Goal: Information Seeking & Learning: Learn about a topic

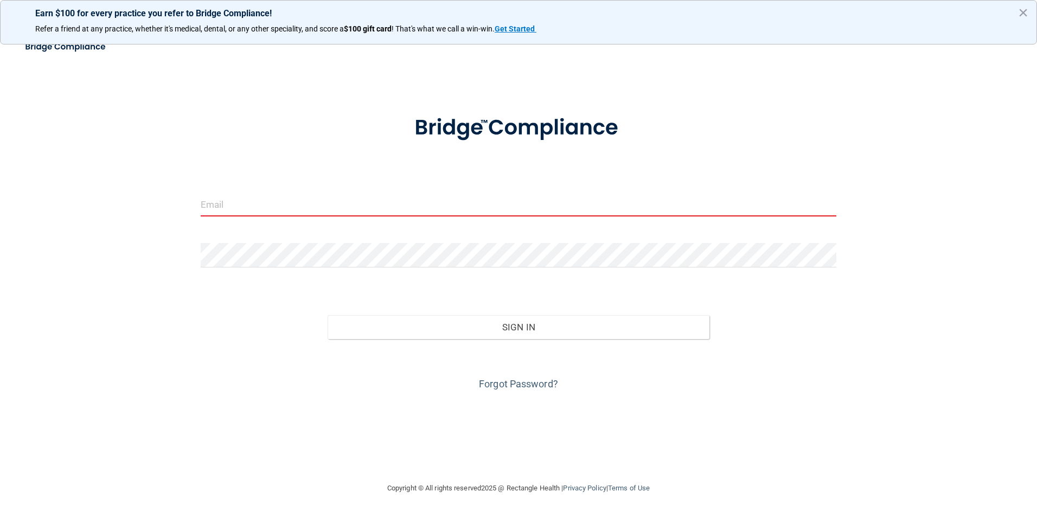
click at [239, 208] on input "email" at bounding box center [519, 204] width 636 height 24
click at [218, 203] on input "email" at bounding box center [519, 204] width 636 height 24
click at [228, 208] on input "email" at bounding box center [519, 204] width 636 height 24
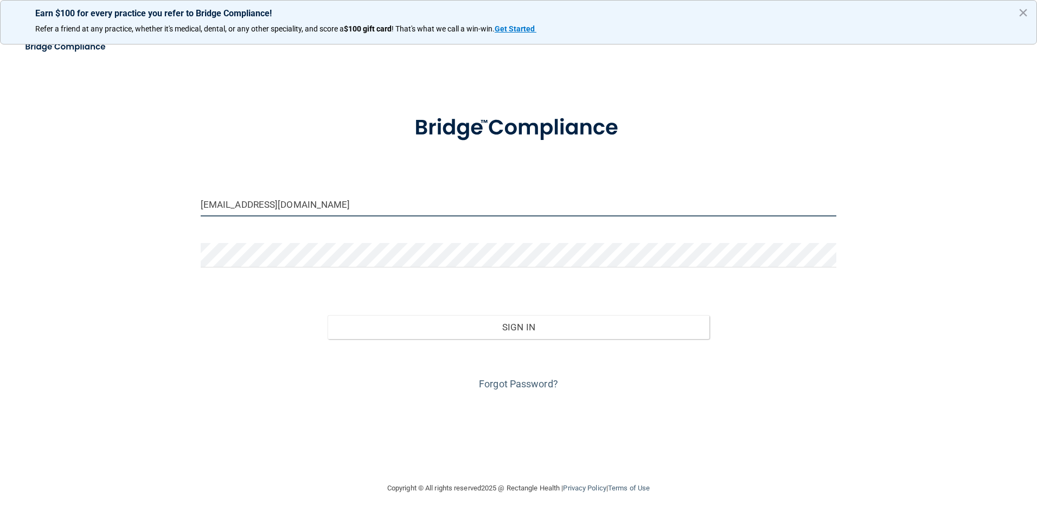
type input "[EMAIL_ADDRESS][DOMAIN_NAME]"
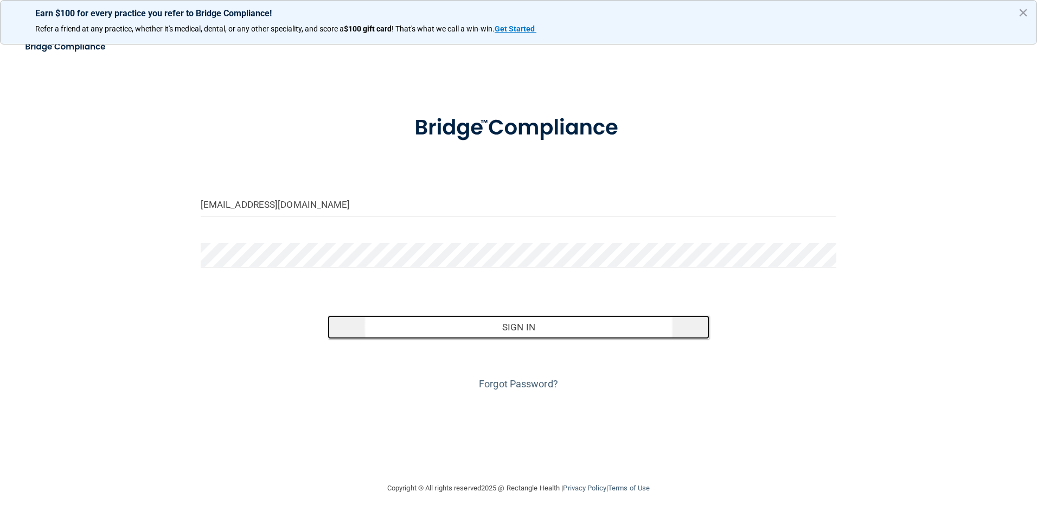
click at [508, 332] on button "Sign In" at bounding box center [519, 327] width 382 height 24
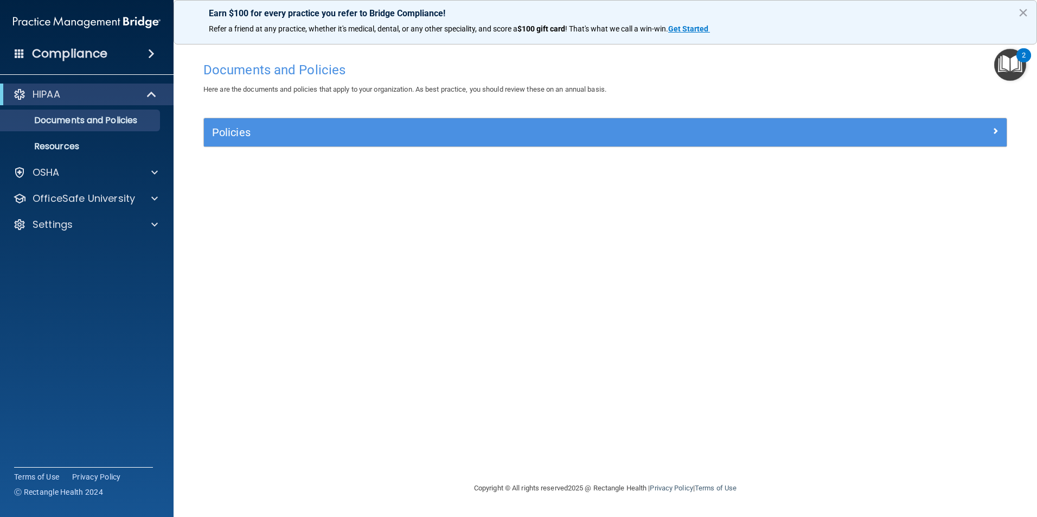
click at [1005, 57] on img "Open Resource Center, 2 new notifications" at bounding box center [1010, 65] width 32 height 32
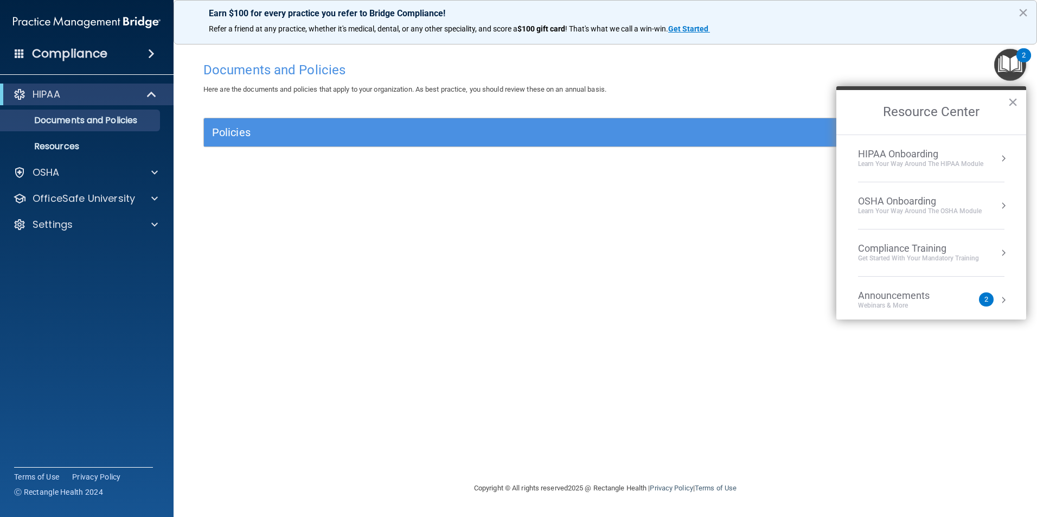
click at [897, 156] on div "HIPAA Onboarding" at bounding box center [920, 154] width 125 height 12
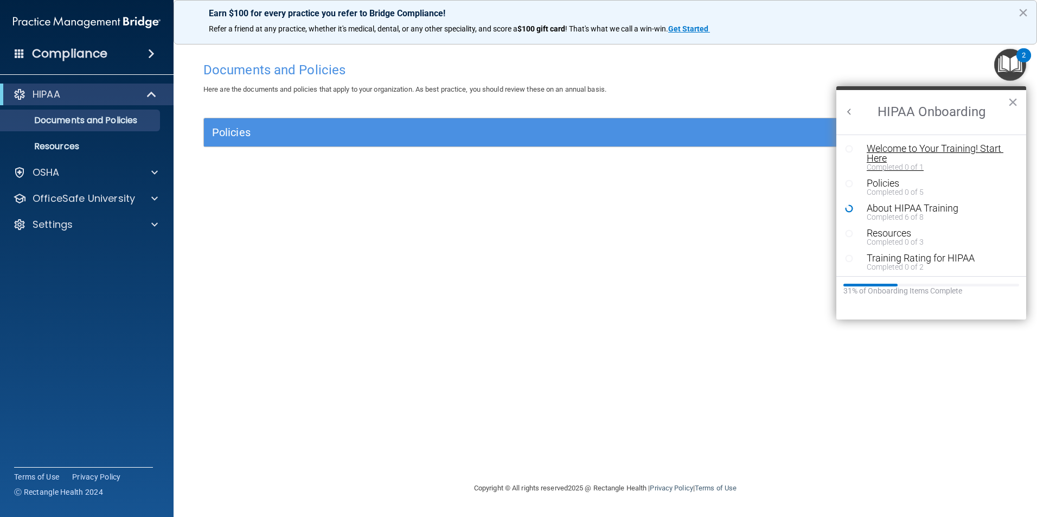
click at [898, 148] on div "Welcome to Your Training! Start Here" at bounding box center [935, 154] width 137 height 20
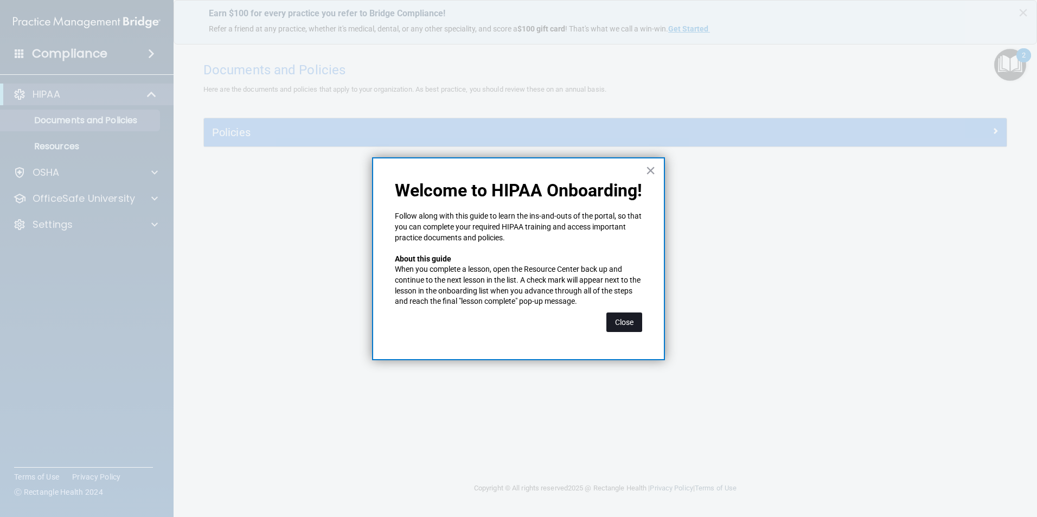
click at [633, 323] on button "Close" at bounding box center [624, 322] width 36 height 20
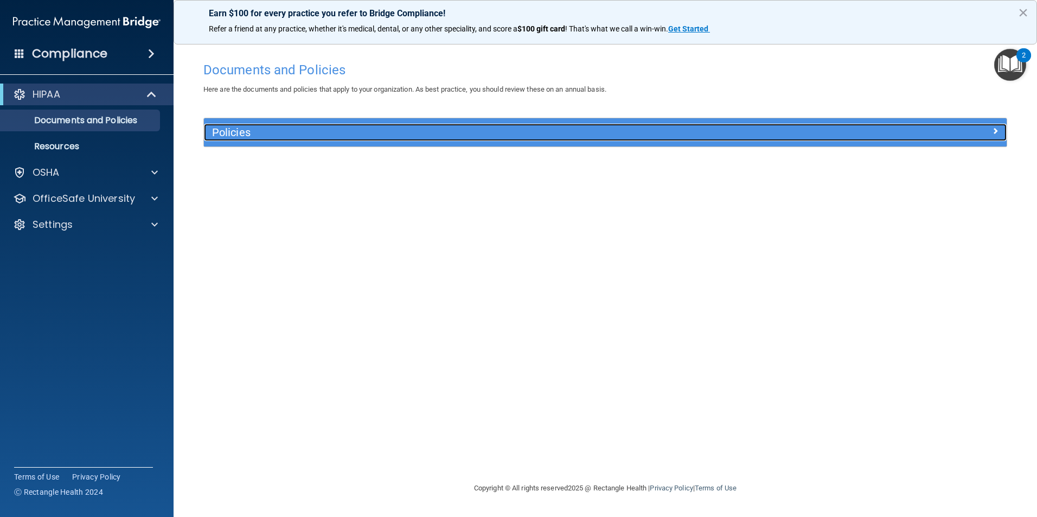
click at [220, 131] on h5 "Policies" at bounding box center [505, 132] width 586 height 12
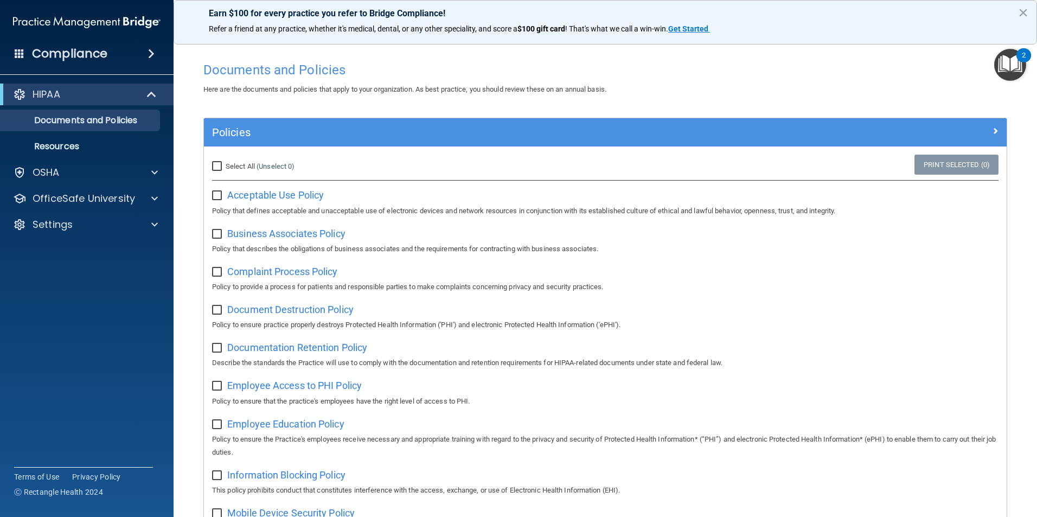
click at [237, 166] on span "Select All" at bounding box center [240, 166] width 29 height 8
click at [225, 166] on input "Select All (Unselect 0) Unselect All" at bounding box center [218, 166] width 12 height 9
checkbox input "true"
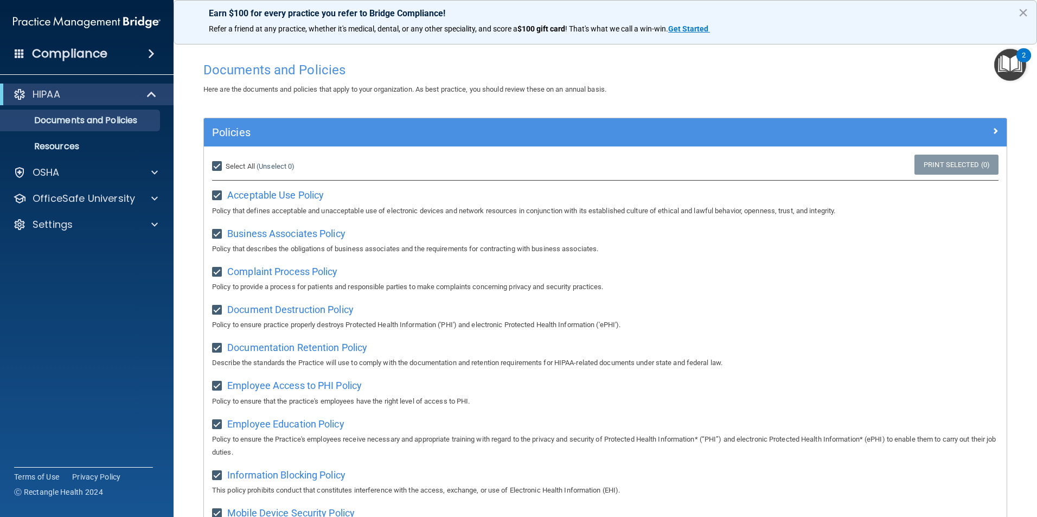
checkbox input "true"
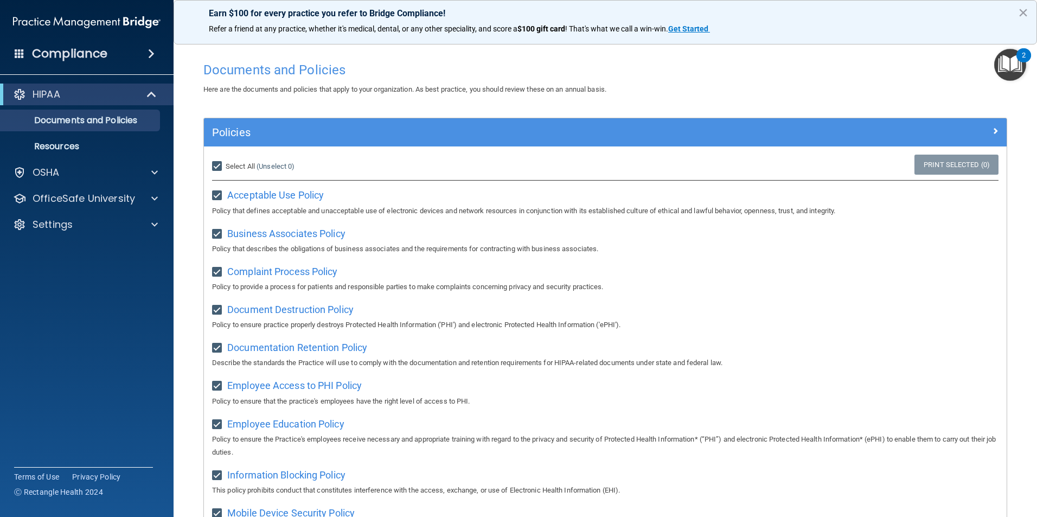
checkbox input "true"
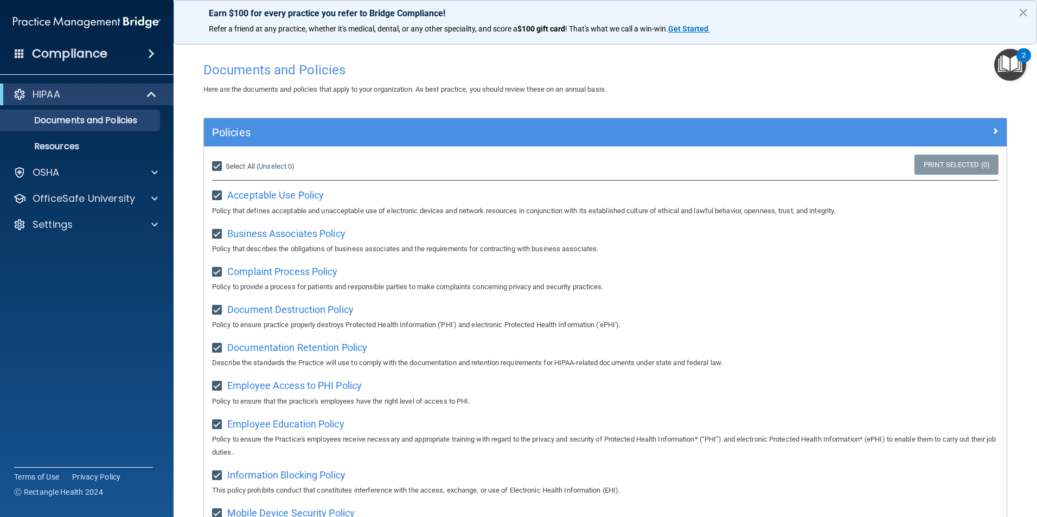
checkbox input "true"
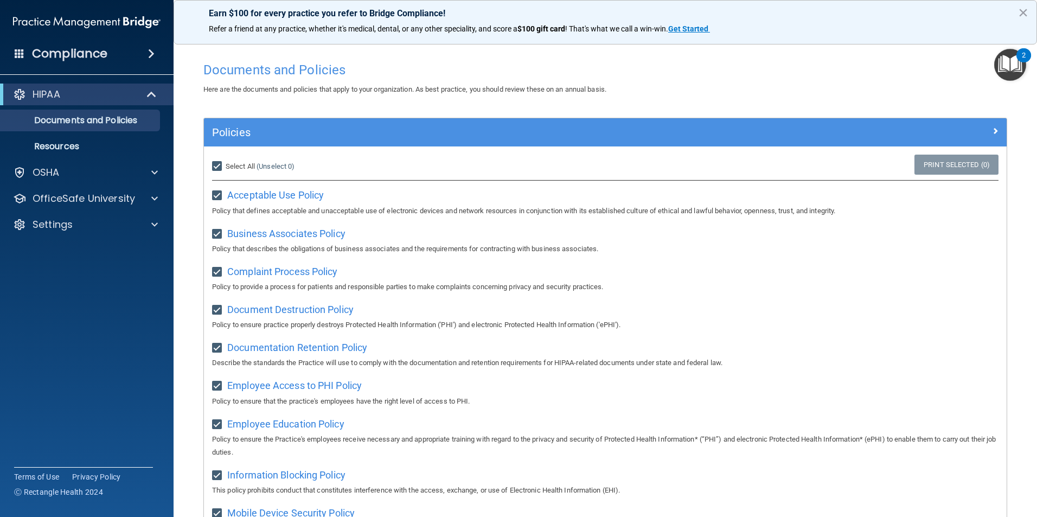
checkbox input "true"
click at [1012, 61] on img "Open Resource Center, 2 new notifications" at bounding box center [1010, 65] width 32 height 32
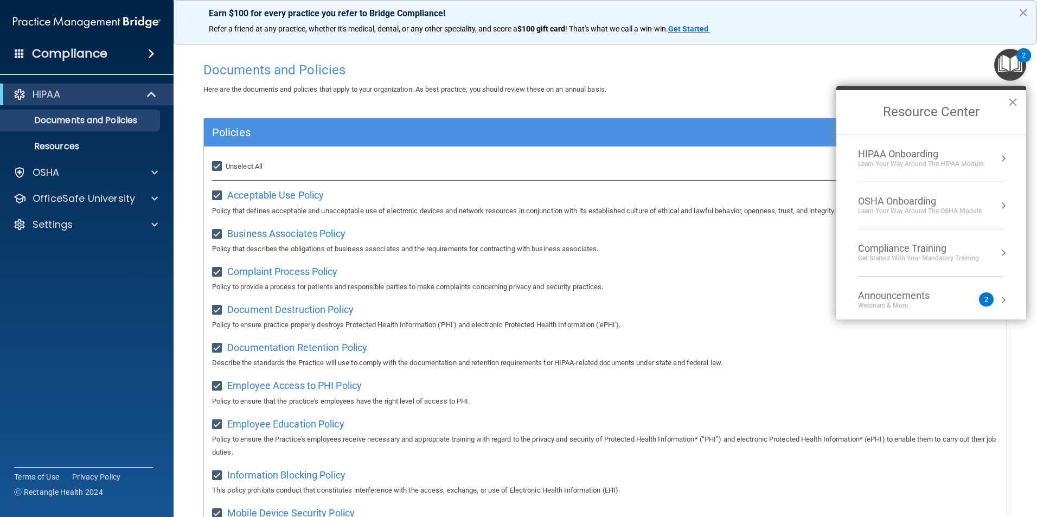
click at [911, 155] on div "HIPAA Onboarding" at bounding box center [920, 154] width 125 height 12
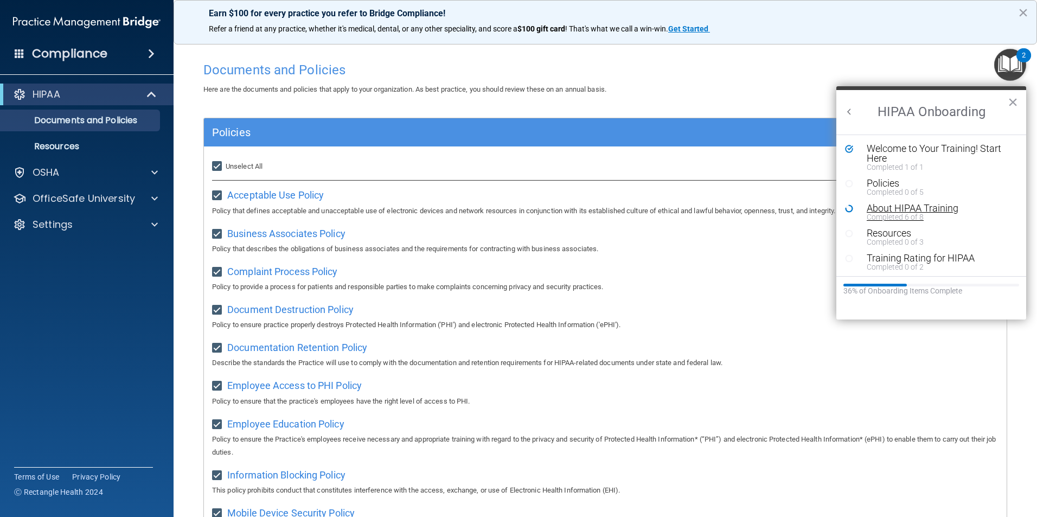
click at [896, 208] on div "About HIPAA Training" at bounding box center [935, 208] width 137 height 10
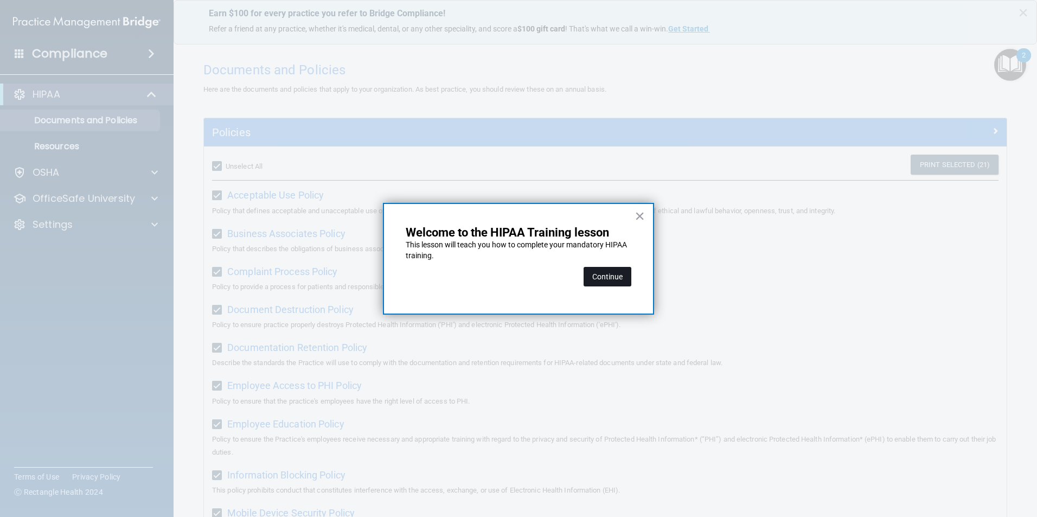
click at [593, 273] on button "Continue" at bounding box center [608, 277] width 48 height 20
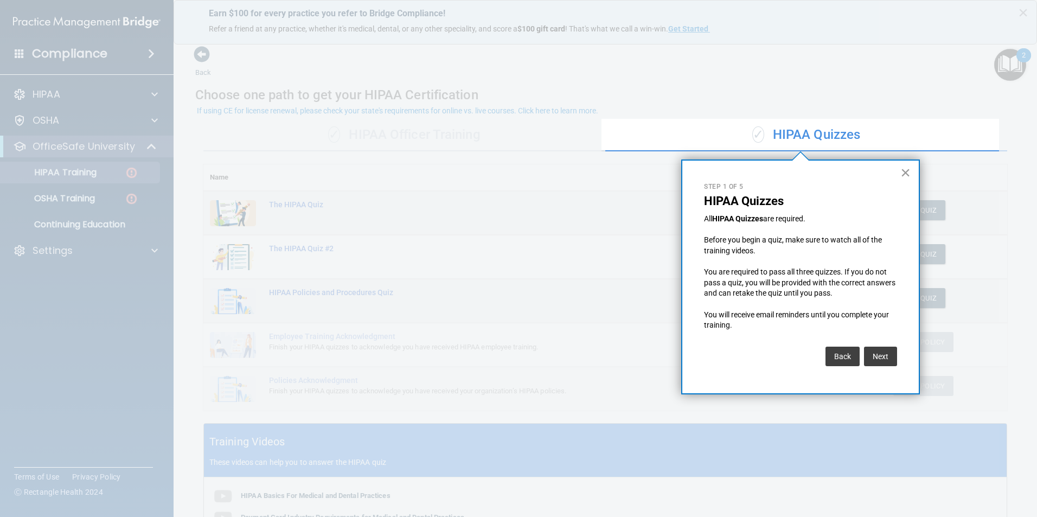
click at [903, 174] on button "×" at bounding box center [905, 172] width 10 height 17
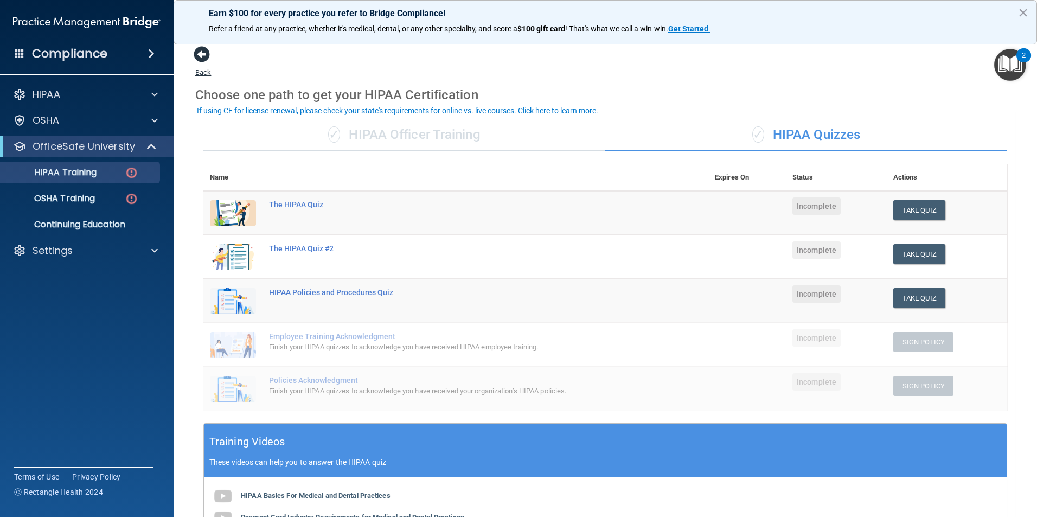
click at [202, 56] on span at bounding box center [202, 54] width 16 height 16
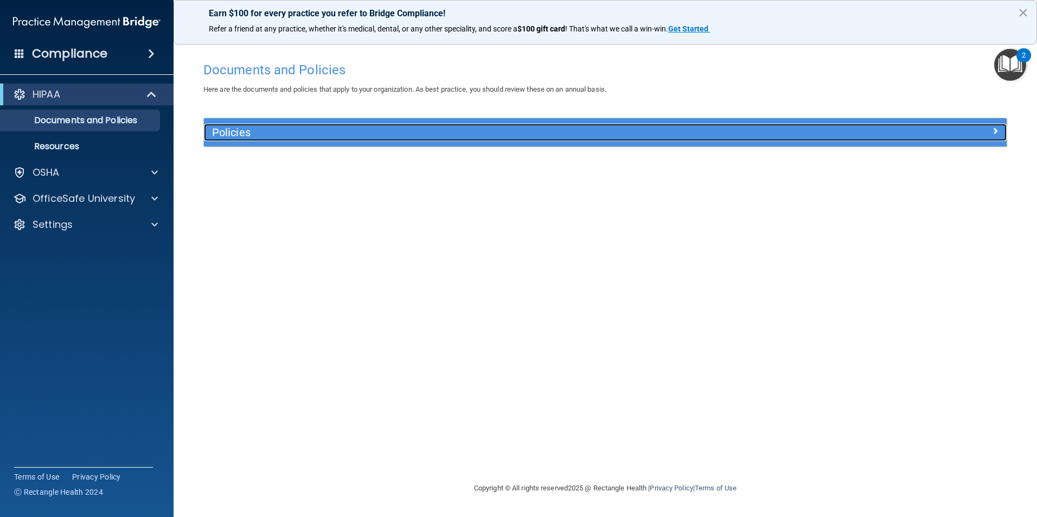
click at [235, 132] on h5 "Policies" at bounding box center [505, 132] width 586 height 12
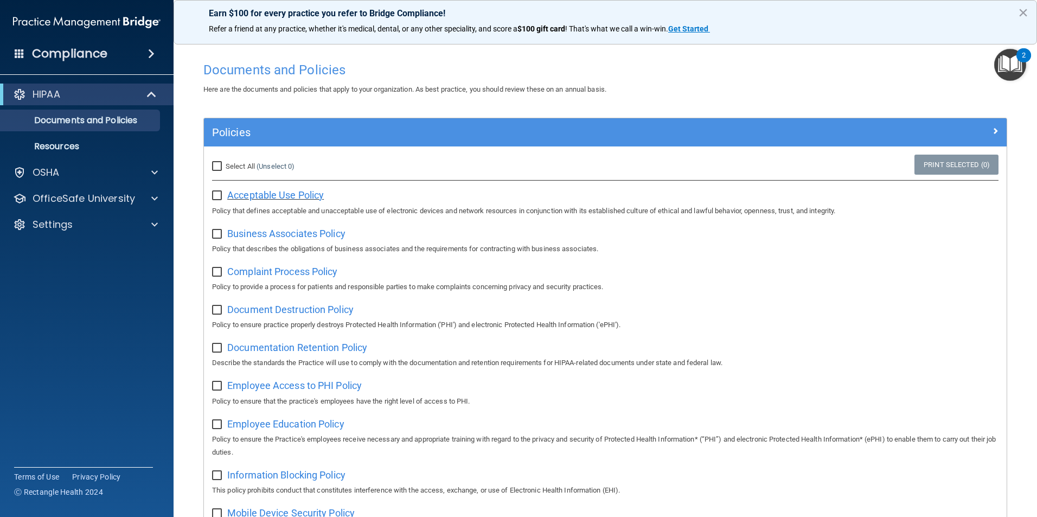
click at [255, 193] on span "Acceptable Use Policy" at bounding box center [275, 194] width 97 height 11
click at [214, 165] on input "Select All (Unselect 0) Unselect All" at bounding box center [218, 166] width 12 height 9
checkbox input "true"
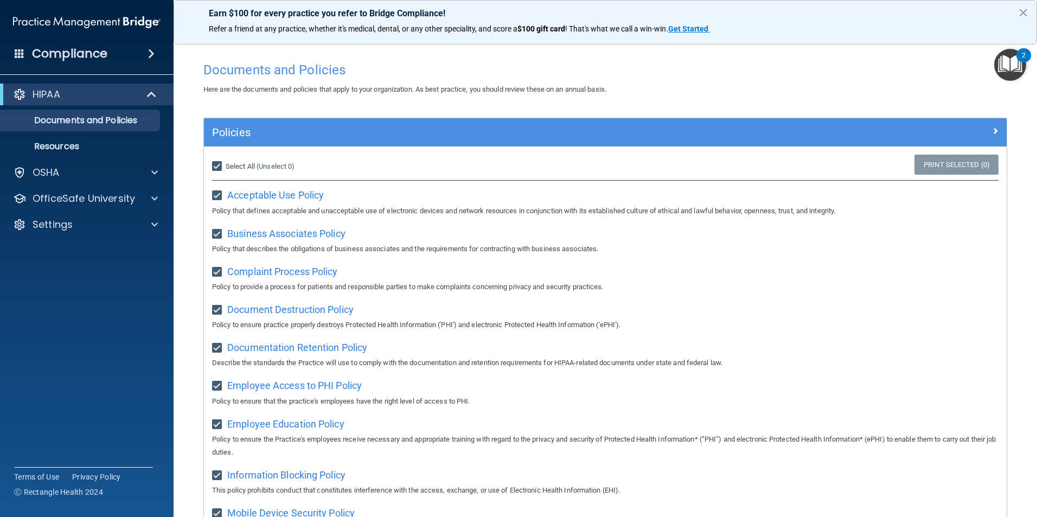
checkbox input "true"
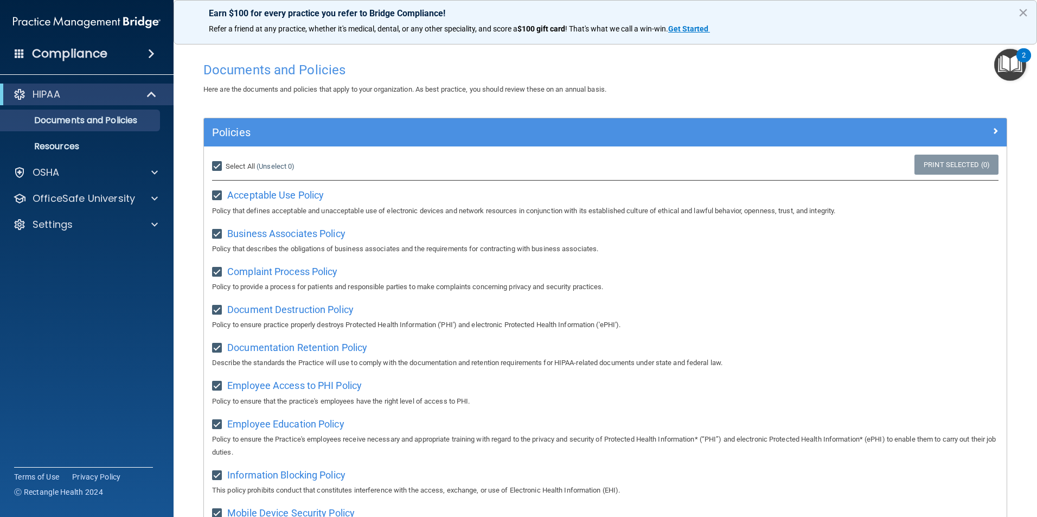
checkbox input "true"
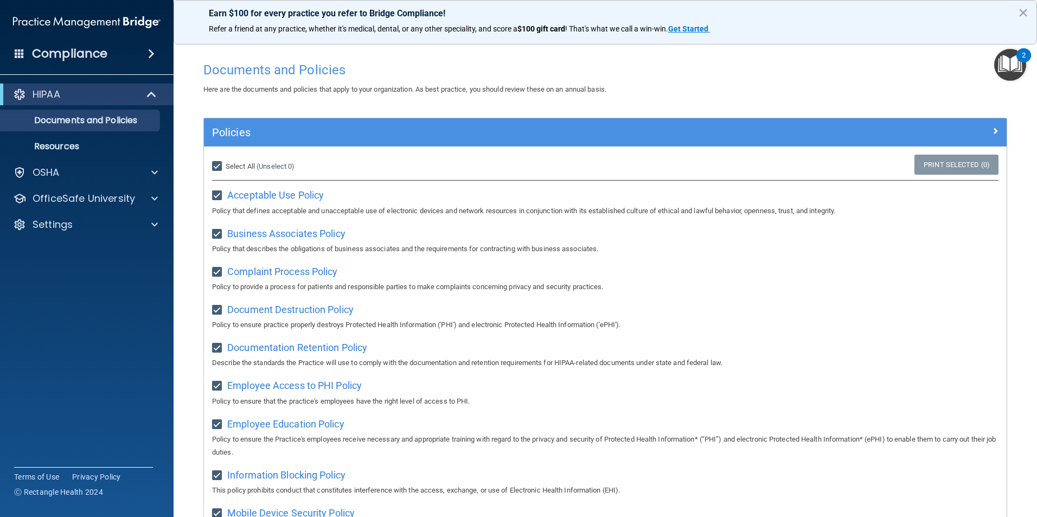
checkbox input "true"
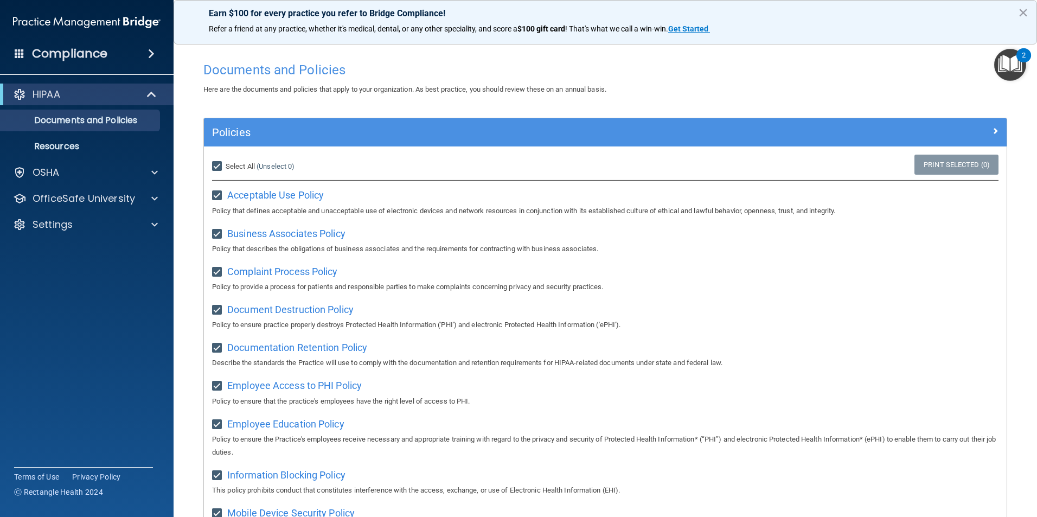
checkbox input "true"
click at [216, 165] on input "Select All (Unselect 21) Unselect All" at bounding box center [218, 166] width 12 height 9
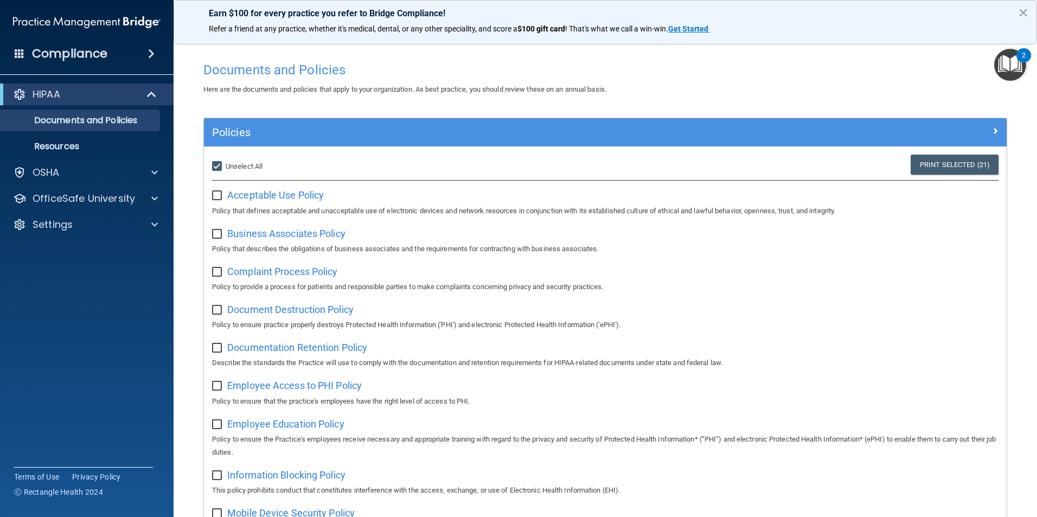
checkbox input "false"
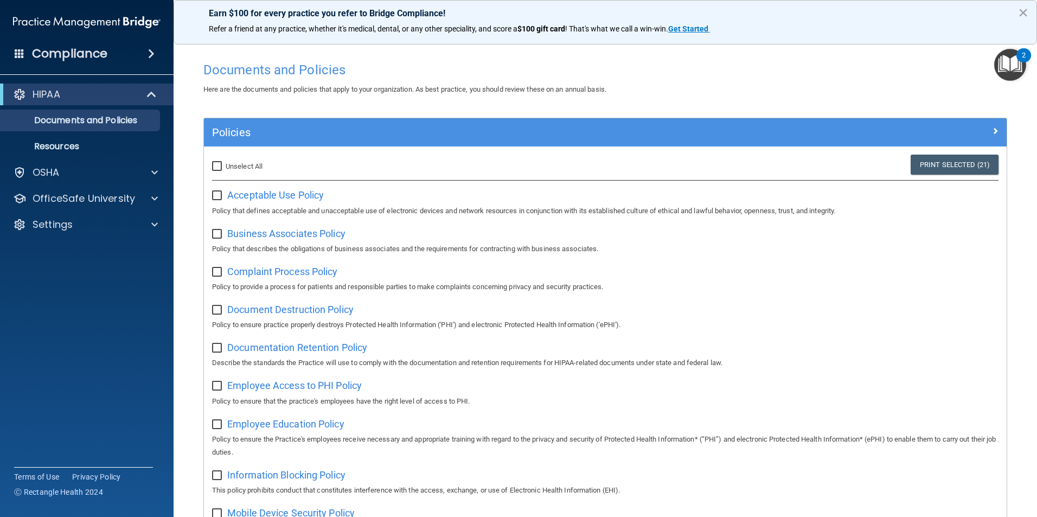
checkbox input "false"
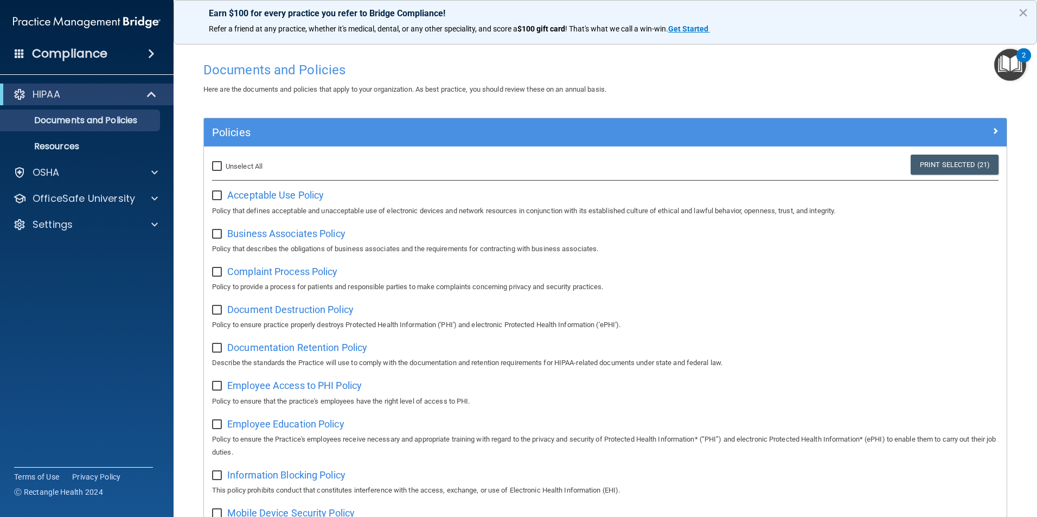
checkbox input "false"
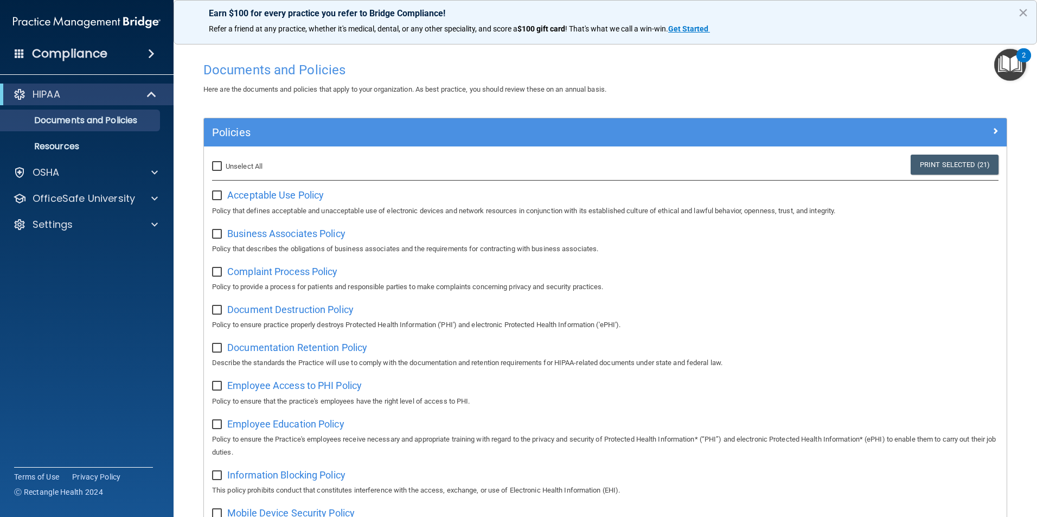
checkbox input "false"
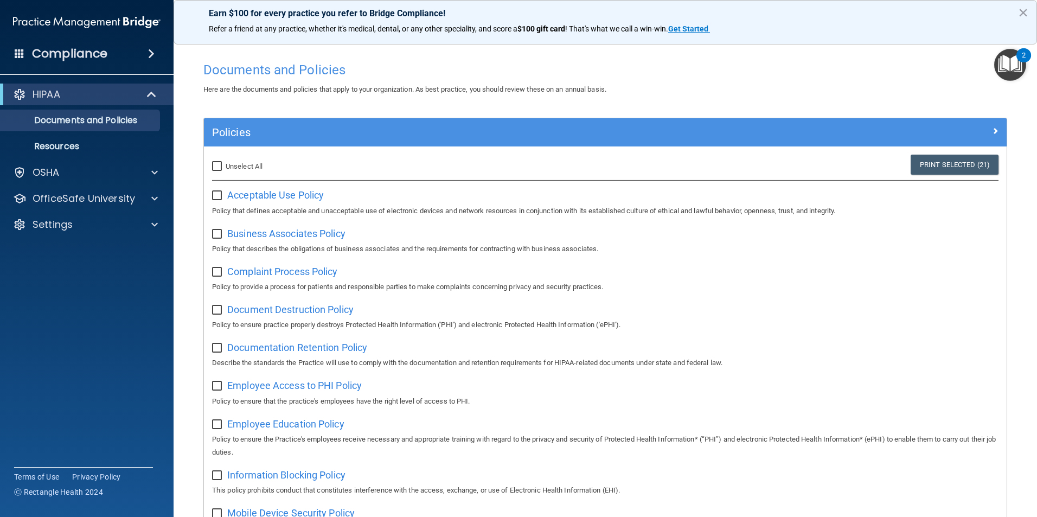
checkbox input "false"
click at [1017, 67] on img "Open Resource Center, 2 new notifications" at bounding box center [1010, 65] width 32 height 32
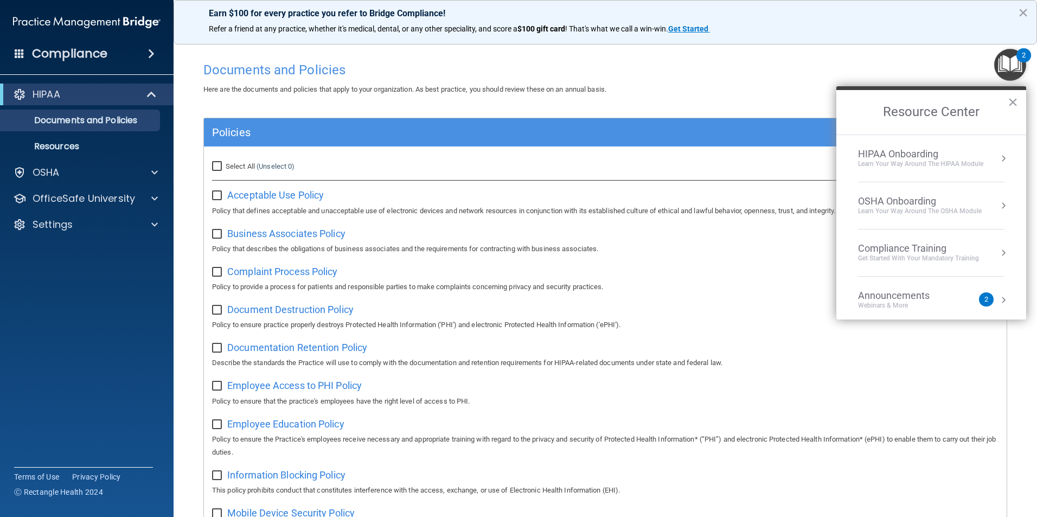
click at [891, 155] on div "HIPAA Onboarding" at bounding box center [920, 154] width 125 height 12
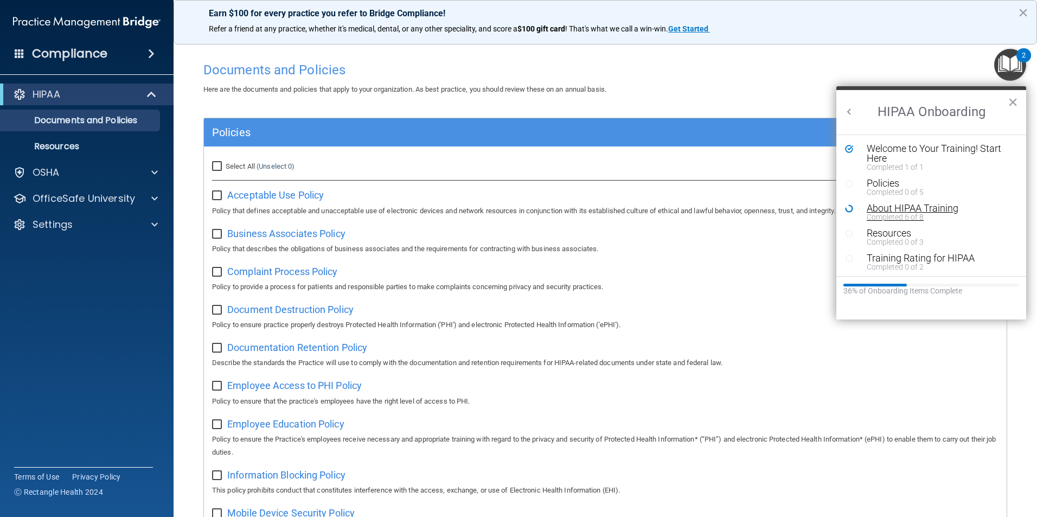
click at [891, 210] on div "About HIPAA Training" at bounding box center [935, 208] width 137 height 10
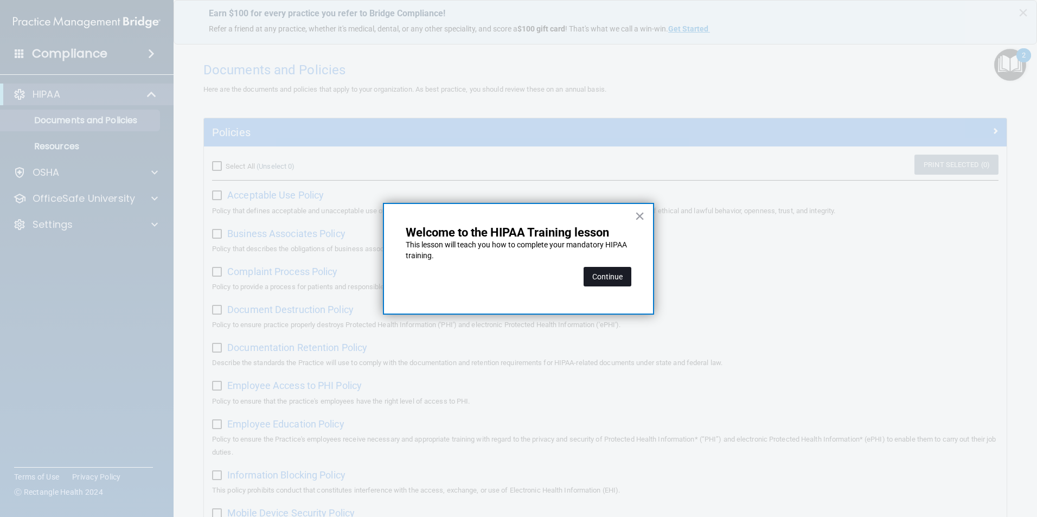
click at [606, 275] on button "Continue" at bounding box center [608, 277] width 48 height 20
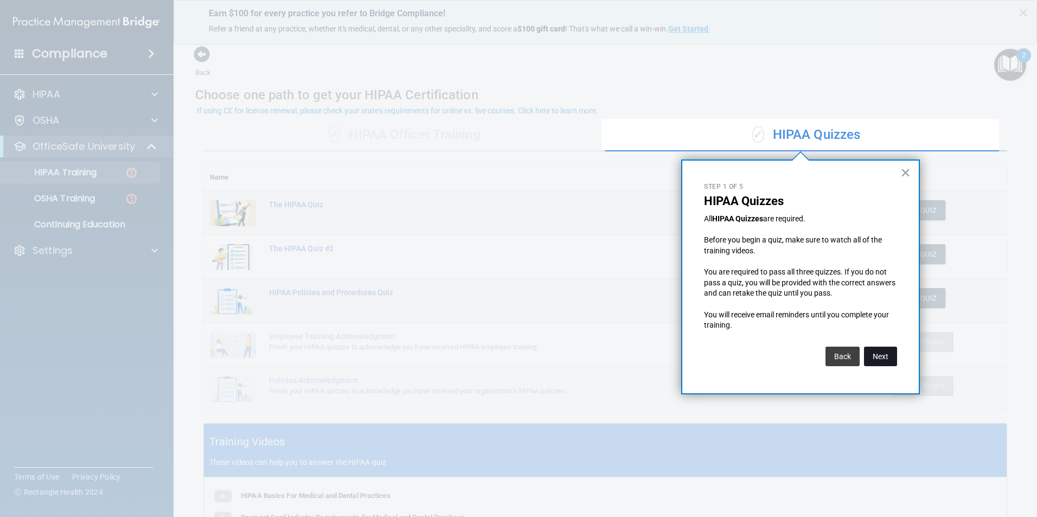
click at [875, 358] on button "Next" at bounding box center [880, 357] width 33 height 20
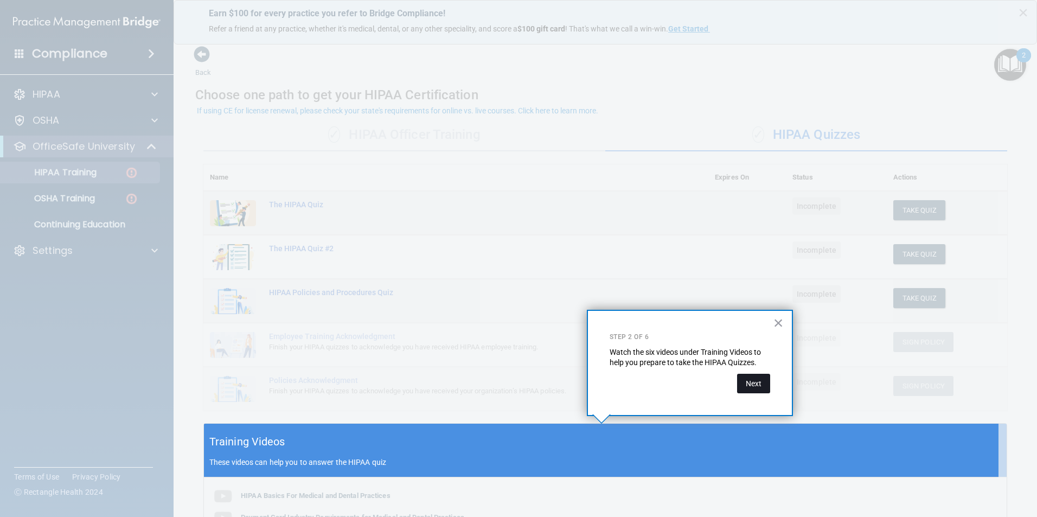
click at [747, 384] on button "Next" at bounding box center [753, 384] width 33 height 20
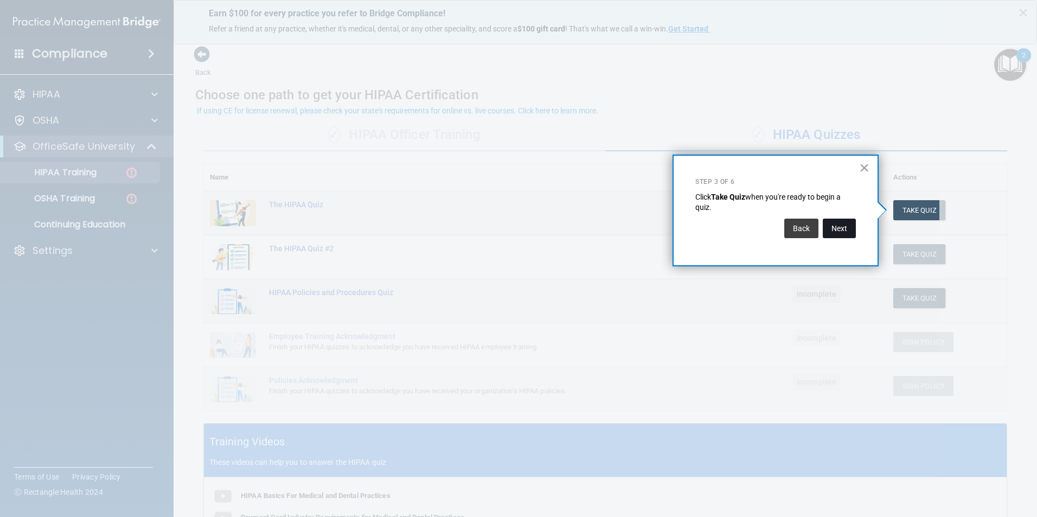
click at [837, 230] on button "Next" at bounding box center [839, 229] width 33 height 20
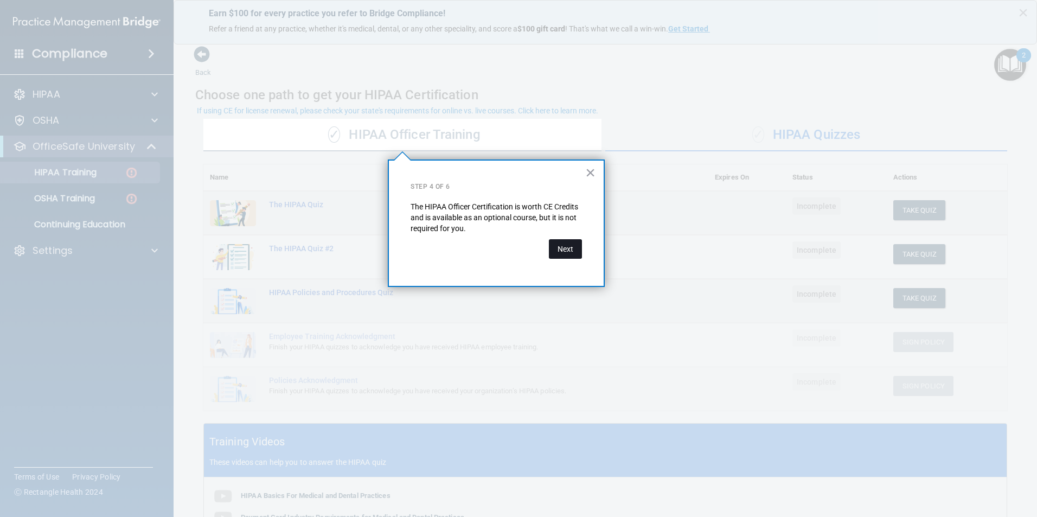
click at [561, 245] on button "Next" at bounding box center [565, 249] width 33 height 20
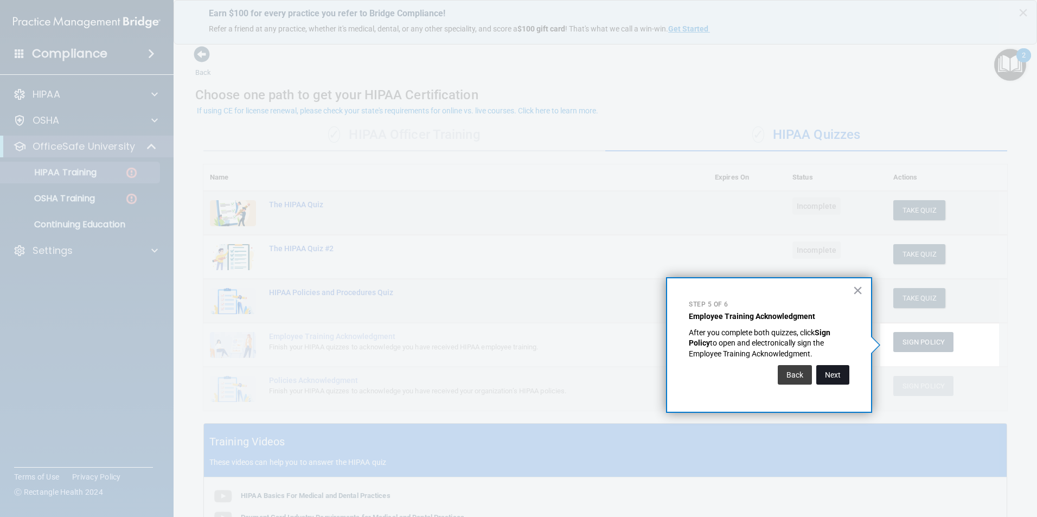
click at [829, 373] on button "Next" at bounding box center [832, 375] width 33 height 20
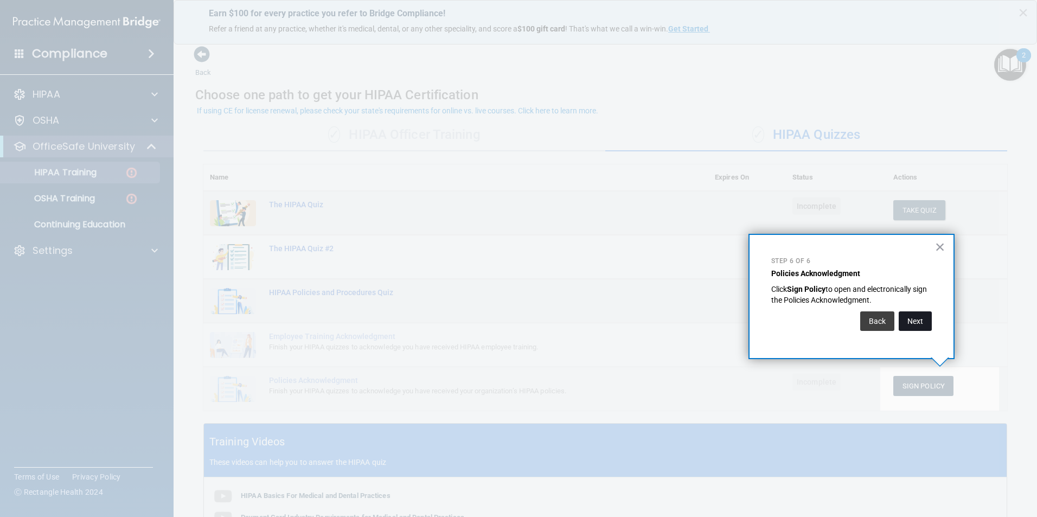
click at [927, 322] on button "Next" at bounding box center [915, 321] width 33 height 20
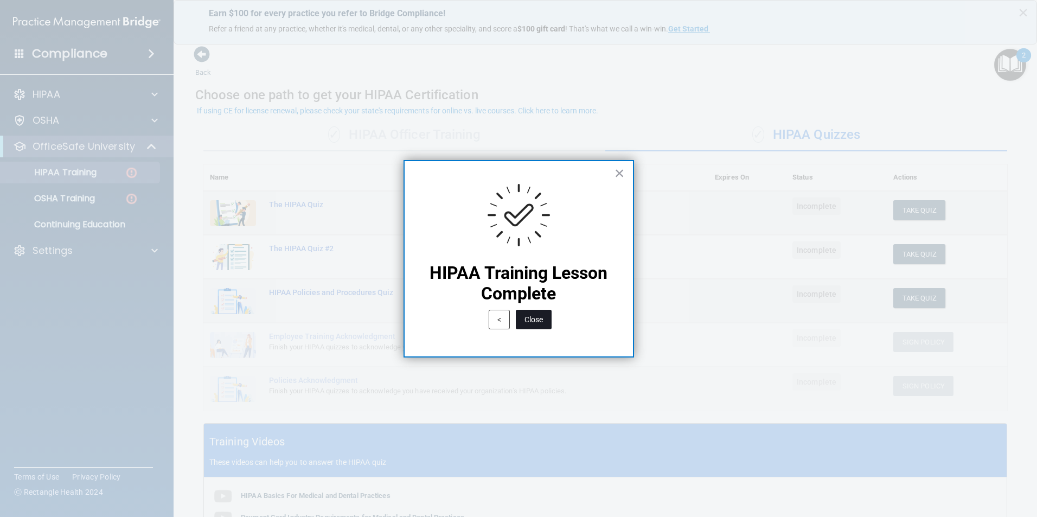
click at [532, 318] on button "Close" at bounding box center [534, 320] width 36 height 20
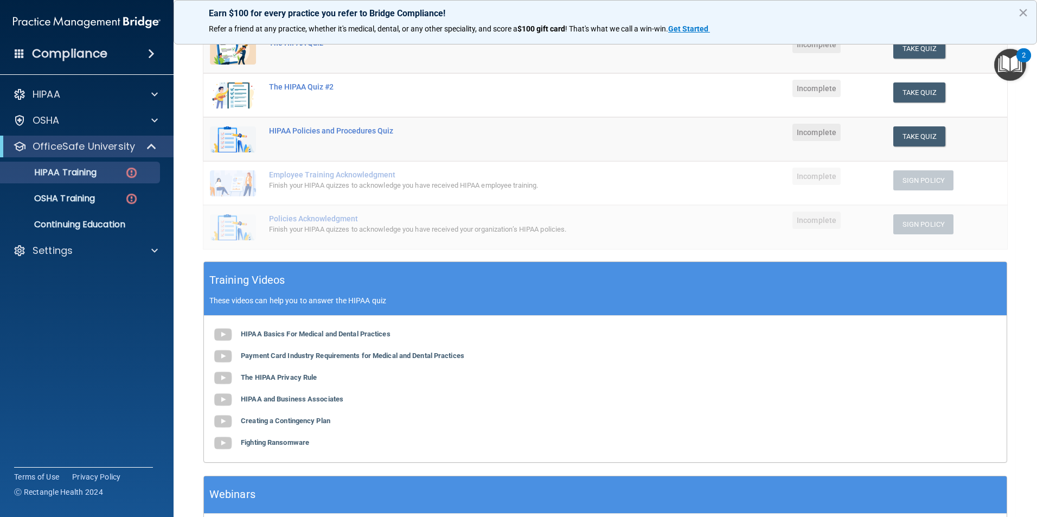
scroll to position [163, 0]
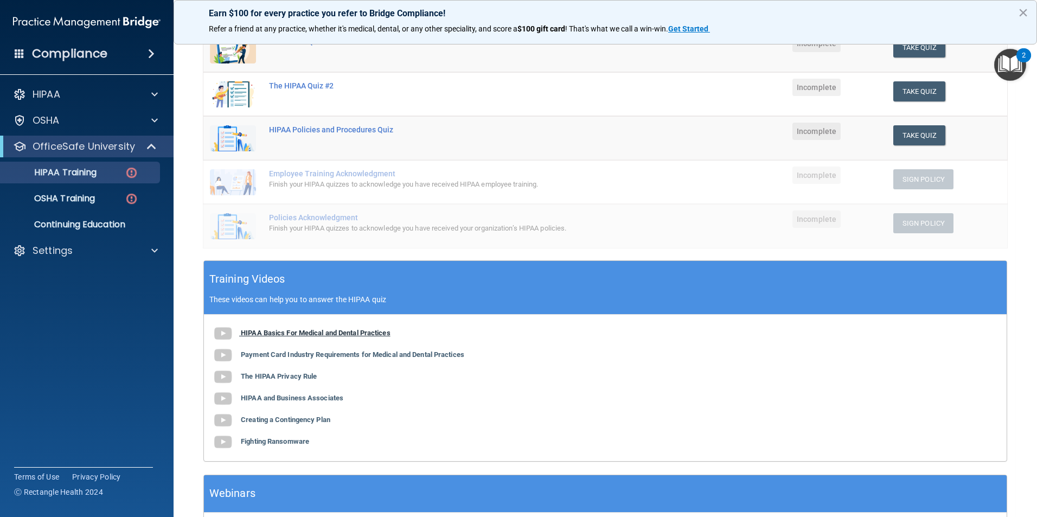
click at [263, 332] on b "HIPAA Basics For Medical and Dental Practices" at bounding box center [316, 333] width 150 height 8
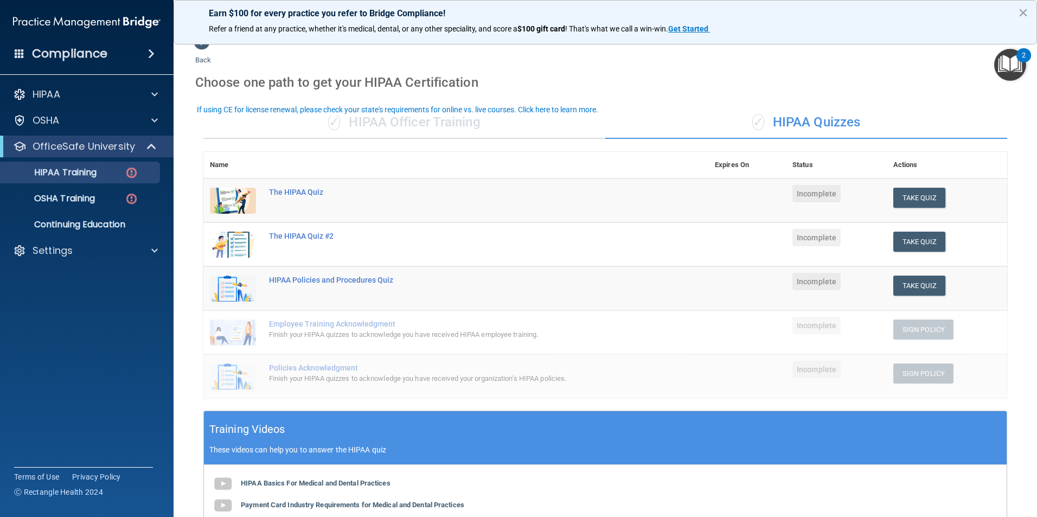
scroll to position [0, 0]
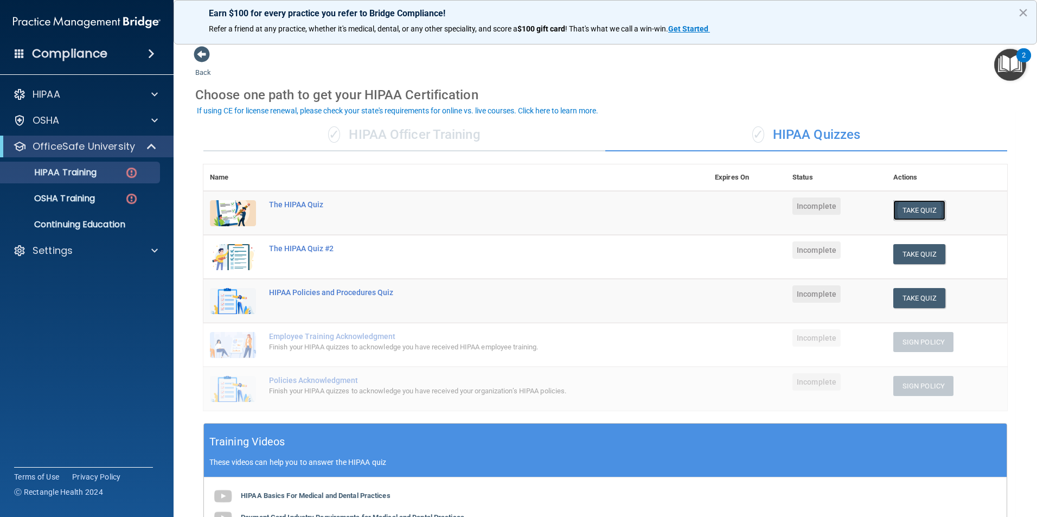
click at [916, 210] on button "Take Quiz" at bounding box center [919, 210] width 52 height 20
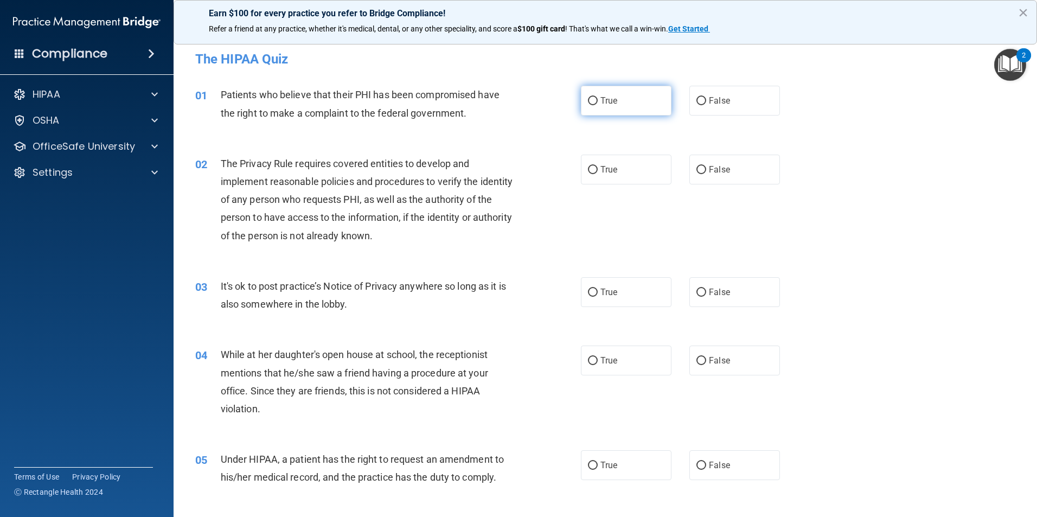
click at [588, 104] on input "True" at bounding box center [593, 101] width 10 height 8
radio input "true"
click at [589, 170] on input "True" at bounding box center [593, 170] width 10 height 8
radio input "true"
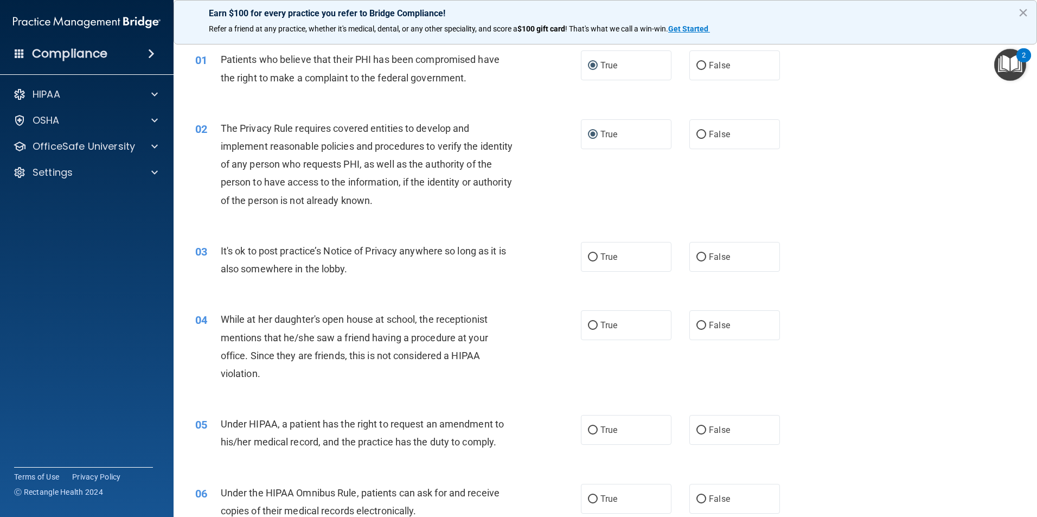
scroll to position [54, 0]
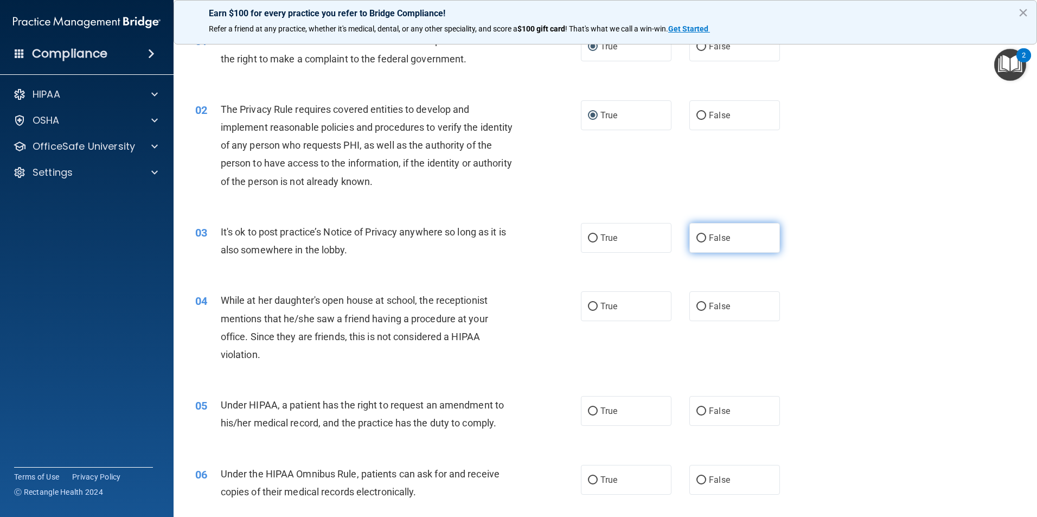
click at [709, 239] on span "False" at bounding box center [719, 238] width 21 height 10
click at [706, 239] on input "False" at bounding box center [701, 238] width 10 height 8
radio input "true"
click at [692, 314] on label "False" at bounding box center [734, 306] width 91 height 30
click at [696, 311] on input "False" at bounding box center [701, 307] width 10 height 8
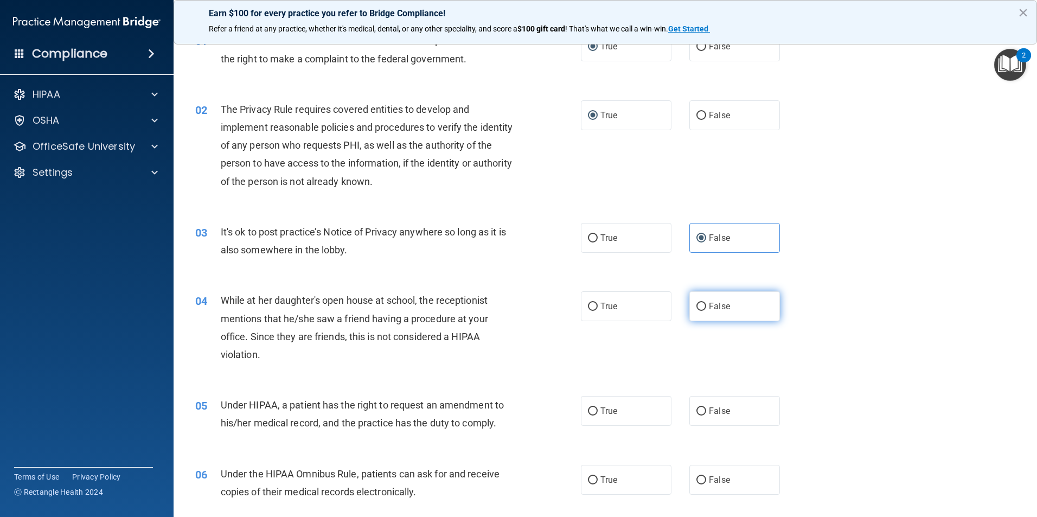
radio input "true"
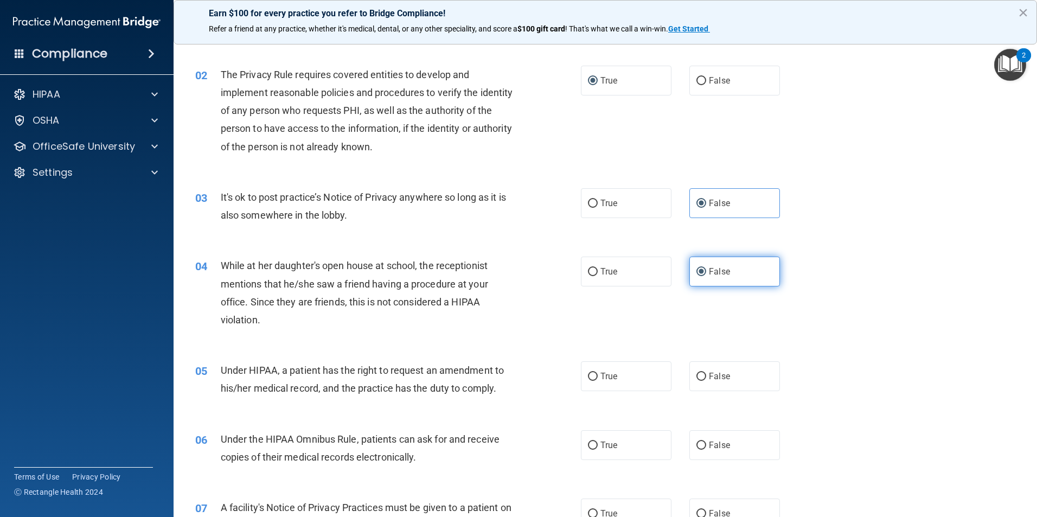
scroll to position [108, 0]
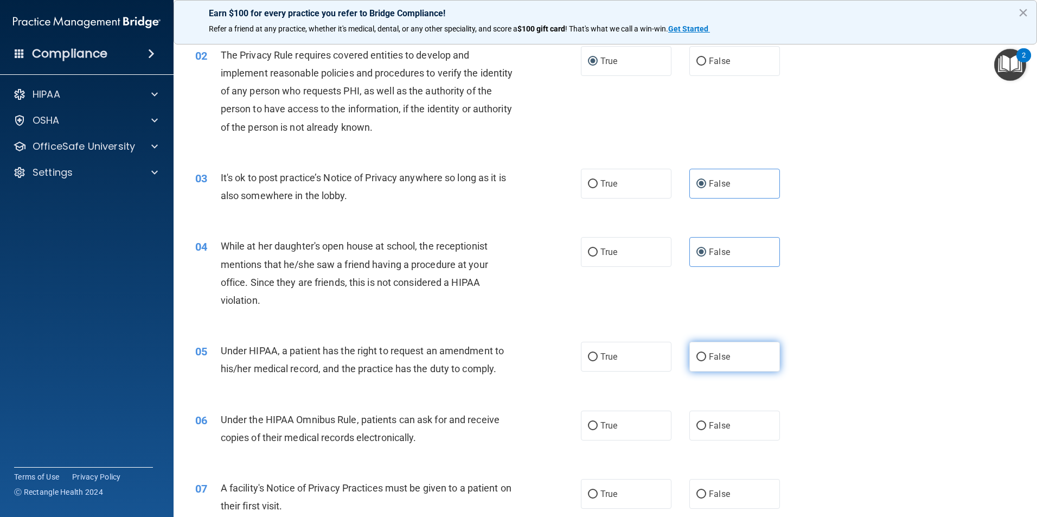
click at [701, 362] on label "False" at bounding box center [734, 357] width 91 height 30
click at [701, 361] on input "False" at bounding box center [701, 357] width 10 height 8
radio input "true"
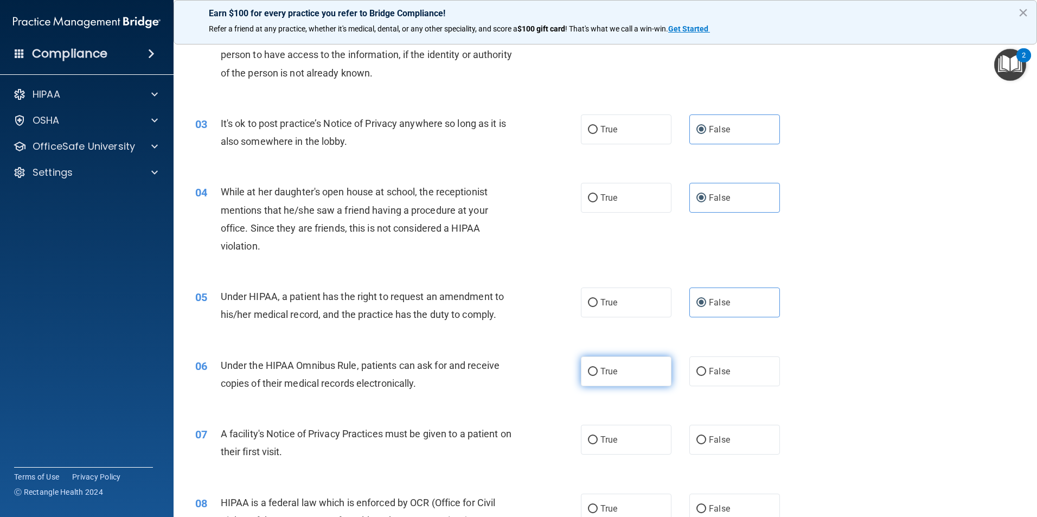
click at [602, 373] on span "True" at bounding box center [608, 371] width 17 height 10
click at [598, 373] on input "True" at bounding box center [593, 372] width 10 height 8
radio input "true"
click at [600, 438] on span "True" at bounding box center [608, 439] width 17 height 10
click at [597, 438] on input "True" at bounding box center [593, 440] width 10 height 8
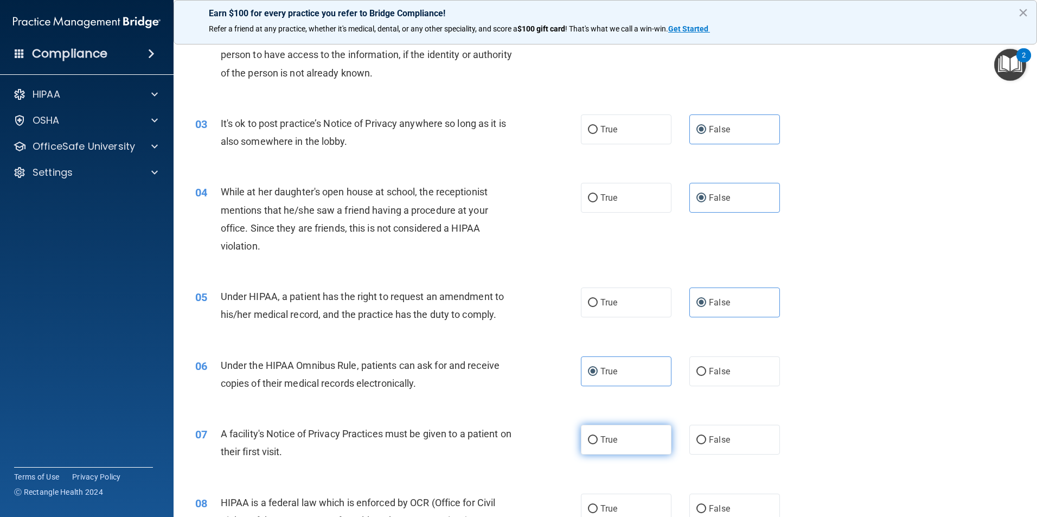
radio input "true"
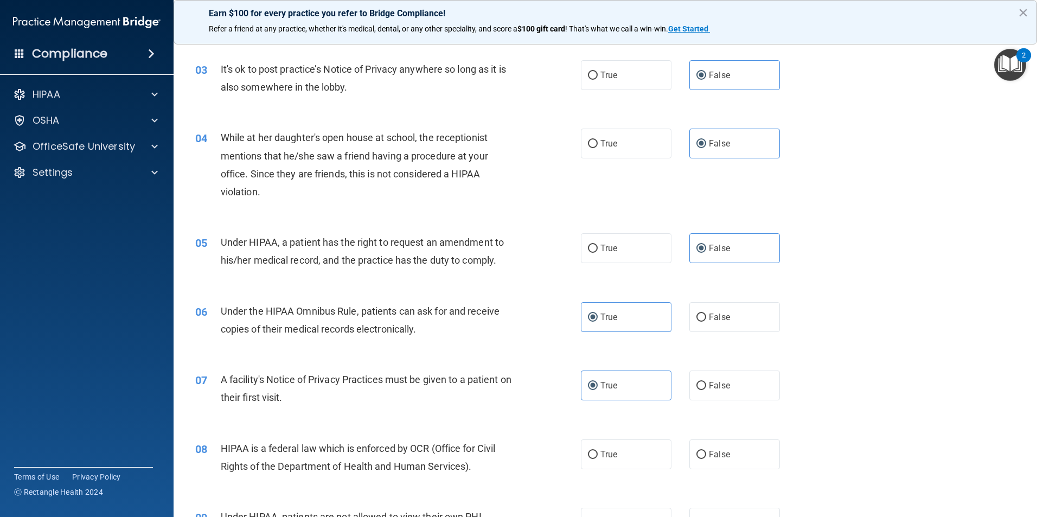
scroll to position [271, 0]
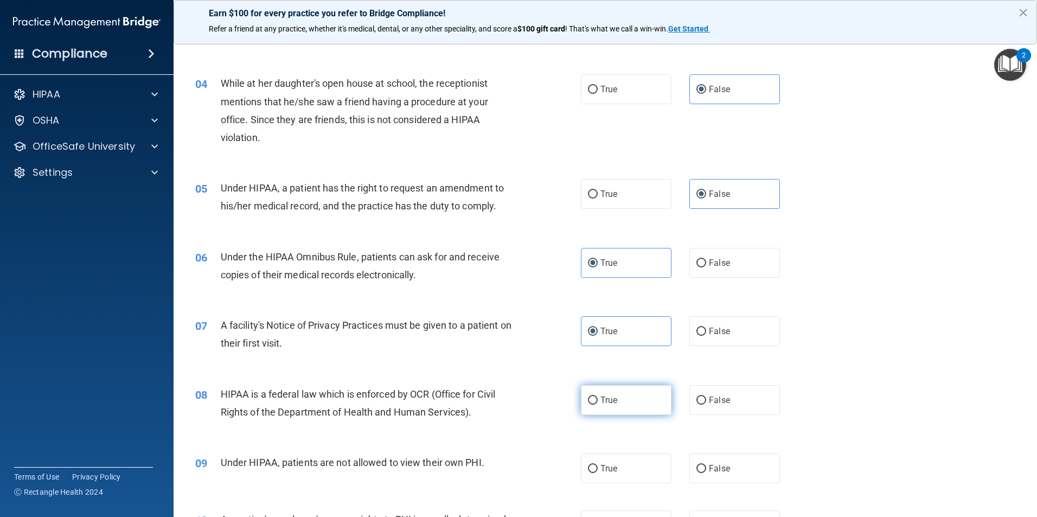
click at [615, 411] on label "True" at bounding box center [626, 400] width 91 height 30
click at [598, 405] on input "True" at bounding box center [593, 400] width 10 height 8
radio input "true"
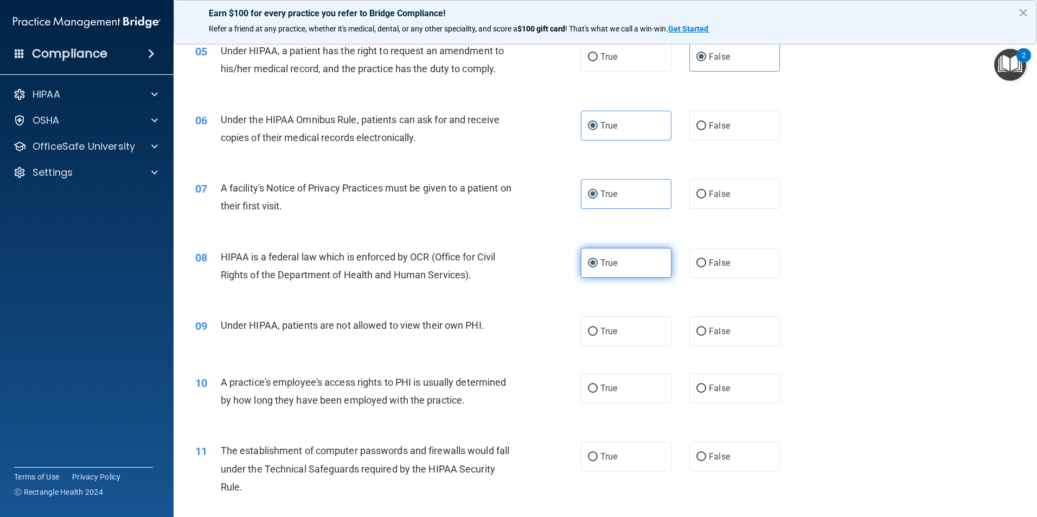
scroll to position [434, 0]
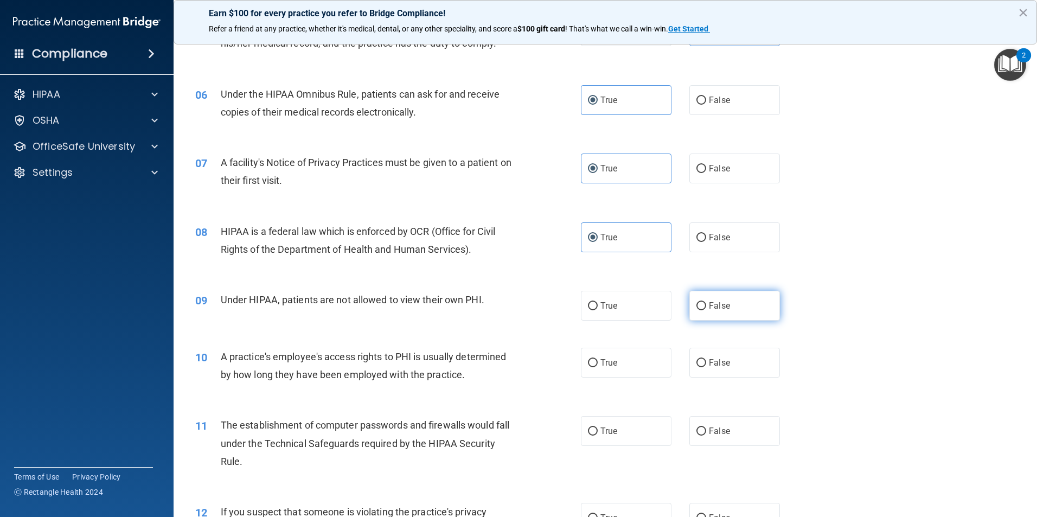
click at [717, 305] on span "False" at bounding box center [719, 305] width 21 height 10
click at [706, 305] on input "False" at bounding box center [701, 306] width 10 height 8
radio input "true"
click at [722, 360] on span "False" at bounding box center [719, 362] width 21 height 10
click at [706, 360] on input "False" at bounding box center [701, 363] width 10 height 8
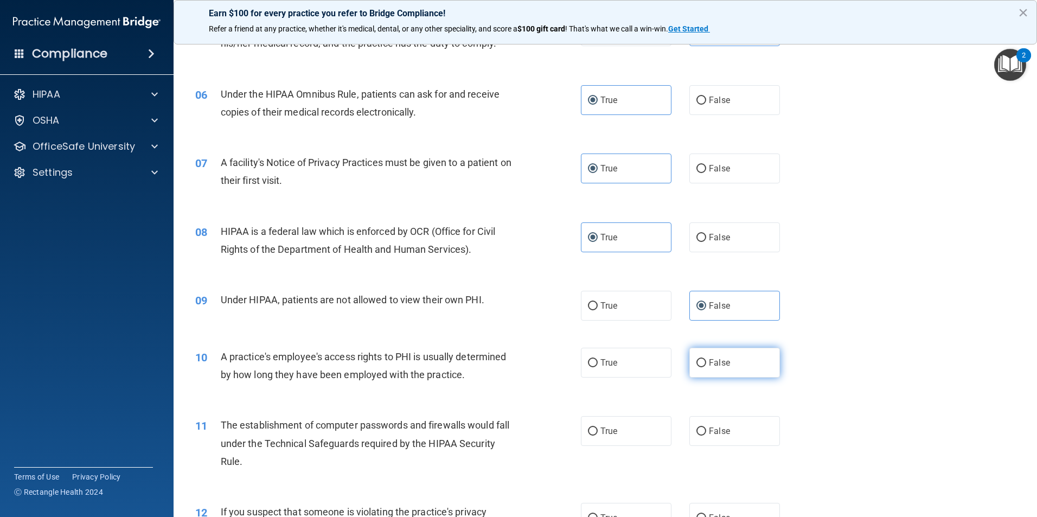
radio input "true"
click at [609, 433] on span "True" at bounding box center [608, 431] width 17 height 10
click at [598, 433] on input "True" at bounding box center [593, 431] width 10 height 8
radio input "true"
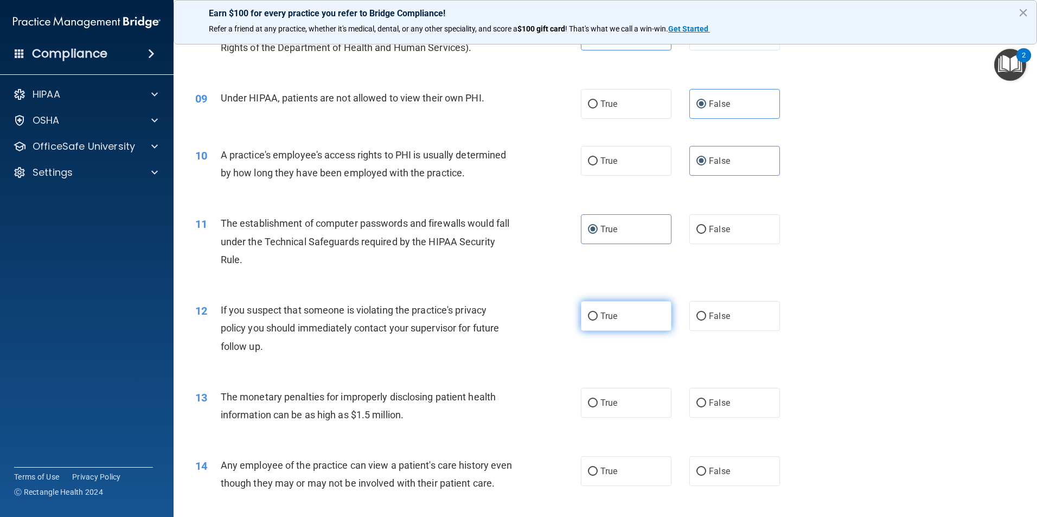
scroll to position [651, 0]
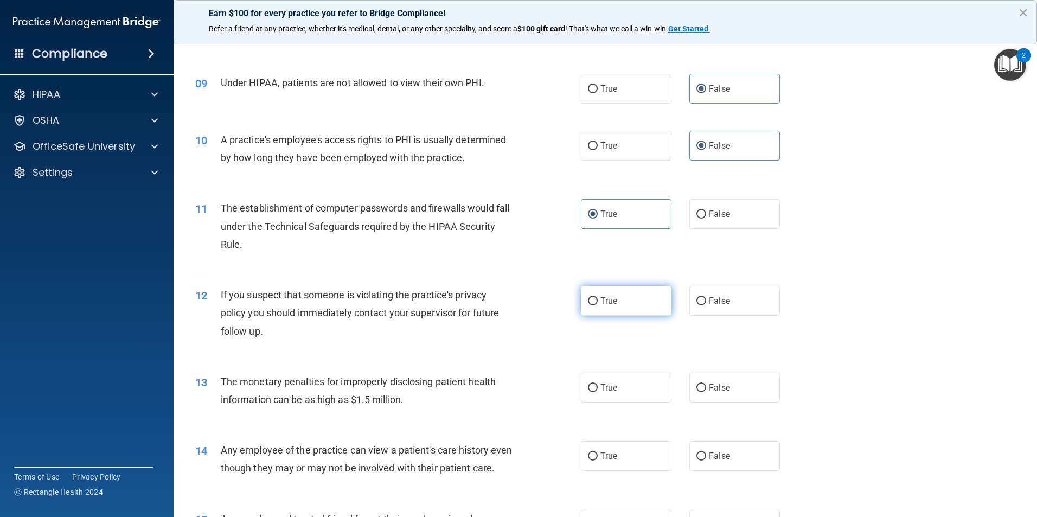
click at [592, 296] on label "True" at bounding box center [626, 301] width 91 height 30
click at [592, 297] on input "True" at bounding box center [593, 301] width 10 height 8
radio input "true"
click at [609, 390] on span "True" at bounding box center [608, 387] width 17 height 10
click at [598, 390] on input "True" at bounding box center [593, 388] width 10 height 8
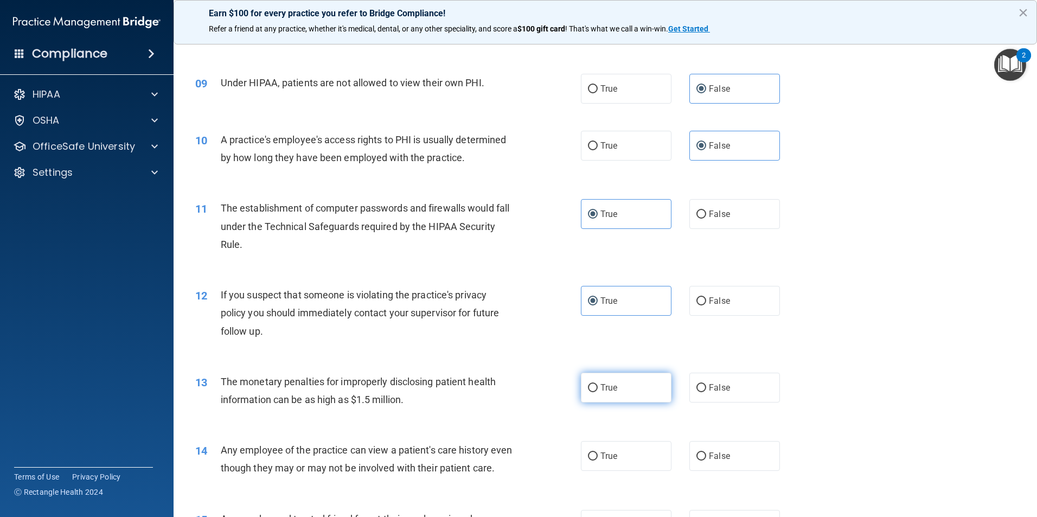
radio input "true"
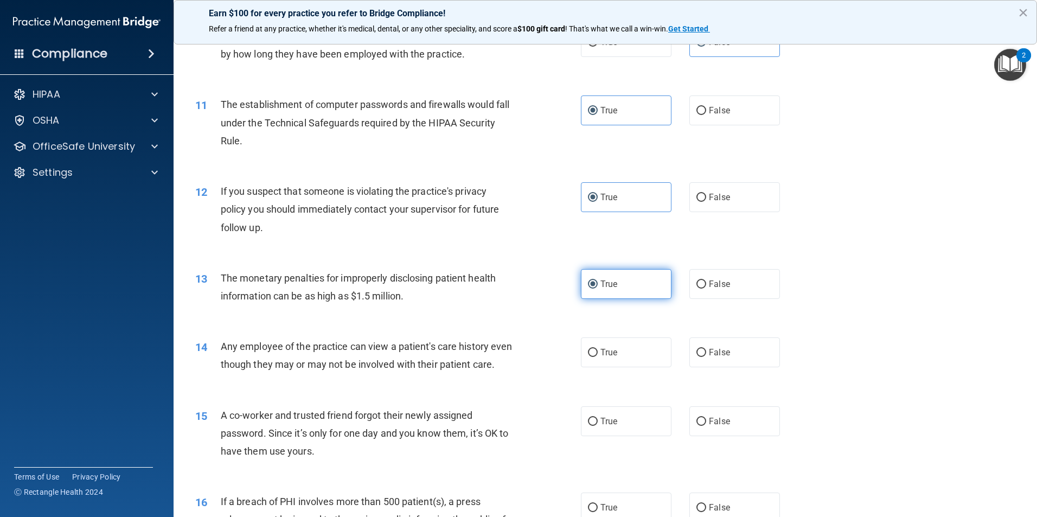
scroll to position [759, 0]
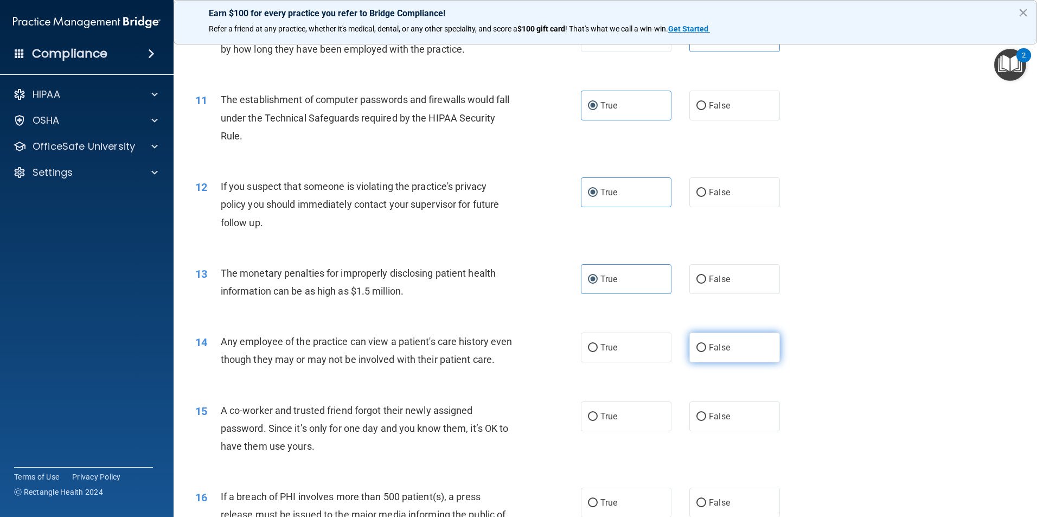
click at [734, 335] on label "False" at bounding box center [734, 347] width 91 height 30
click at [706, 344] on input "False" at bounding box center [701, 348] width 10 height 8
radio input "true"
click at [731, 348] on label "False" at bounding box center [734, 347] width 91 height 30
click at [706, 348] on input "False" at bounding box center [701, 348] width 10 height 8
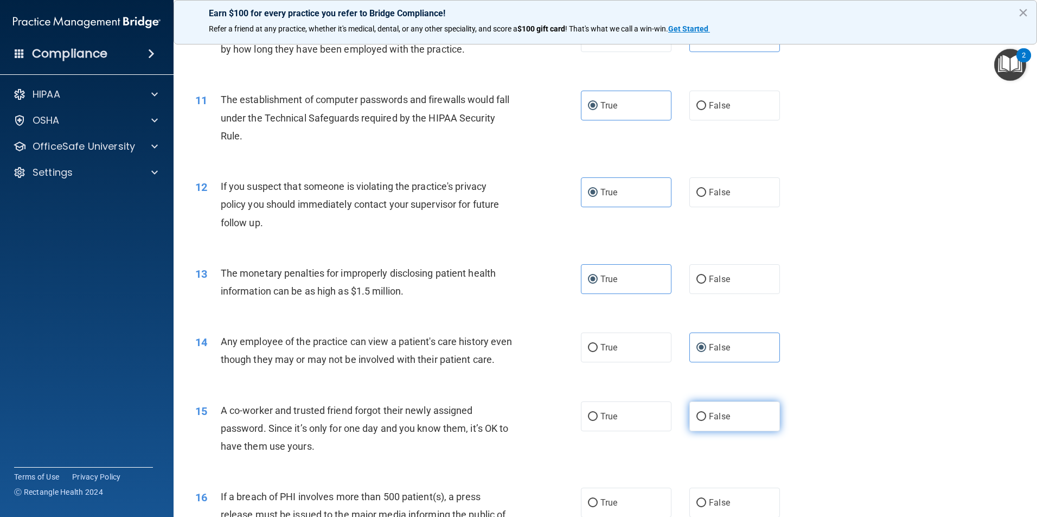
click at [739, 431] on label "False" at bounding box center [734, 416] width 91 height 30
click at [706, 421] on input "False" at bounding box center [701, 417] width 10 height 8
radio input "true"
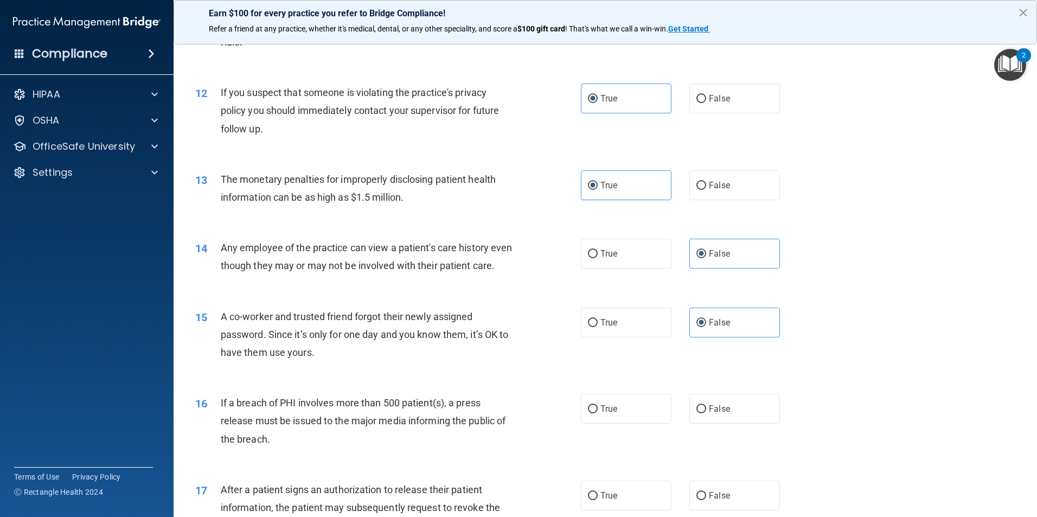
scroll to position [868, 0]
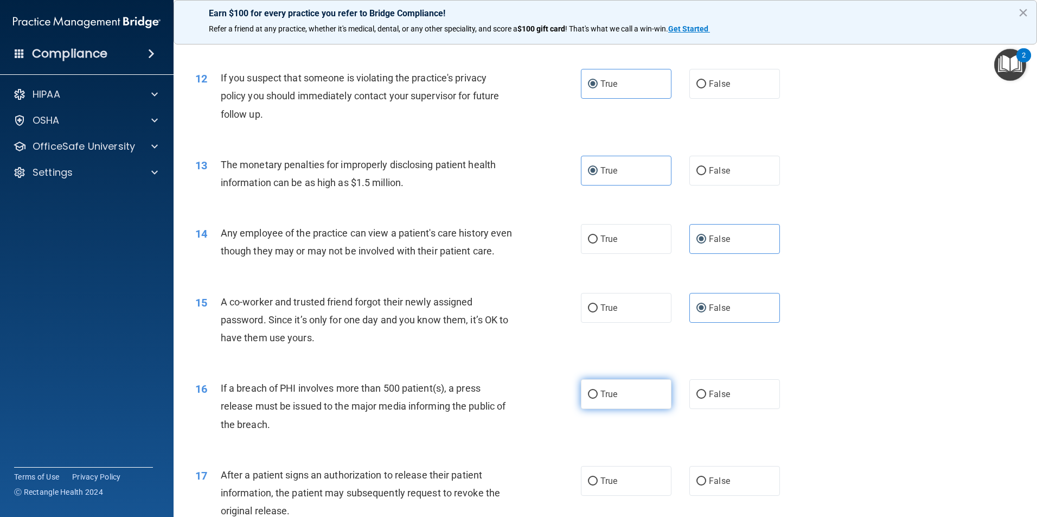
click at [610, 399] on span "True" at bounding box center [608, 394] width 17 height 10
click at [598, 399] on input "True" at bounding box center [593, 394] width 10 height 8
radio input "true"
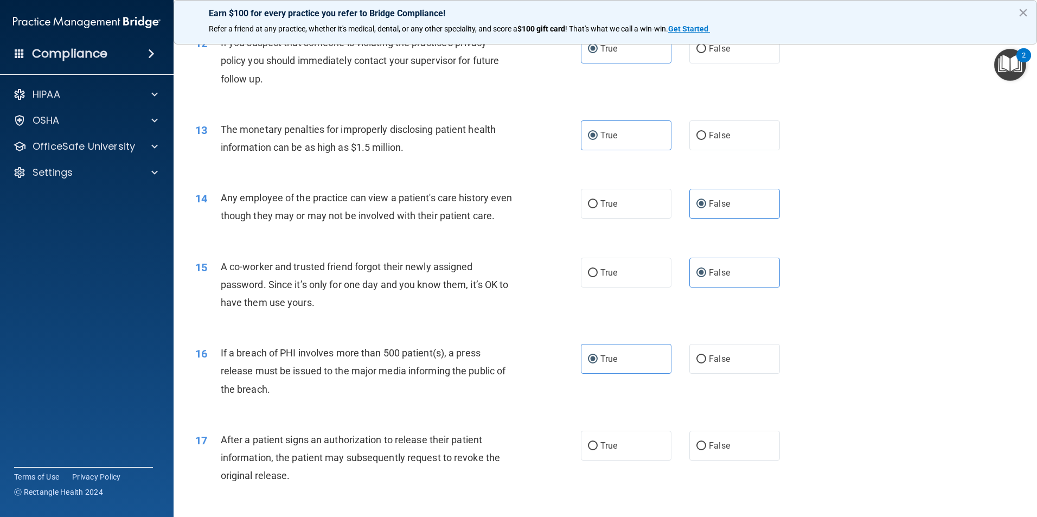
scroll to position [922, 0]
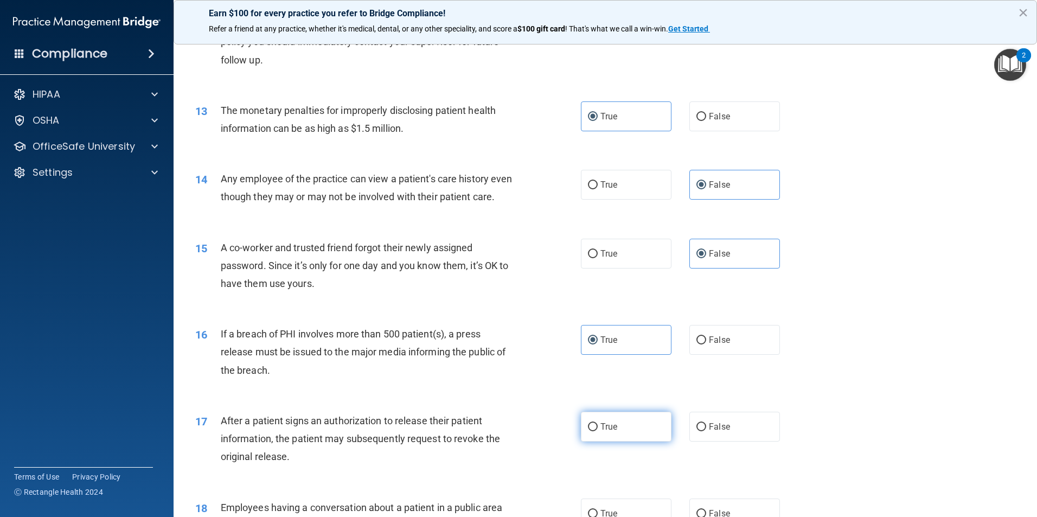
click at [618, 441] on label "True" at bounding box center [626, 427] width 91 height 30
click at [598, 431] on input "True" at bounding box center [593, 427] width 10 height 8
radio input "true"
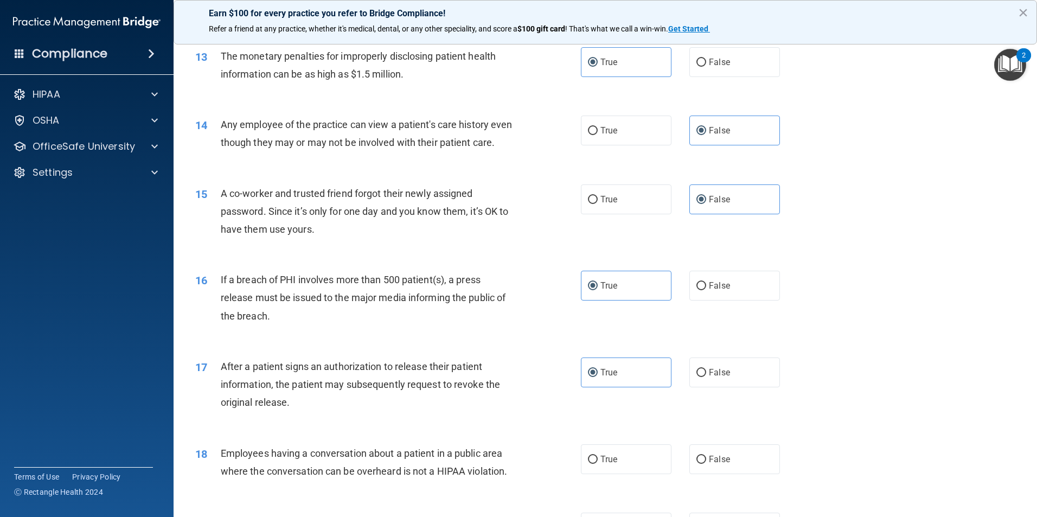
scroll to position [1030, 0]
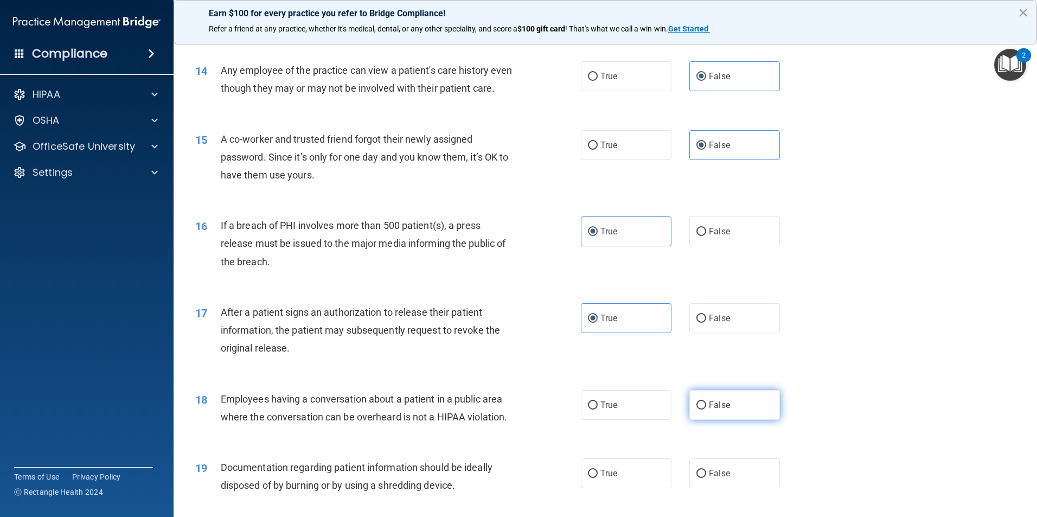
click at [722, 420] on label "False" at bounding box center [734, 405] width 91 height 30
click at [706, 409] on input "False" at bounding box center [701, 405] width 10 height 8
radio input "true"
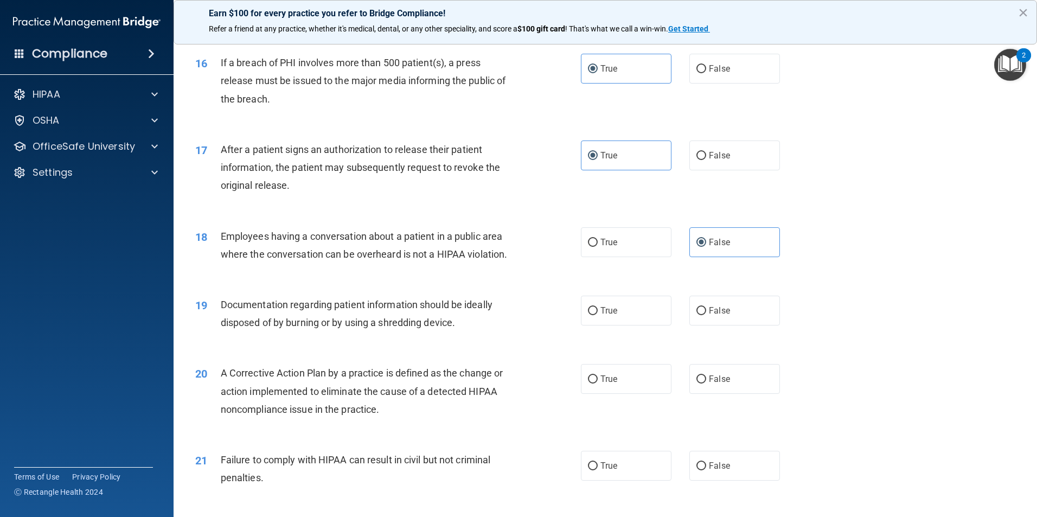
scroll to position [1247, 0]
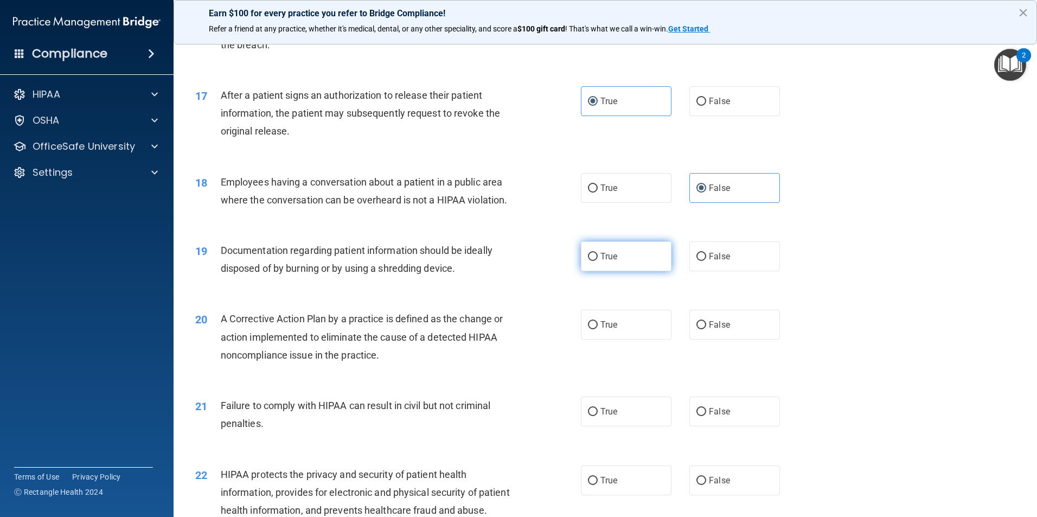
click at [606, 261] on span "True" at bounding box center [608, 256] width 17 height 10
click at [598, 261] on input "True" at bounding box center [593, 257] width 10 height 8
radio input "true"
click at [623, 339] on label "True" at bounding box center [626, 325] width 91 height 30
click at [598, 329] on input "True" at bounding box center [593, 325] width 10 height 8
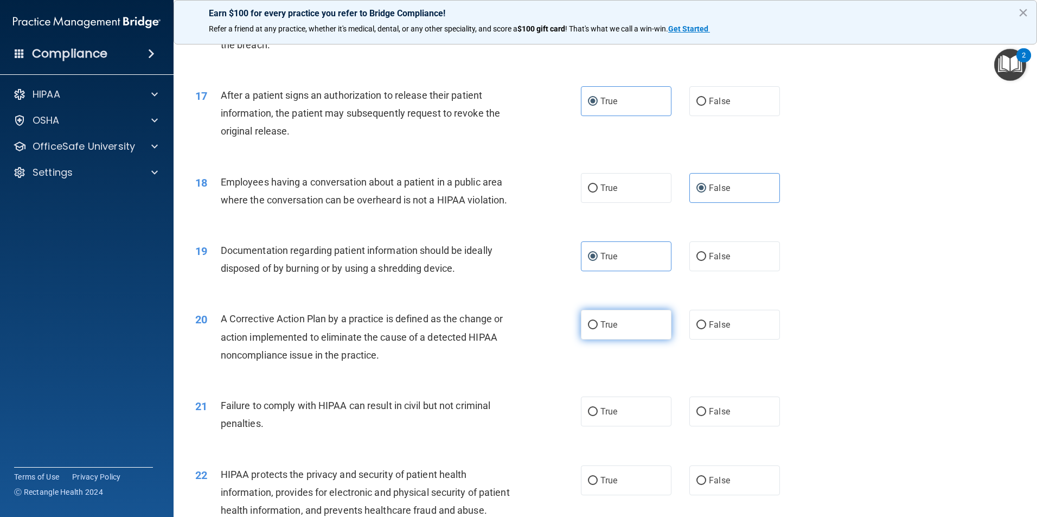
radio input "true"
click at [697, 416] on input "False" at bounding box center [701, 412] width 10 height 8
radio input "true"
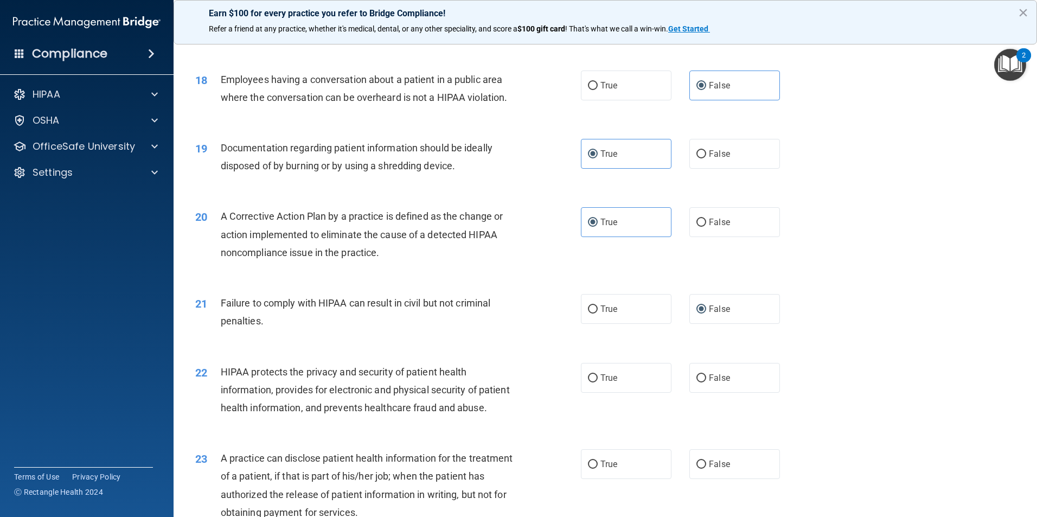
scroll to position [1356, 0]
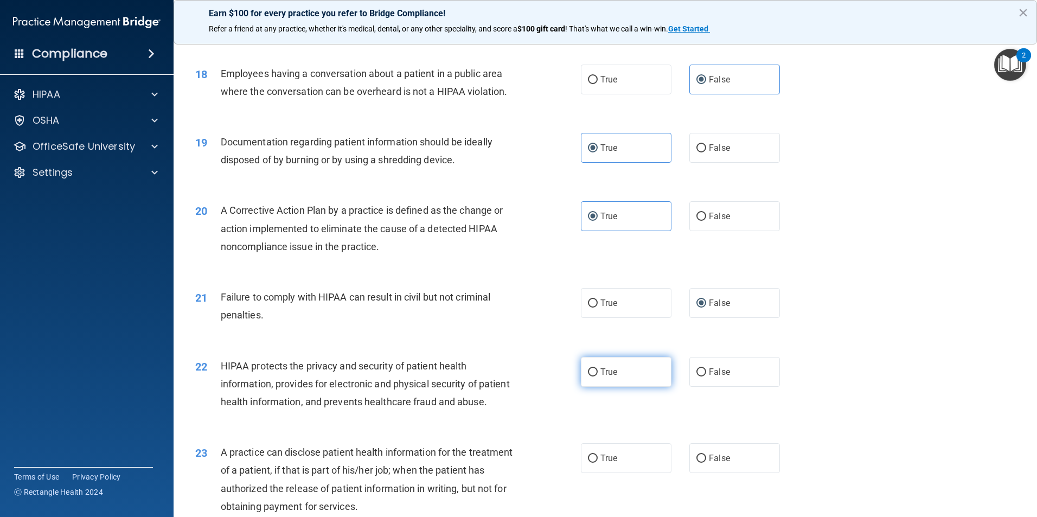
click at [619, 387] on label "True" at bounding box center [626, 372] width 91 height 30
click at [598, 376] on input "True" at bounding box center [593, 372] width 10 height 8
radio input "true"
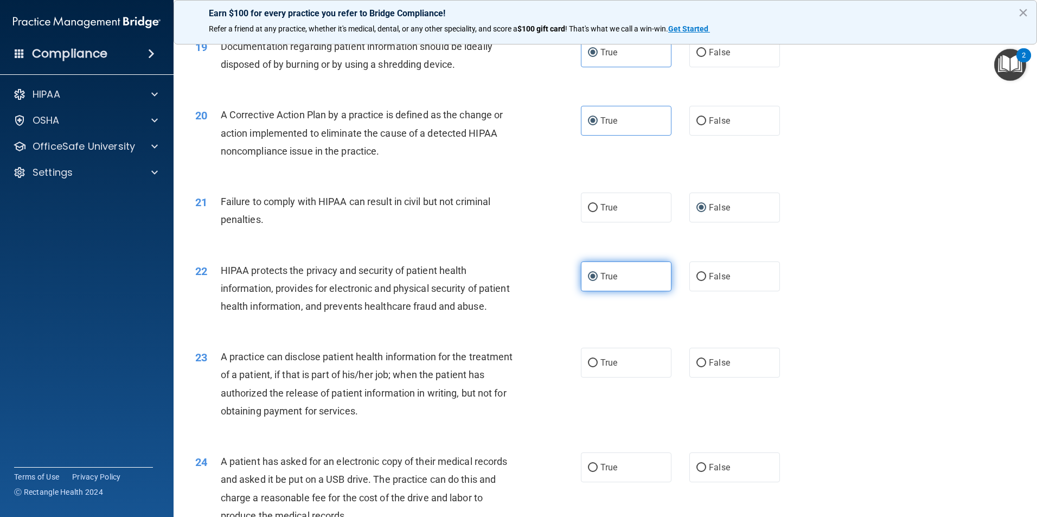
scroll to position [1464, 0]
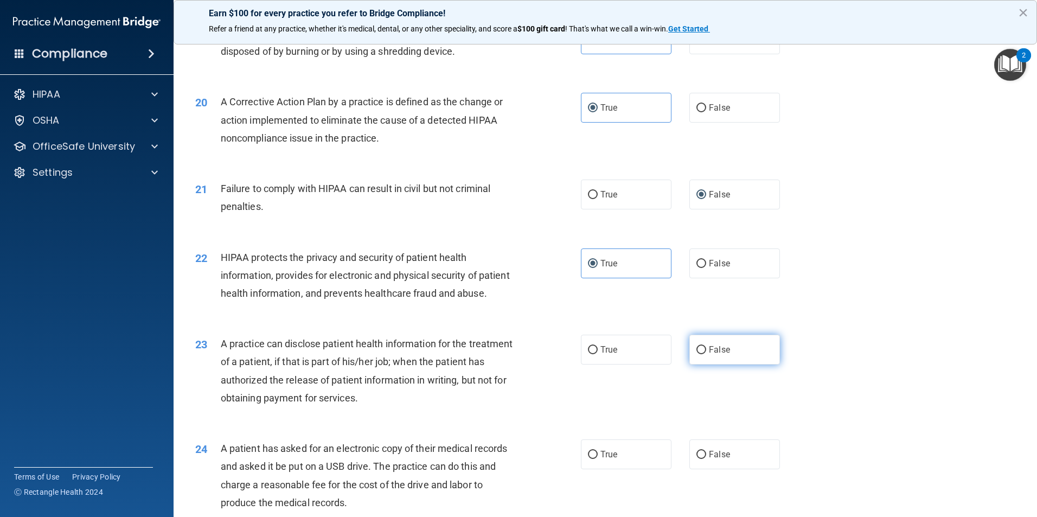
click at [709, 355] on span "False" at bounding box center [719, 349] width 21 height 10
click at [706, 354] on input "False" at bounding box center [701, 350] width 10 height 8
radio input "true"
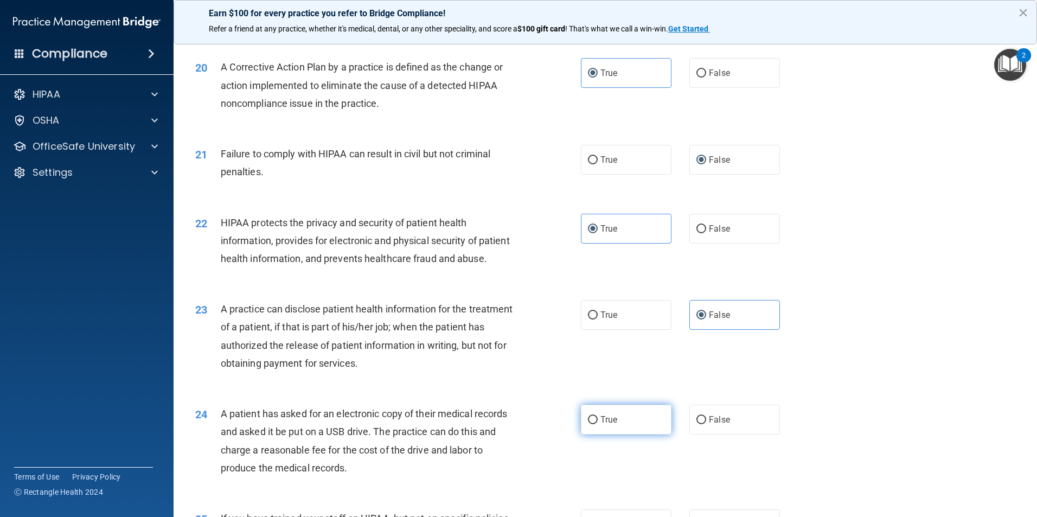
scroll to position [1518, 0]
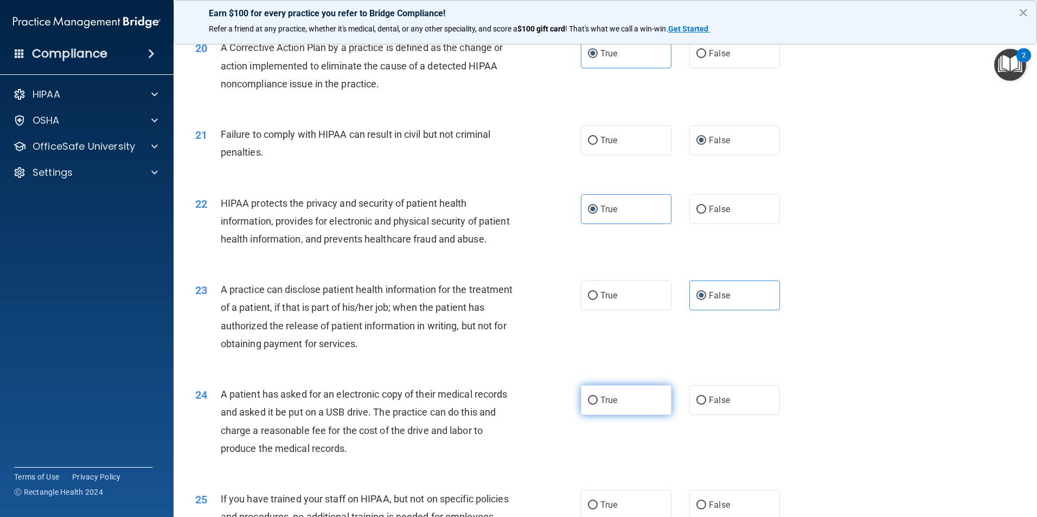
click at [616, 415] on label "True" at bounding box center [626, 400] width 91 height 30
click at [598, 405] on input "True" at bounding box center [593, 400] width 10 height 8
radio input "true"
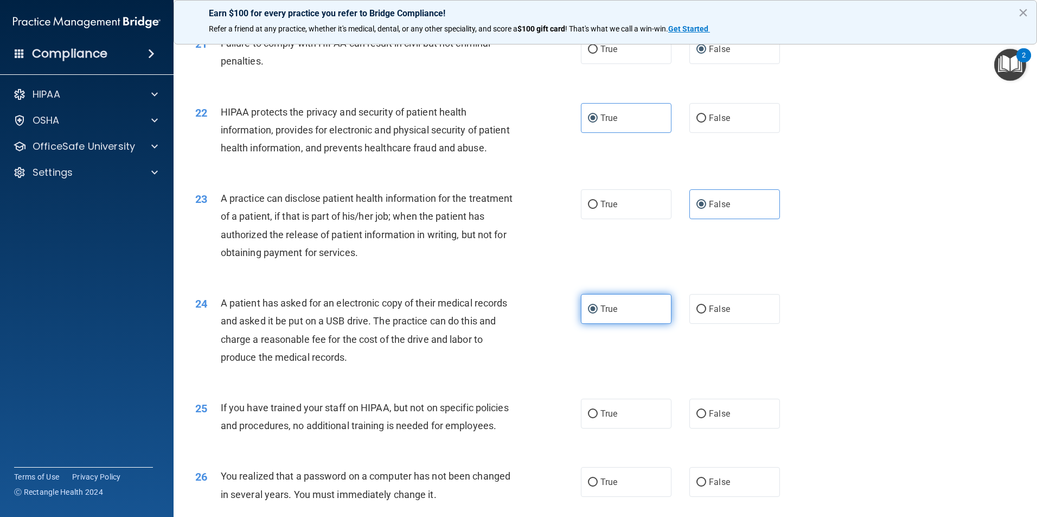
scroll to position [1627, 0]
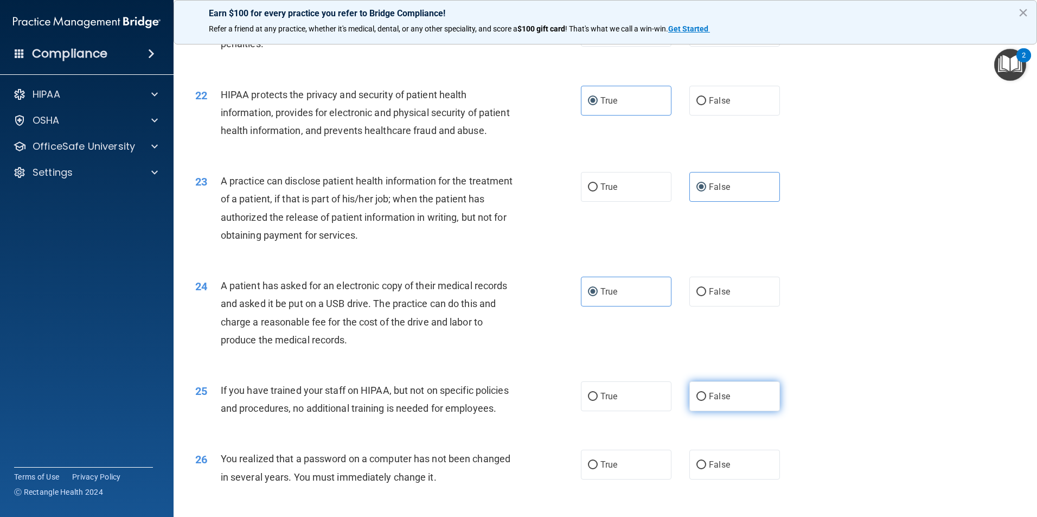
click at [720, 401] on span "False" at bounding box center [719, 396] width 21 height 10
click at [706, 401] on input "False" at bounding box center [701, 397] width 10 height 8
radio input "true"
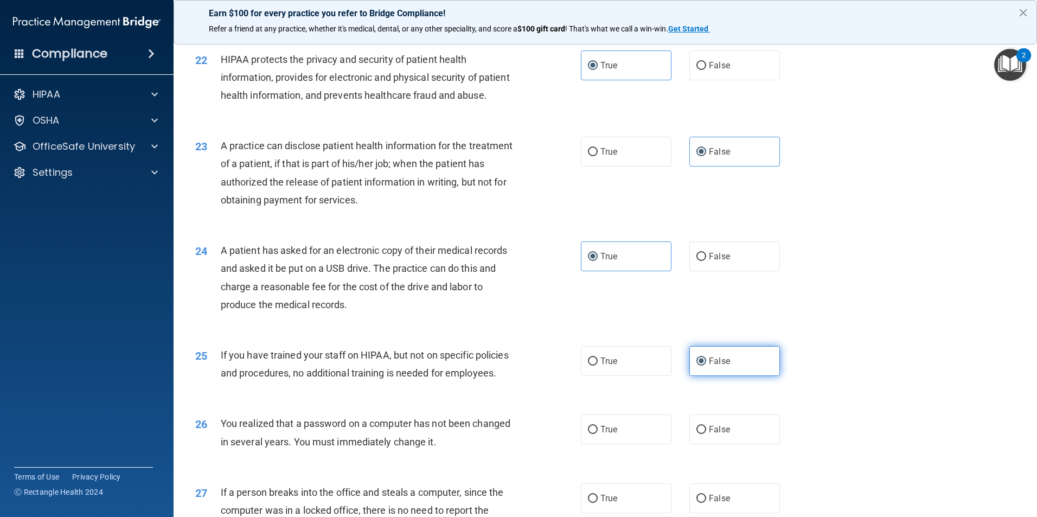
scroll to position [1681, 0]
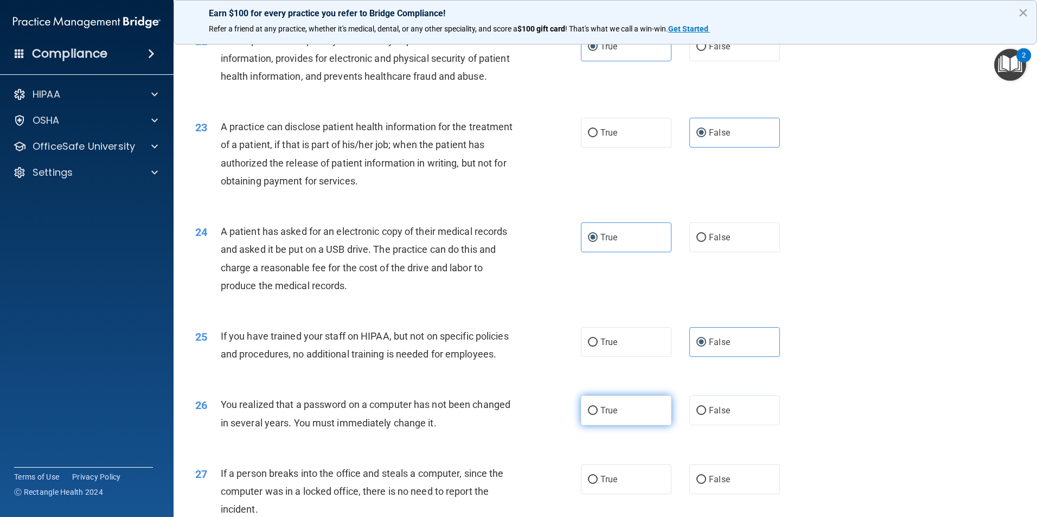
click at [608, 425] on label "True" at bounding box center [626, 410] width 91 height 30
click at [598, 415] on input "True" at bounding box center [593, 411] width 10 height 8
radio input "true"
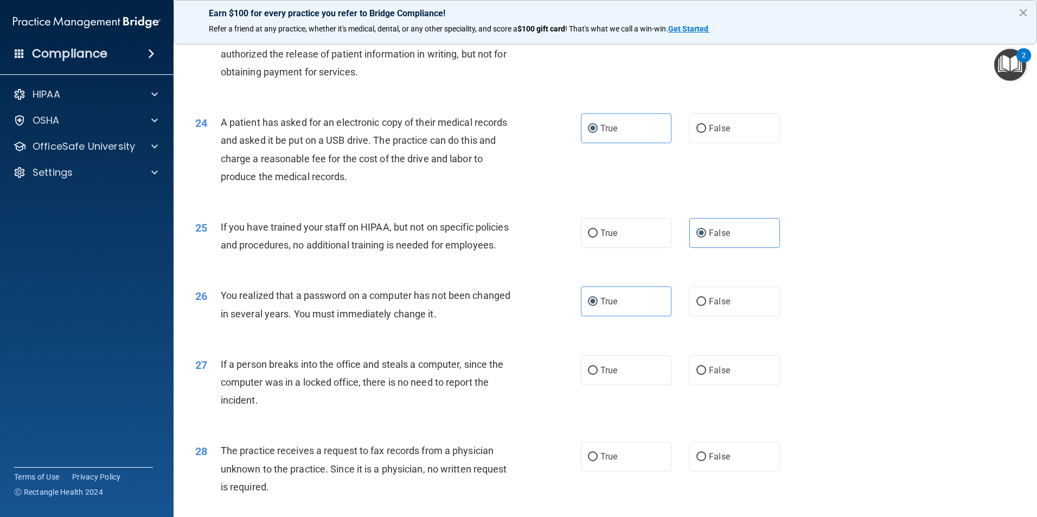
scroll to position [1898, 0]
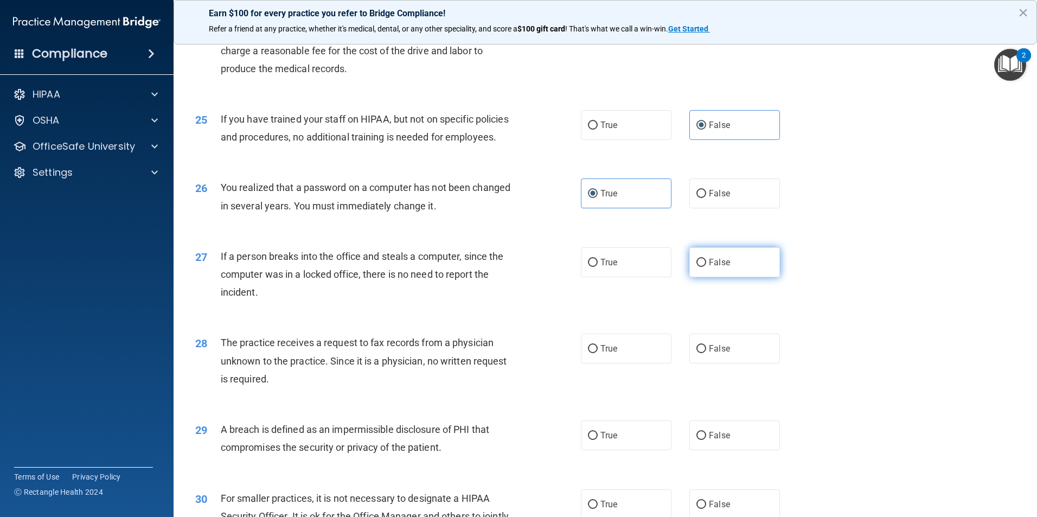
click at [709, 267] on span "False" at bounding box center [719, 262] width 21 height 10
click at [704, 267] on input "False" at bounding box center [701, 263] width 10 height 8
radio input "true"
click at [722, 363] on label "False" at bounding box center [734, 349] width 91 height 30
click at [706, 353] on input "False" at bounding box center [701, 349] width 10 height 8
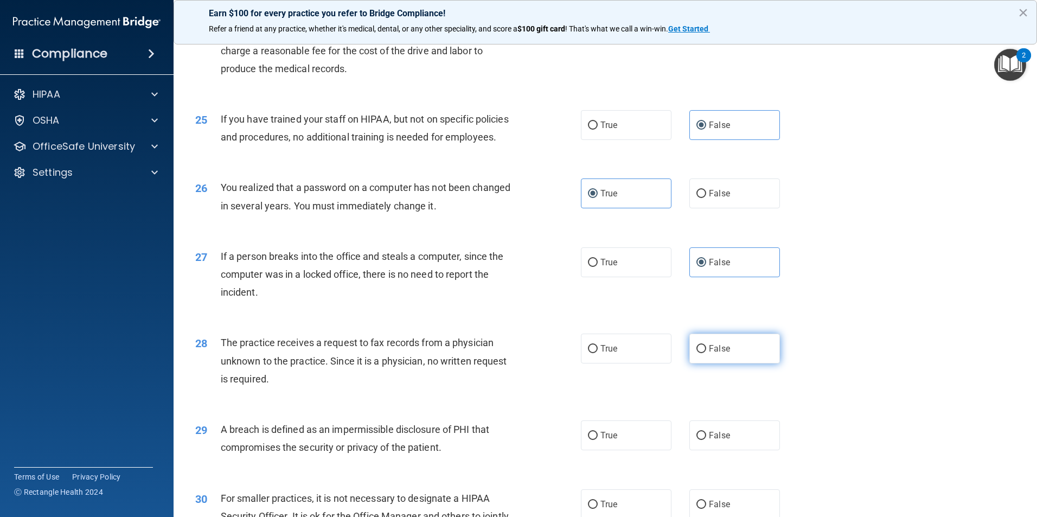
radio input "true"
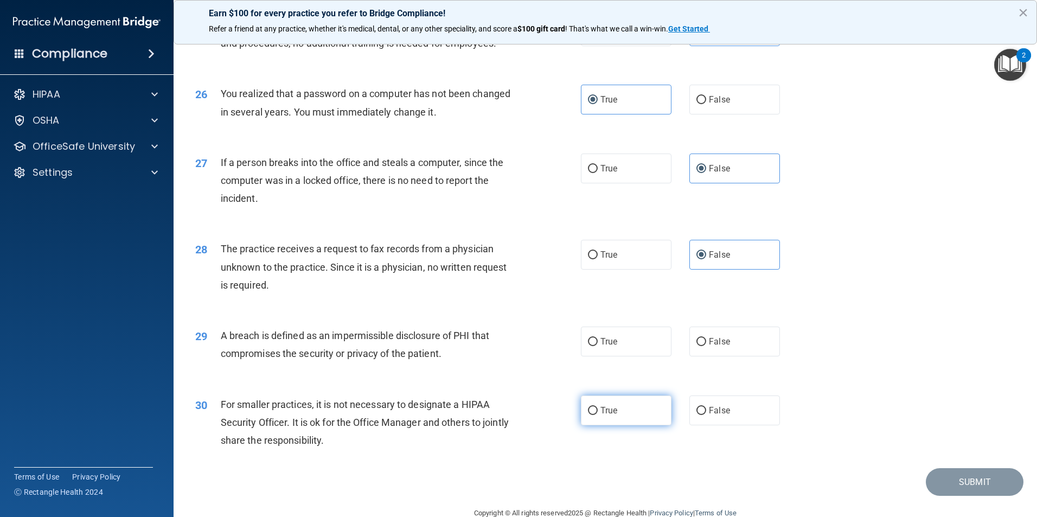
scroll to position [2007, 0]
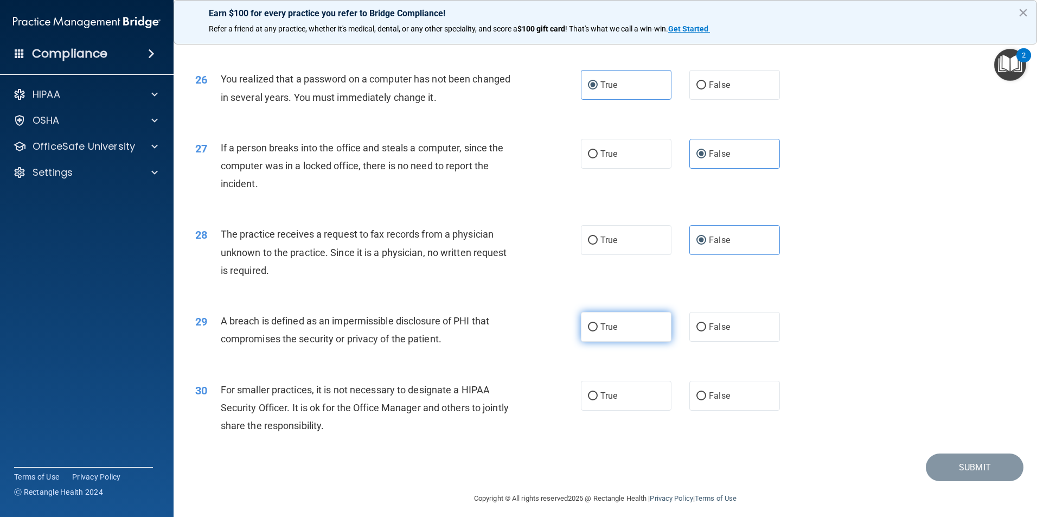
click at [617, 342] on label "True" at bounding box center [626, 327] width 91 height 30
click at [598, 331] on input "True" at bounding box center [593, 327] width 10 height 8
radio input "true"
click at [725, 411] on label "False" at bounding box center [734, 396] width 91 height 30
click at [706, 400] on input "False" at bounding box center [701, 396] width 10 height 8
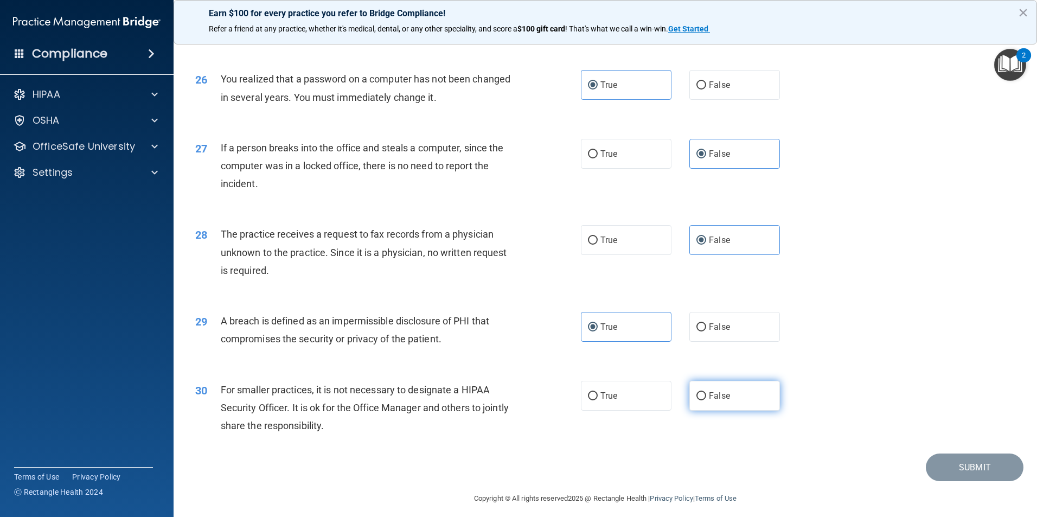
radio input "true"
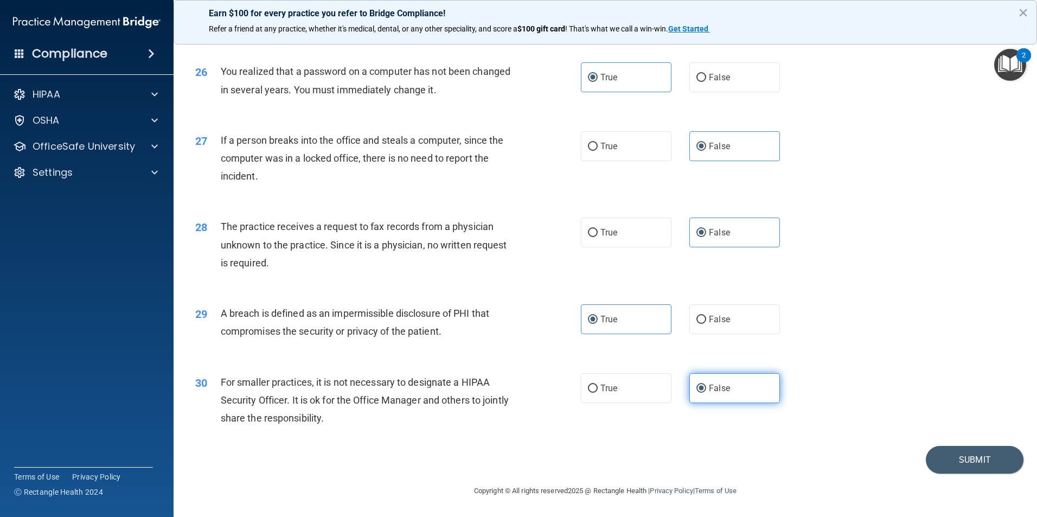
scroll to position [2068, 0]
click at [966, 458] on button "Submit" at bounding box center [975, 460] width 98 height 28
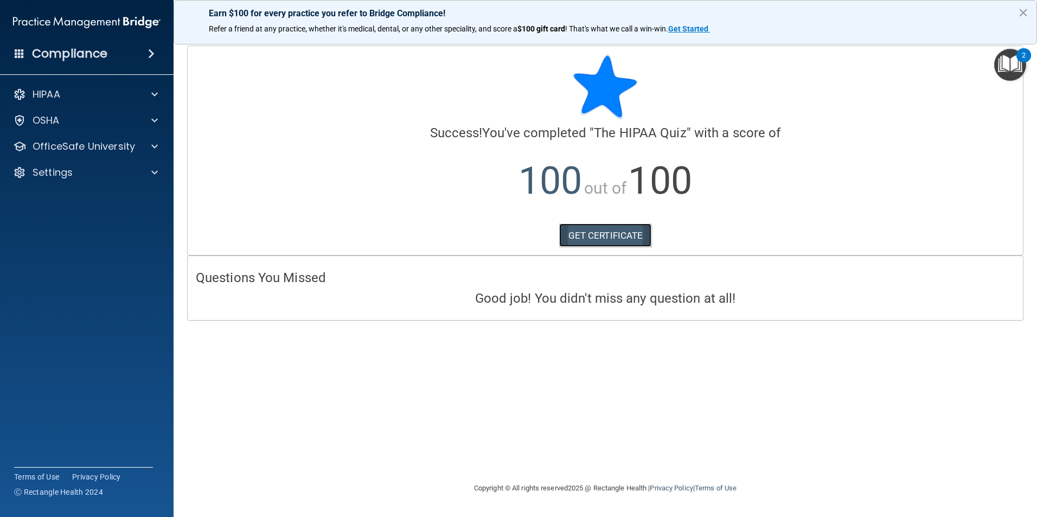
click at [596, 236] on link "GET CERTIFICATE" at bounding box center [605, 235] width 93 height 24
click at [158, 95] on div at bounding box center [152, 94] width 27 height 13
click at [1007, 61] on img "Open Resource Center, 2 new notifications" at bounding box center [1010, 65] width 32 height 32
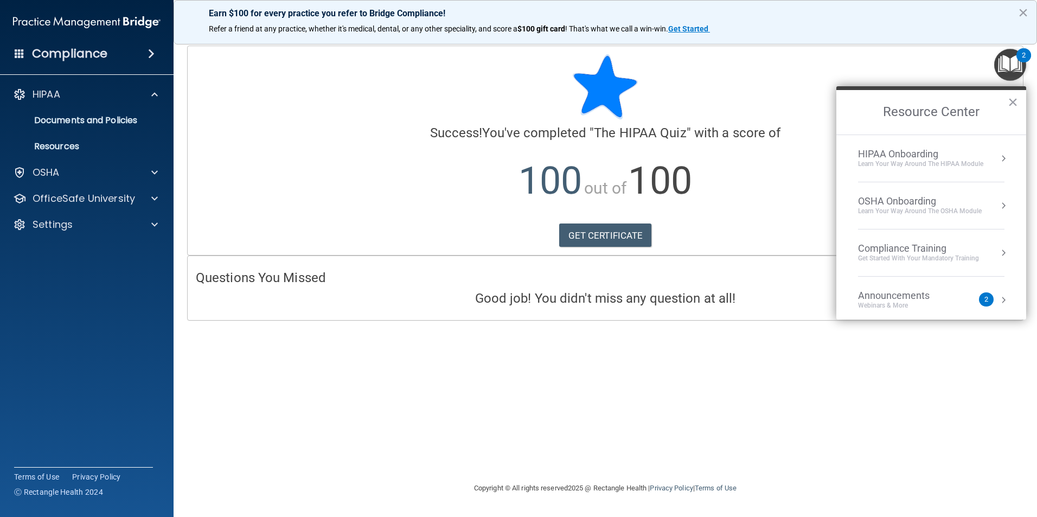
click at [941, 158] on div "HIPAA Onboarding" at bounding box center [920, 154] width 125 height 12
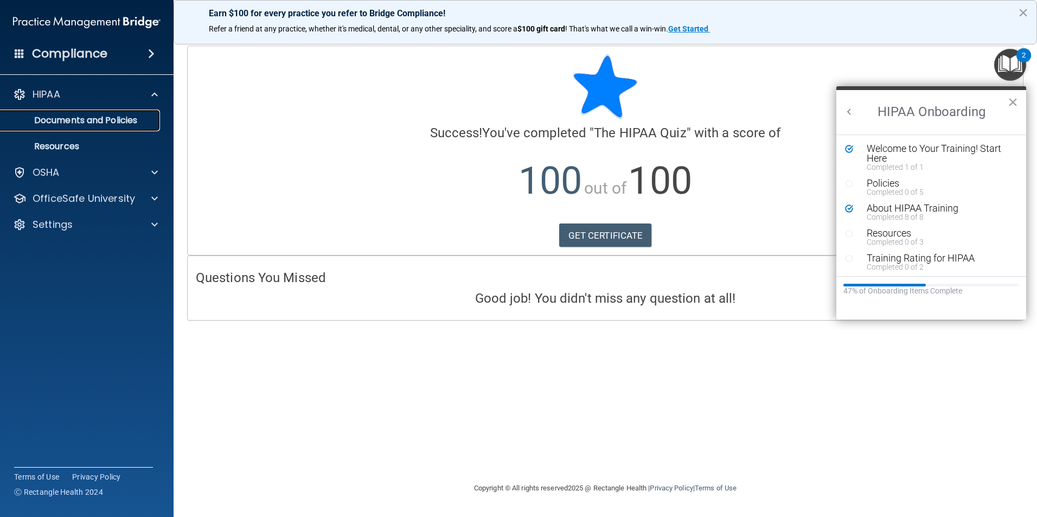
click at [78, 124] on p "Documents and Policies" at bounding box center [81, 120] width 148 height 11
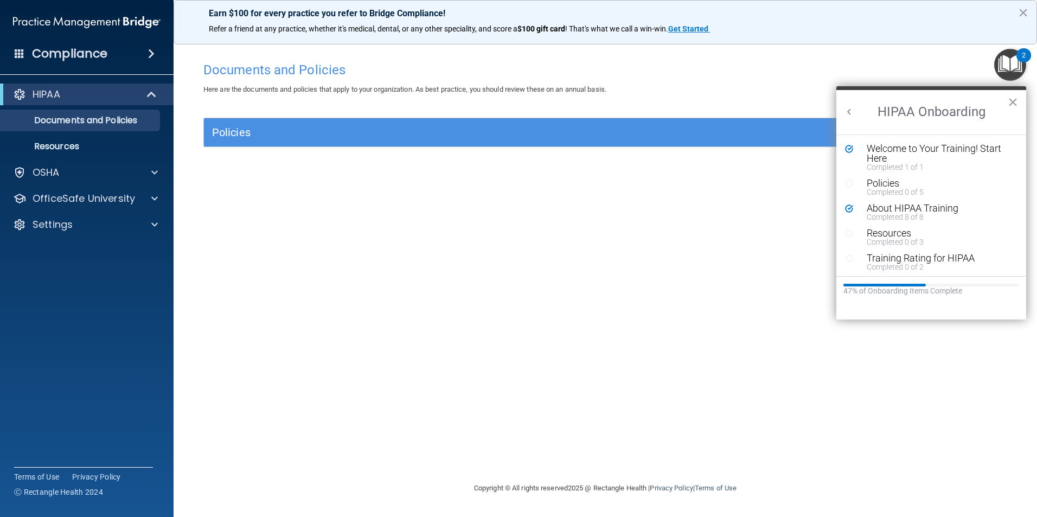
scroll to position [2, 0]
click at [906, 261] on div "Completed 0 of 2" at bounding box center [935, 265] width 137 height 8
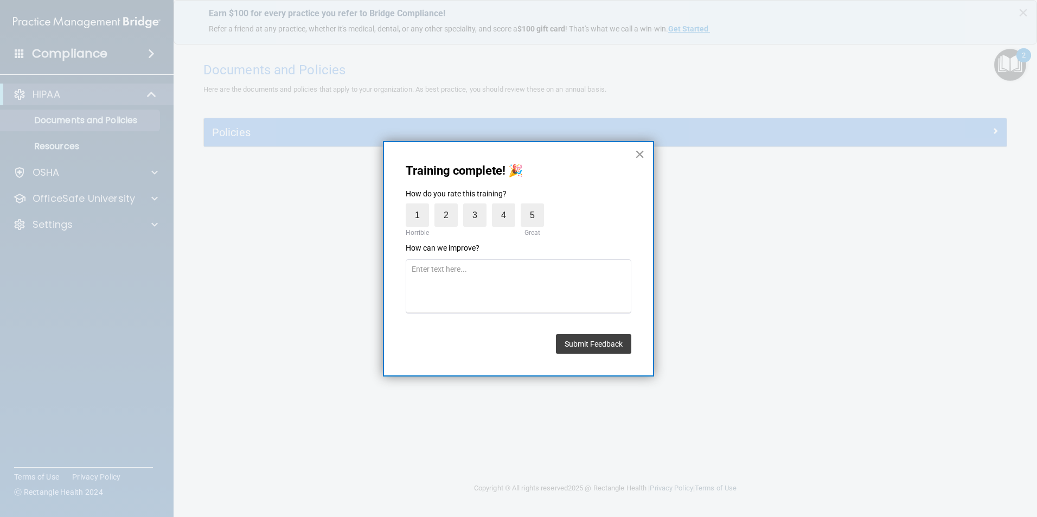
click at [637, 152] on button "×" at bounding box center [639, 153] width 10 height 17
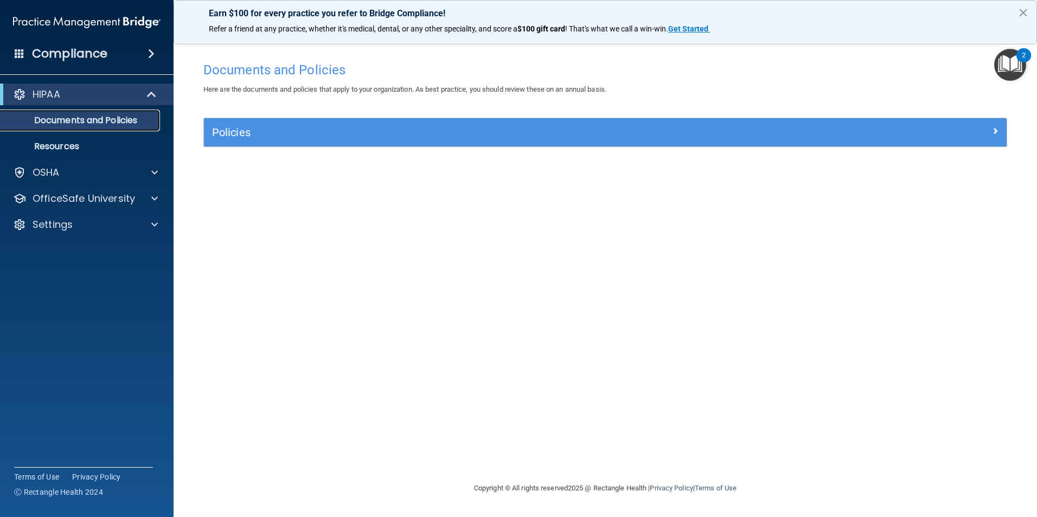
click at [107, 116] on p "Documents and Policies" at bounding box center [81, 120] width 148 height 11
click at [102, 118] on p "Documents and Policies" at bounding box center [81, 120] width 148 height 11
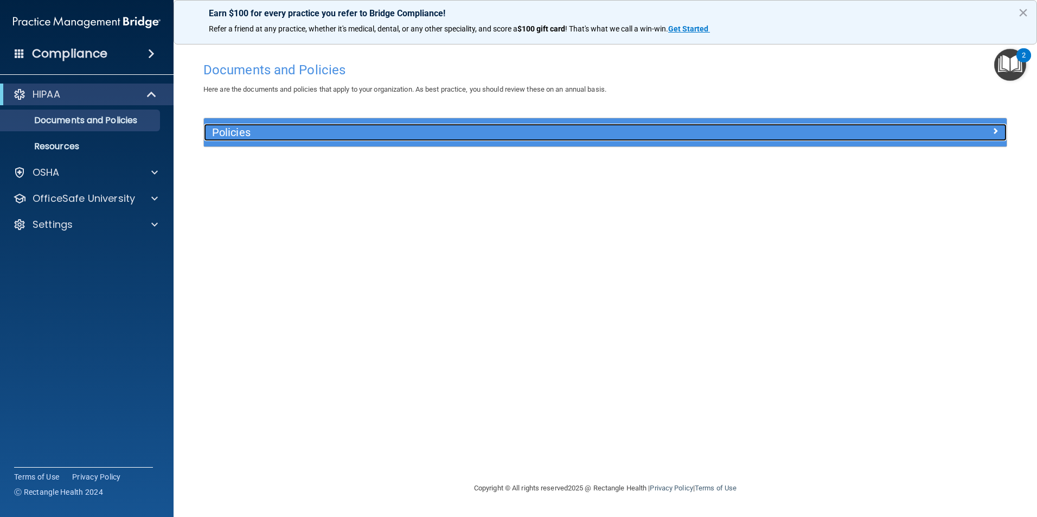
click at [233, 134] on h5 "Policies" at bounding box center [505, 132] width 586 height 12
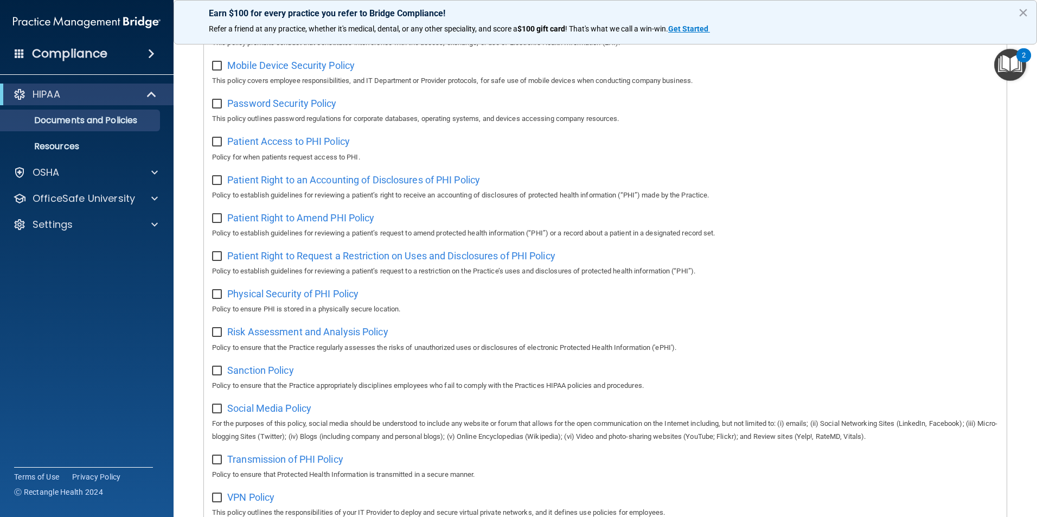
scroll to position [246, 0]
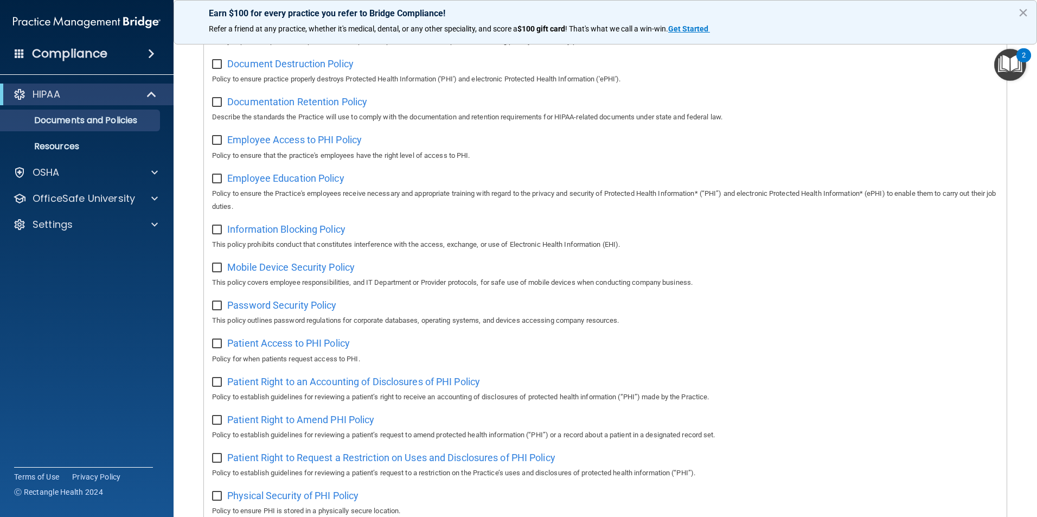
click at [1007, 60] on img "Open Resource Center, 2 new notifications" at bounding box center [1010, 65] width 32 height 32
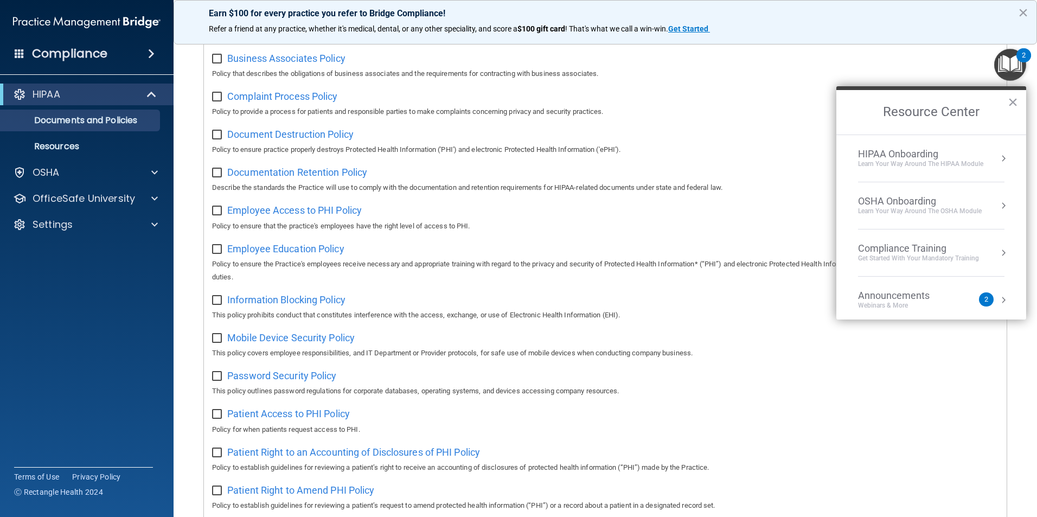
scroll to position [0, 0]
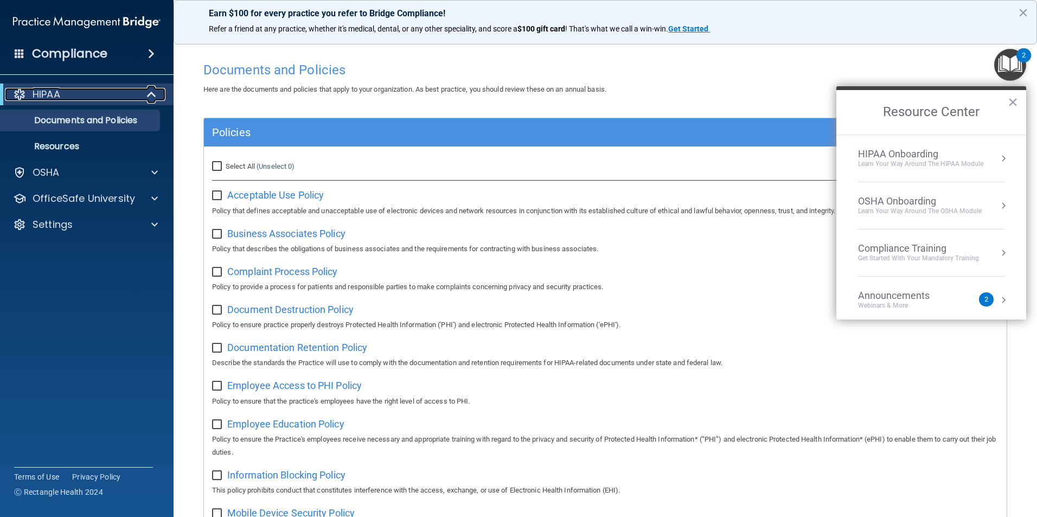
click at [132, 91] on div "HIPAA" at bounding box center [72, 94] width 134 height 13
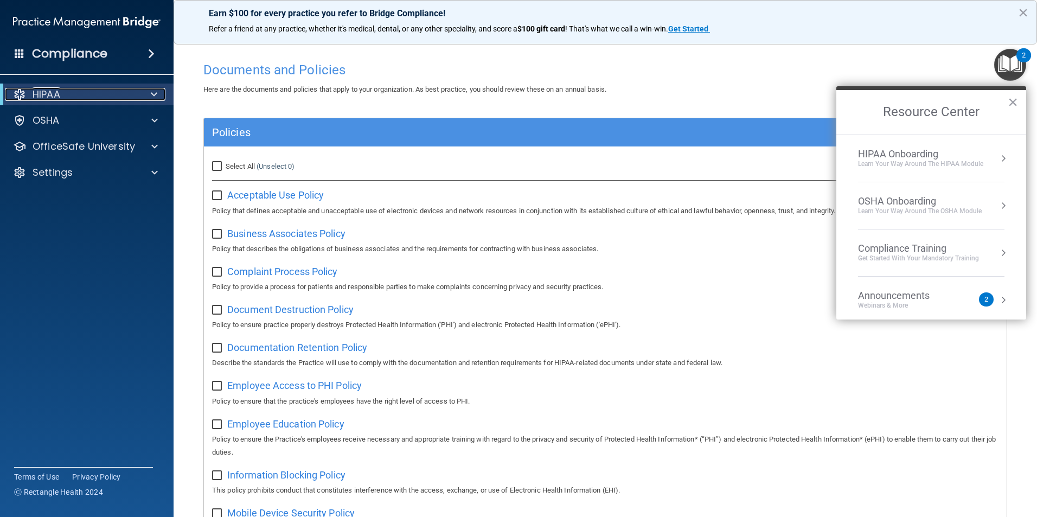
click at [153, 94] on span at bounding box center [154, 94] width 7 height 13
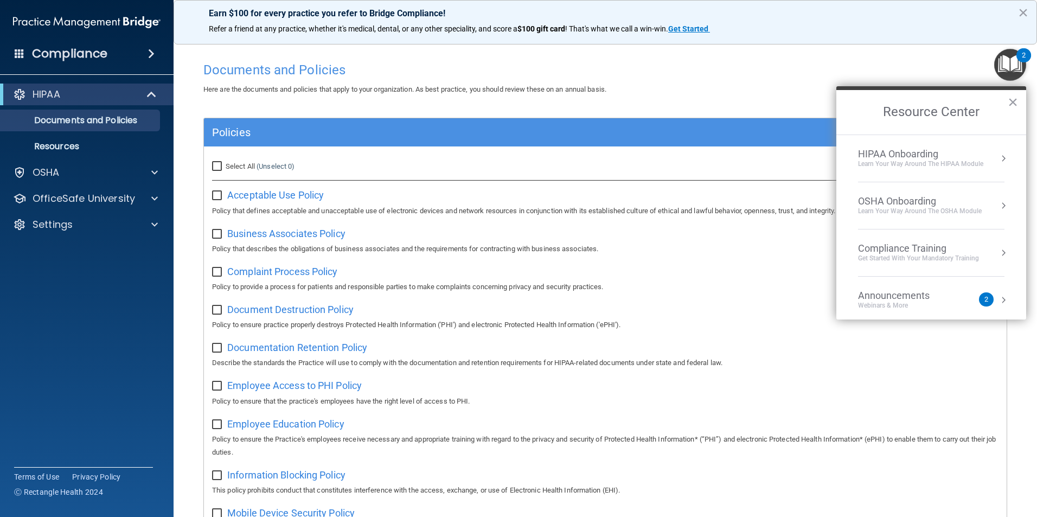
click at [905, 156] on div "HIPAA Onboarding" at bounding box center [920, 154] width 125 height 12
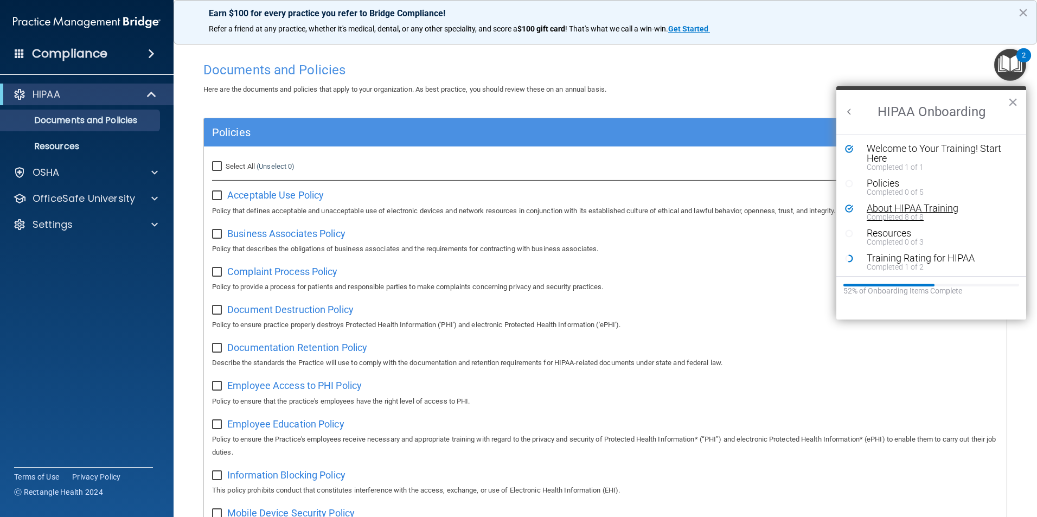
click at [887, 210] on div "About HIPAA Training" at bounding box center [935, 208] width 137 height 10
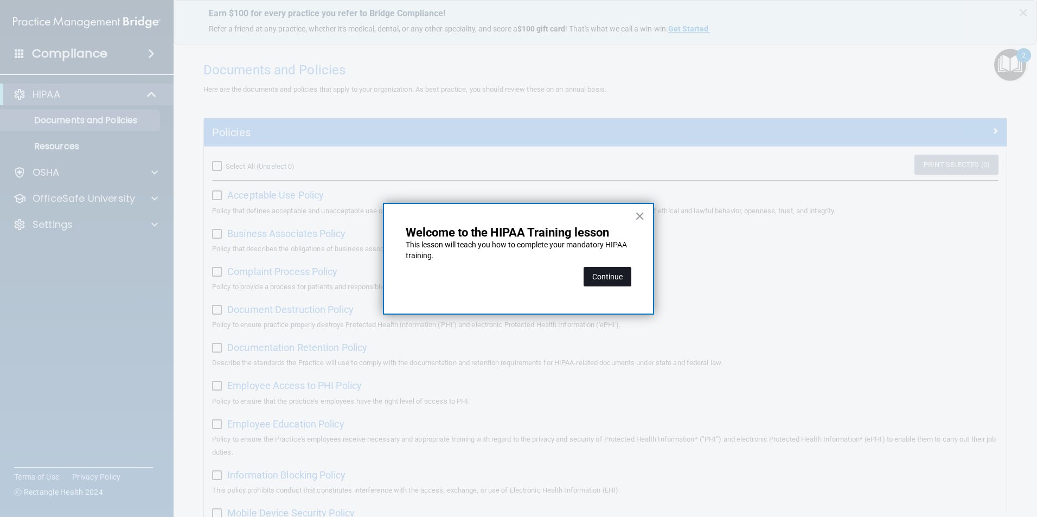
click at [598, 273] on button "Continue" at bounding box center [608, 277] width 48 height 20
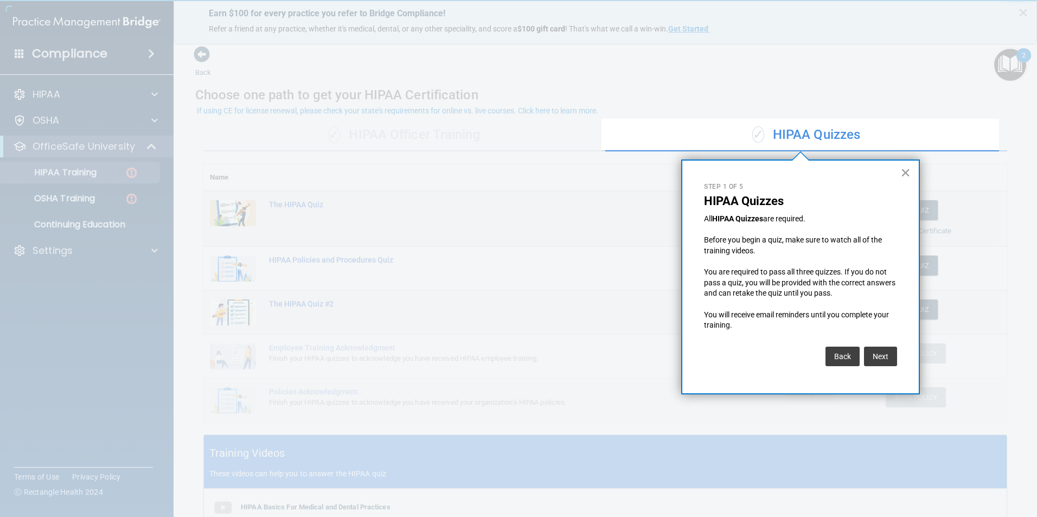
click at [903, 176] on button "×" at bounding box center [905, 172] width 10 height 17
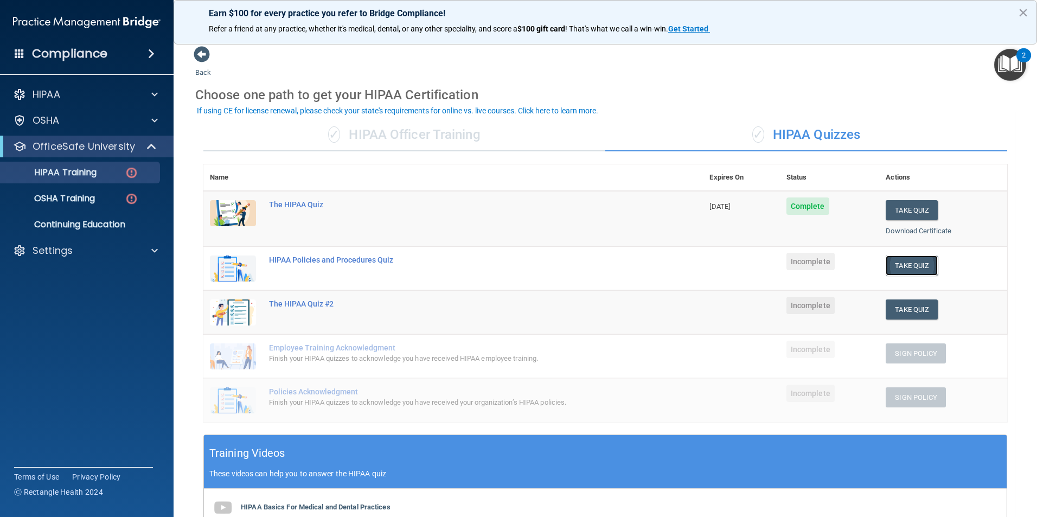
click at [906, 266] on button "Take Quiz" at bounding box center [912, 265] width 52 height 20
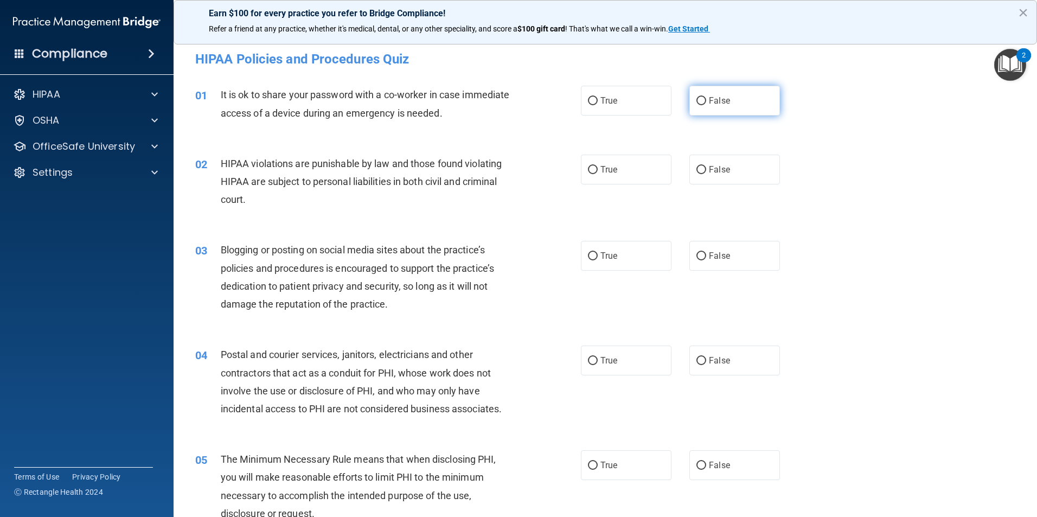
click at [722, 100] on span "False" at bounding box center [719, 100] width 21 height 10
click at [706, 100] on input "False" at bounding box center [701, 101] width 10 height 8
radio input "true"
click at [601, 170] on span "True" at bounding box center [608, 169] width 17 height 10
click at [598, 170] on input "True" at bounding box center [593, 170] width 10 height 8
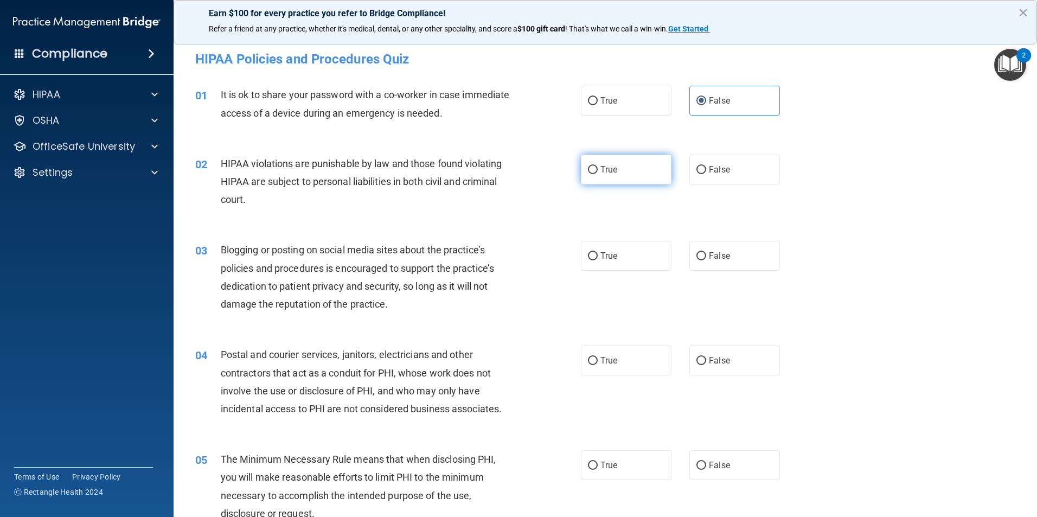
radio input "true"
click at [725, 260] on label "False" at bounding box center [734, 256] width 91 height 30
click at [706, 260] on input "False" at bounding box center [701, 256] width 10 height 8
radio input "true"
click at [619, 372] on label "True" at bounding box center [626, 360] width 91 height 30
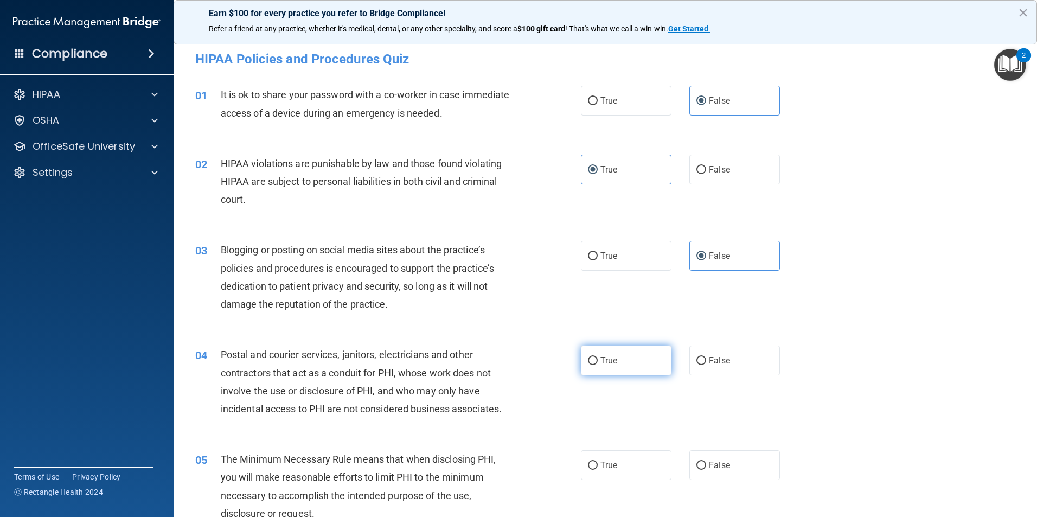
click at [598, 365] on input "True" at bounding box center [593, 361] width 10 height 8
radio input "true"
drag, startPoint x: 591, startPoint y: 462, endPoint x: 598, endPoint y: 450, distance: 13.9
click at [593, 461] on input "True" at bounding box center [593, 465] width 10 height 8
radio input "true"
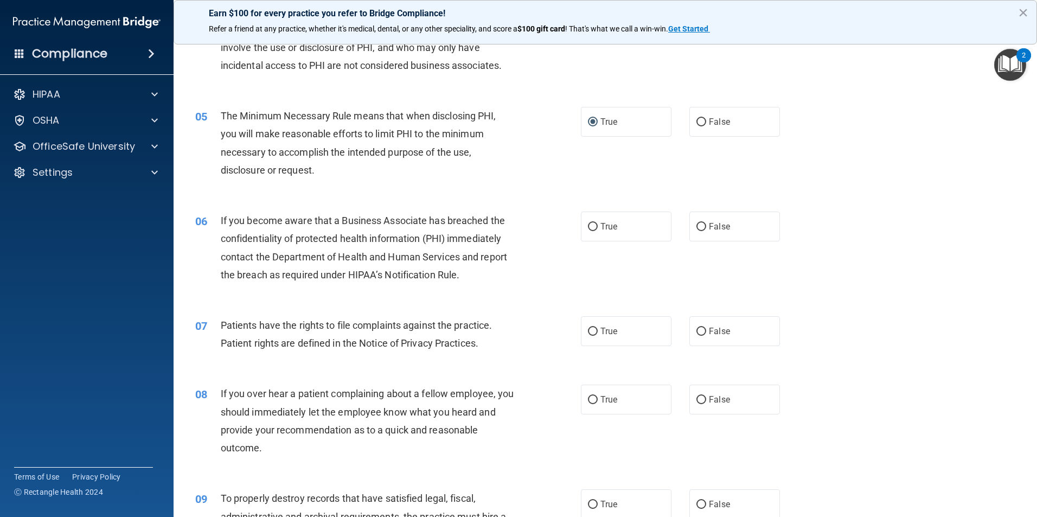
scroll to position [380, 0]
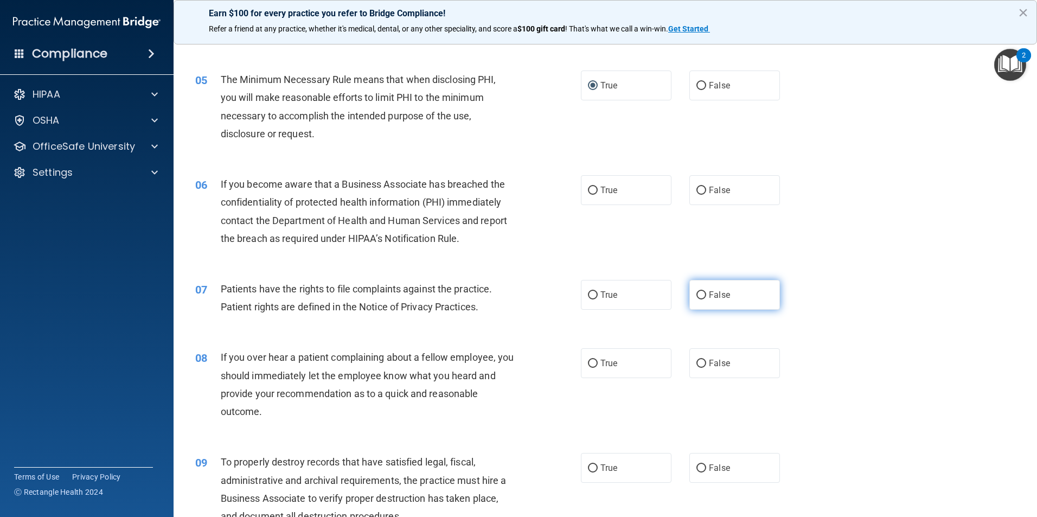
click at [711, 298] on span "False" at bounding box center [719, 295] width 21 height 10
click at [706, 298] on input "False" at bounding box center [701, 295] width 10 height 8
radio input "true"
click at [696, 170] on div "06 If you become aware that a Business Associate has breached the confidentiali…" at bounding box center [605, 214] width 836 height 105
click at [710, 193] on span "False" at bounding box center [719, 190] width 21 height 10
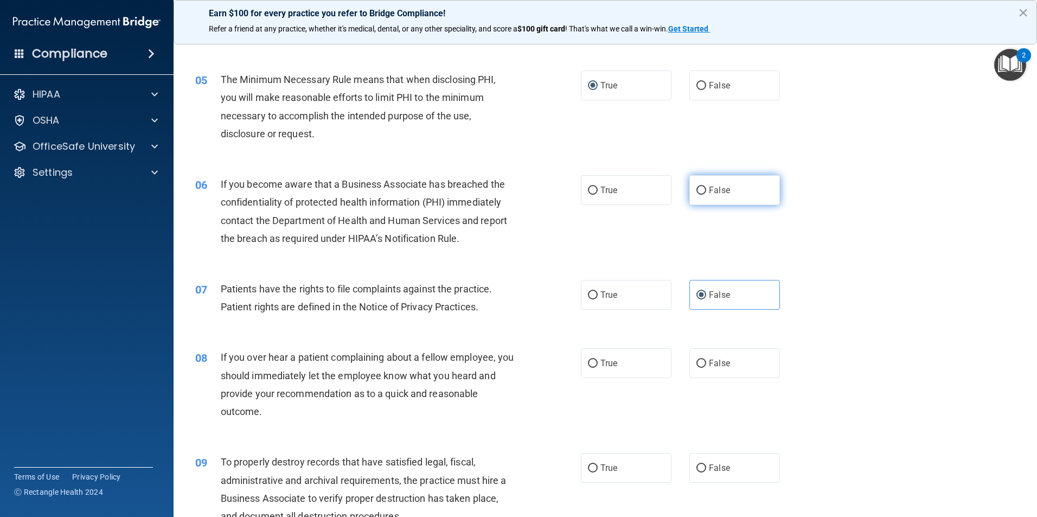
click at [706, 193] on input "False" at bounding box center [701, 191] width 10 height 8
radio input "true"
click at [602, 298] on span "True" at bounding box center [608, 295] width 17 height 10
click at [598, 298] on input "True" at bounding box center [593, 295] width 10 height 8
radio input "true"
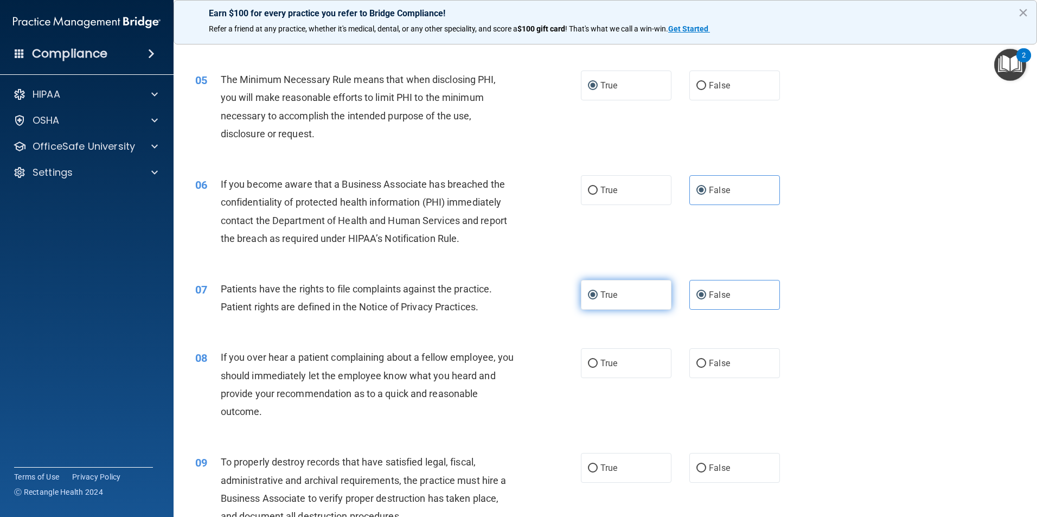
radio input "false"
click at [719, 363] on span "False" at bounding box center [719, 363] width 21 height 10
click at [706, 363] on input "False" at bounding box center [701, 364] width 10 height 8
radio input "true"
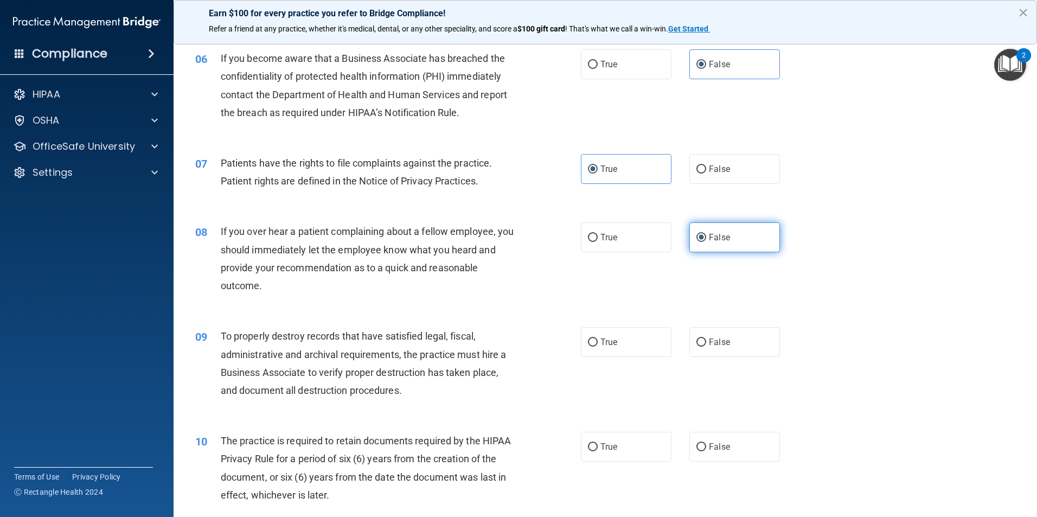
scroll to position [542, 0]
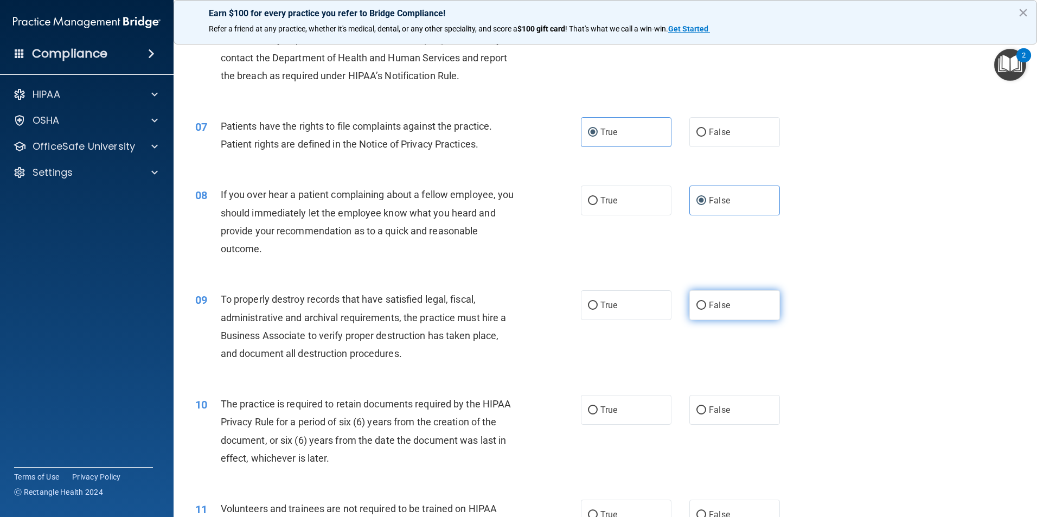
click at [696, 310] on input "False" at bounding box center [701, 306] width 10 height 8
radio input "true"
click at [600, 416] on label "True" at bounding box center [626, 410] width 91 height 30
click at [598, 414] on input "True" at bounding box center [593, 410] width 10 height 8
radio input "true"
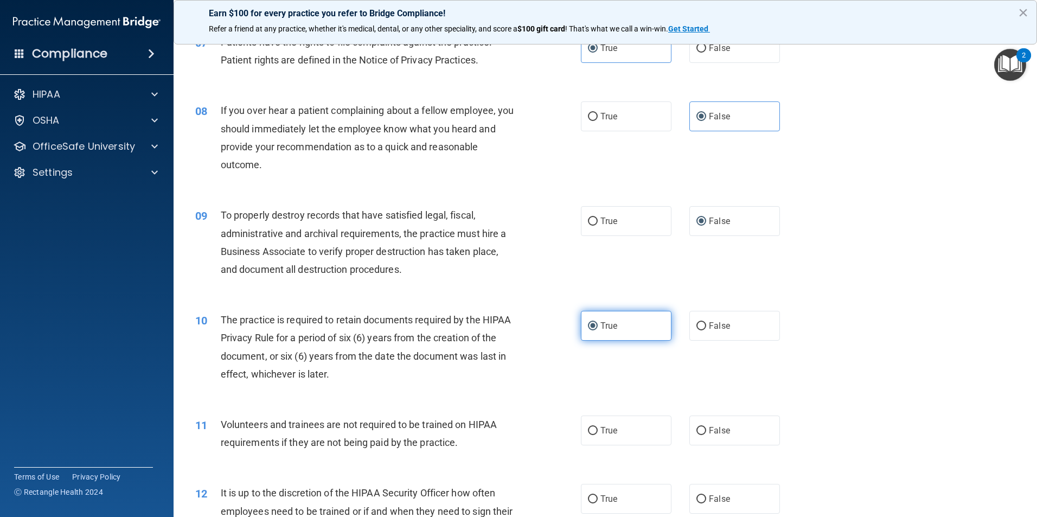
scroll to position [651, 0]
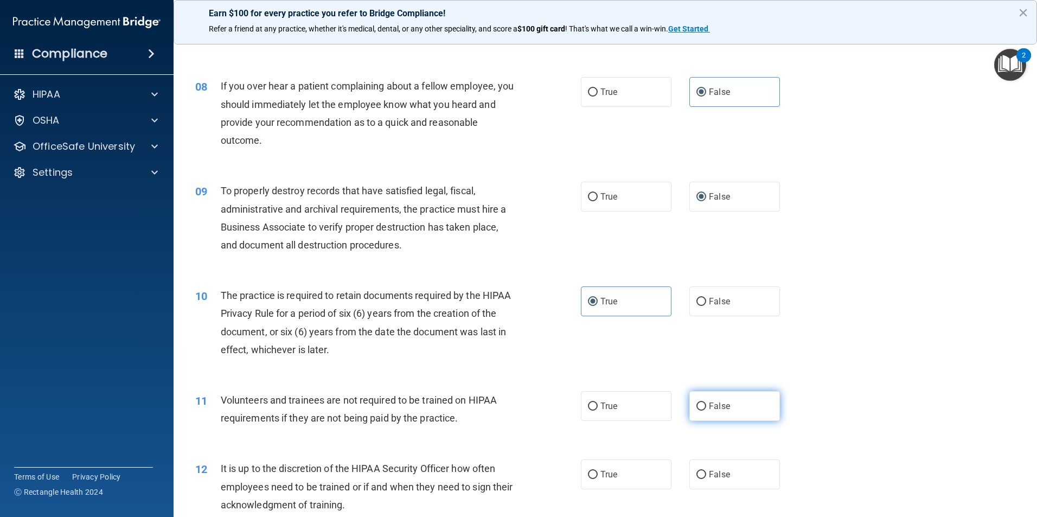
click at [710, 414] on label "False" at bounding box center [734, 406] width 91 height 30
click at [706, 411] on input "False" at bounding box center [701, 406] width 10 height 8
radio input "true"
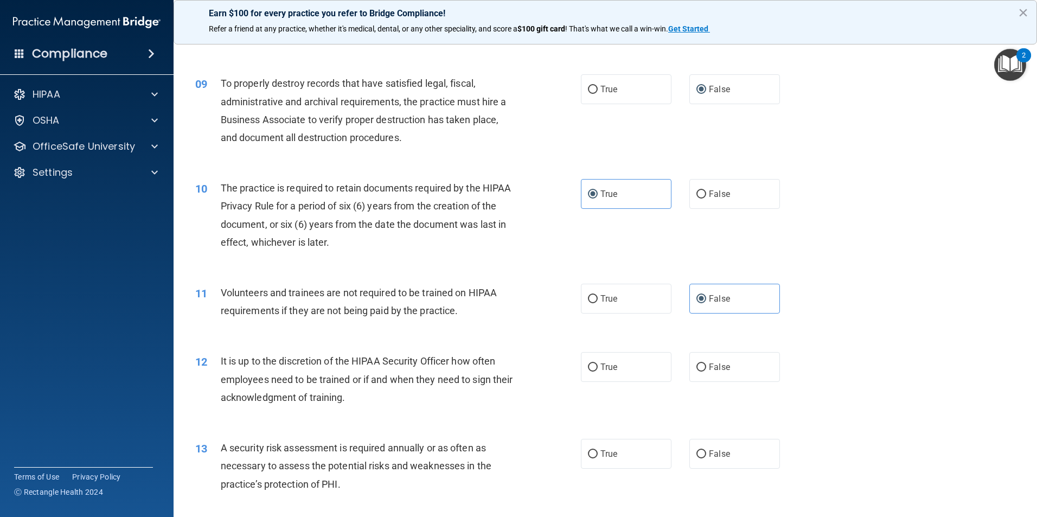
scroll to position [759, 0]
click at [715, 371] on label "False" at bounding box center [734, 366] width 91 height 30
click at [706, 370] on input "False" at bounding box center [701, 366] width 10 height 8
radio input "true"
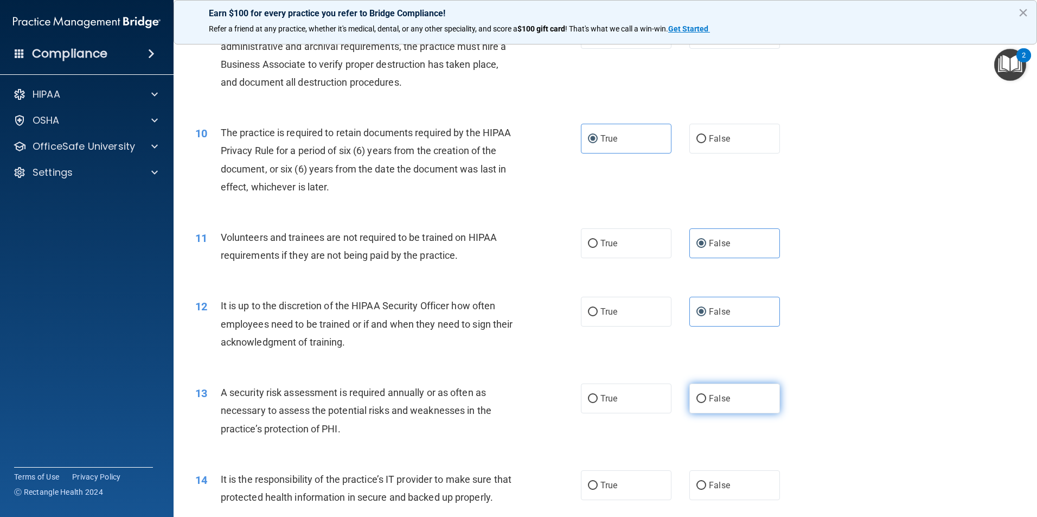
click at [715, 402] on span "False" at bounding box center [719, 398] width 21 height 10
click at [706, 402] on input "False" at bounding box center [701, 399] width 10 height 8
radio input "true"
click at [618, 396] on label "True" at bounding box center [626, 398] width 91 height 30
click at [598, 396] on input "True" at bounding box center [593, 399] width 10 height 8
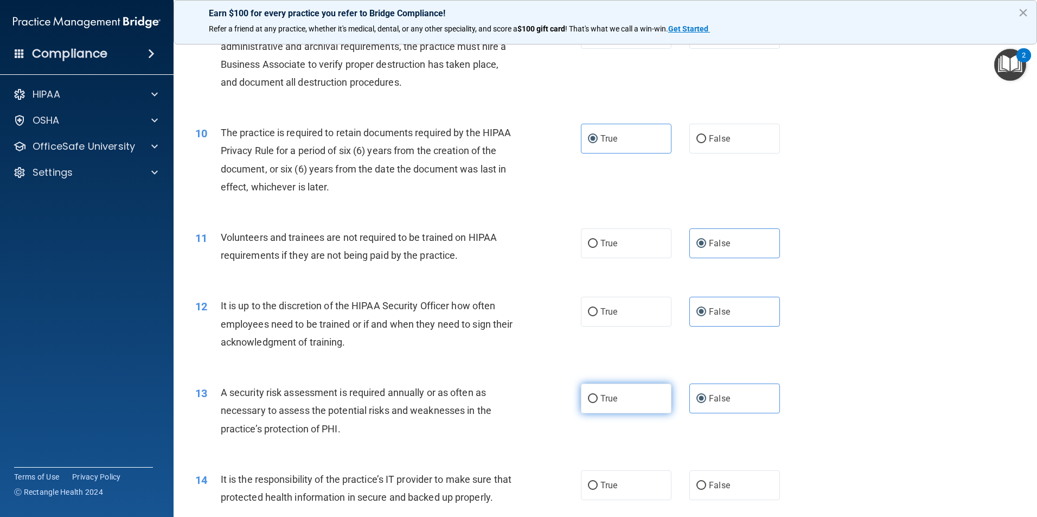
radio input "true"
radio input "false"
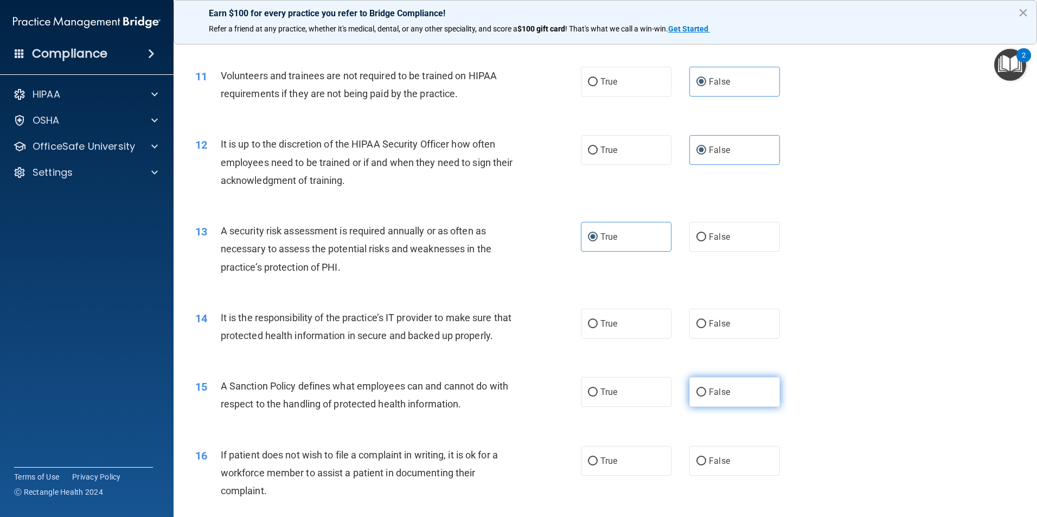
scroll to position [976, 0]
click at [709, 327] on span "False" at bounding box center [719, 322] width 21 height 10
click at [706, 327] on input "False" at bounding box center [701, 323] width 10 height 8
radio input "true"
click at [717, 396] on span "False" at bounding box center [719, 391] width 21 height 10
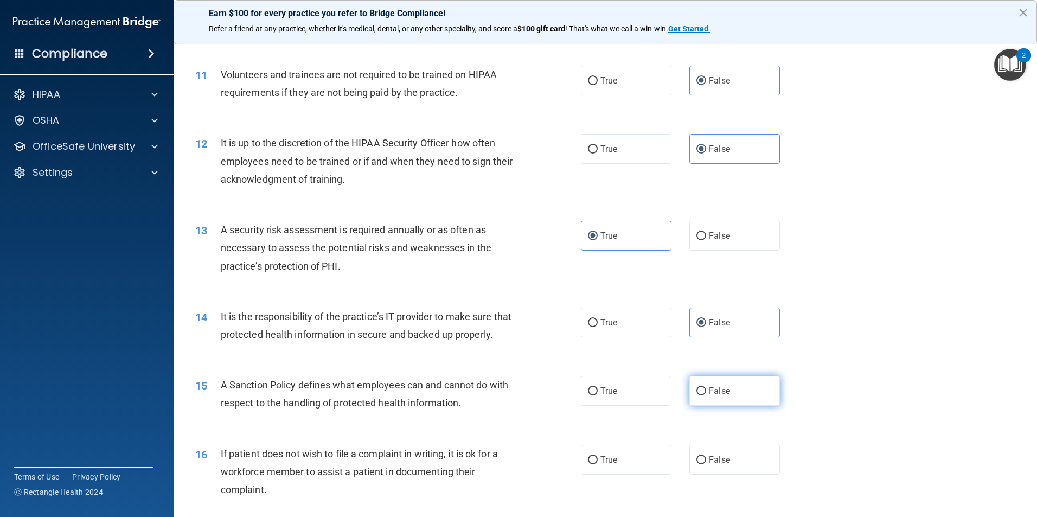
click at [706, 395] on input "False" at bounding box center [701, 391] width 10 height 8
radio input "true"
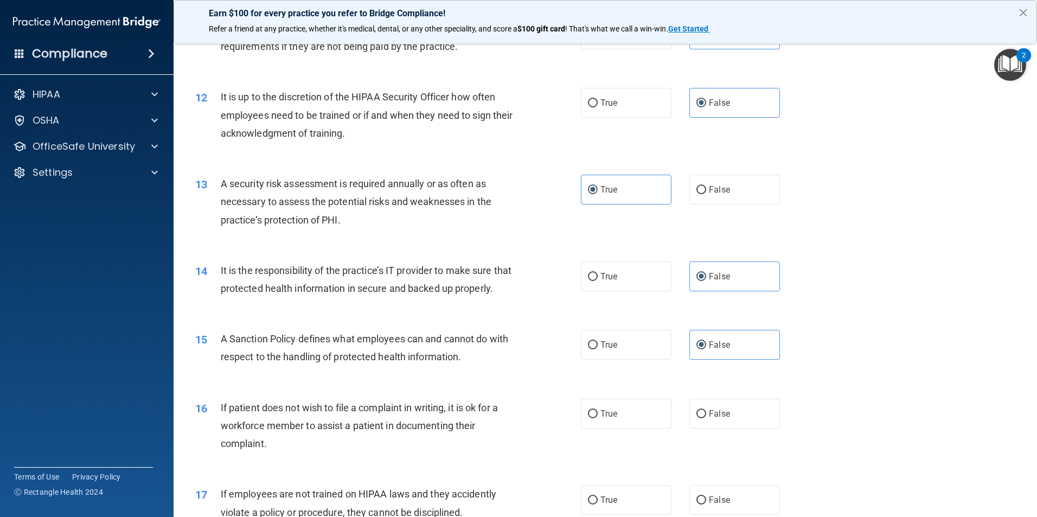
scroll to position [1085, 0]
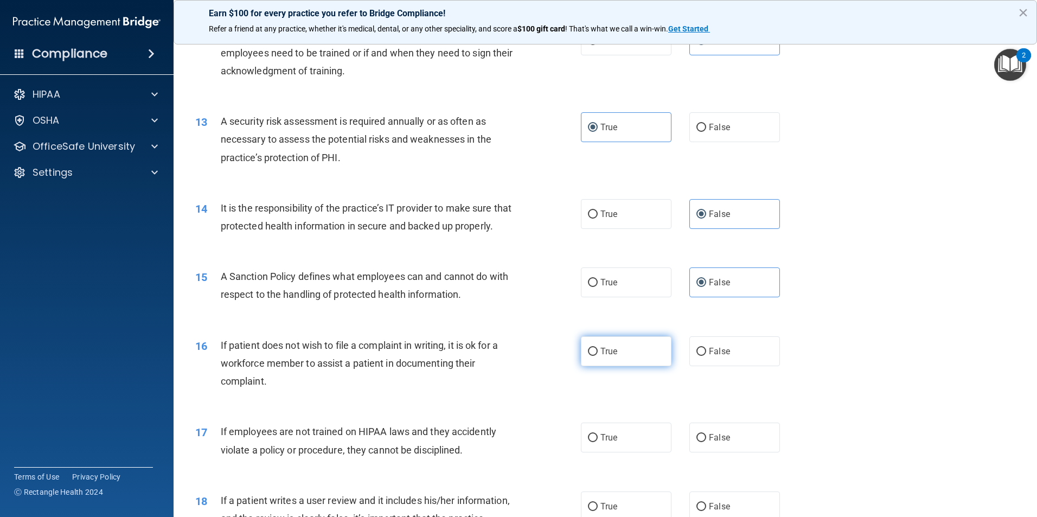
click at [592, 362] on label "True" at bounding box center [626, 351] width 91 height 30
click at [592, 356] on input "True" at bounding box center [593, 352] width 10 height 8
radio input "true"
click at [736, 452] on label "False" at bounding box center [734, 437] width 91 height 30
click at [706, 442] on input "False" at bounding box center [701, 438] width 10 height 8
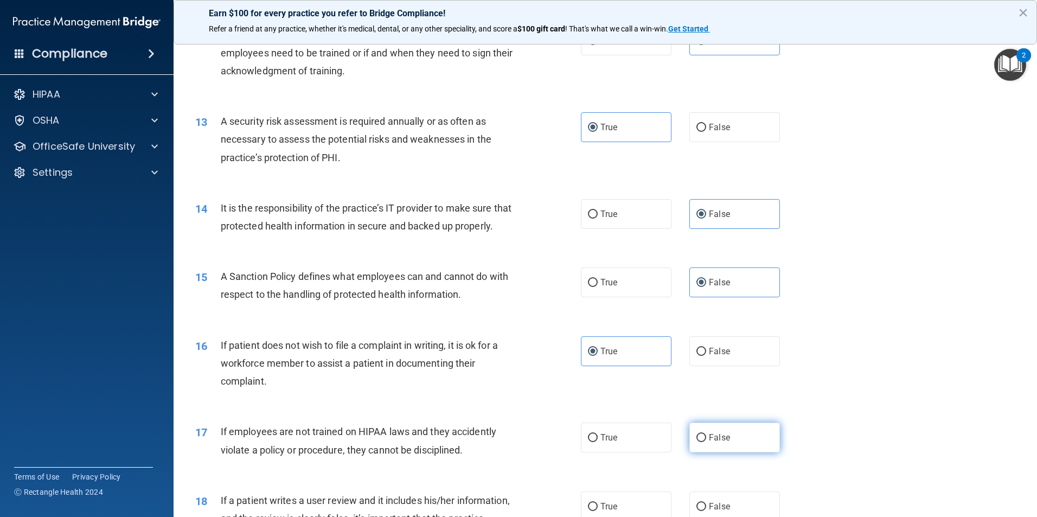
radio input "true"
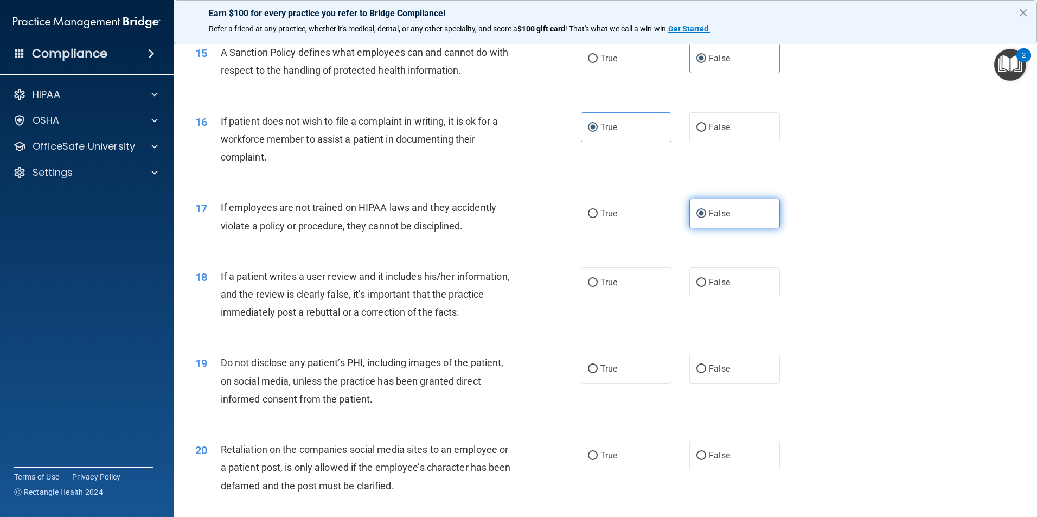
scroll to position [1356, 0]
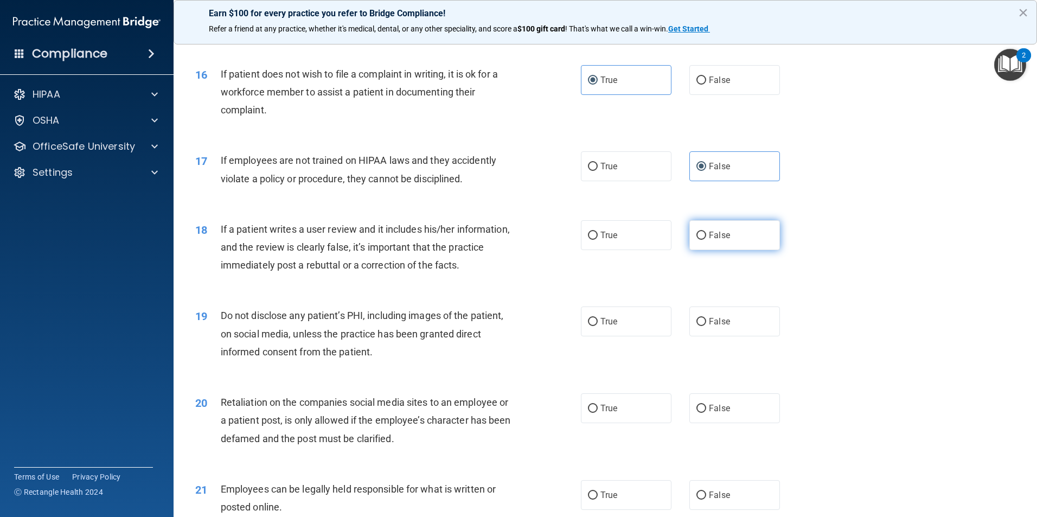
click at [714, 240] on span "False" at bounding box center [719, 235] width 21 height 10
click at [706, 240] on input "False" at bounding box center [701, 236] width 10 height 8
radio input "true"
click at [615, 336] on label "True" at bounding box center [626, 321] width 91 height 30
click at [598, 326] on input "True" at bounding box center [593, 322] width 10 height 8
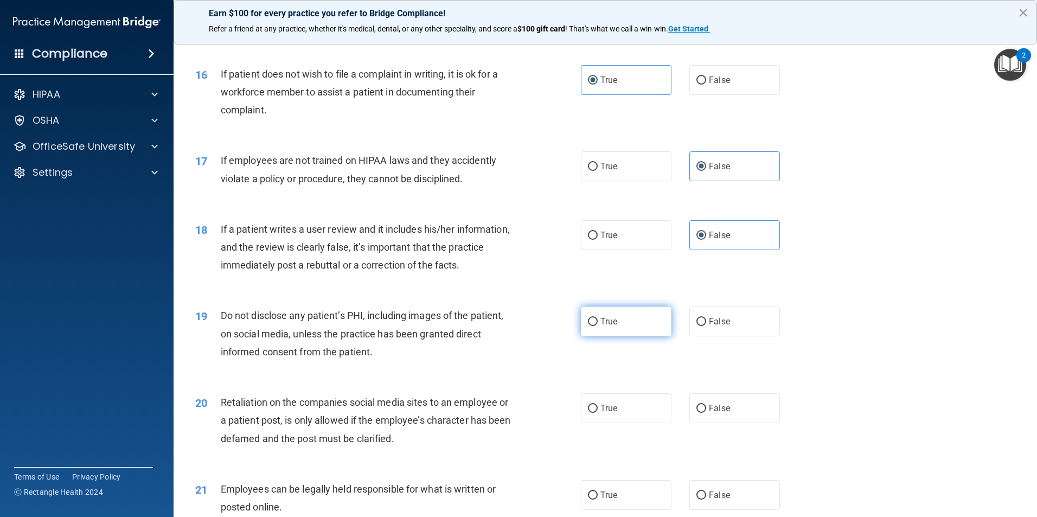
radio input "true"
click at [710, 413] on span "False" at bounding box center [719, 408] width 21 height 10
click at [706, 413] on input "False" at bounding box center [701, 409] width 10 height 8
radio input "true"
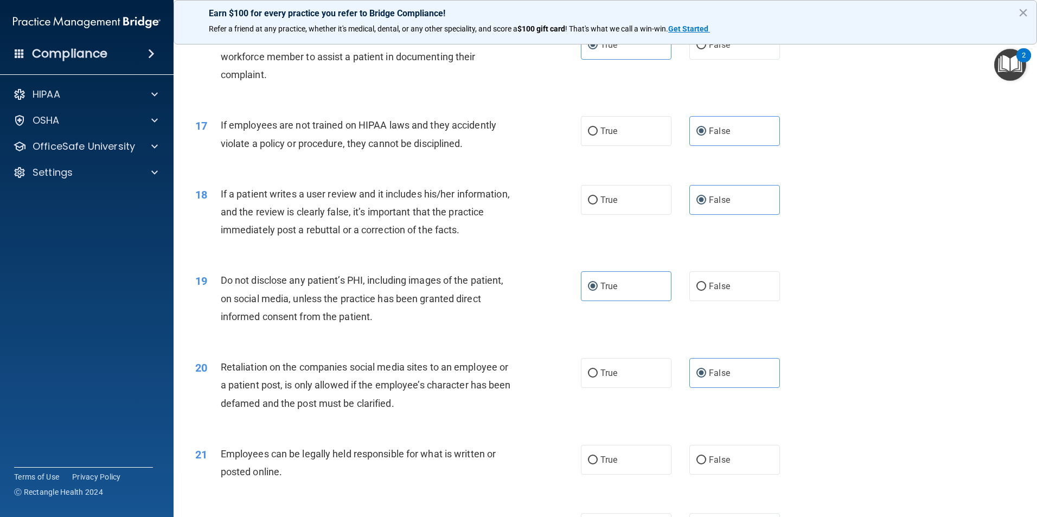
scroll to position [1410, 0]
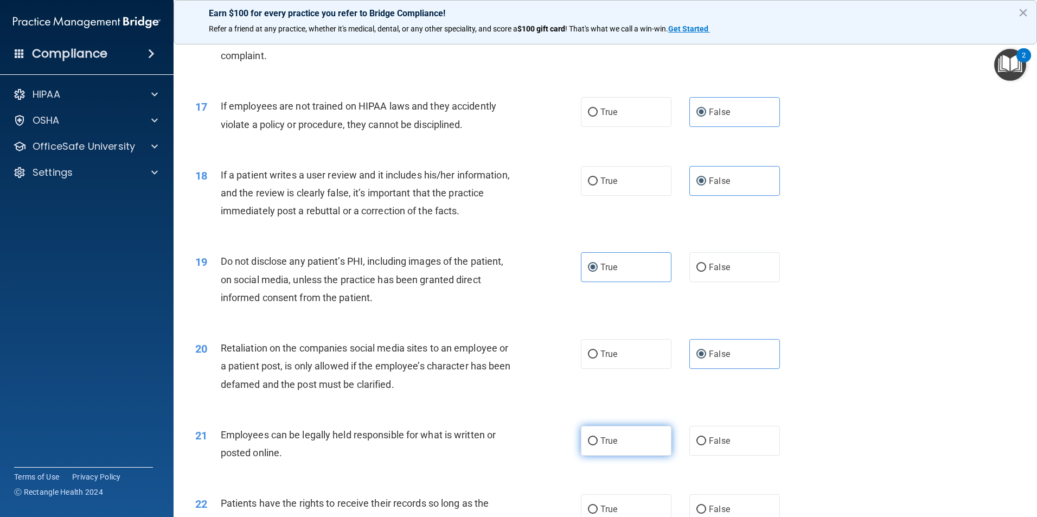
click at [609, 452] on label "True" at bounding box center [626, 441] width 91 height 30
click at [598, 445] on input "True" at bounding box center [593, 441] width 10 height 8
radio input "true"
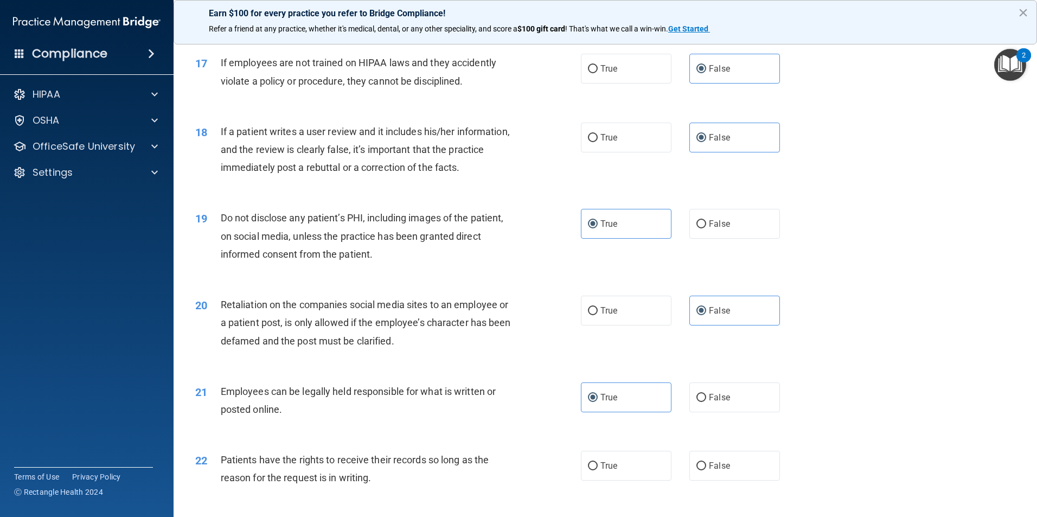
scroll to position [1681, 0]
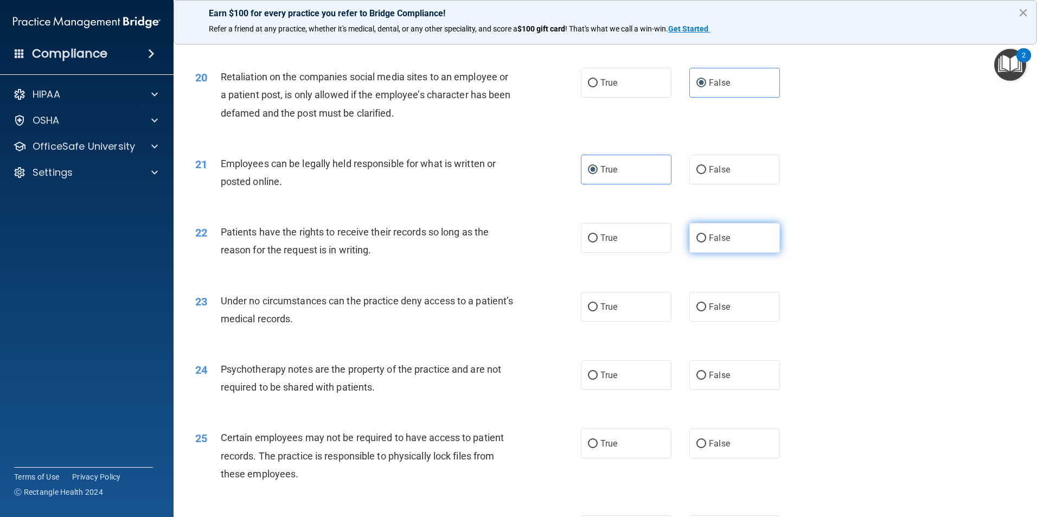
click at [710, 243] on span "False" at bounding box center [719, 238] width 21 height 10
click at [706, 242] on input "False" at bounding box center [701, 238] width 10 height 8
radio input "true"
click at [721, 322] on label "False" at bounding box center [734, 307] width 91 height 30
click at [706, 311] on input "False" at bounding box center [701, 307] width 10 height 8
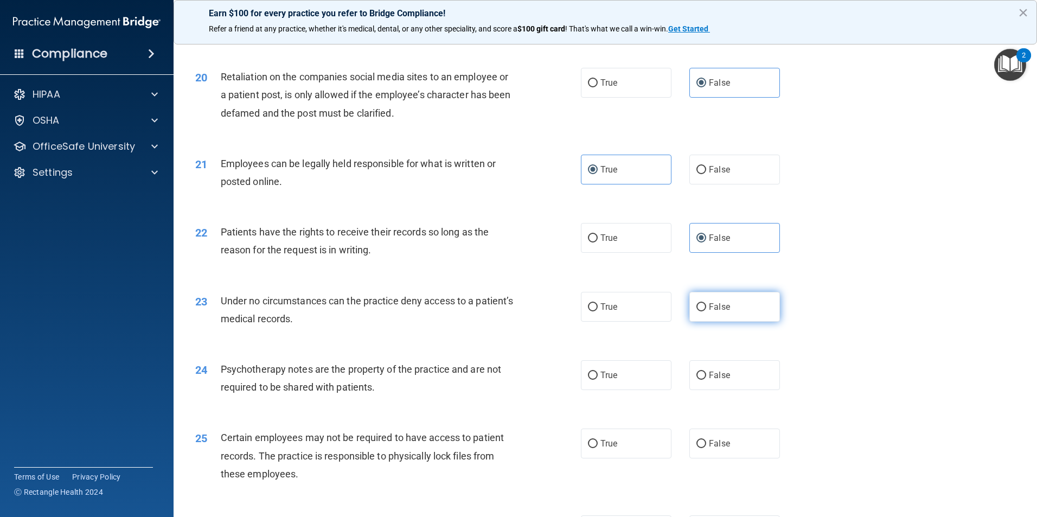
radio input "true"
click at [624, 387] on label "True" at bounding box center [626, 375] width 91 height 30
click at [598, 380] on input "True" at bounding box center [593, 375] width 10 height 8
radio input "true"
click at [613, 454] on label "True" at bounding box center [626, 443] width 91 height 30
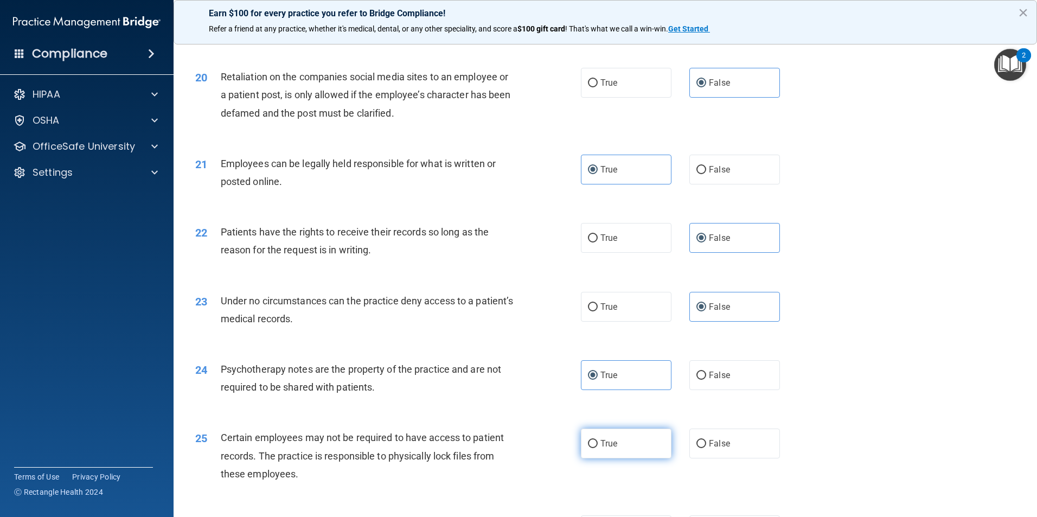
click at [598, 448] on input "True" at bounding box center [593, 444] width 10 height 8
radio input "true"
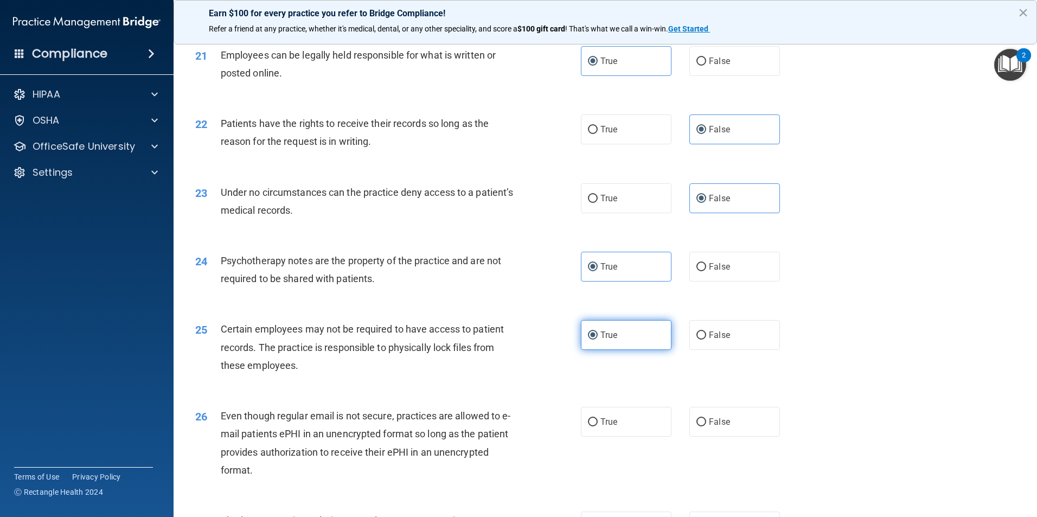
scroll to position [1844, 0]
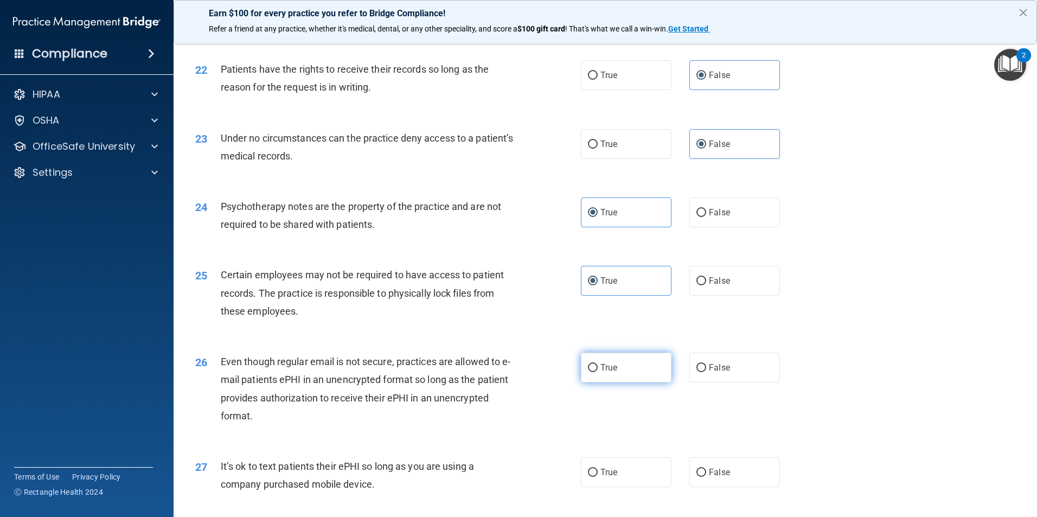
click at [644, 382] on label "True" at bounding box center [626, 367] width 91 height 30
click at [598, 372] on input "True" at bounding box center [593, 368] width 10 height 8
radio input "true"
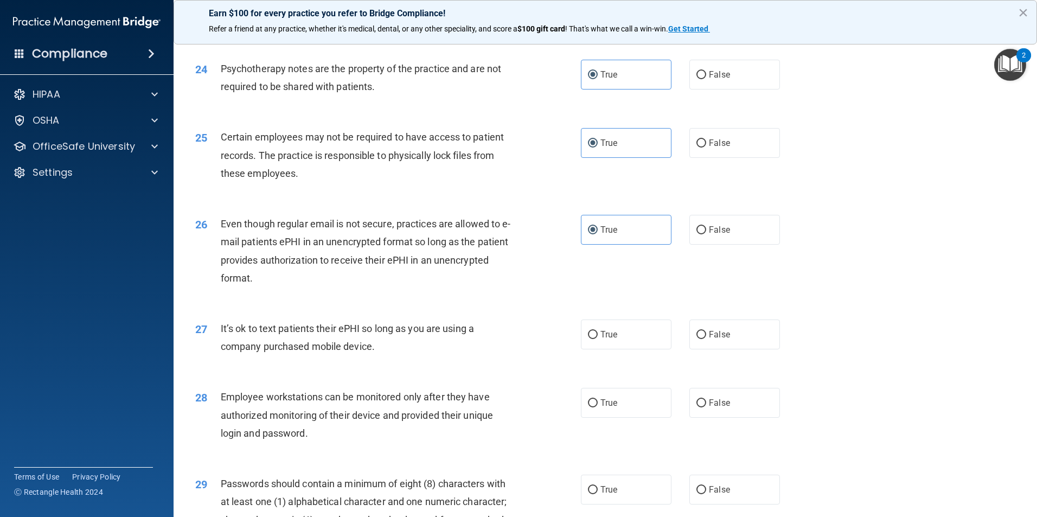
scroll to position [2007, 0]
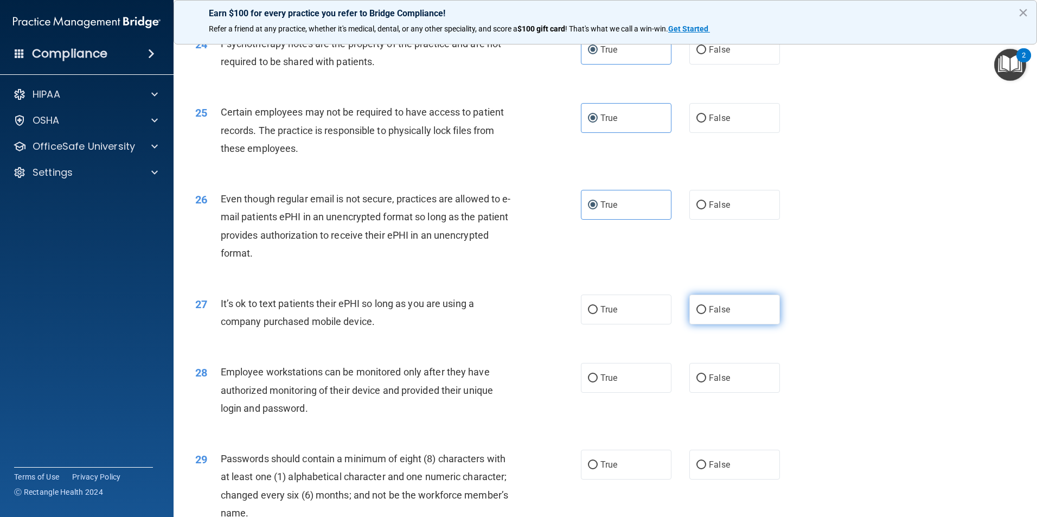
click at [689, 324] on label "False" at bounding box center [734, 309] width 91 height 30
click at [696, 314] on input "False" at bounding box center [701, 310] width 10 height 8
radio input "true"
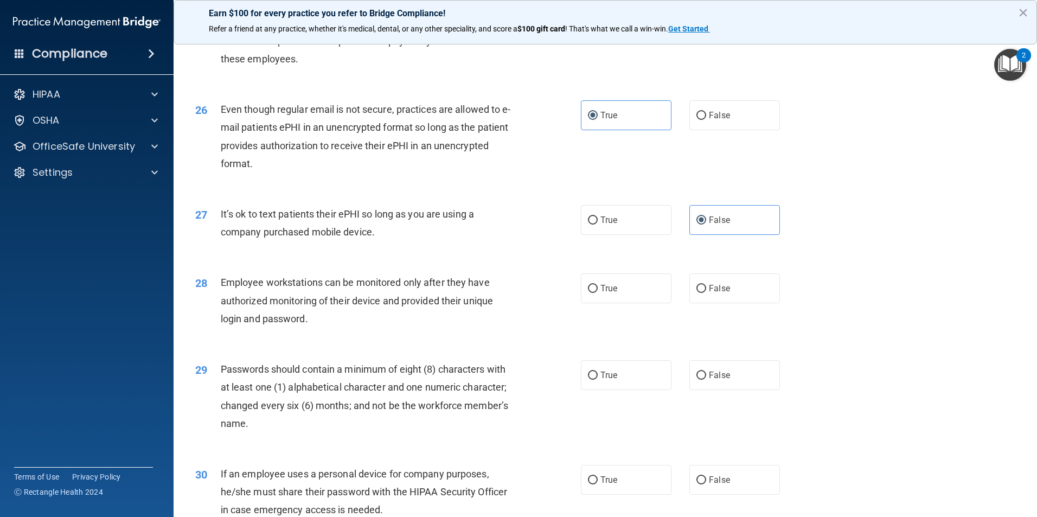
scroll to position [2115, 0]
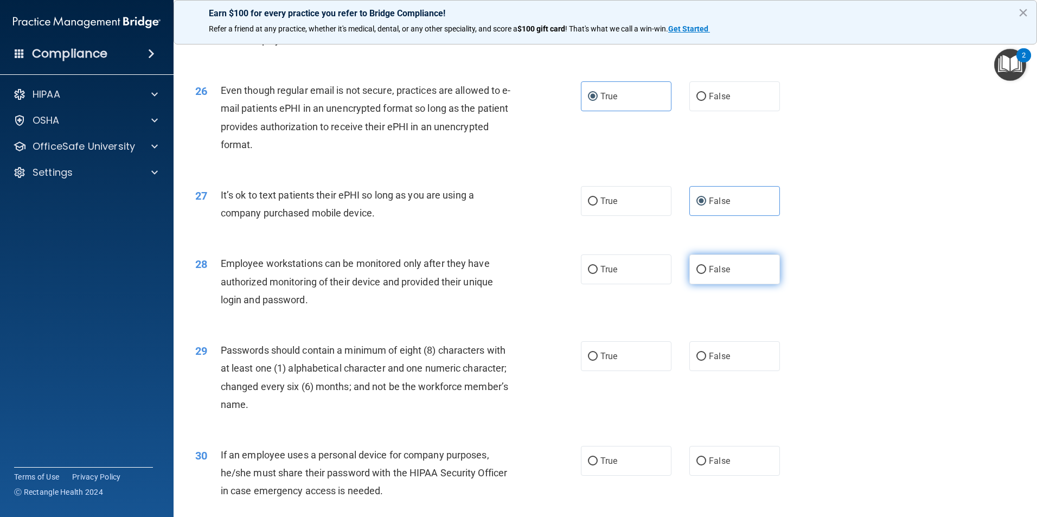
click at [715, 284] on label "False" at bounding box center [734, 269] width 91 height 30
click at [706, 274] on input "False" at bounding box center [701, 270] width 10 height 8
radio input "true"
click at [592, 361] on input "True" at bounding box center [593, 356] width 10 height 8
radio input "true"
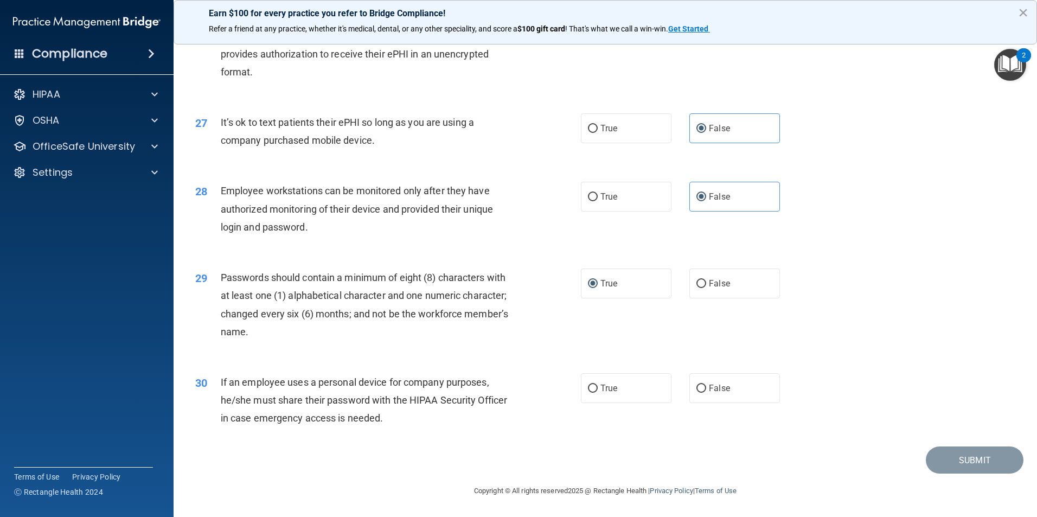
scroll to position [2206, 0]
click at [718, 393] on label "False" at bounding box center [734, 388] width 91 height 30
click at [706, 393] on input "False" at bounding box center [701, 388] width 10 height 8
radio input "true"
click at [936, 457] on button "Submit" at bounding box center [975, 460] width 98 height 28
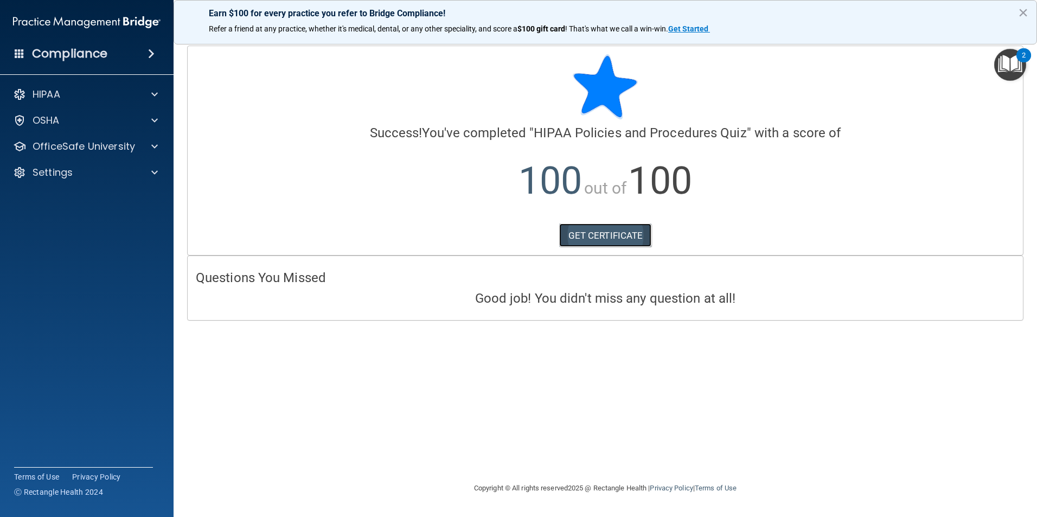
click at [587, 235] on link "GET CERTIFICATE" at bounding box center [605, 235] width 93 height 24
click at [1015, 63] on img "Open Resource Center, 2 new notifications" at bounding box center [1010, 65] width 32 height 32
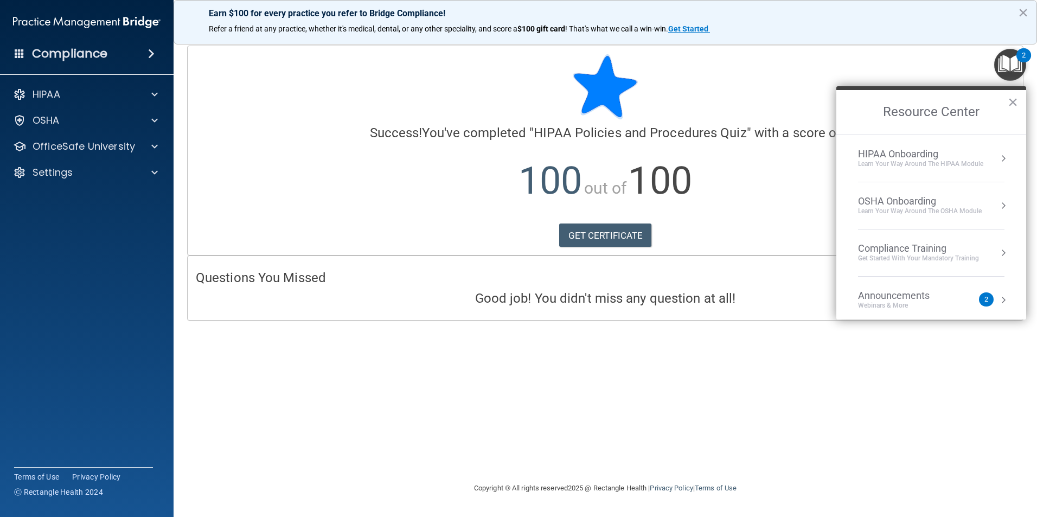
click at [998, 158] on button "Resource Center" at bounding box center [1003, 158] width 11 height 11
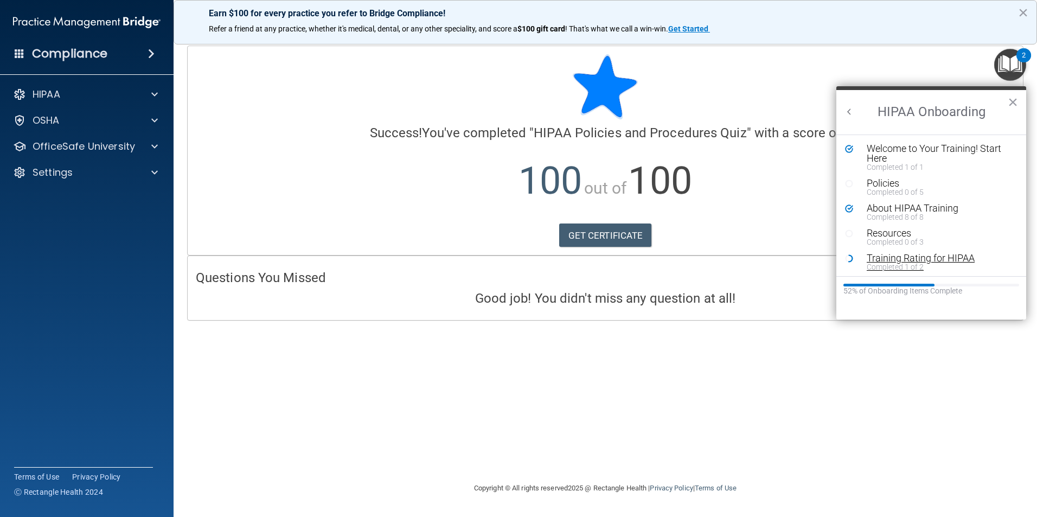
scroll to position [2, 0]
click at [892, 264] on div "Completed 1 of 2" at bounding box center [935, 265] width 137 height 8
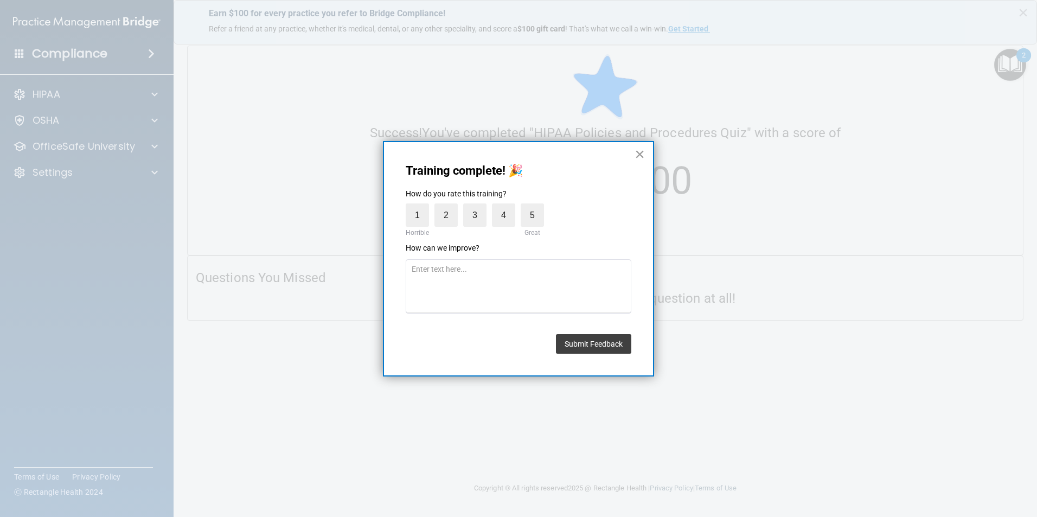
click at [634, 150] on button "×" at bounding box center [639, 153] width 10 height 17
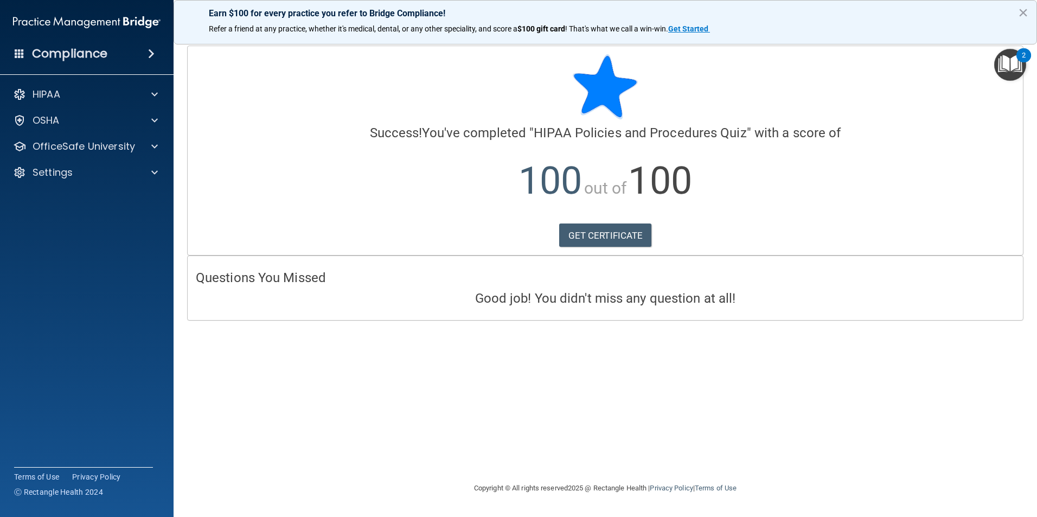
click at [1004, 68] on img "Open Resource Center, 2 new notifications" at bounding box center [1010, 65] width 32 height 32
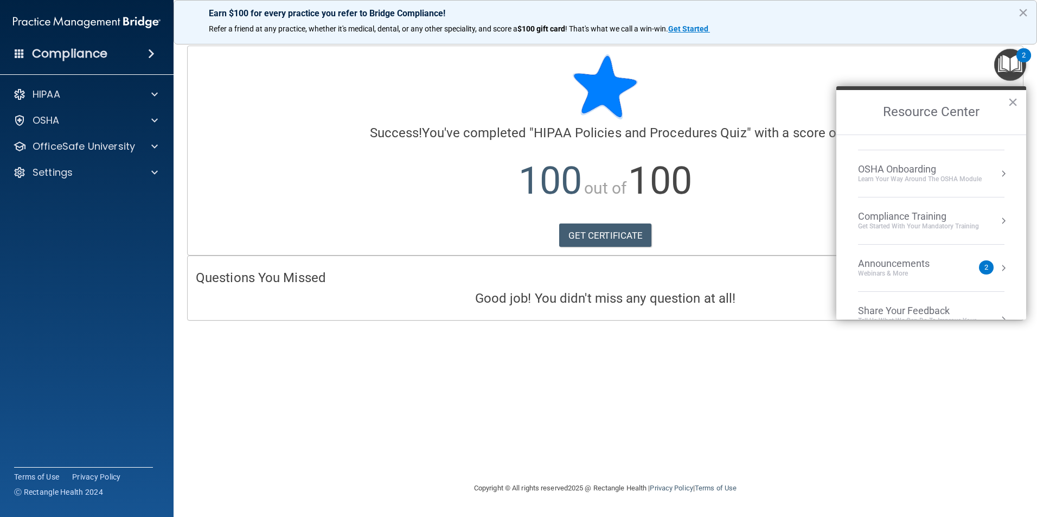
scroll to position [0, 0]
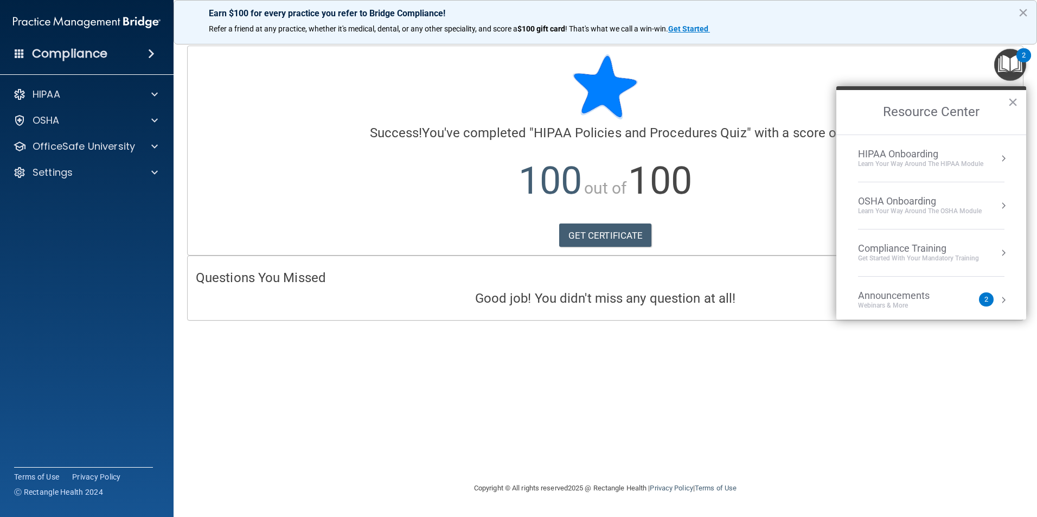
click at [930, 159] on div "Learn Your Way around the HIPAA module" at bounding box center [920, 163] width 125 height 9
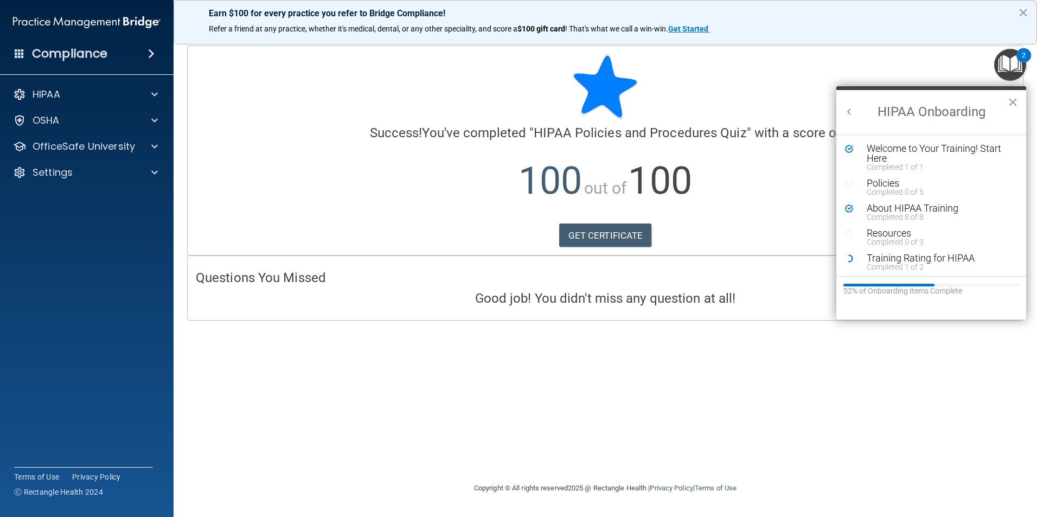
scroll to position [2, 0]
click at [37, 98] on p "HIPAA" at bounding box center [47, 94] width 28 height 13
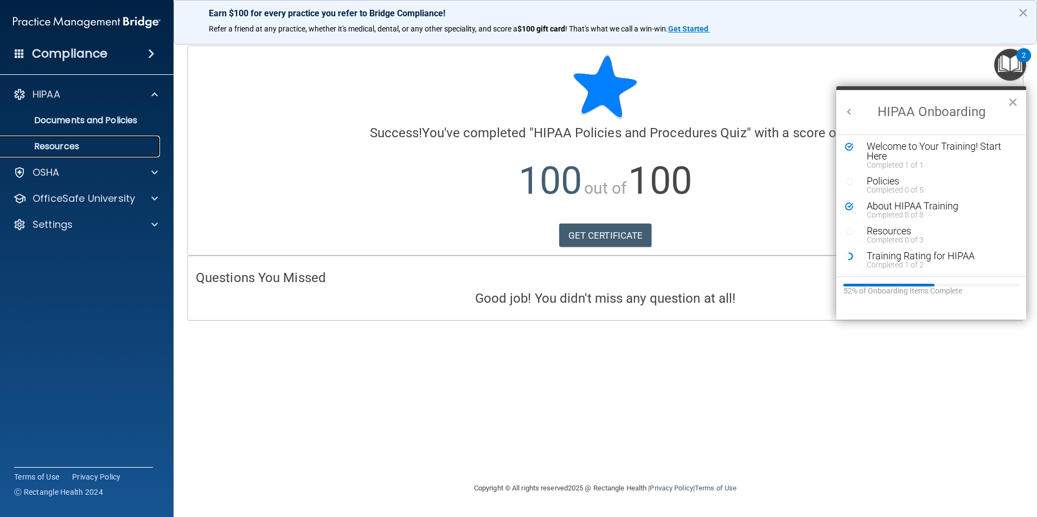
click at [68, 149] on p "Resources" at bounding box center [81, 146] width 148 height 11
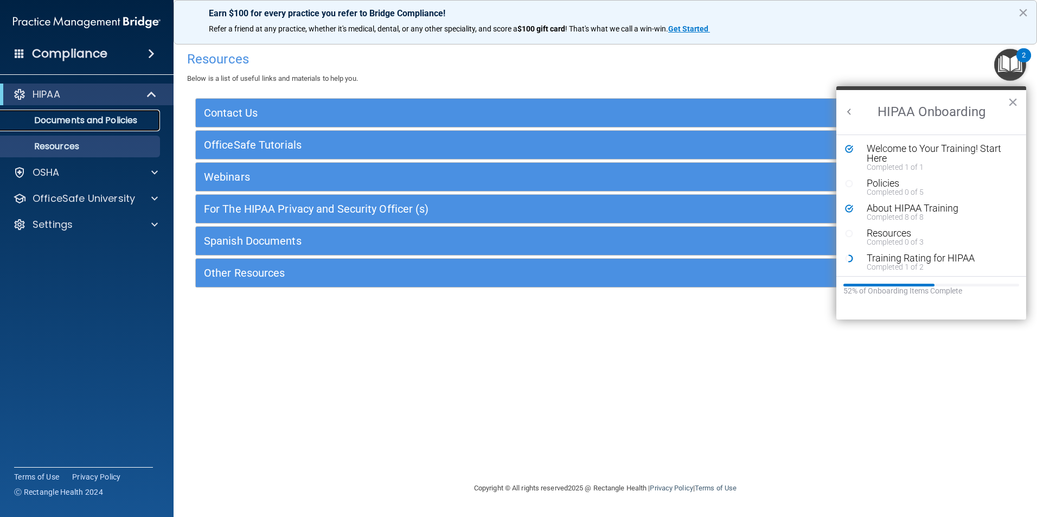
click at [66, 122] on p "Documents and Policies" at bounding box center [81, 120] width 148 height 11
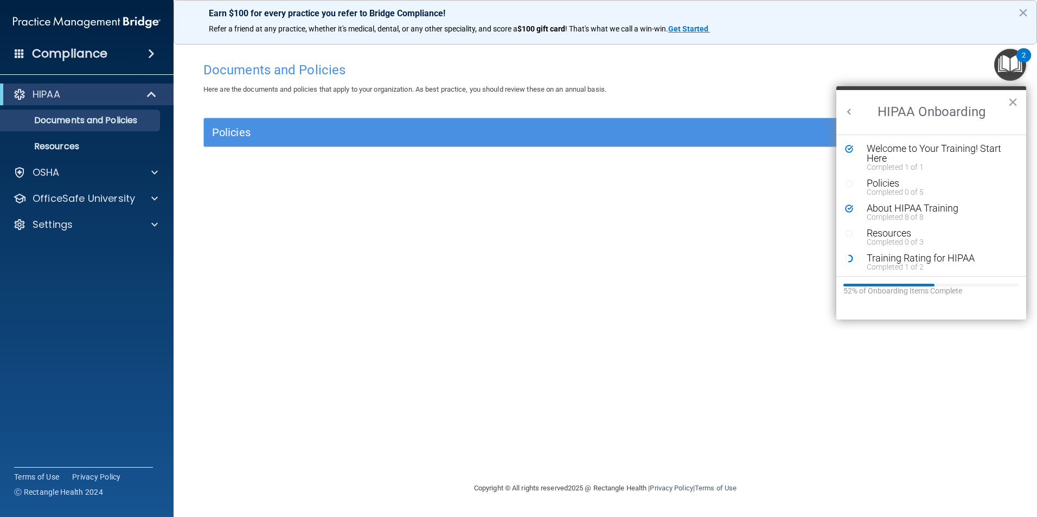
click at [1018, 102] on h2 "HIPAA Onboarding" at bounding box center [931, 112] width 190 height 44
click at [1008, 104] on button "×" at bounding box center [1013, 101] width 10 height 17
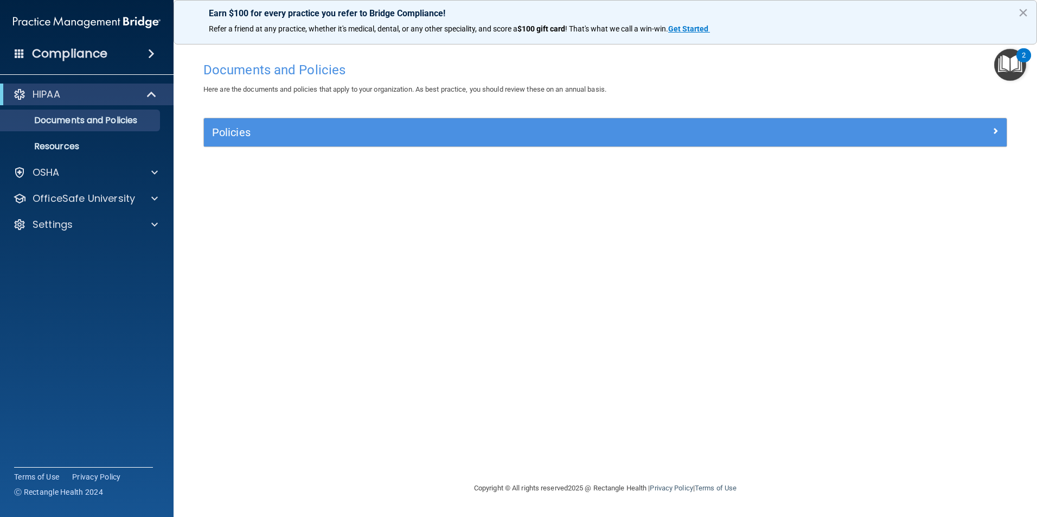
click at [1017, 62] on img "Open Resource Center, 2 new notifications" at bounding box center [1010, 65] width 32 height 32
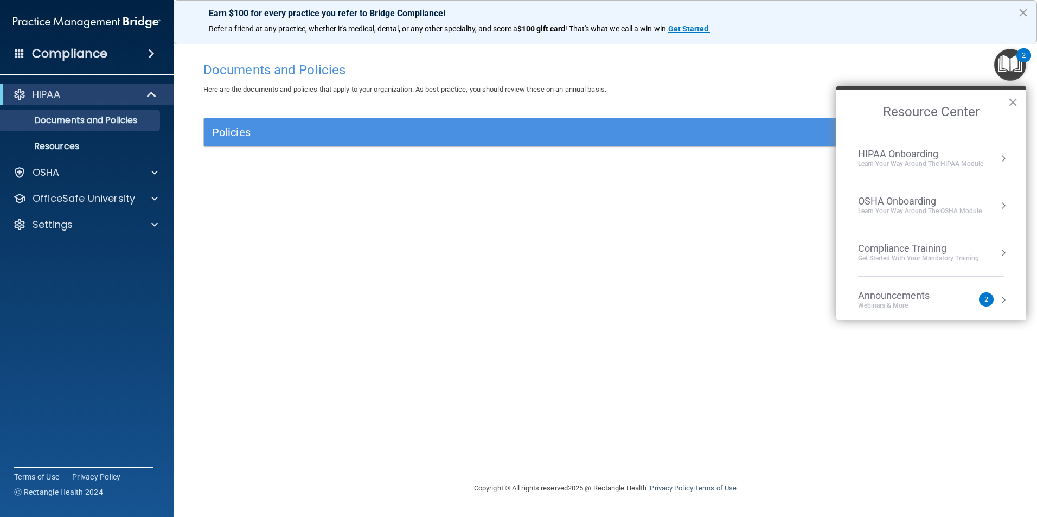
click at [1022, 56] on div "2" at bounding box center [1024, 62] width 4 height 14
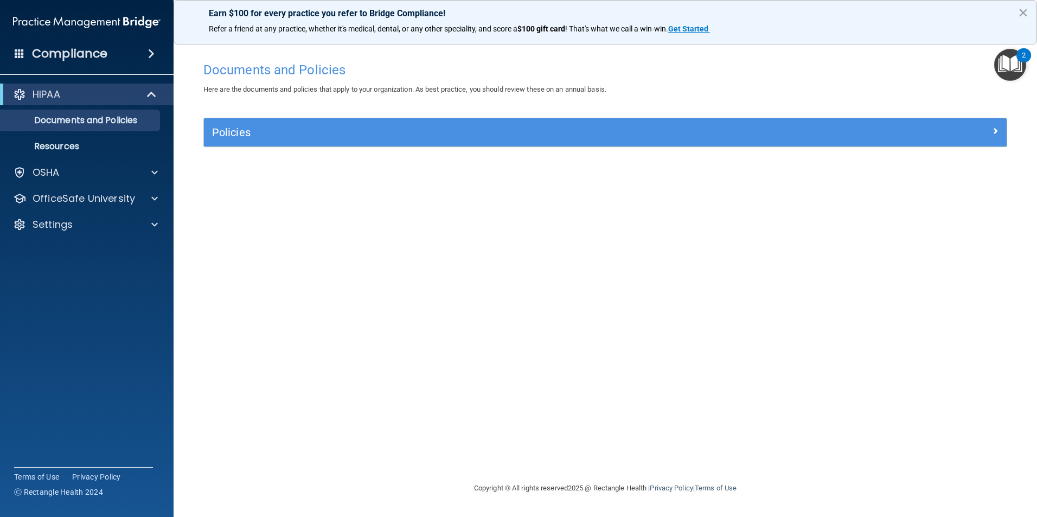
click at [1022, 56] on div "2" at bounding box center [1024, 62] width 4 height 14
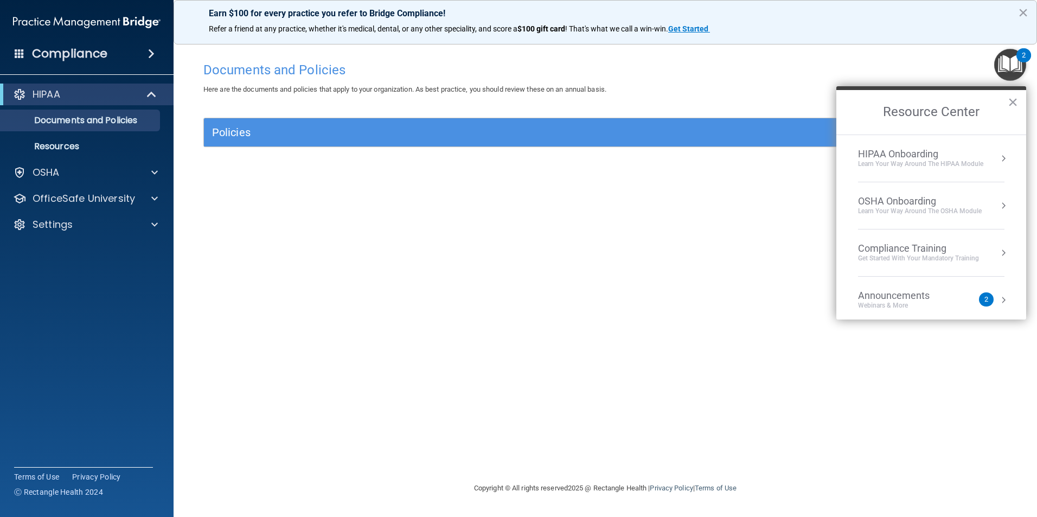
drag, startPoint x: 1022, startPoint y: 56, endPoint x: 971, endPoint y: 53, distance: 51.1
click at [971, 53] on div "Documents and Policies Here are the documents and policies that apply to your o…" at bounding box center [605, 258] width 820 height 425
click at [1012, 71] on img "Open Resource Center, 2 new notifications" at bounding box center [1010, 65] width 32 height 32
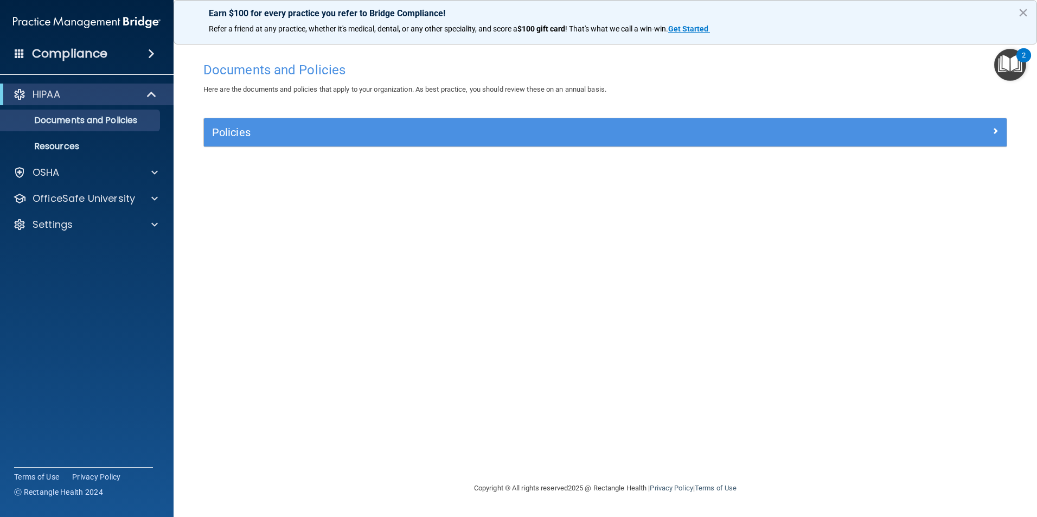
click at [1011, 68] on img "Open Resource Center, 2 new notifications" at bounding box center [1010, 65] width 32 height 32
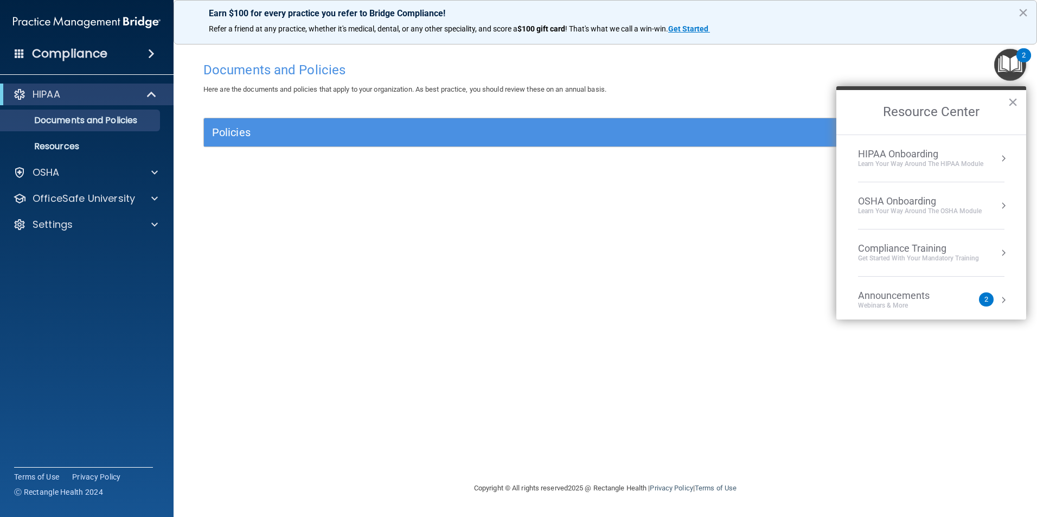
click at [919, 162] on div "Learn Your Way around the HIPAA module" at bounding box center [920, 163] width 125 height 9
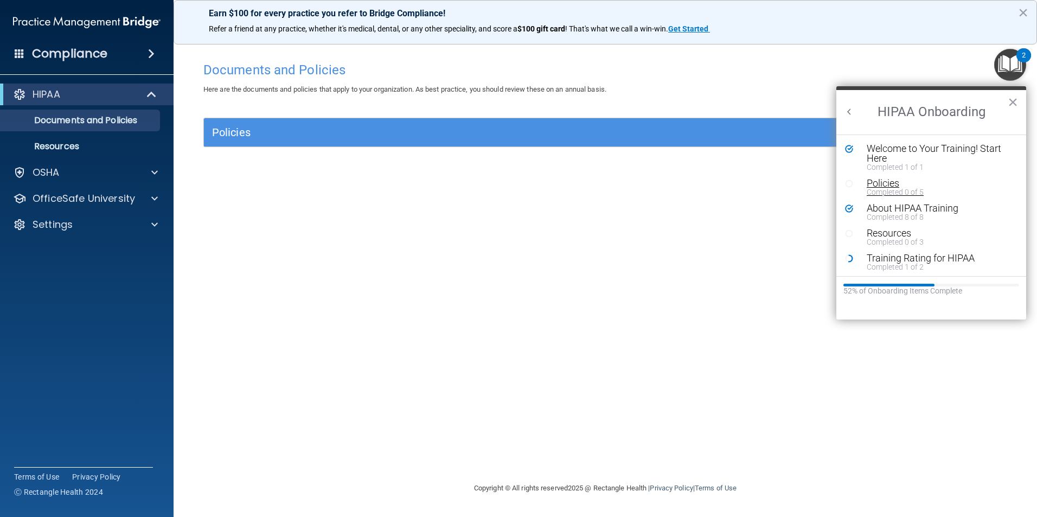
scroll to position [2, 0]
click at [889, 230] on div "Resources" at bounding box center [935, 231] width 137 height 10
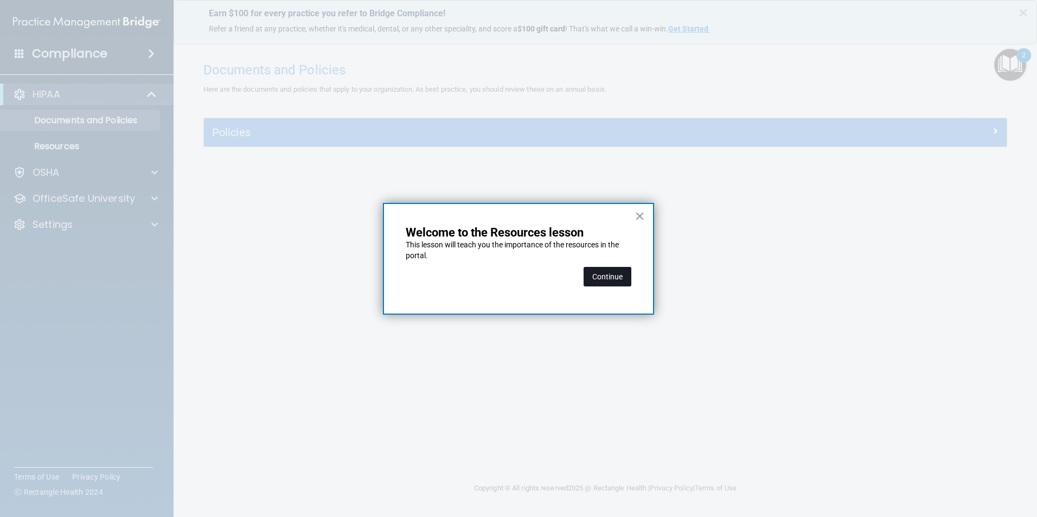
click at [607, 279] on button "Continue" at bounding box center [608, 277] width 48 height 20
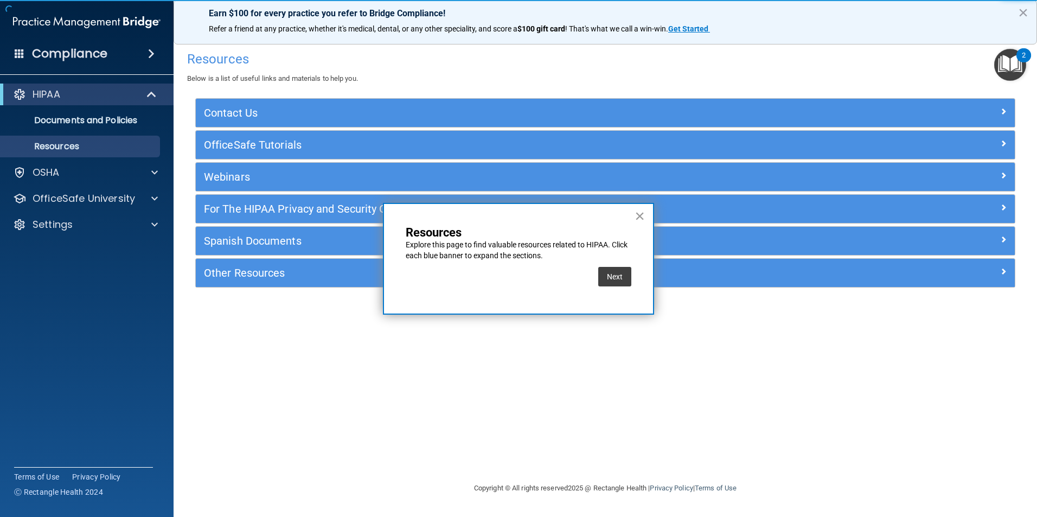
click at [642, 214] on button "×" at bounding box center [639, 215] width 10 height 17
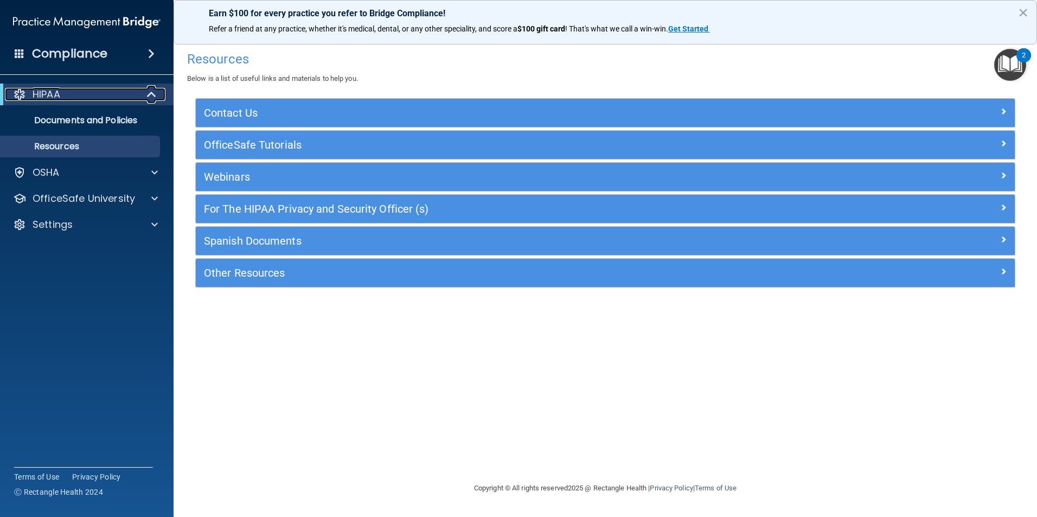
click at [69, 92] on div "HIPAA" at bounding box center [72, 94] width 134 height 13
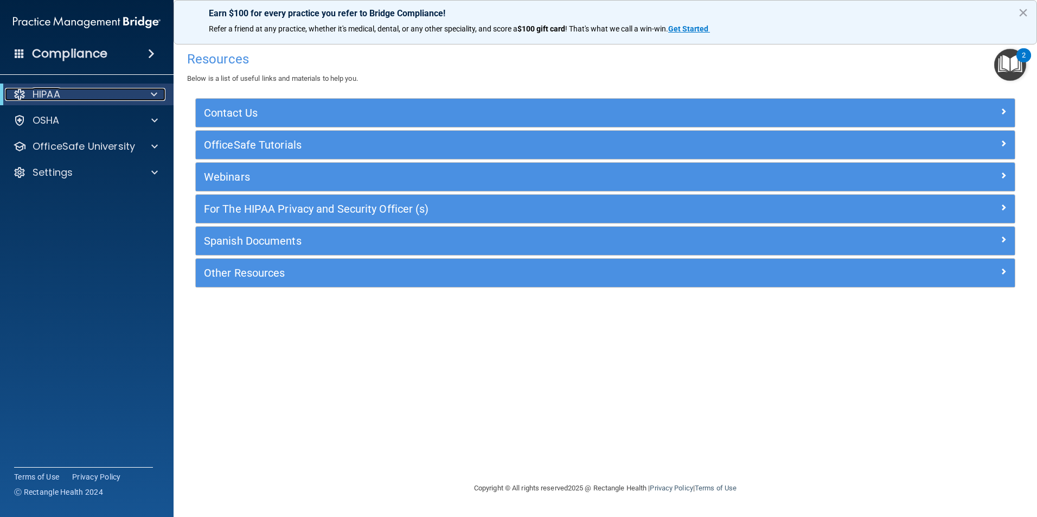
click at [158, 93] on div at bounding box center [152, 94] width 27 height 13
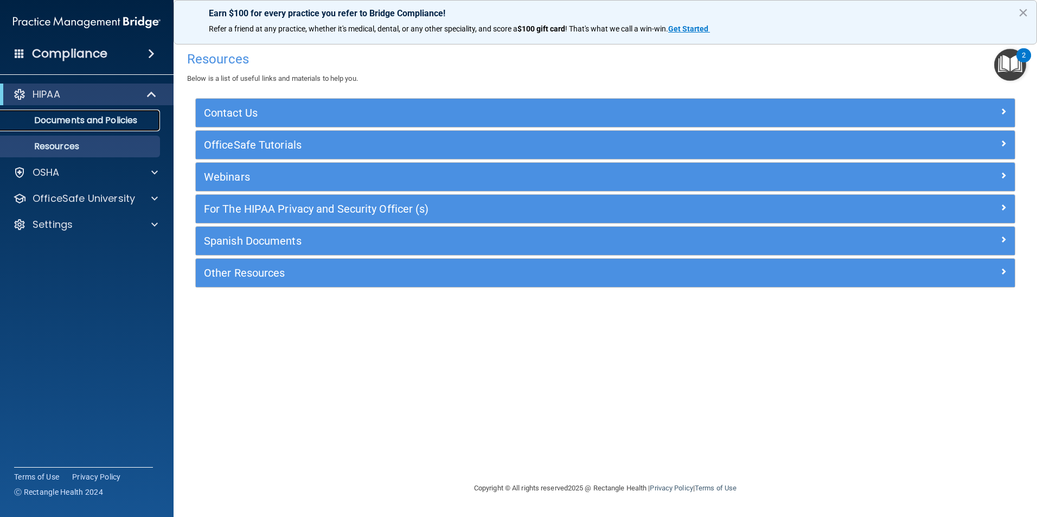
click at [92, 120] on p "Documents and Policies" at bounding box center [81, 120] width 148 height 11
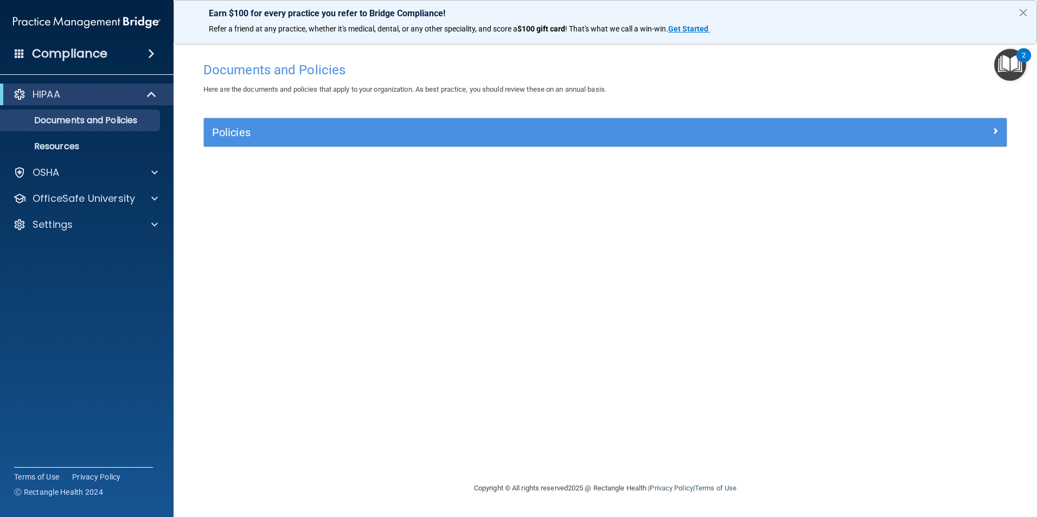
click at [1004, 59] on img "Open Resource Center, 2 new notifications" at bounding box center [1010, 65] width 32 height 32
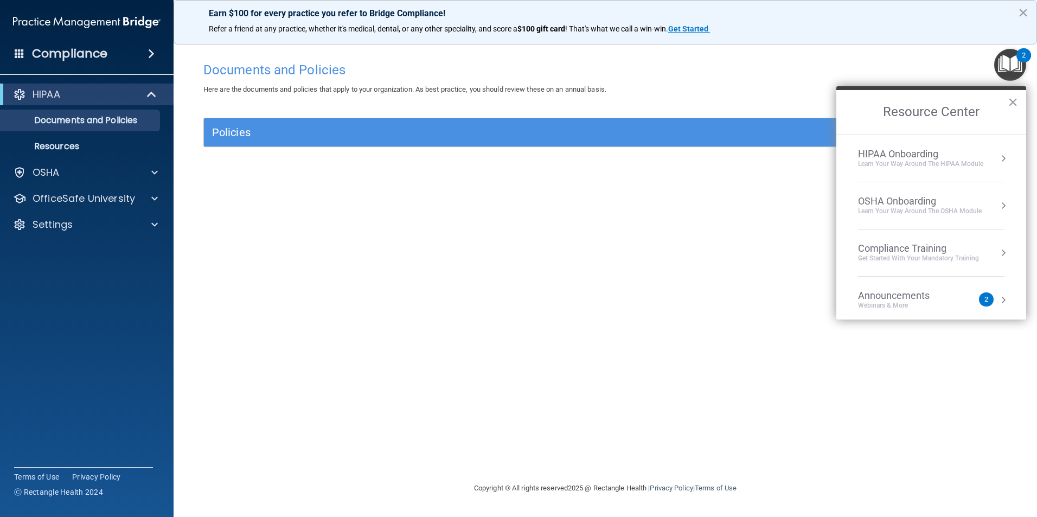
click at [948, 165] on div "Learn Your Way around the HIPAA module" at bounding box center [920, 163] width 125 height 9
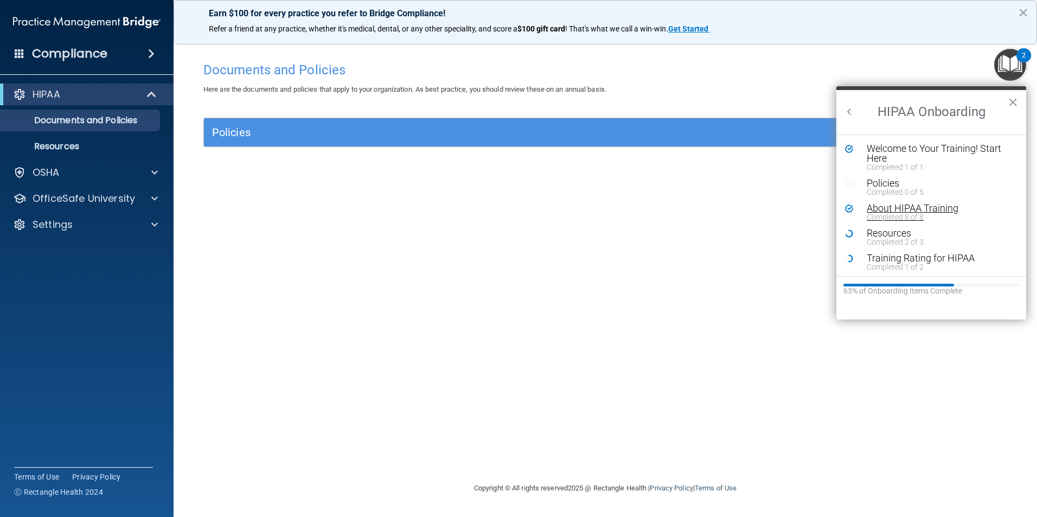
click at [893, 207] on div "About HIPAA Training" at bounding box center [935, 208] width 137 height 10
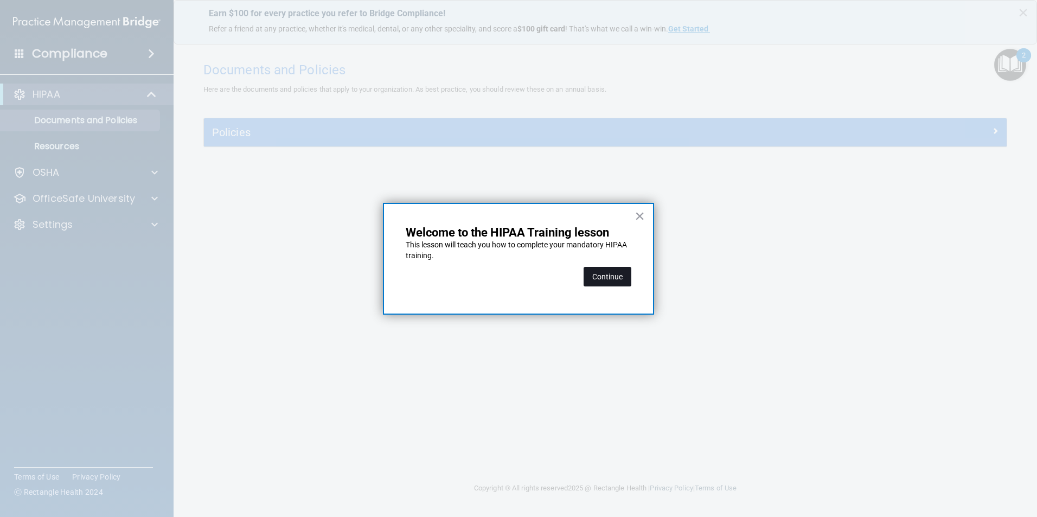
click at [605, 276] on button "Continue" at bounding box center [608, 277] width 48 height 20
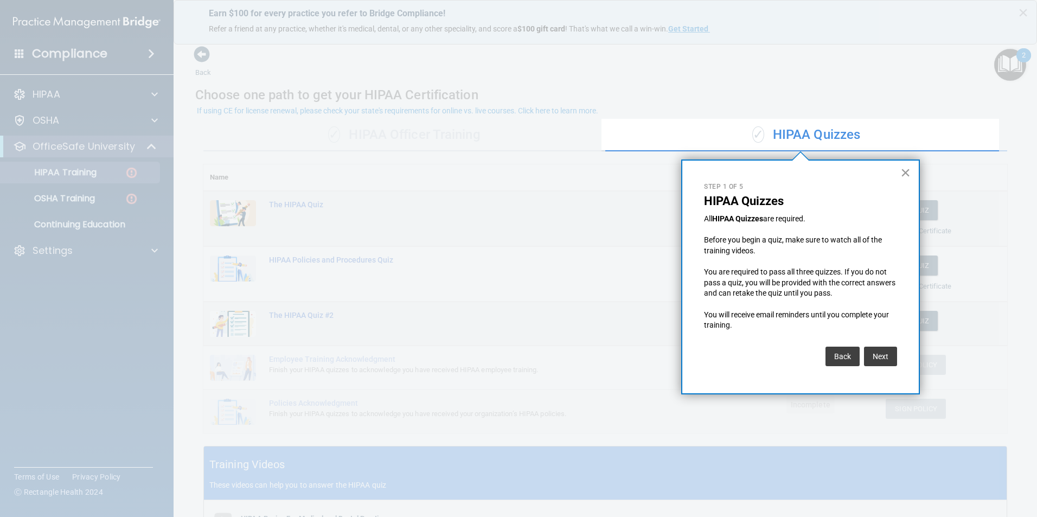
click at [906, 172] on button "×" at bounding box center [905, 172] width 10 height 17
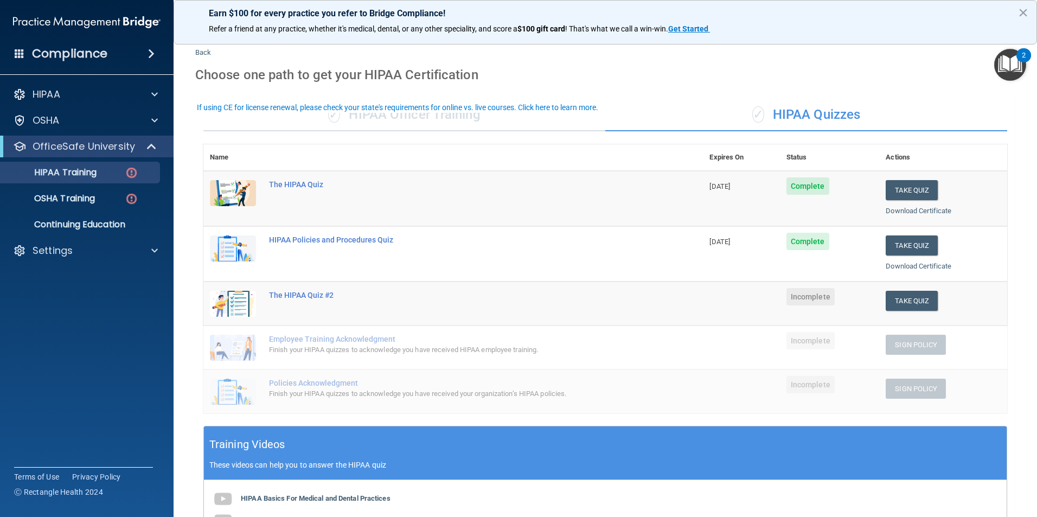
scroll to position [54, 0]
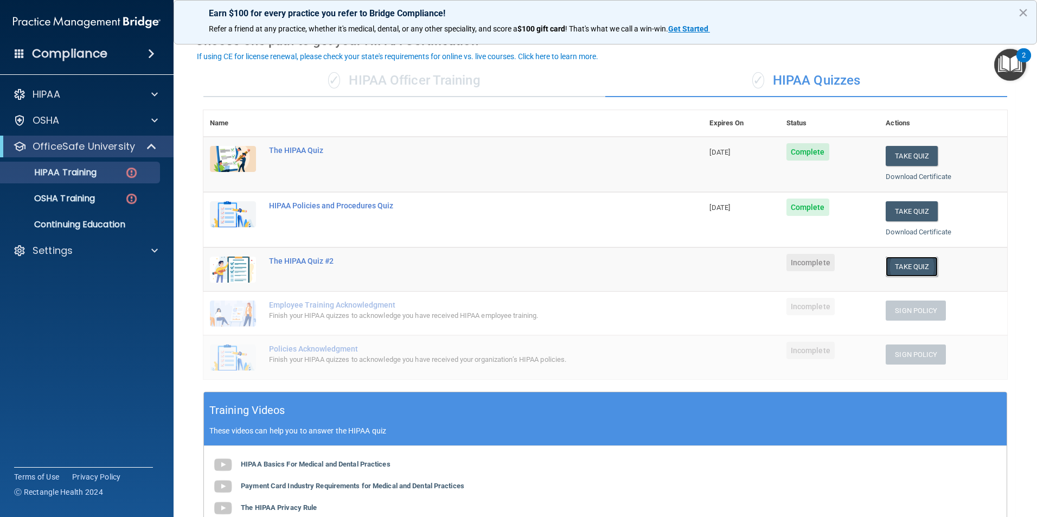
click at [914, 265] on button "Take Quiz" at bounding box center [912, 267] width 52 height 20
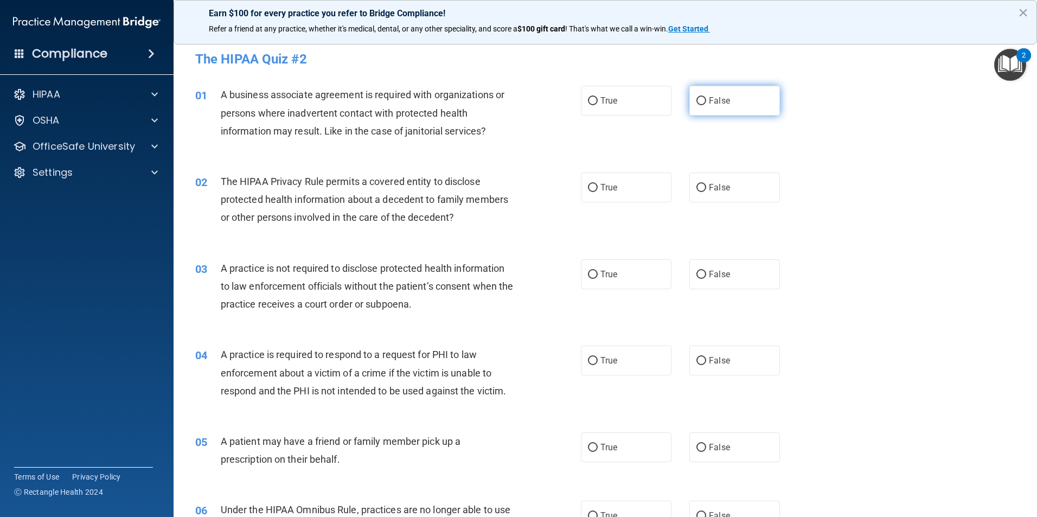
click at [709, 101] on span "False" at bounding box center [719, 100] width 21 height 10
click at [706, 101] on input "False" at bounding box center [701, 101] width 10 height 8
radio input "true"
click at [590, 187] on input "True" at bounding box center [593, 188] width 10 height 8
radio input "true"
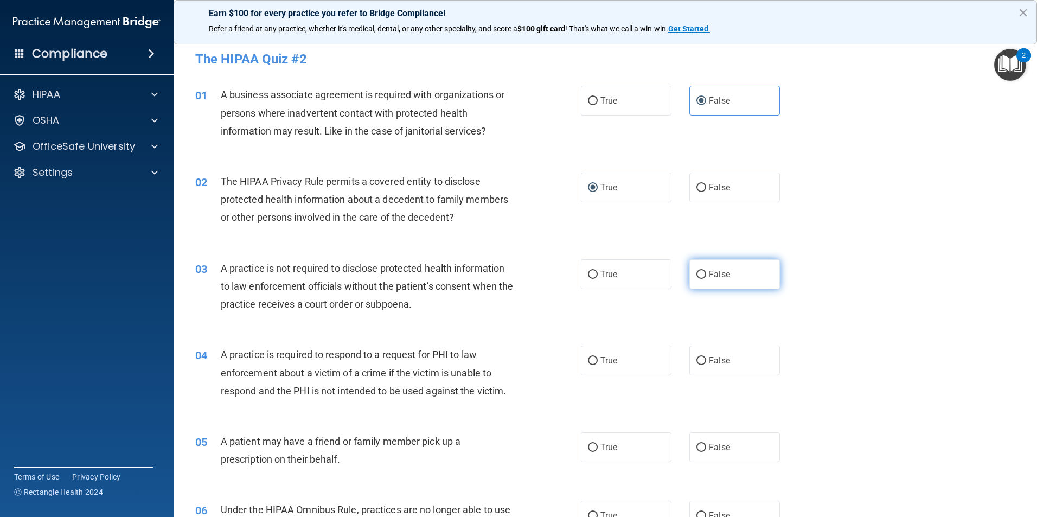
click at [696, 273] on input "False" at bounding box center [701, 275] width 10 height 8
radio input "true"
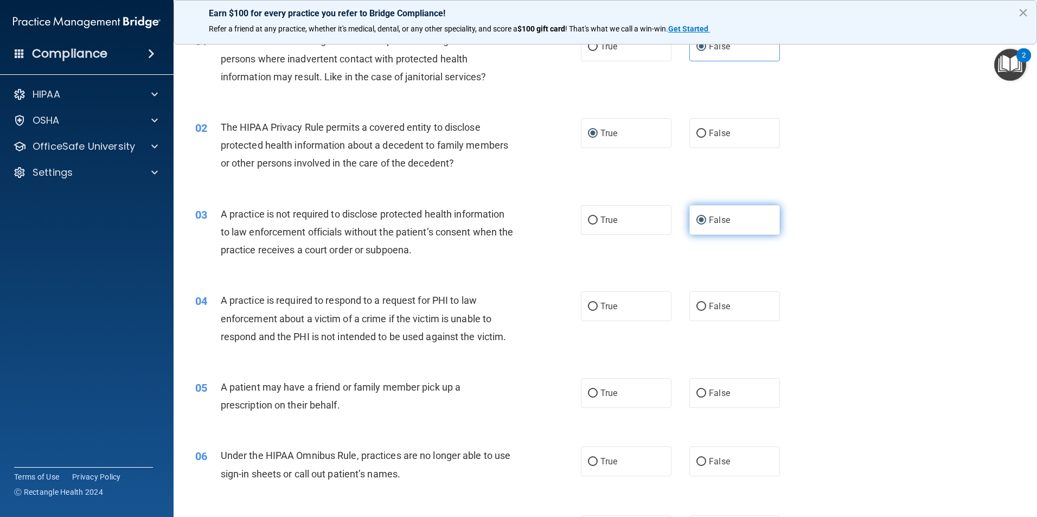
scroll to position [108, 0]
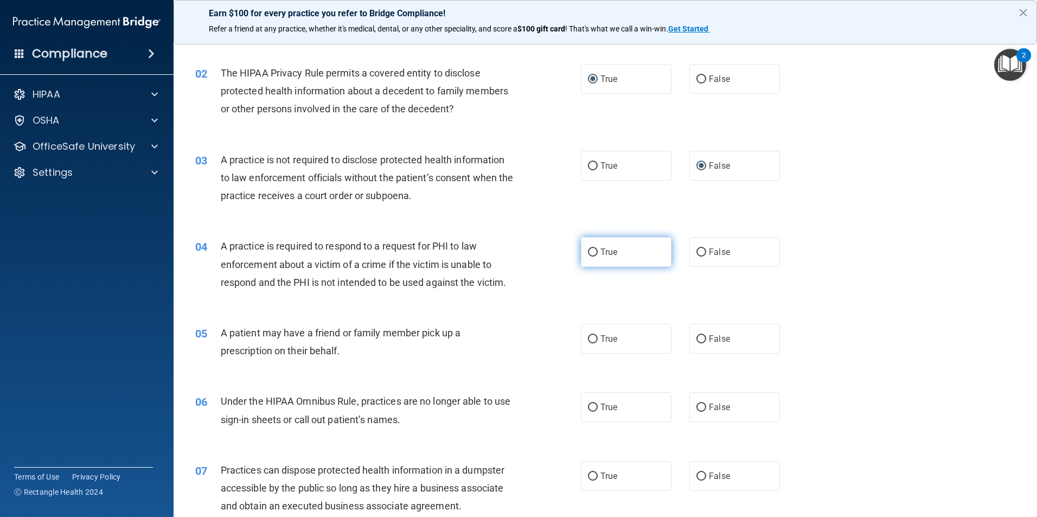
click at [589, 257] on input "True" at bounding box center [593, 252] width 10 height 8
radio input "true"
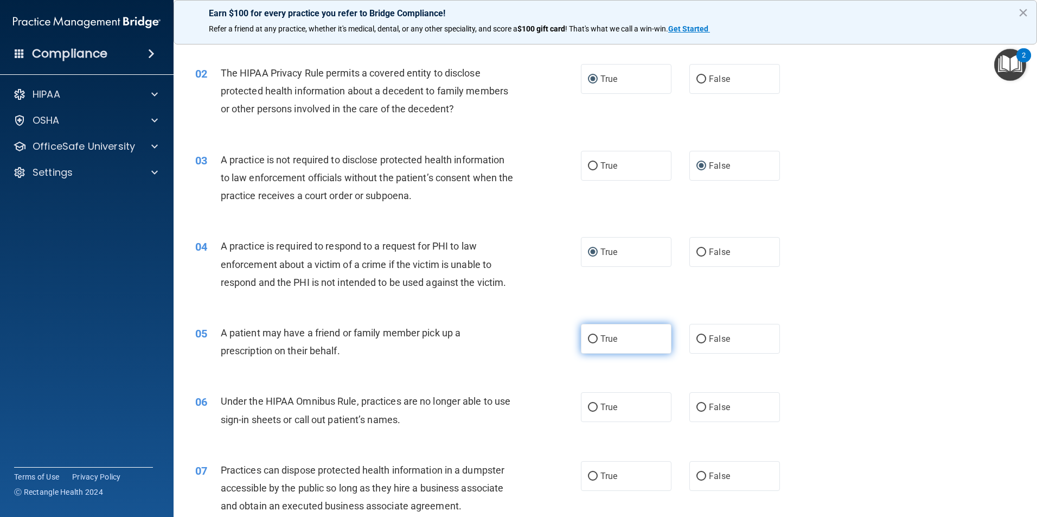
click at [597, 333] on label "True" at bounding box center [626, 339] width 91 height 30
click at [597, 335] on input "True" at bounding box center [593, 339] width 10 height 8
radio input "true"
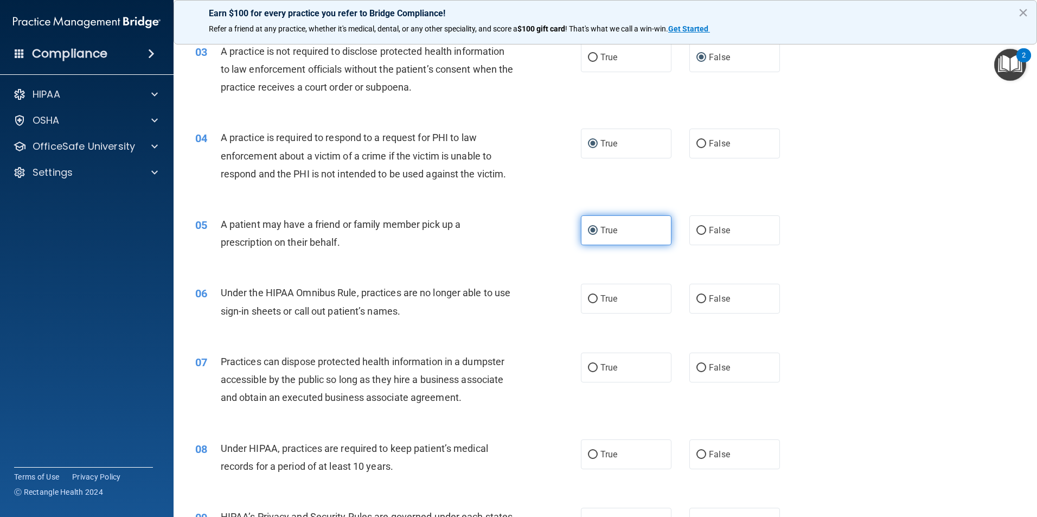
scroll to position [271, 0]
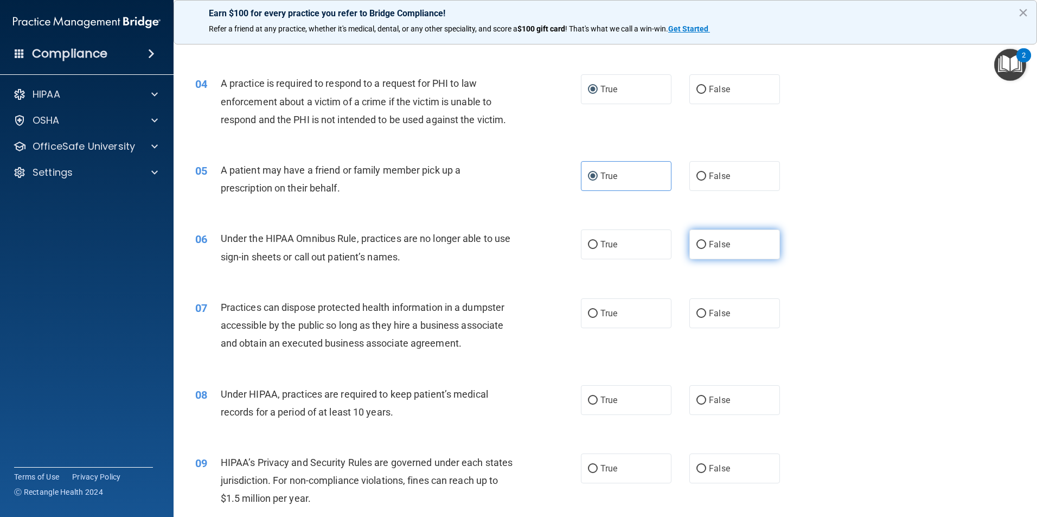
click at [732, 251] on label "False" at bounding box center [734, 244] width 91 height 30
click at [706, 249] on input "False" at bounding box center [701, 245] width 10 height 8
radio input "true"
click at [712, 325] on label "False" at bounding box center [734, 313] width 91 height 30
click at [706, 318] on input "False" at bounding box center [701, 314] width 10 height 8
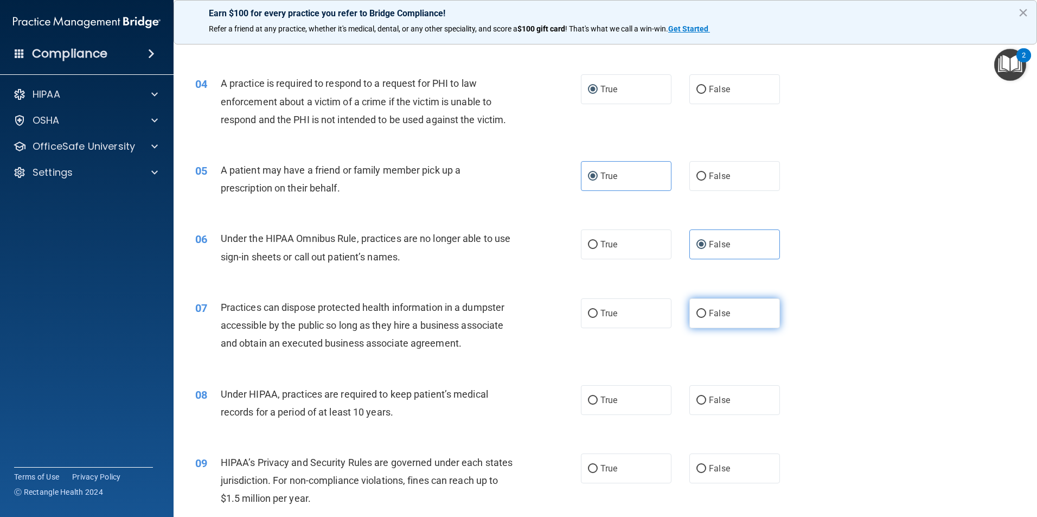
radio input "true"
click at [710, 396] on span "False" at bounding box center [719, 400] width 21 height 10
click at [706, 396] on input "False" at bounding box center [701, 400] width 10 height 8
radio input "true"
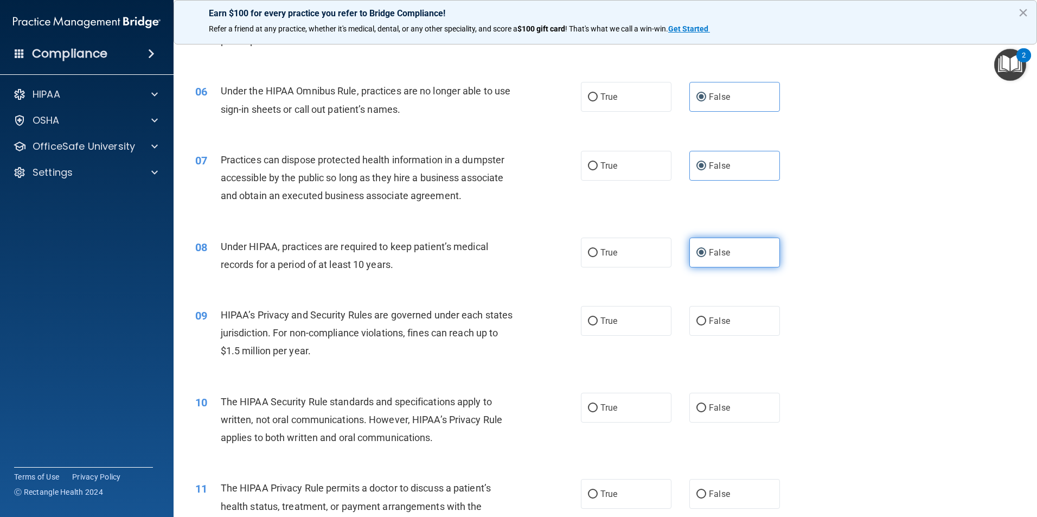
scroll to position [434, 0]
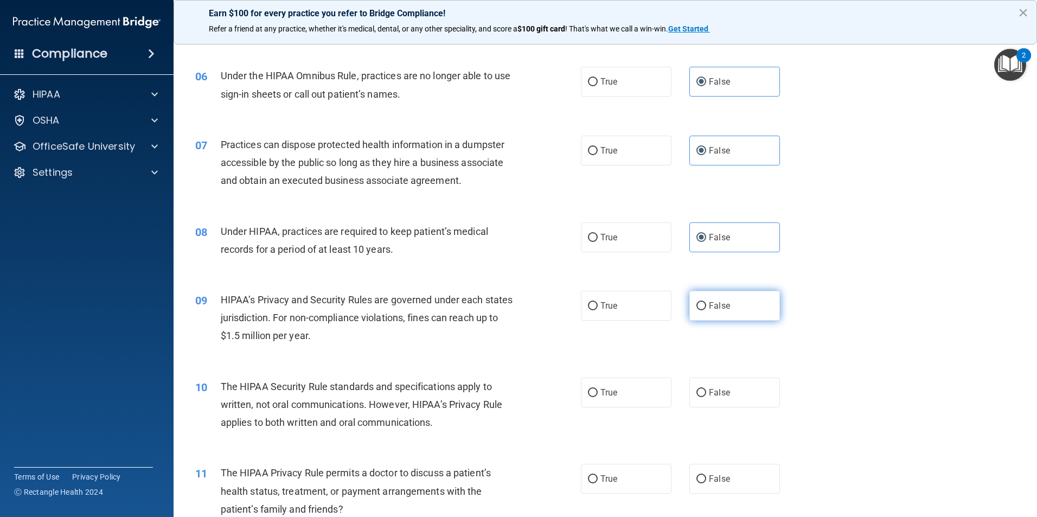
click at [719, 306] on span "False" at bounding box center [719, 305] width 21 height 10
click at [706, 306] on input "False" at bounding box center [701, 306] width 10 height 8
radio input "true"
click at [612, 389] on span "True" at bounding box center [608, 392] width 17 height 10
click at [598, 389] on input "True" at bounding box center [593, 393] width 10 height 8
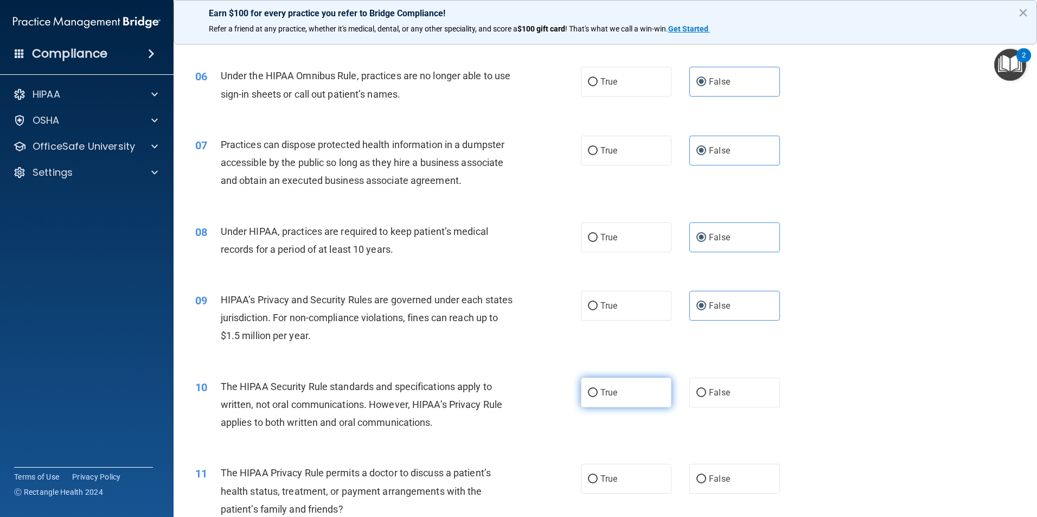
radio input "true"
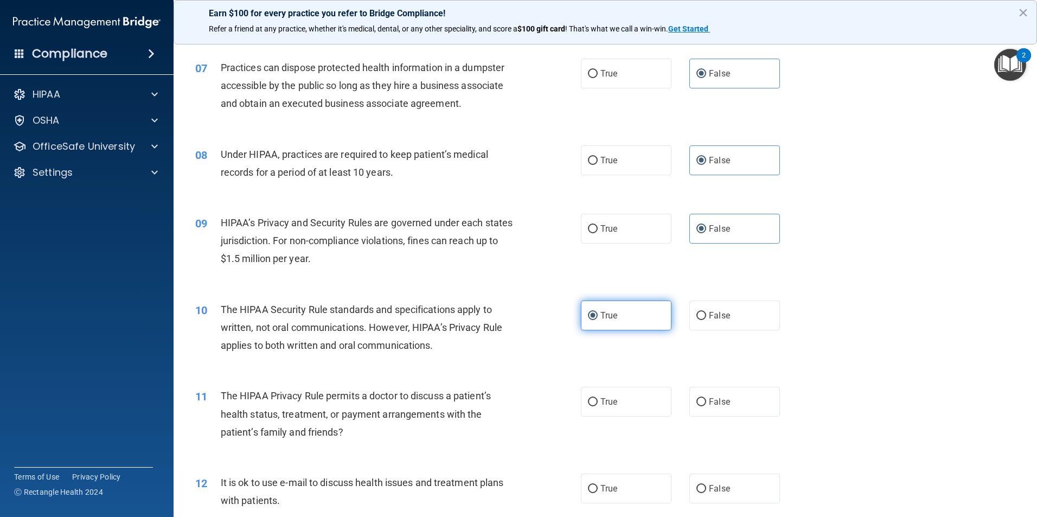
scroll to position [542, 0]
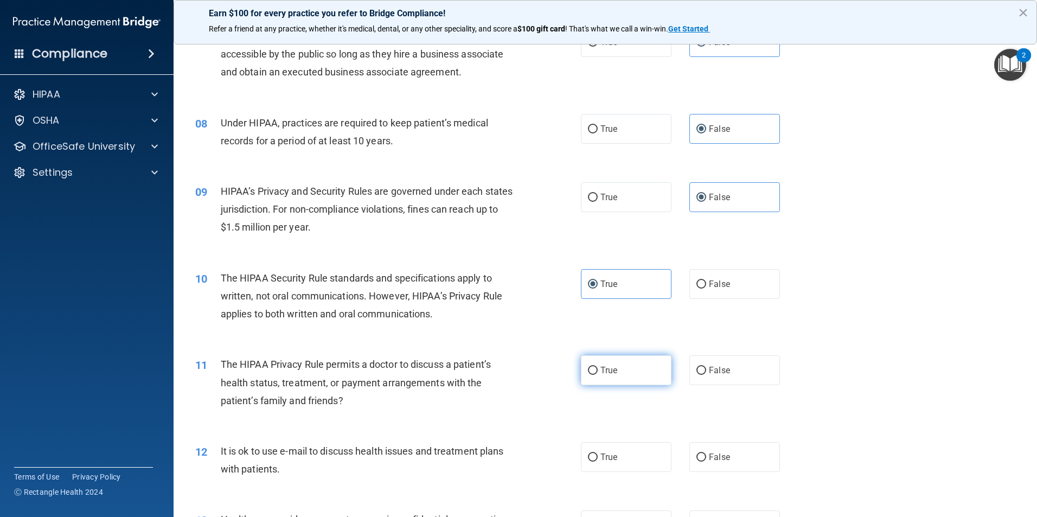
click at [611, 373] on span "True" at bounding box center [608, 370] width 17 height 10
click at [598, 373] on input "True" at bounding box center [593, 371] width 10 height 8
radio input "true"
click at [611, 453] on span "True" at bounding box center [608, 457] width 17 height 10
click at [598, 453] on input "True" at bounding box center [593, 457] width 10 height 8
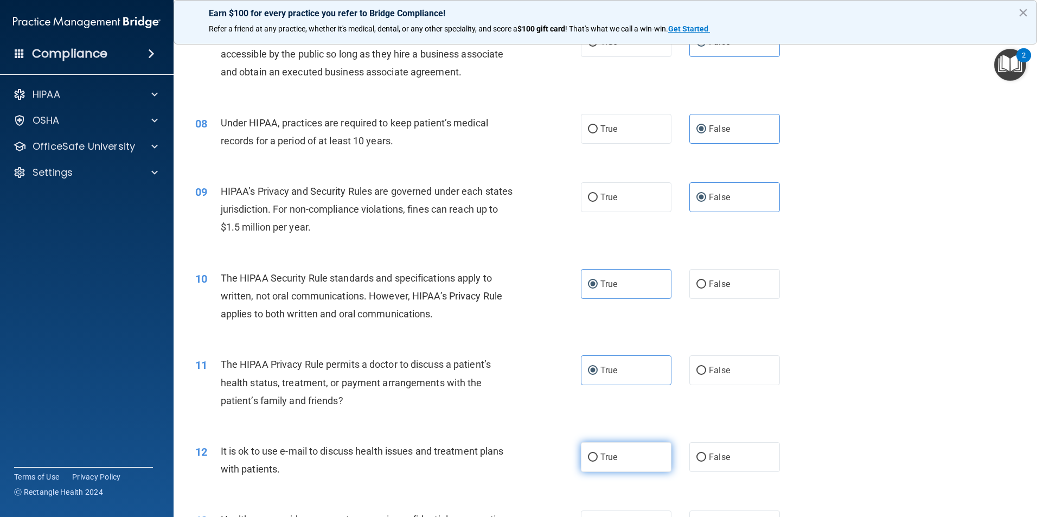
radio input "true"
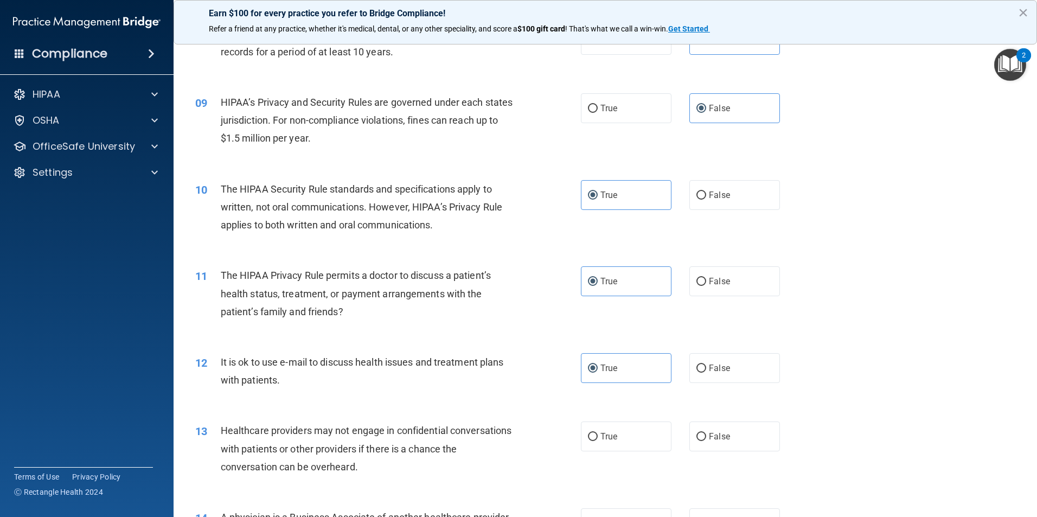
scroll to position [651, 0]
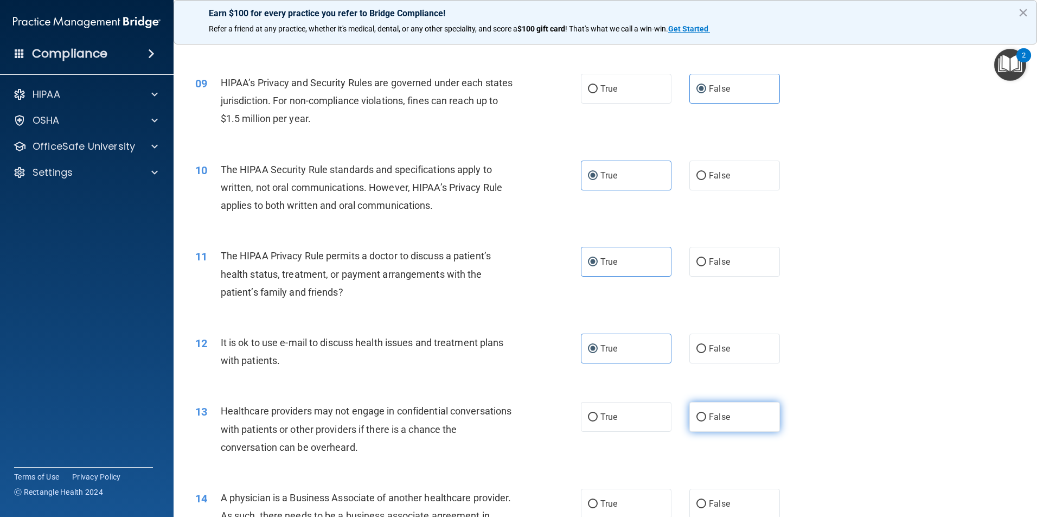
click at [745, 415] on label "False" at bounding box center [734, 417] width 91 height 30
click at [706, 415] on input "False" at bounding box center [701, 417] width 10 height 8
radio input "true"
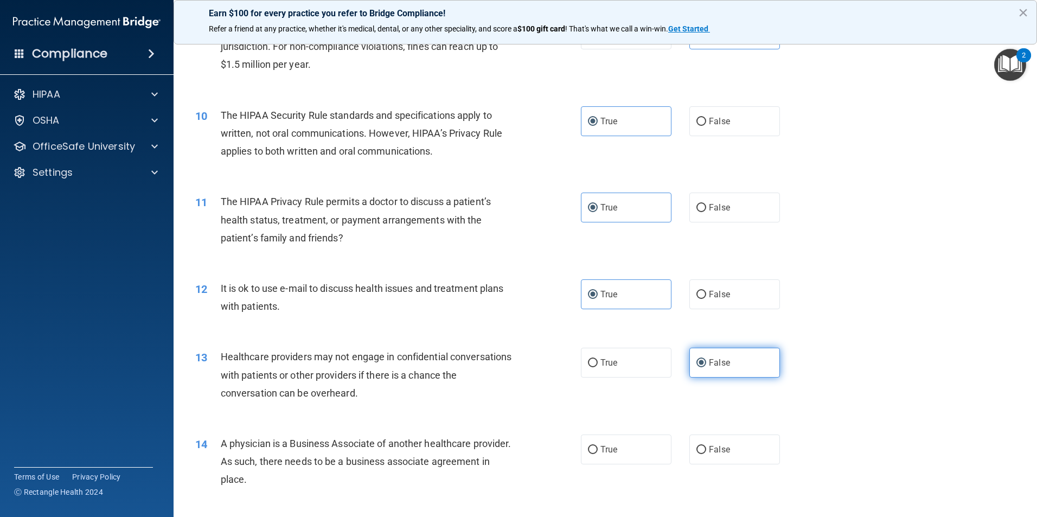
scroll to position [759, 0]
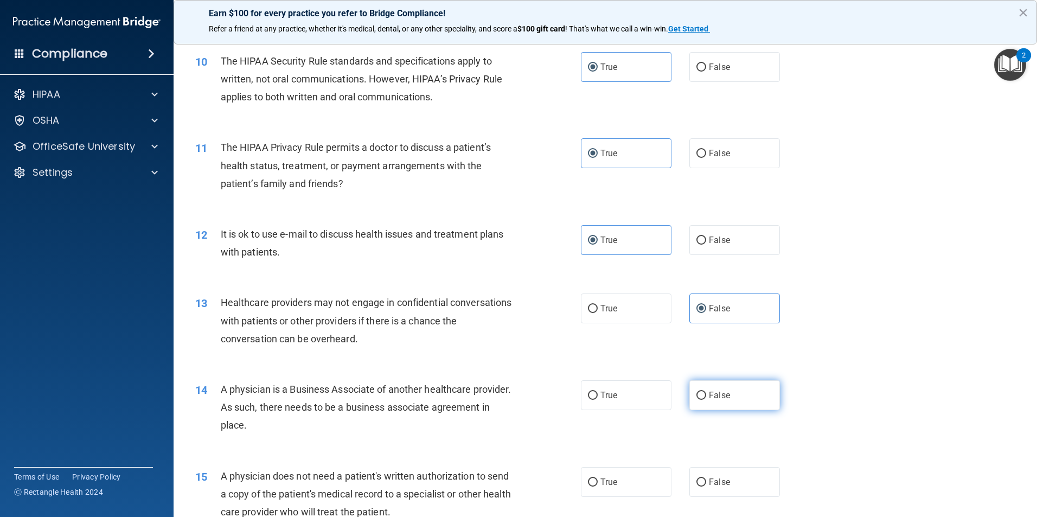
click at [727, 398] on label "False" at bounding box center [734, 395] width 91 height 30
click at [706, 398] on input "False" at bounding box center [701, 396] width 10 height 8
radio input "true"
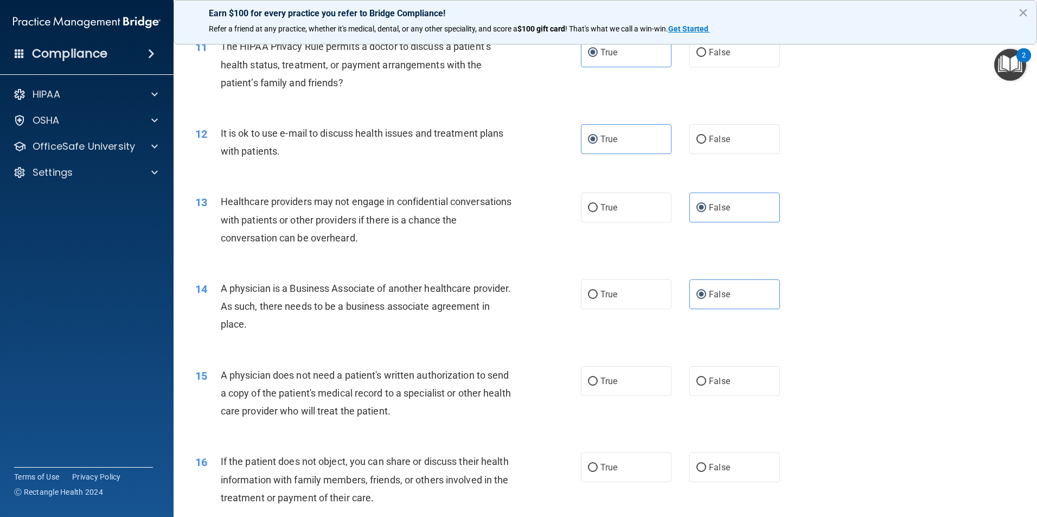
scroll to position [868, 0]
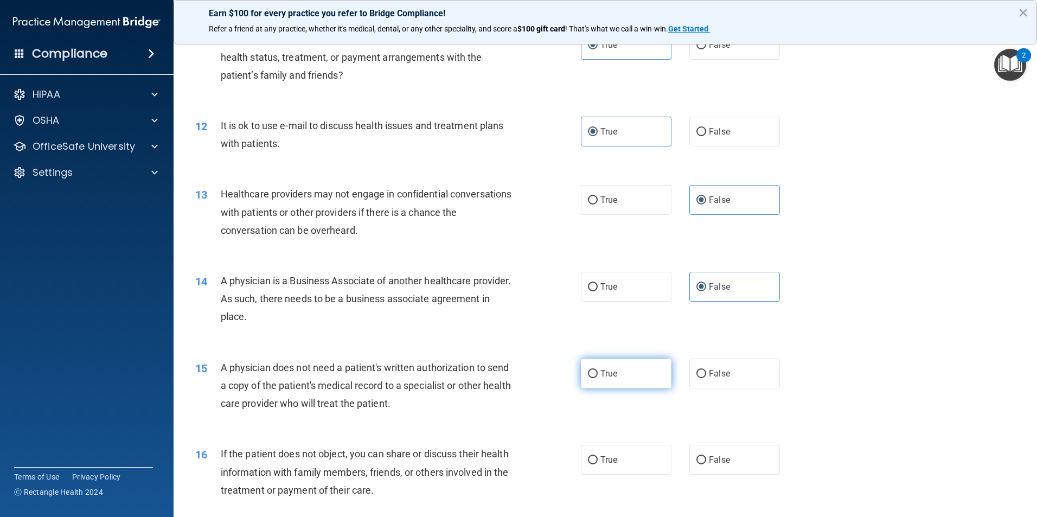
click at [594, 377] on label "True" at bounding box center [626, 373] width 91 height 30
click at [594, 377] on input "True" at bounding box center [593, 374] width 10 height 8
radio input "true"
click at [600, 461] on span "True" at bounding box center [608, 459] width 17 height 10
click at [597, 461] on input "True" at bounding box center [593, 460] width 10 height 8
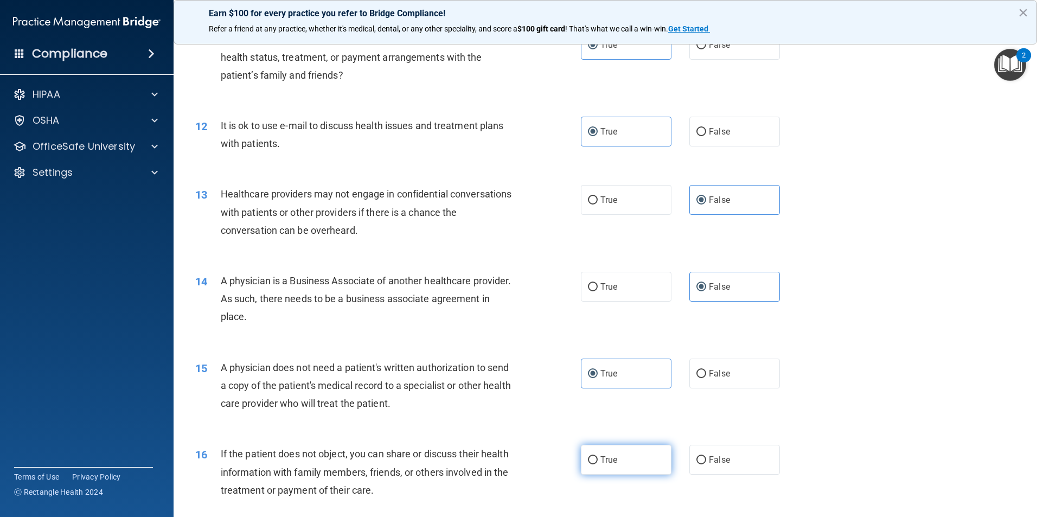
radio input "true"
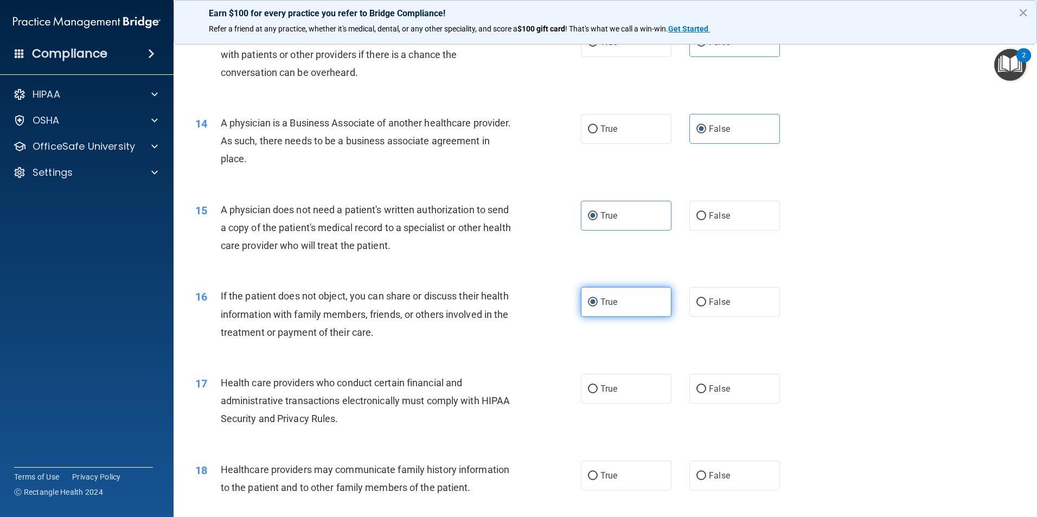
scroll to position [1030, 0]
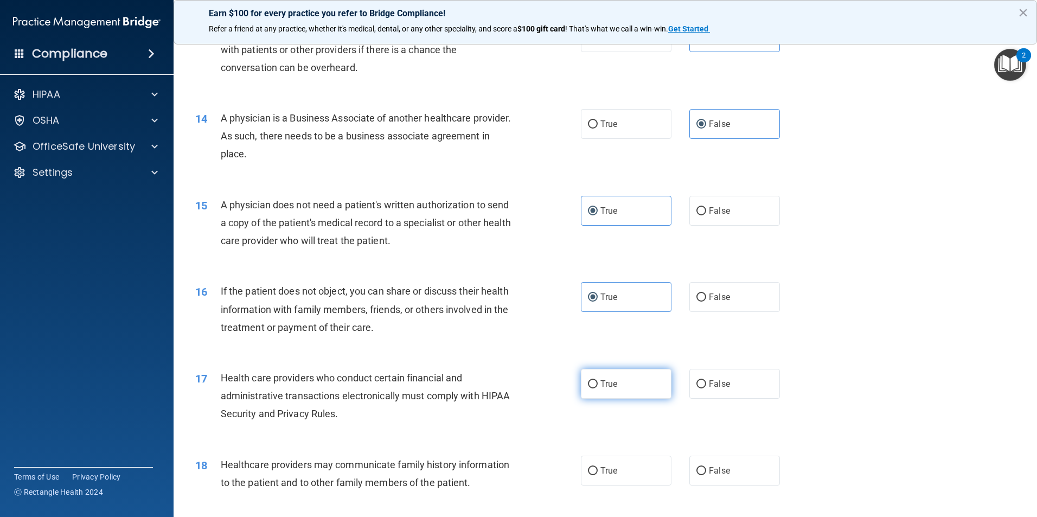
click at [643, 388] on label "True" at bounding box center [626, 384] width 91 height 30
click at [598, 388] on input "True" at bounding box center [593, 384] width 10 height 8
radio input "true"
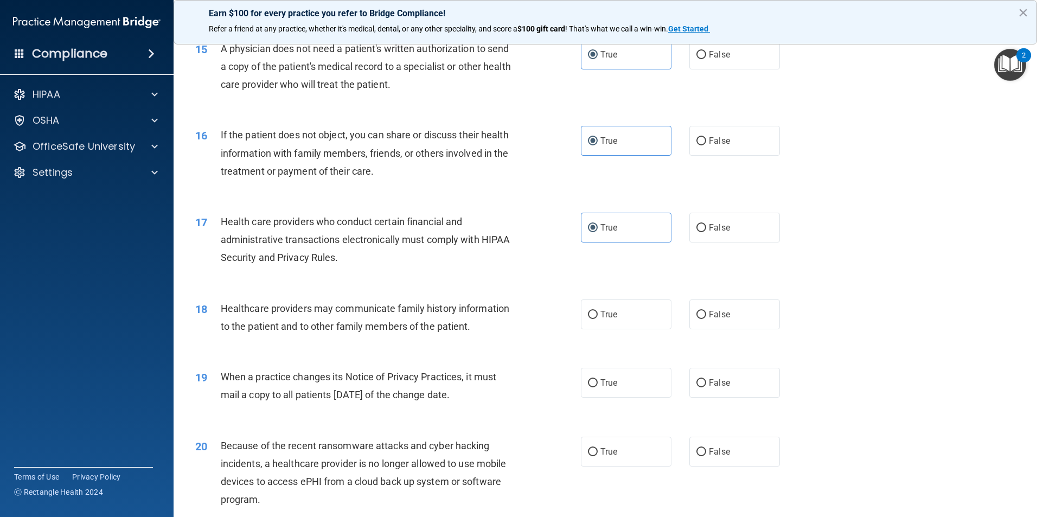
scroll to position [1193, 0]
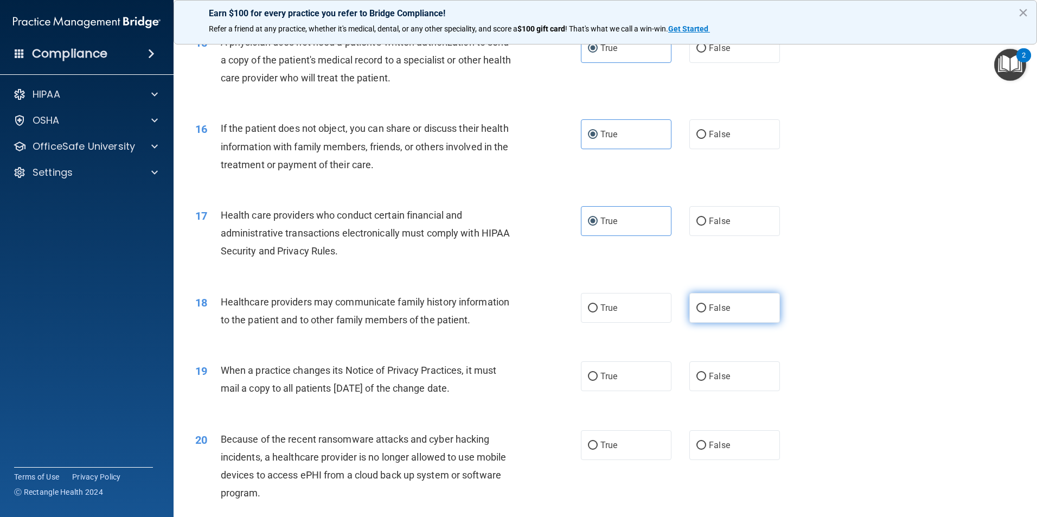
click at [723, 311] on span "False" at bounding box center [719, 308] width 21 height 10
click at [706, 311] on input "False" at bounding box center [701, 308] width 10 height 8
radio input "true"
click at [713, 382] on label "False" at bounding box center [734, 376] width 91 height 30
click at [706, 381] on input "False" at bounding box center [701, 377] width 10 height 8
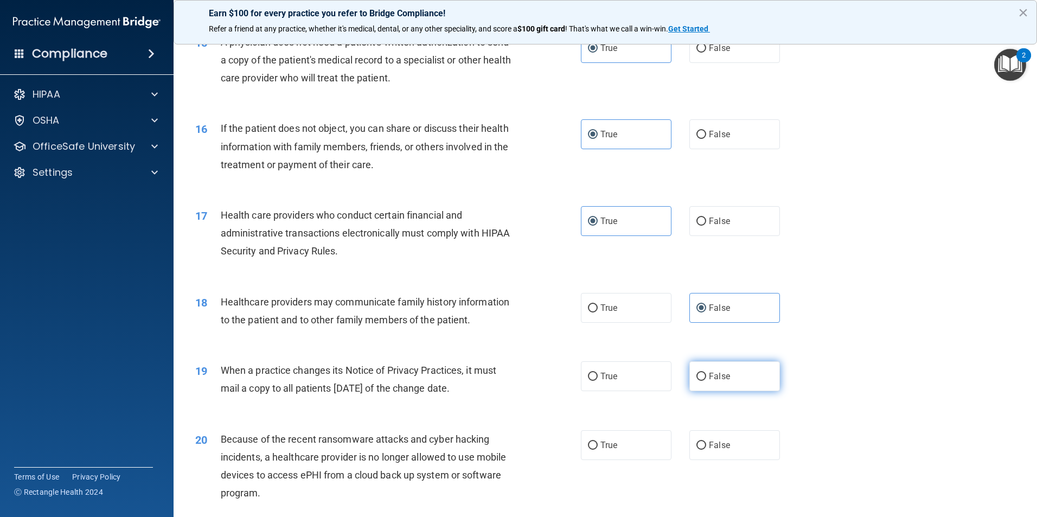
radio input "true"
click at [723, 432] on label "False" at bounding box center [734, 445] width 91 height 30
click at [706, 441] on input "False" at bounding box center [701, 445] width 10 height 8
radio input "true"
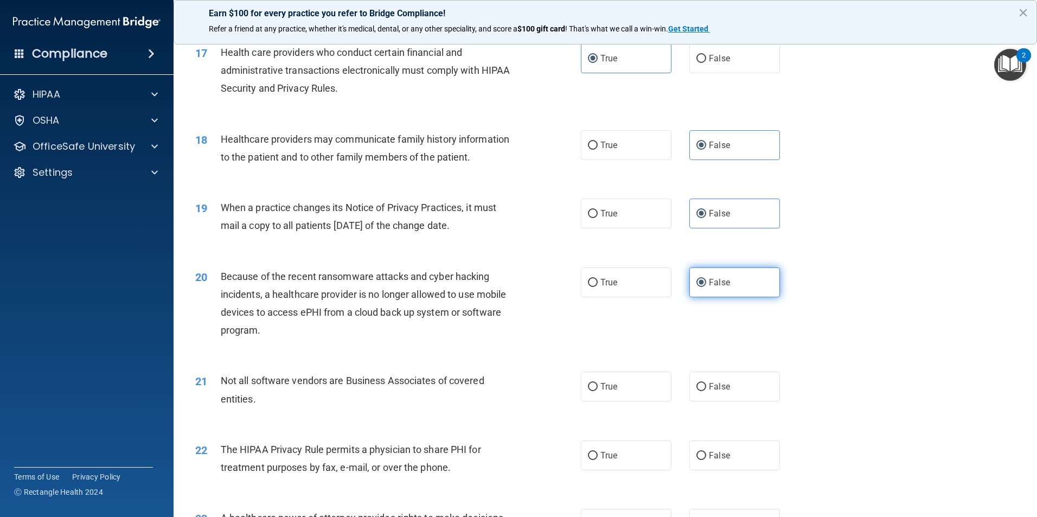
scroll to position [1410, 0]
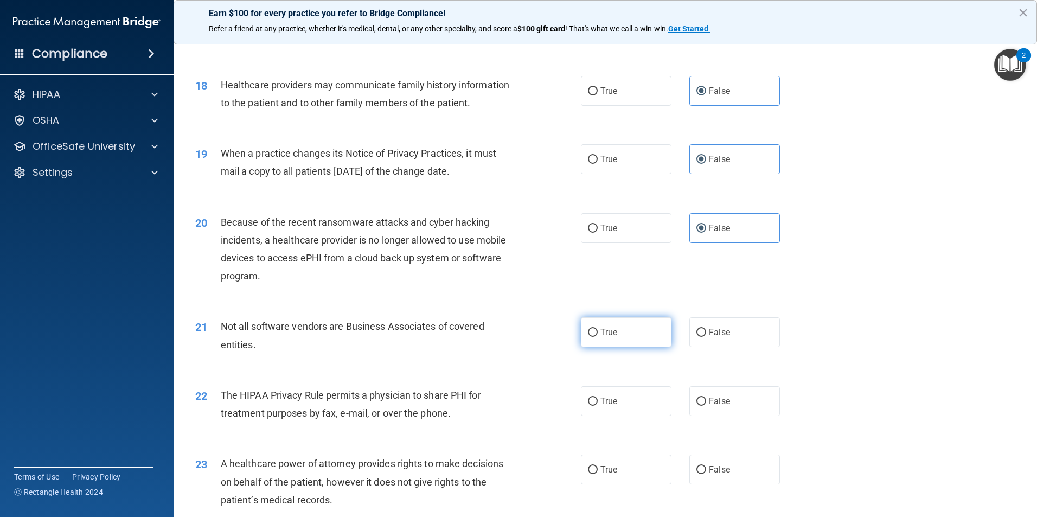
click at [597, 338] on label "True" at bounding box center [626, 332] width 91 height 30
click at [597, 337] on input "True" at bounding box center [593, 333] width 10 height 8
radio input "true"
click at [626, 396] on label "True" at bounding box center [626, 401] width 91 height 30
click at [598, 398] on input "True" at bounding box center [593, 402] width 10 height 8
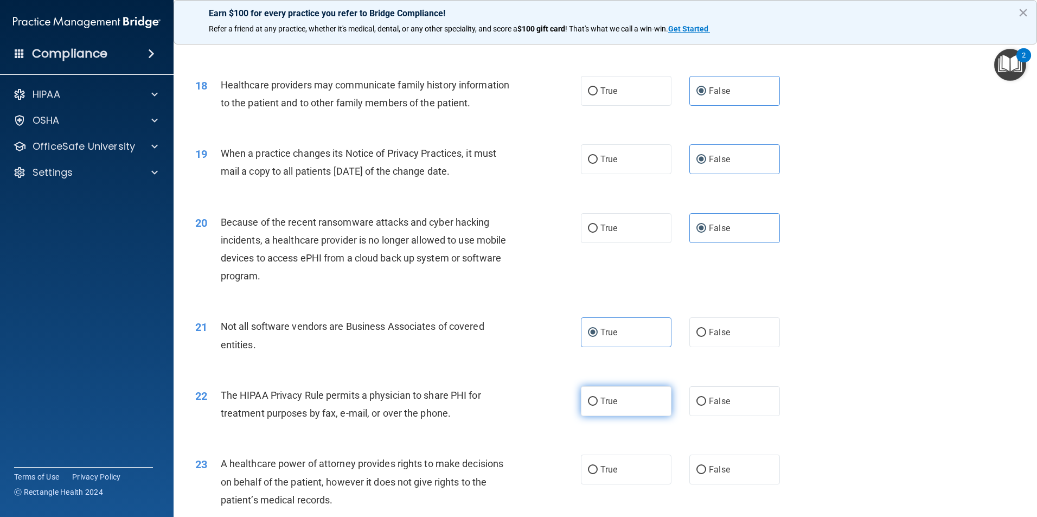
radio input "true"
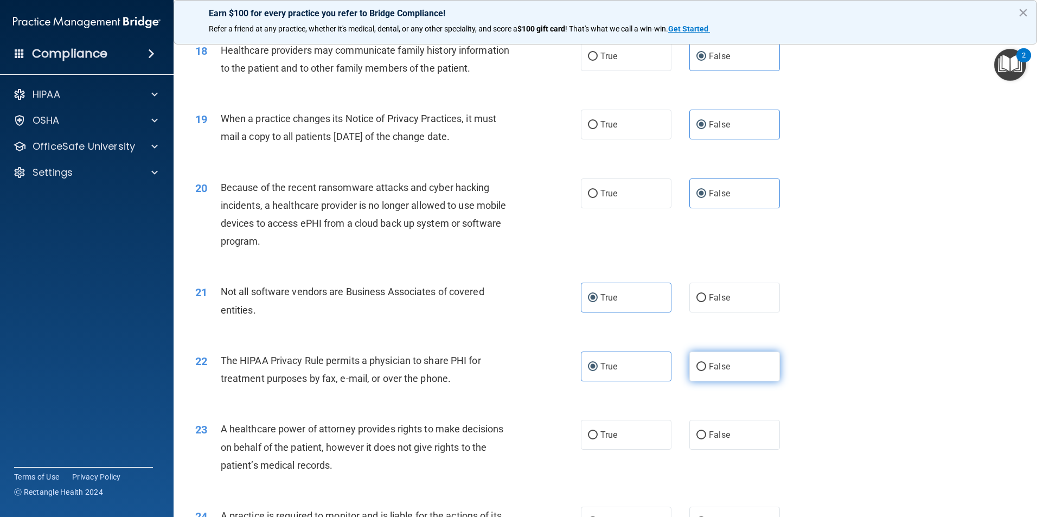
scroll to position [1464, 0]
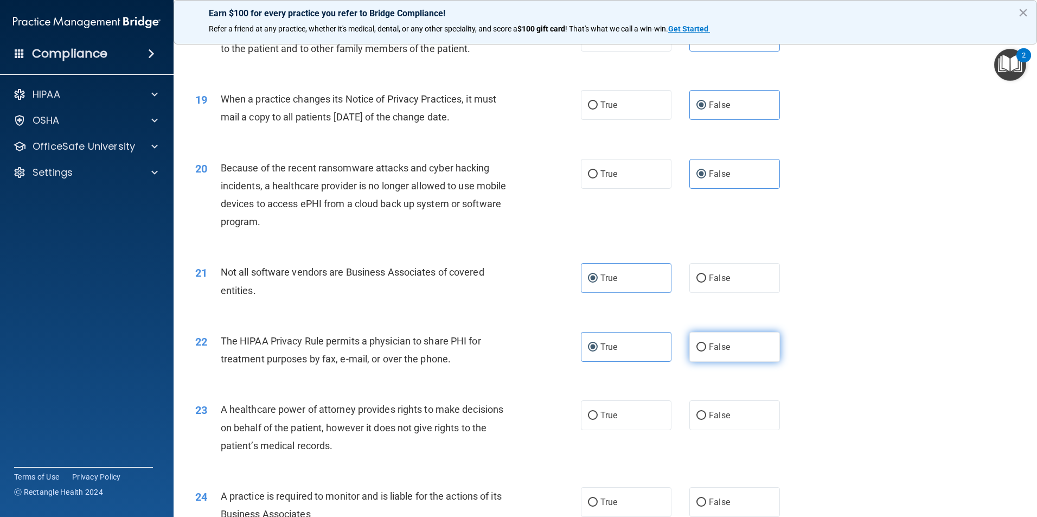
click at [716, 412] on span "False" at bounding box center [719, 415] width 21 height 10
click at [706, 412] on input "False" at bounding box center [701, 416] width 10 height 8
radio input "true"
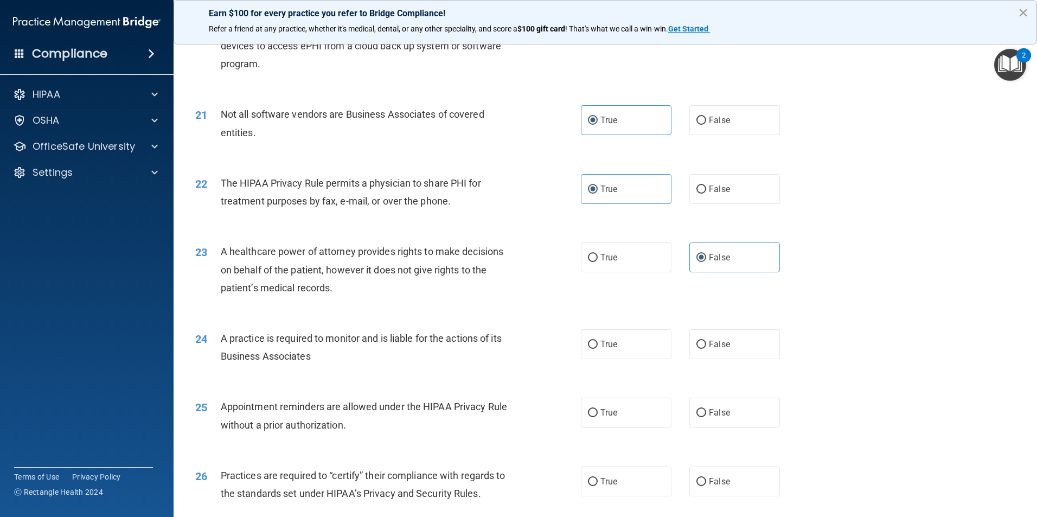
scroll to position [1627, 0]
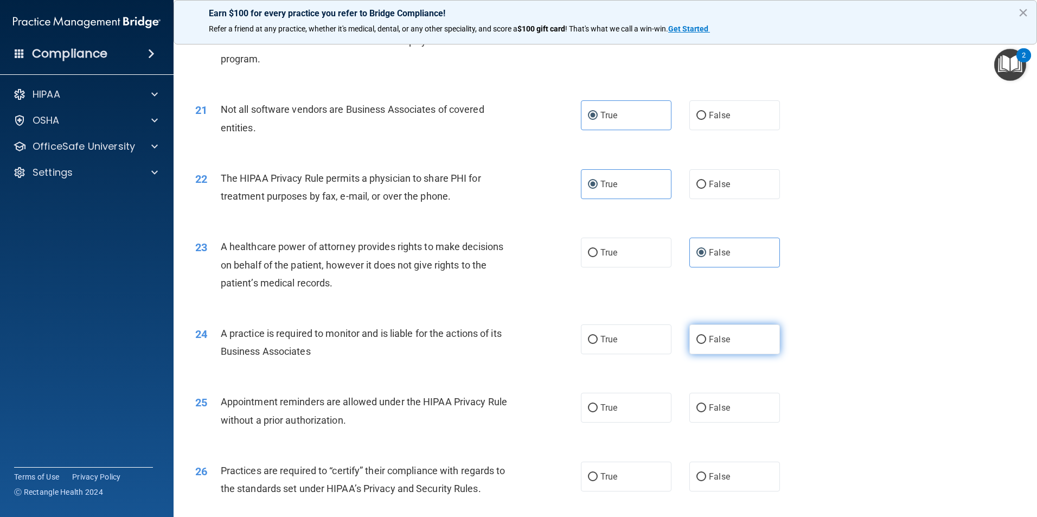
click at [731, 331] on label "False" at bounding box center [734, 339] width 91 height 30
click at [706, 336] on input "False" at bounding box center [701, 340] width 10 height 8
radio input "true"
click at [719, 407] on span "False" at bounding box center [719, 407] width 21 height 10
click at [706, 407] on input "False" at bounding box center [701, 408] width 10 height 8
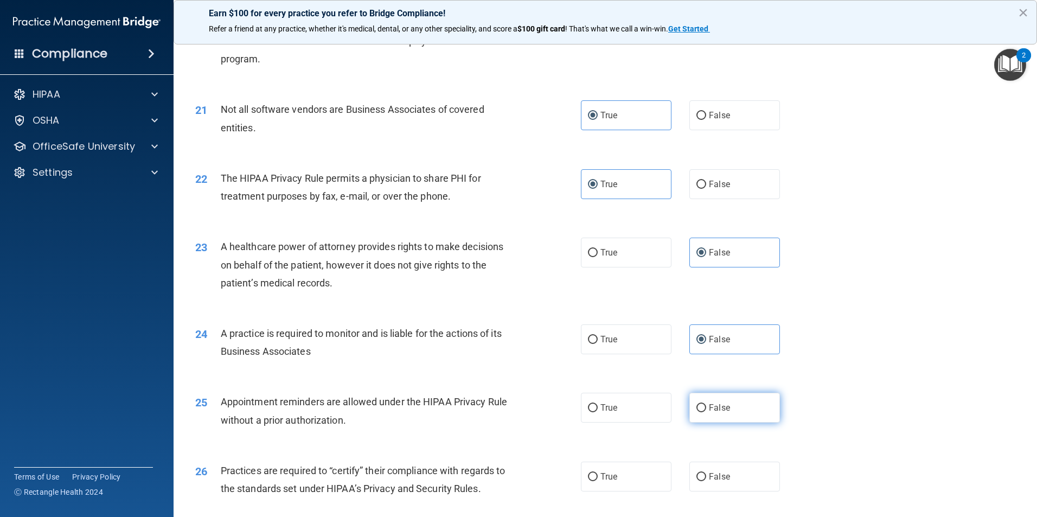
radio input "true"
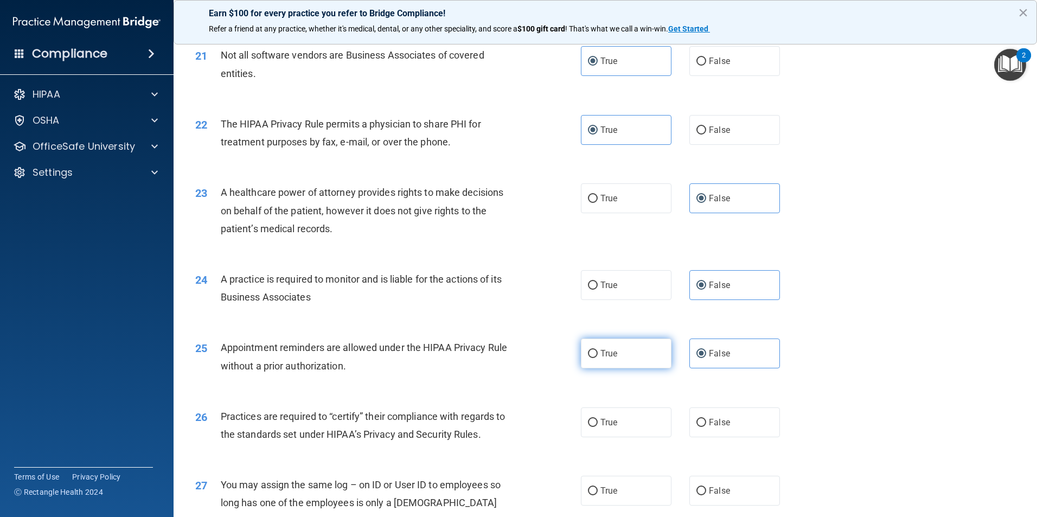
click at [588, 354] on input "True" at bounding box center [593, 354] width 10 height 8
radio input "true"
radio input "false"
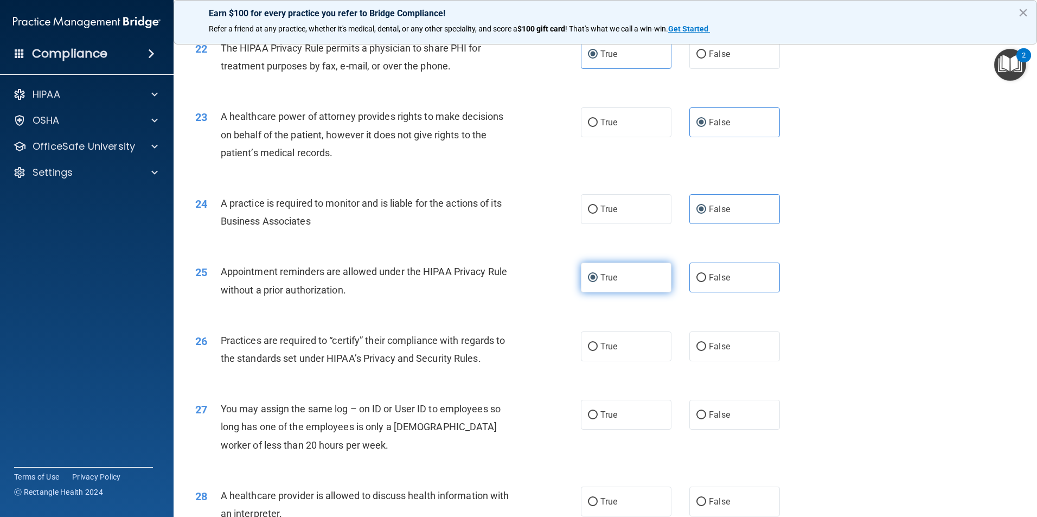
scroll to position [1790, 0]
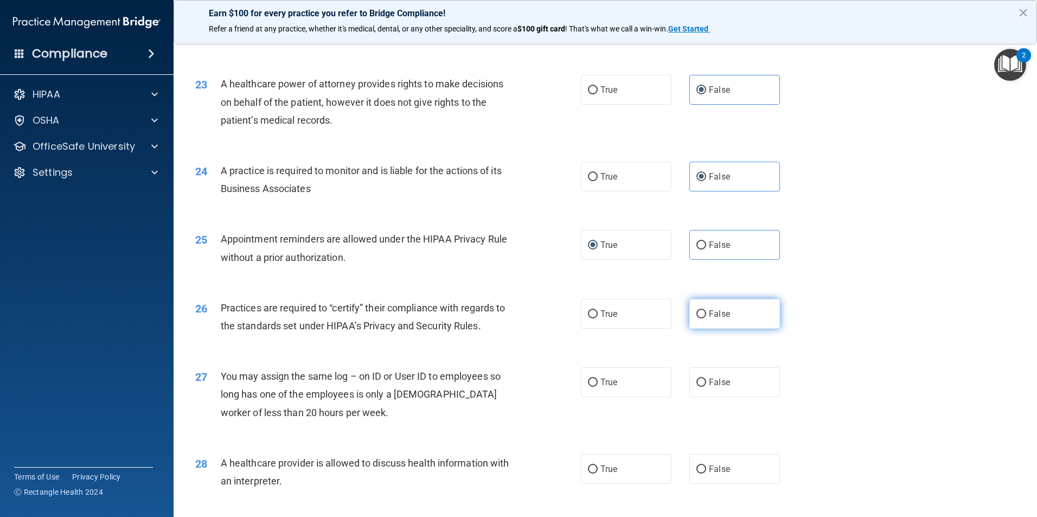
click at [724, 324] on label "False" at bounding box center [734, 314] width 91 height 30
click at [706, 318] on input "False" at bounding box center [701, 314] width 10 height 8
radio input "true"
click at [714, 391] on label "False" at bounding box center [734, 382] width 91 height 30
click at [706, 387] on input "False" at bounding box center [701, 383] width 10 height 8
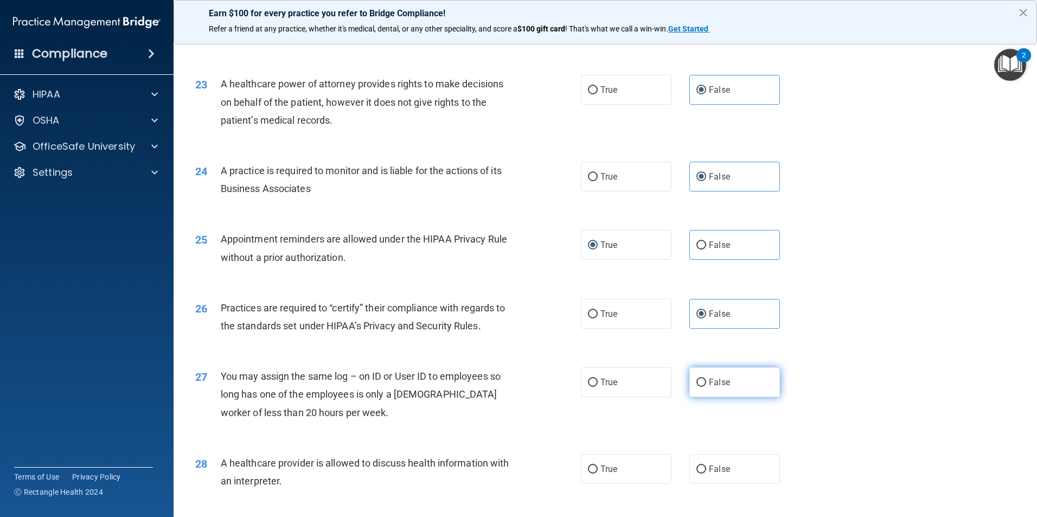
radio input "true"
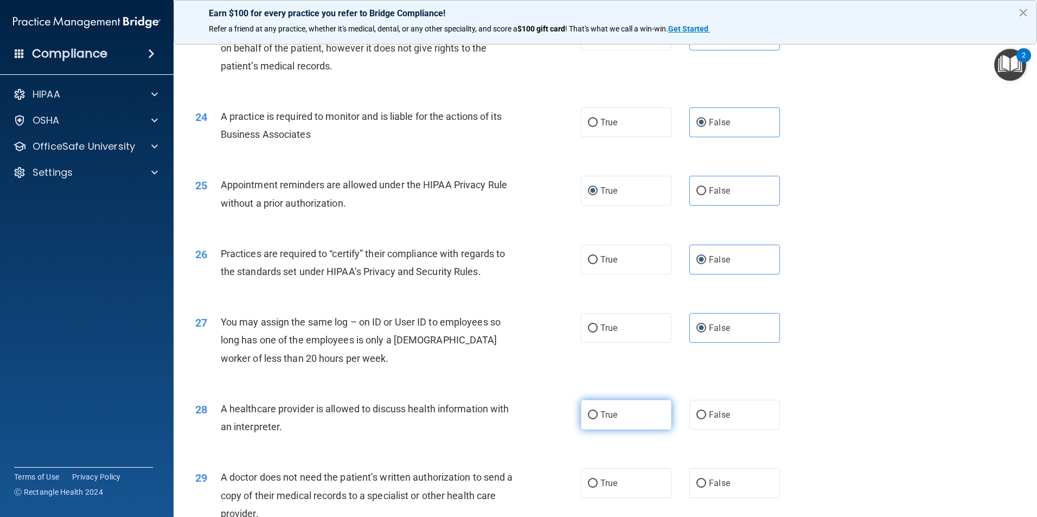
click at [620, 420] on label "True" at bounding box center [626, 415] width 91 height 30
click at [598, 419] on input "True" at bounding box center [593, 415] width 10 height 8
radio input "true"
click at [612, 475] on label "True" at bounding box center [626, 483] width 91 height 30
click at [598, 479] on input "True" at bounding box center [593, 483] width 10 height 8
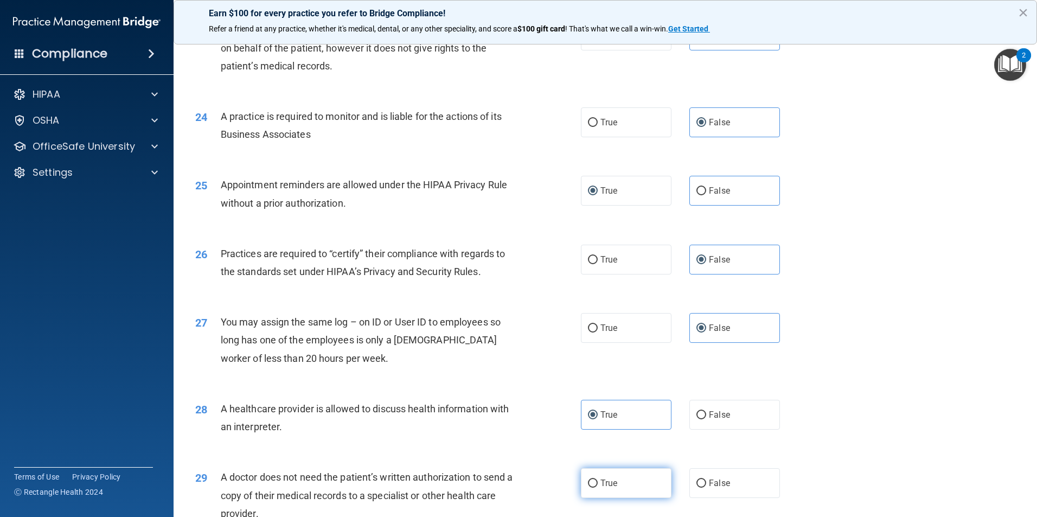
radio input "true"
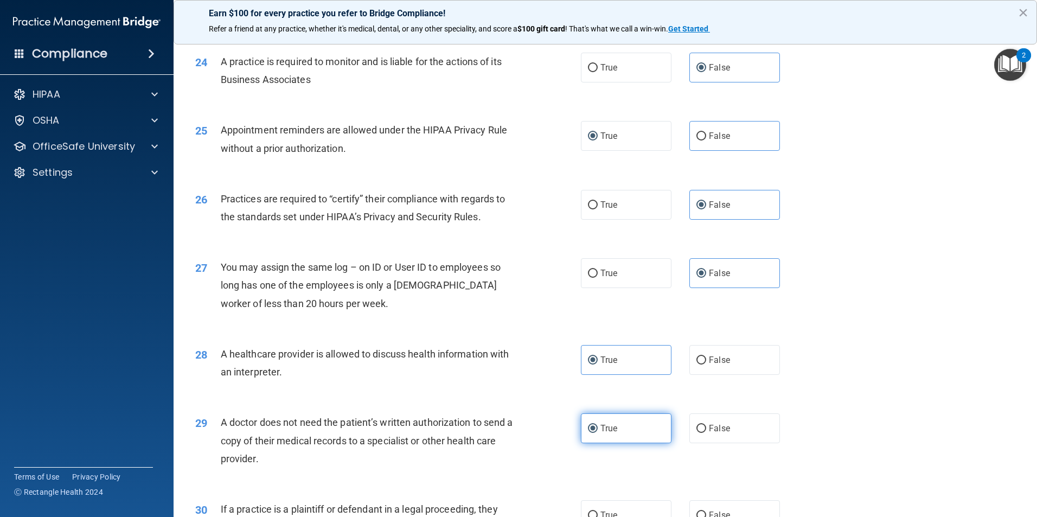
scroll to position [1952, 0]
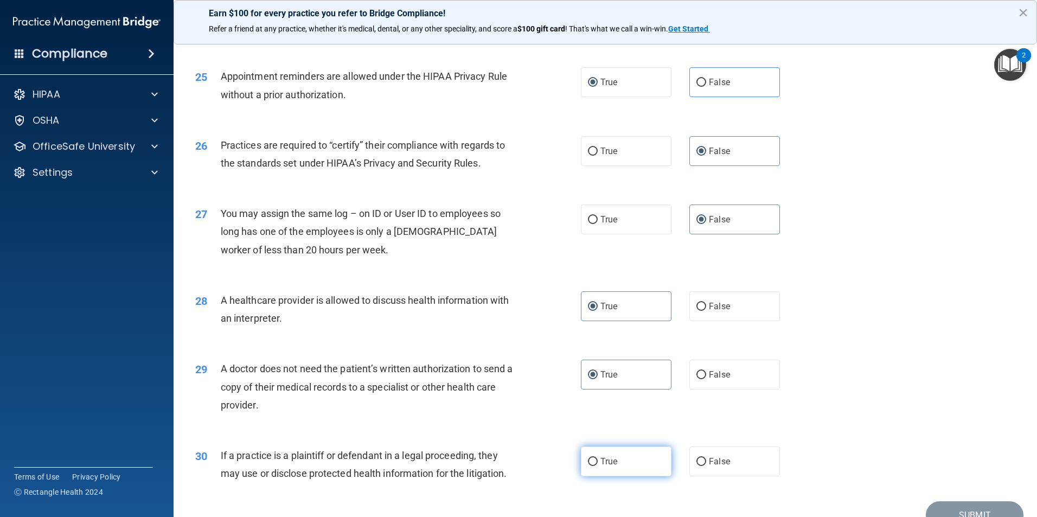
click at [614, 464] on label "True" at bounding box center [626, 461] width 91 height 30
click at [598, 464] on input "True" at bounding box center [593, 462] width 10 height 8
radio input "true"
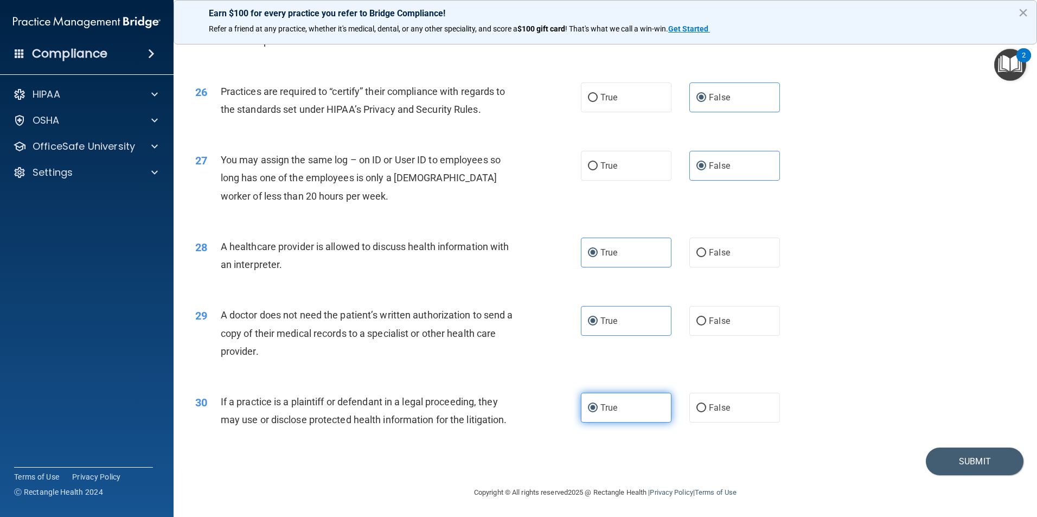
scroll to position [2008, 0]
click at [985, 463] on button "Submit" at bounding box center [975, 460] width 98 height 28
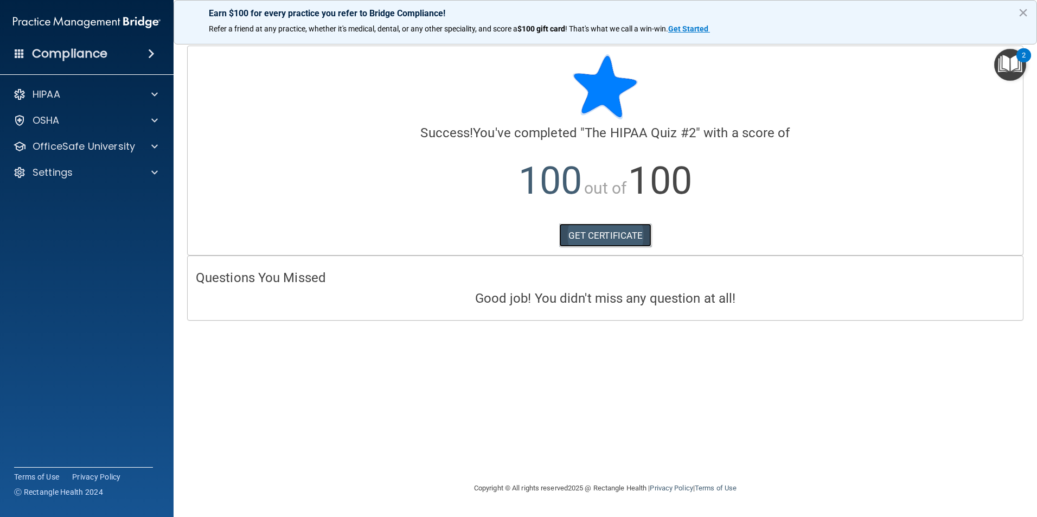
click at [616, 232] on link "GET CERTIFICATE" at bounding box center [605, 235] width 93 height 24
click at [1016, 65] on img "Open Resource Center, 2 new notifications" at bounding box center [1010, 65] width 32 height 32
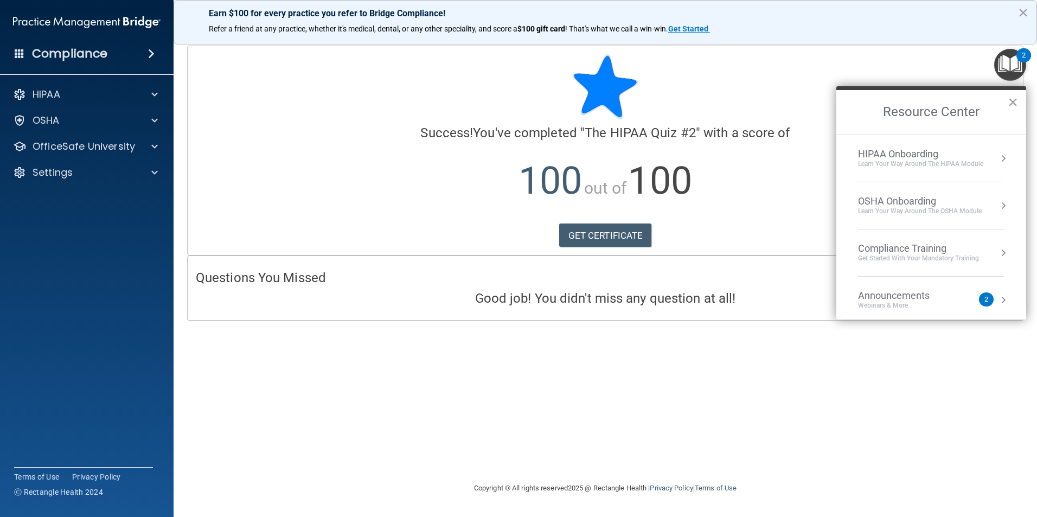
click at [889, 152] on div "HIPAA Onboarding" at bounding box center [920, 154] width 125 height 12
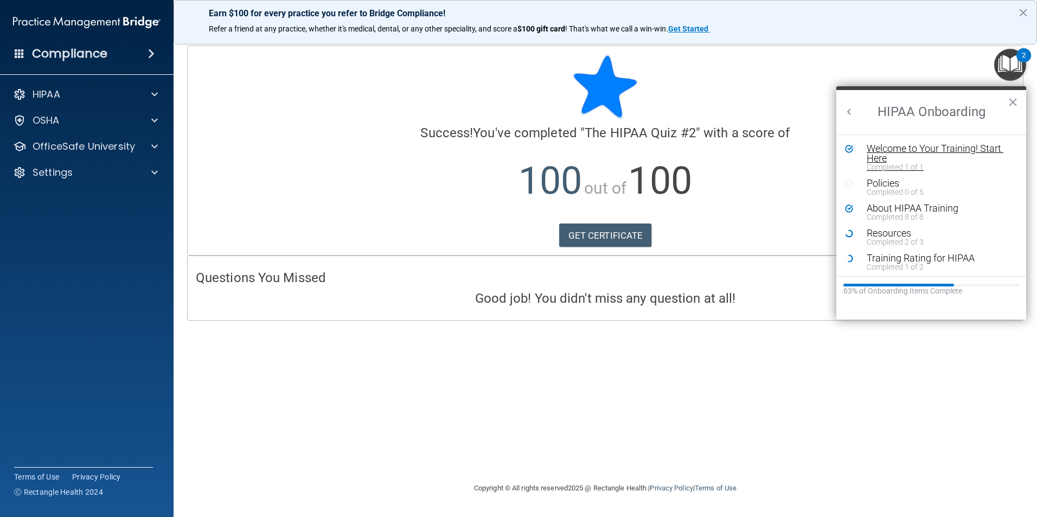
click at [892, 155] on div "Welcome to Your Training! Start Here" at bounding box center [935, 154] width 137 height 20
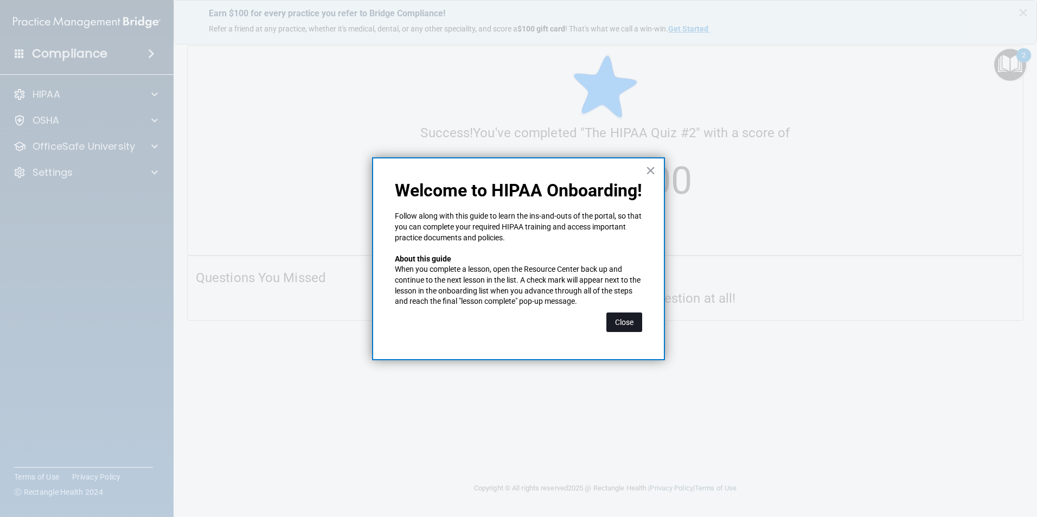
click at [612, 318] on button "Close" at bounding box center [624, 322] width 36 height 20
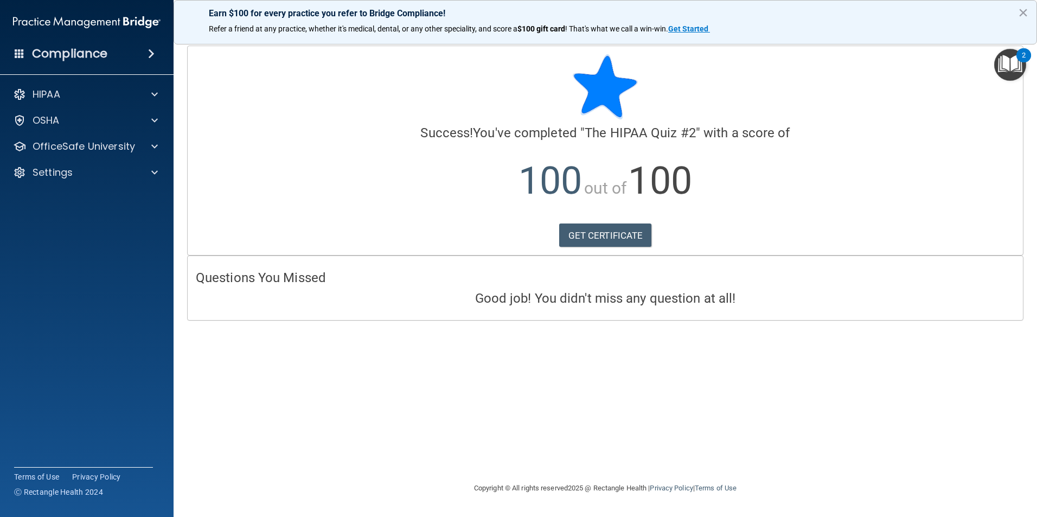
click at [1002, 73] on img "Open Resource Center, 2 new notifications" at bounding box center [1010, 65] width 32 height 32
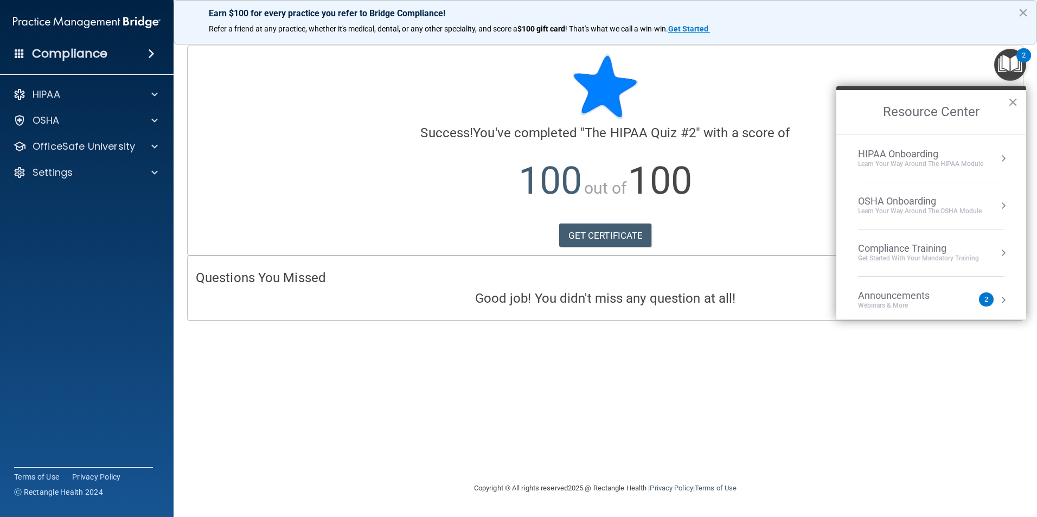
click at [922, 159] on div "Learn Your Way around the HIPAA module" at bounding box center [920, 163] width 125 height 9
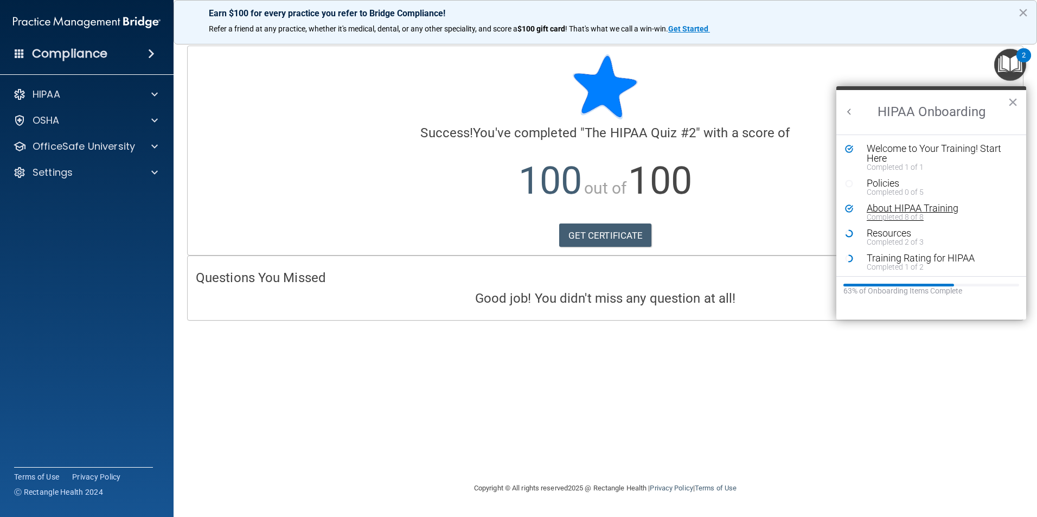
click at [896, 210] on div "About HIPAA Training" at bounding box center [935, 208] width 137 height 10
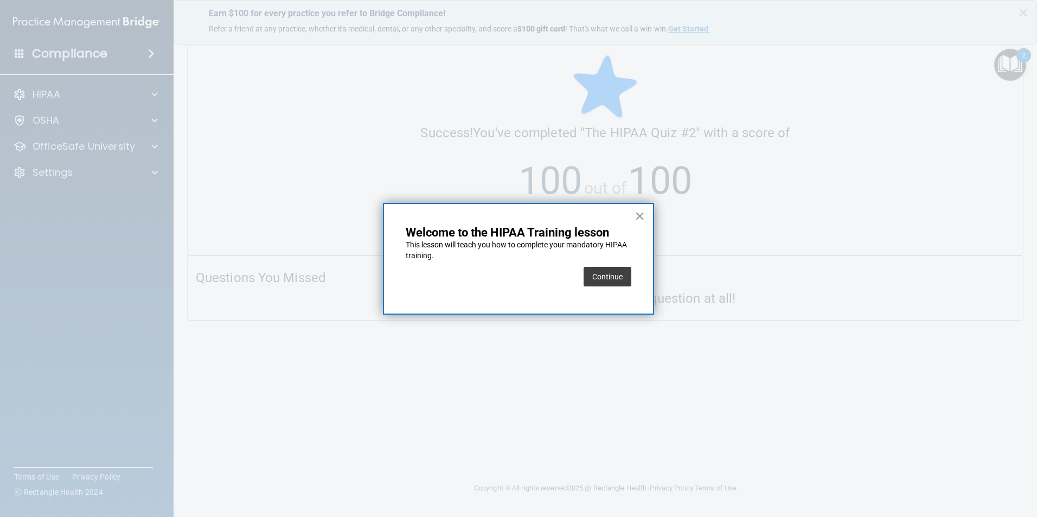
click at [640, 218] on button "×" at bounding box center [639, 215] width 10 height 17
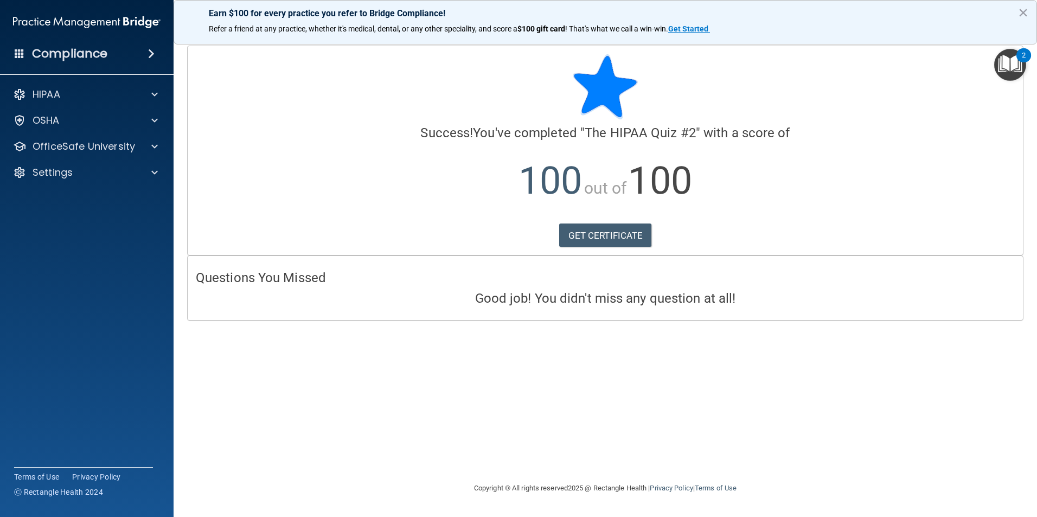
click at [1011, 61] on img "Open Resource Center, 2 new notifications" at bounding box center [1010, 65] width 32 height 32
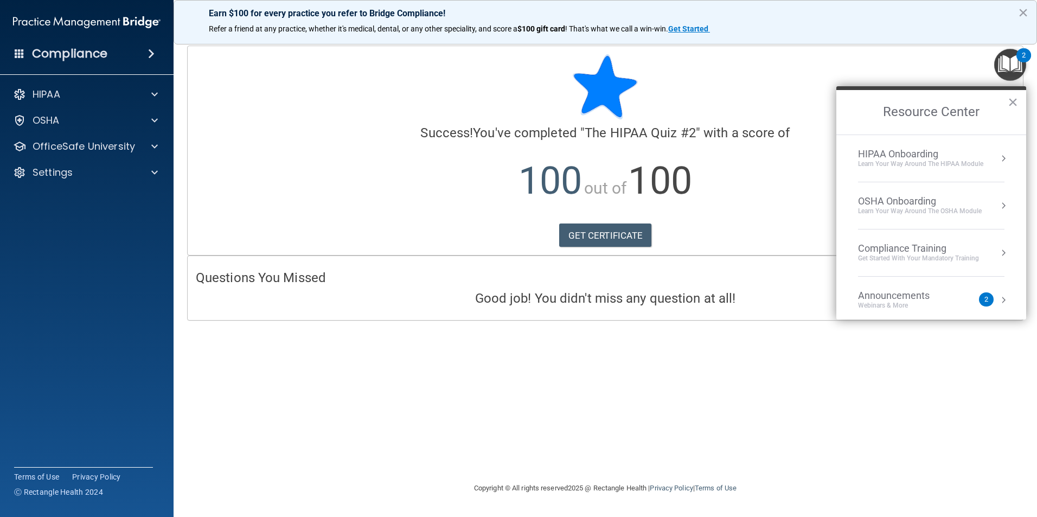
click at [904, 158] on div "HIPAA Onboarding" at bounding box center [920, 154] width 125 height 12
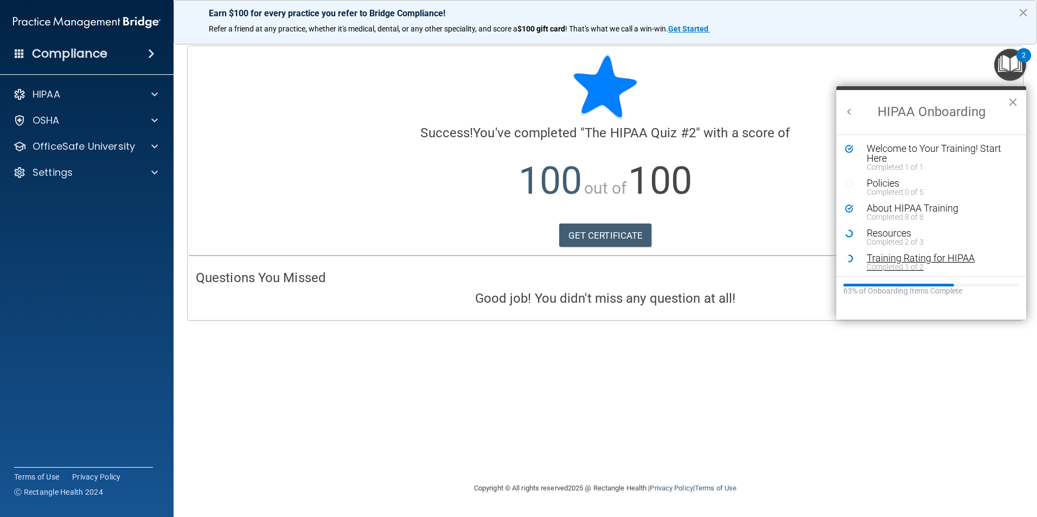
click at [917, 264] on div "Completed 1 of 2" at bounding box center [935, 267] width 137 height 8
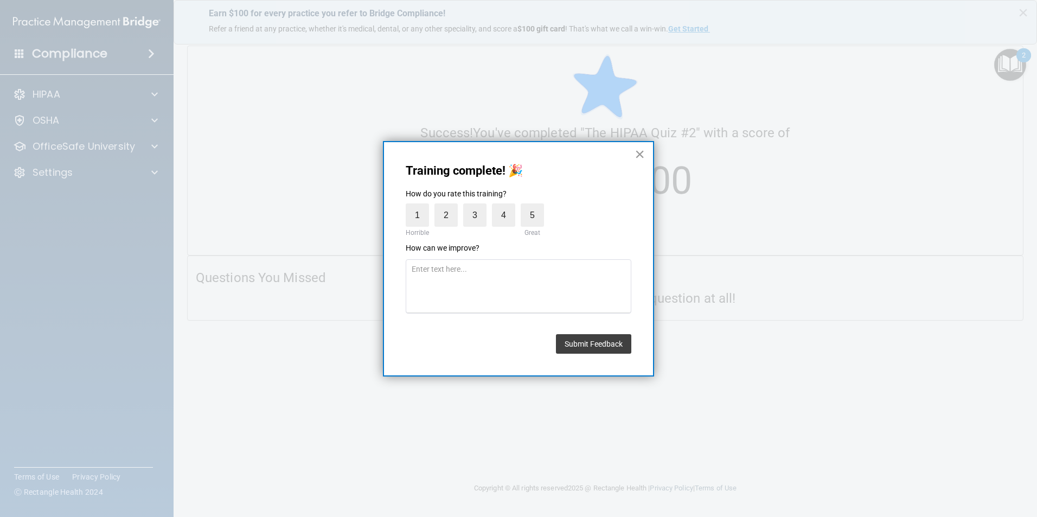
click at [640, 155] on button "×" at bounding box center [639, 153] width 10 height 17
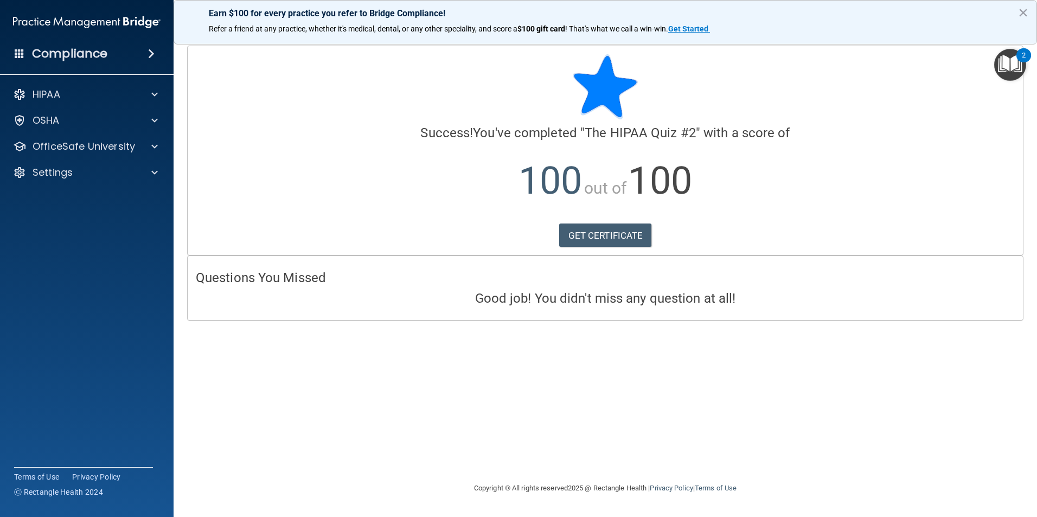
click at [1003, 61] on img "Open Resource Center, 2 new notifications" at bounding box center [1010, 65] width 32 height 32
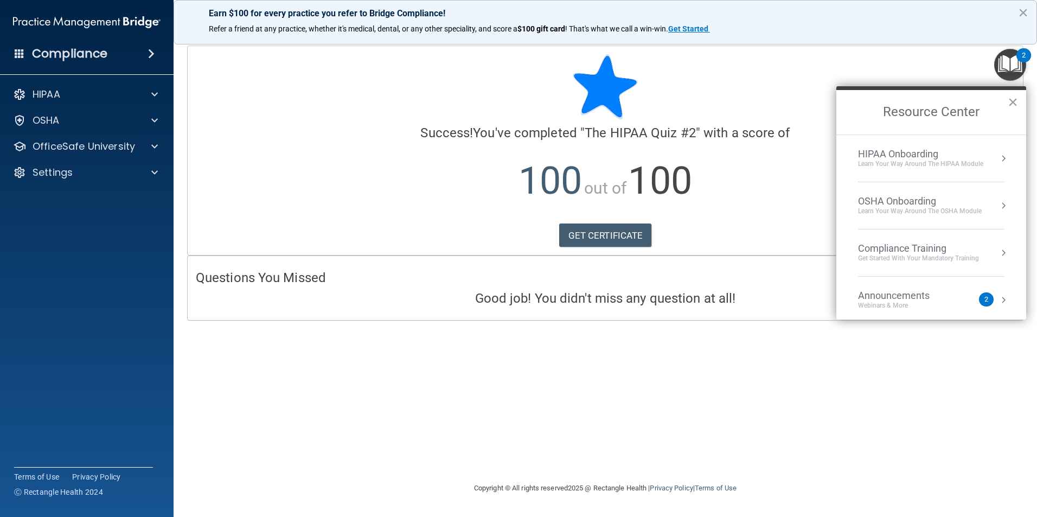
click at [909, 158] on div "HIPAA Onboarding" at bounding box center [920, 154] width 125 height 12
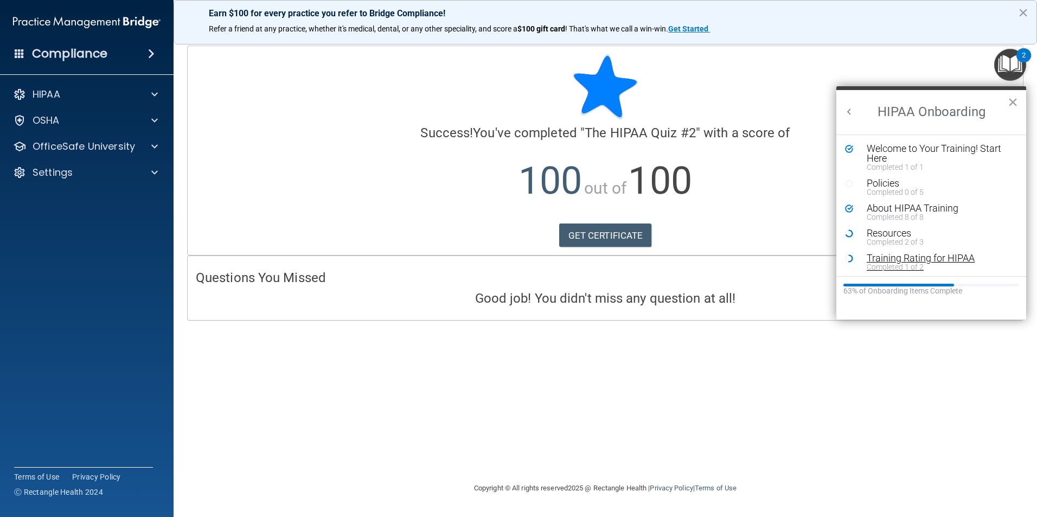
click at [895, 260] on div "Training Rating for HIPAA" at bounding box center [935, 258] width 137 height 10
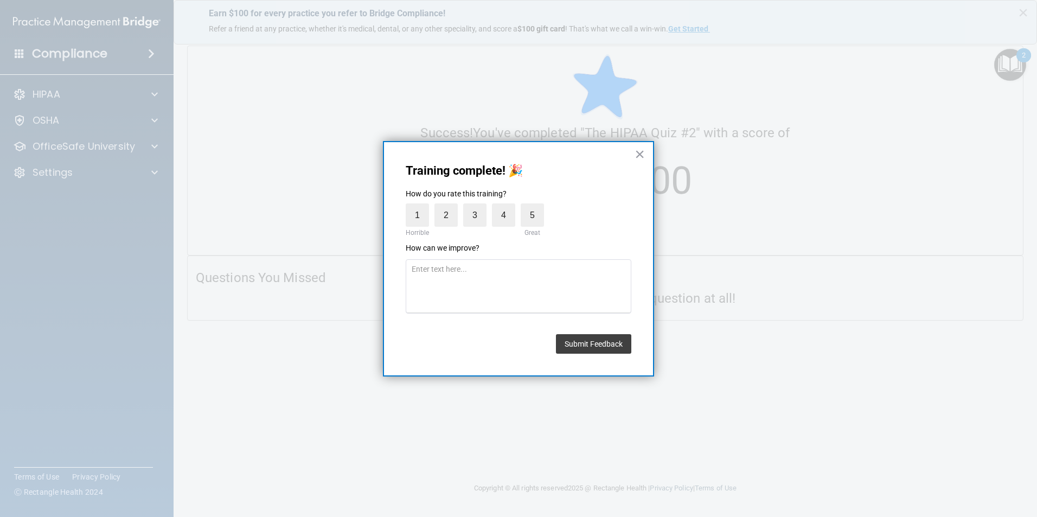
click at [645, 157] on div "Training complete! 🎉 How do you rate this training? 1 Horrible 2 3 4 5 Great Ho…" at bounding box center [518, 259] width 271 height 236
click at [637, 158] on button "×" at bounding box center [639, 153] width 10 height 17
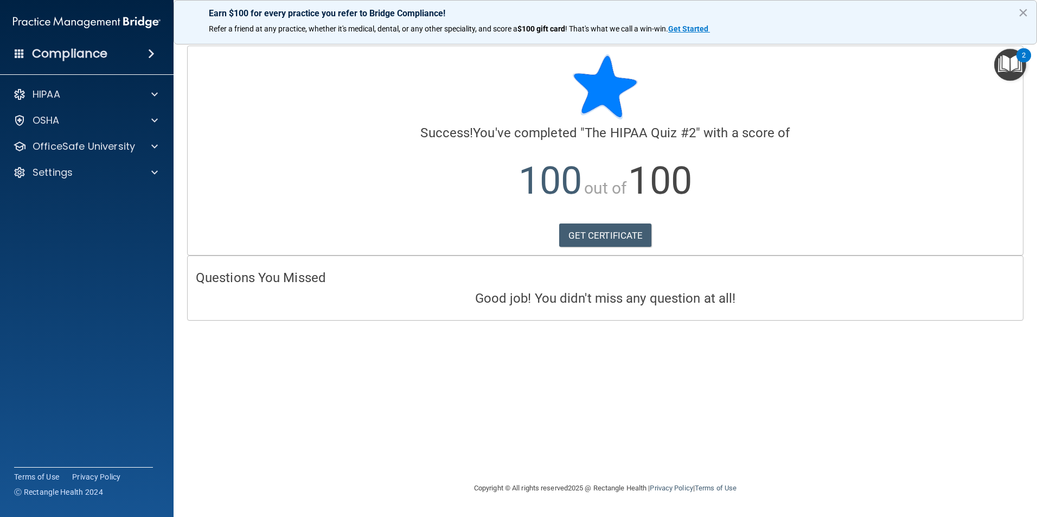
click at [1015, 55] on img "Open Resource Center, 2 new notifications" at bounding box center [1010, 65] width 32 height 32
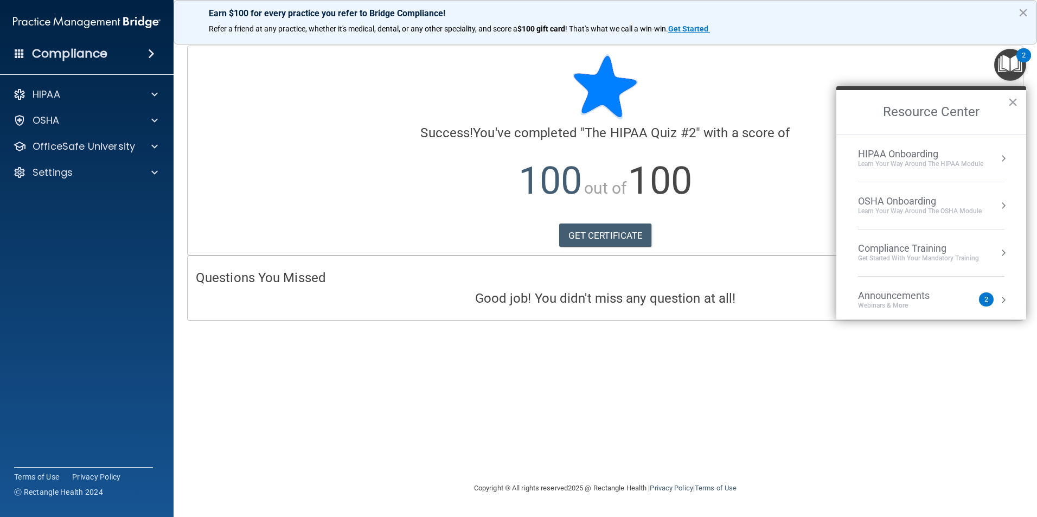
click at [916, 162] on div "Learn Your Way around the HIPAA module" at bounding box center [920, 163] width 125 height 9
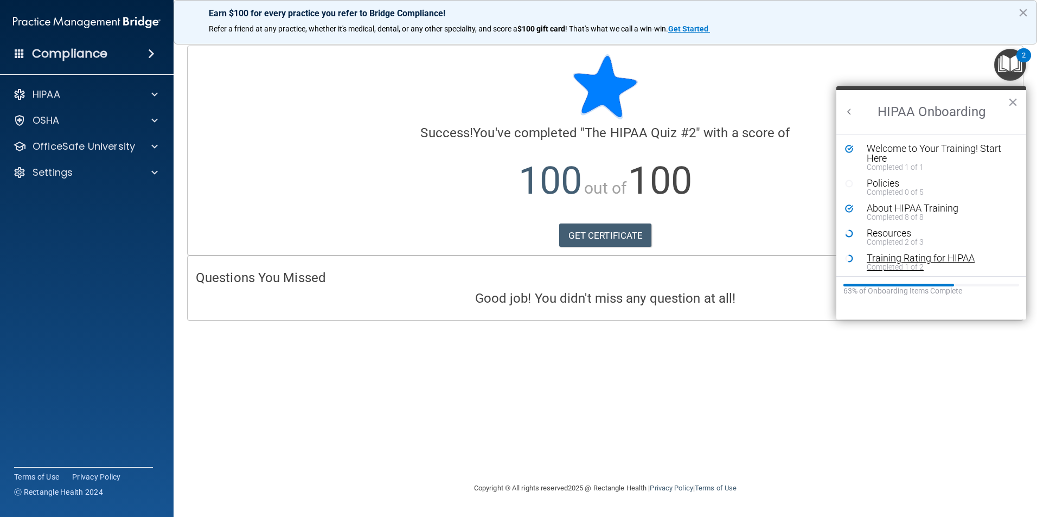
click at [871, 257] on div "Training Rating for HIPAA" at bounding box center [935, 258] width 137 height 10
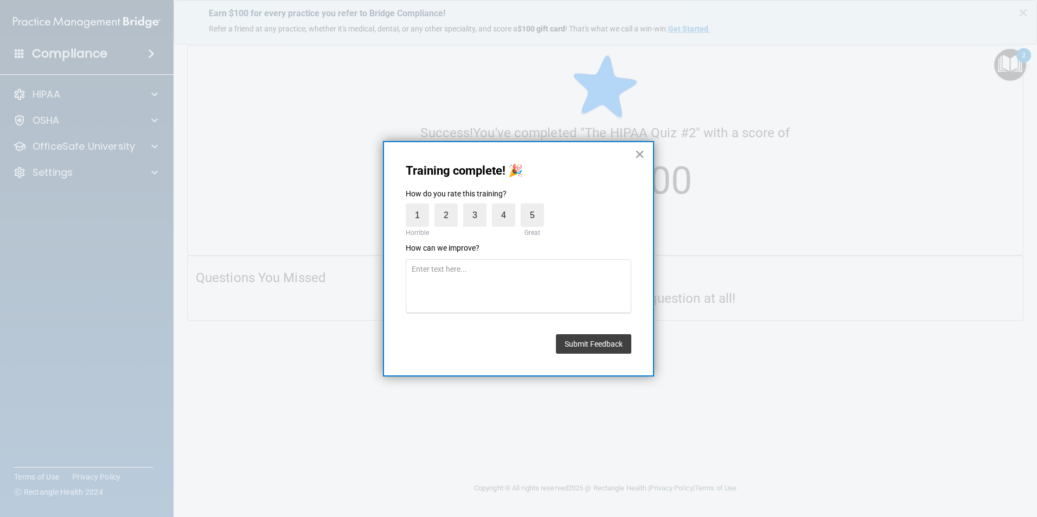
click at [643, 155] on button "×" at bounding box center [639, 153] width 10 height 17
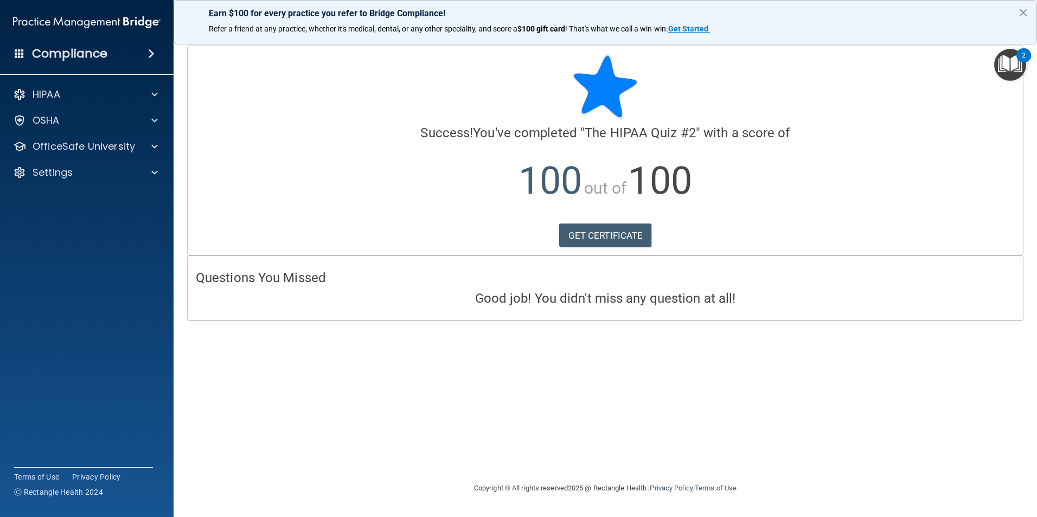
click at [1016, 73] on img "Open Resource Center, 2 new notifications" at bounding box center [1010, 65] width 32 height 32
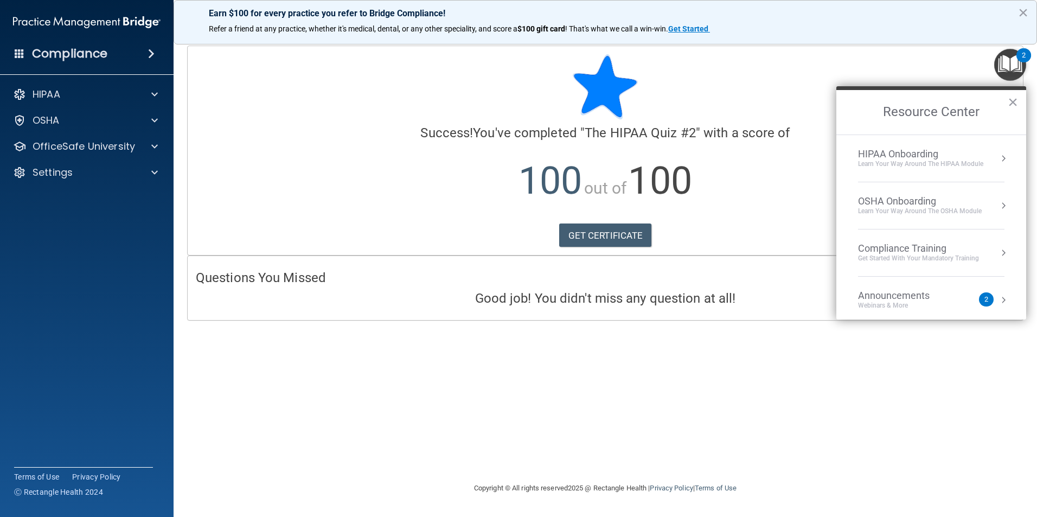
click at [906, 152] on div "HIPAA Onboarding" at bounding box center [920, 154] width 125 height 12
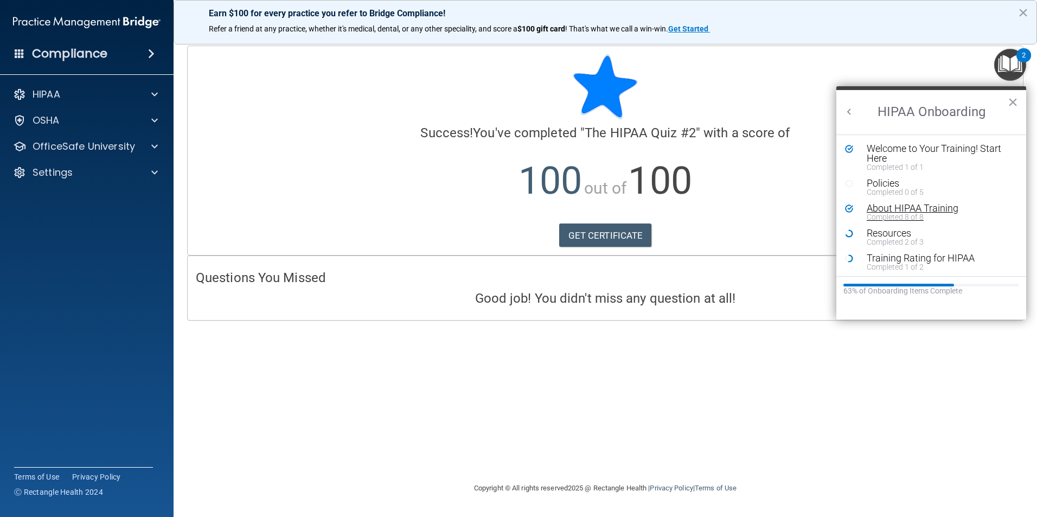
click at [895, 210] on div "About HIPAA Training" at bounding box center [935, 208] width 137 height 10
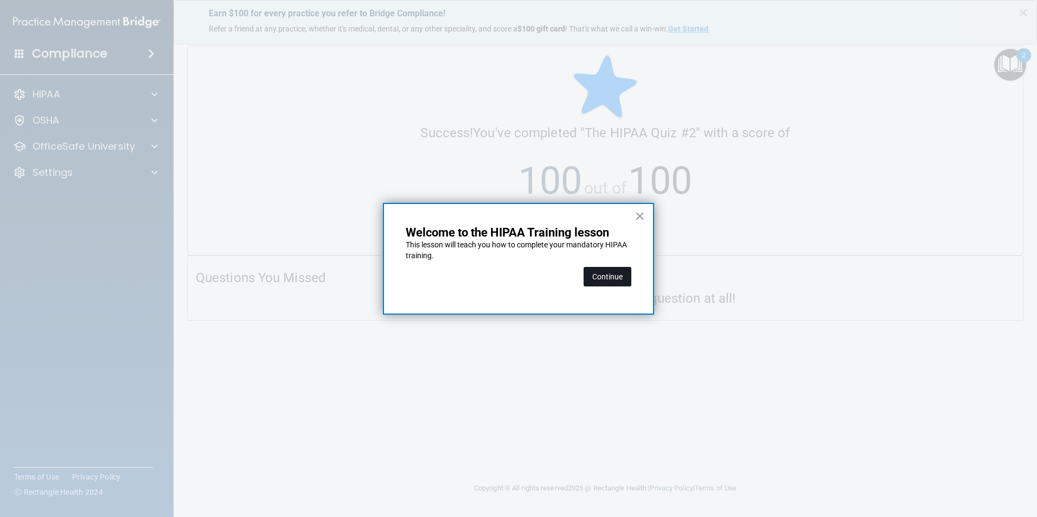
click at [601, 276] on button "Continue" at bounding box center [608, 277] width 48 height 20
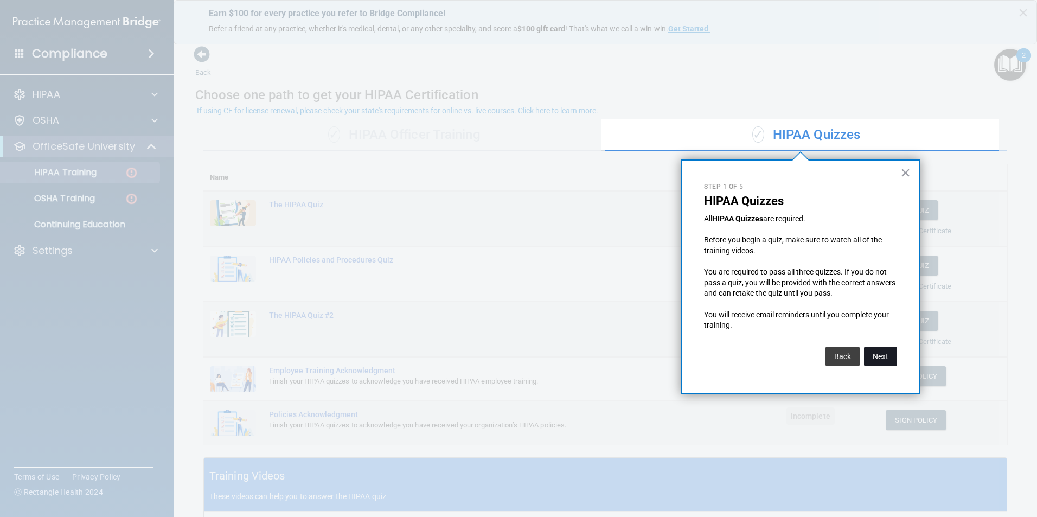
click at [877, 354] on button "Next" at bounding box center [880, 357] width 33 height 20
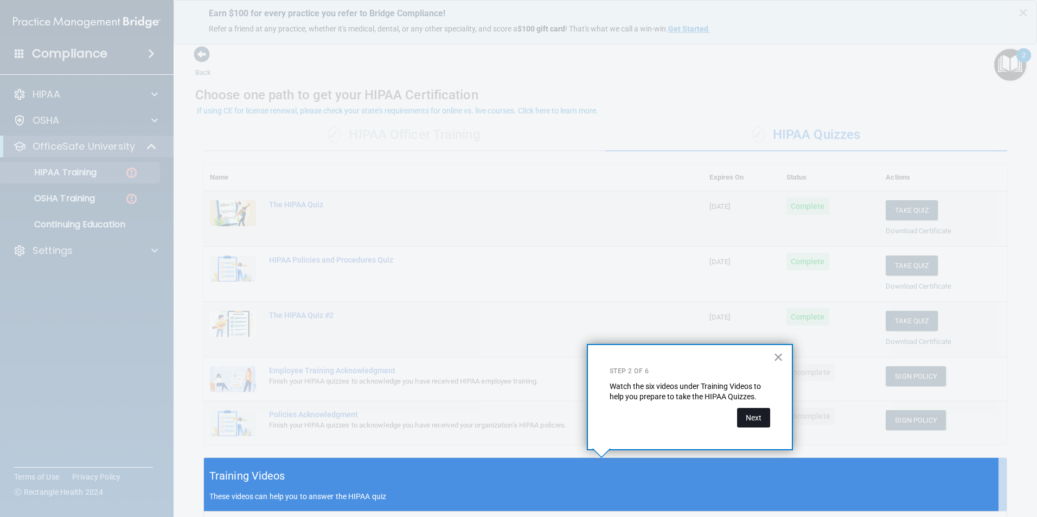
click at [752, 413] on button "Next" at bounding box center [753, 418] width 33 height 20
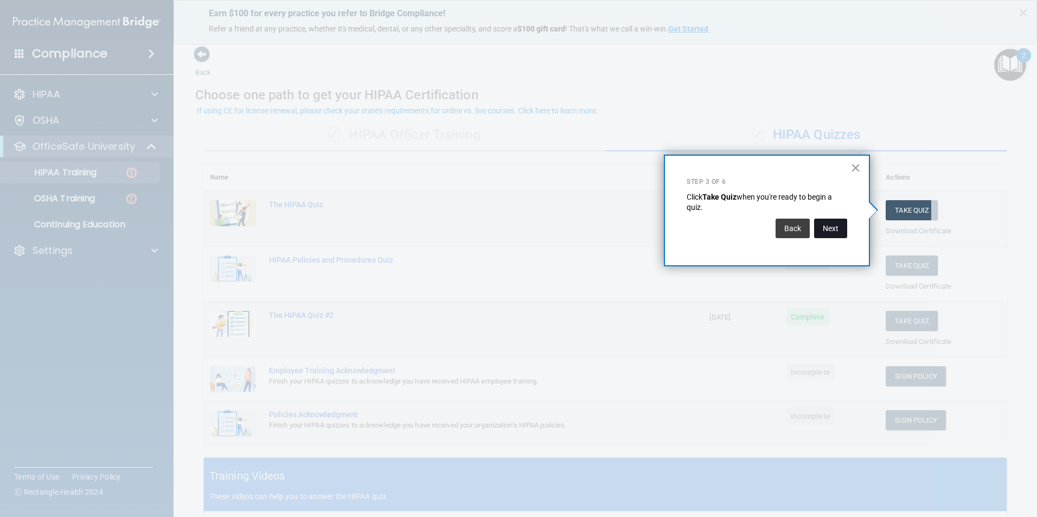
click at [837, 222] on button "Next" at bounding box center [830, 229] width 33 height 20
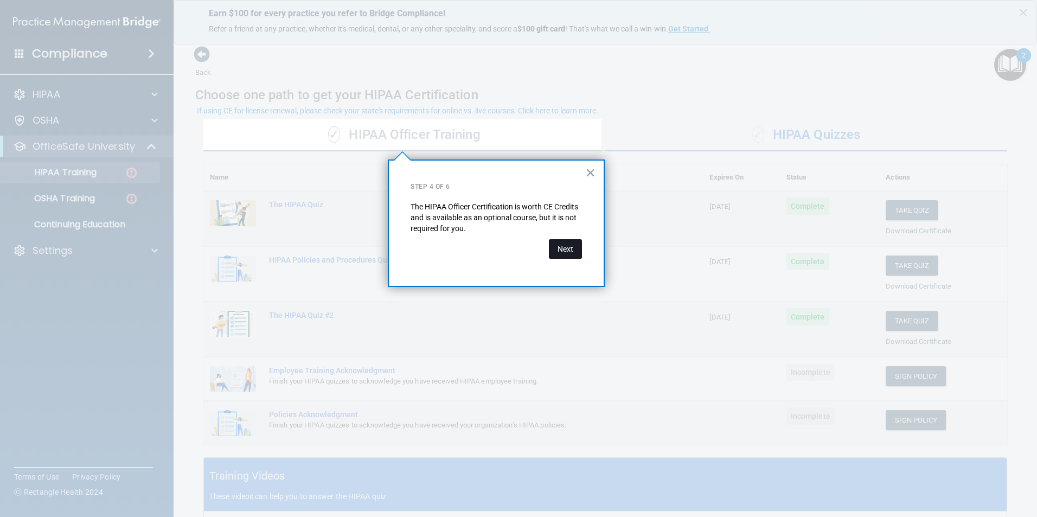
click at [567, 251] on button "Next" at bounding box center [565, 249] width 33 height 20
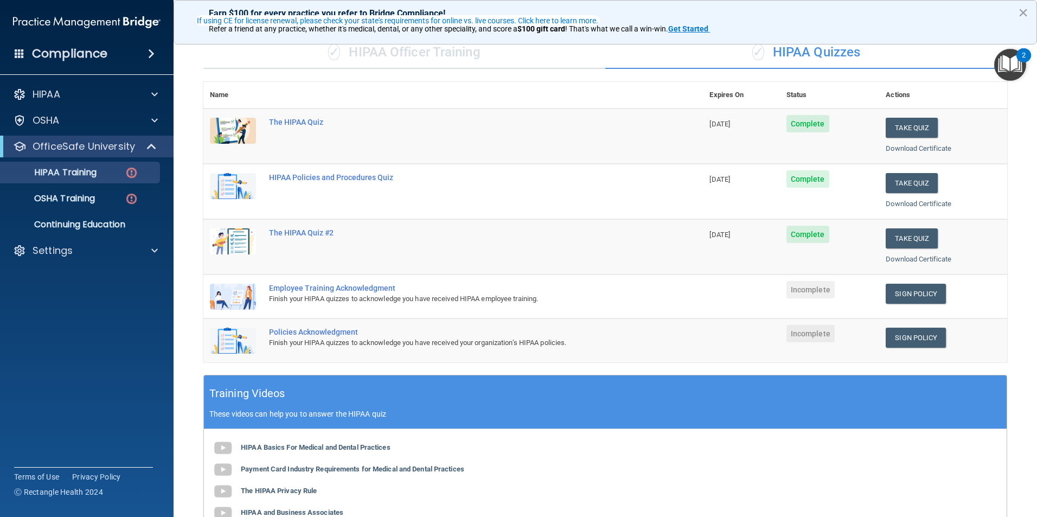
scroll to position [108, 0]
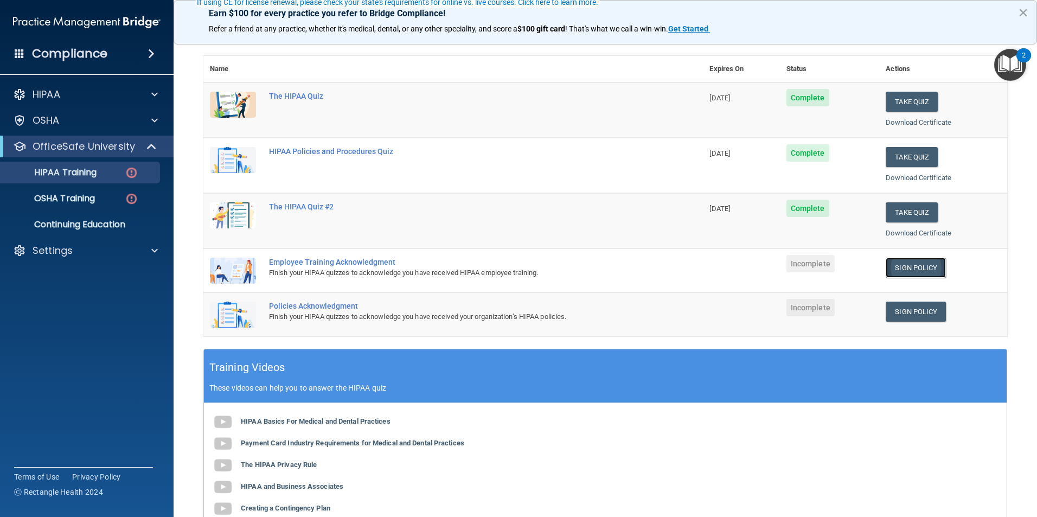
click at [902, 267] on link "Sign Policy" at bounding box center [916, 268] width 60 height 20
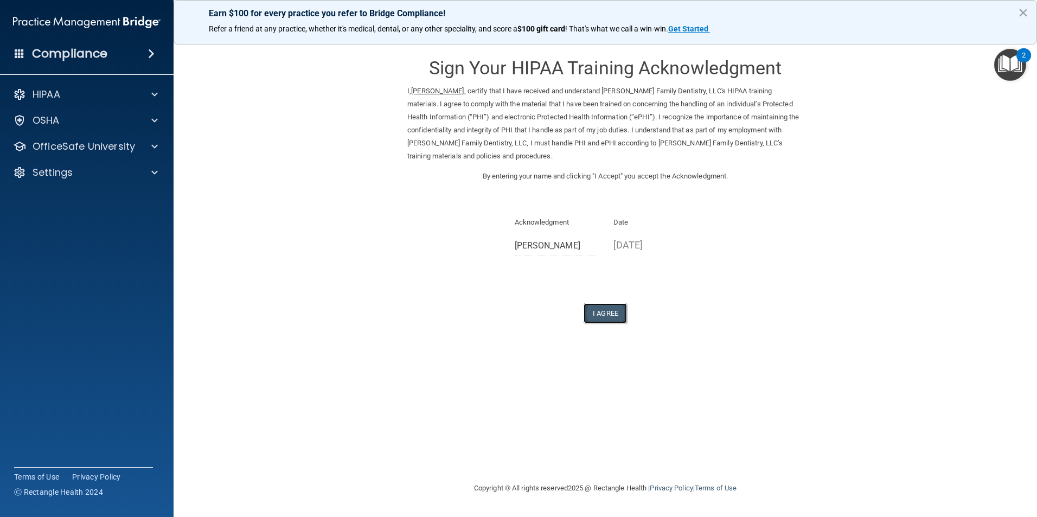
click at [605, 317] on button "I Agree" at bounding box center [605, 313] width 43 height 20
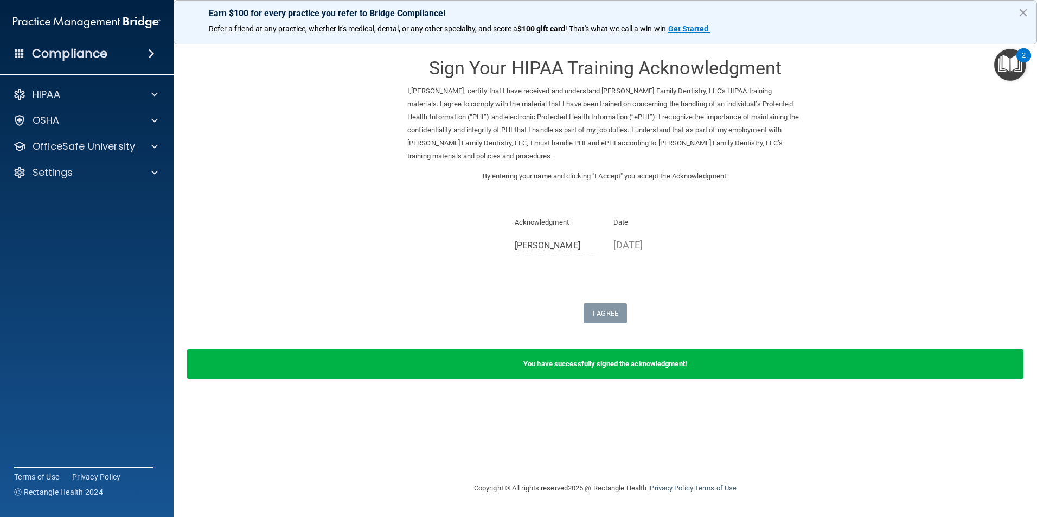
click at [1008, 67] on img "Open Resource Center, 2 new notifications" at bounding box center [1010, 65] width 32 height 32
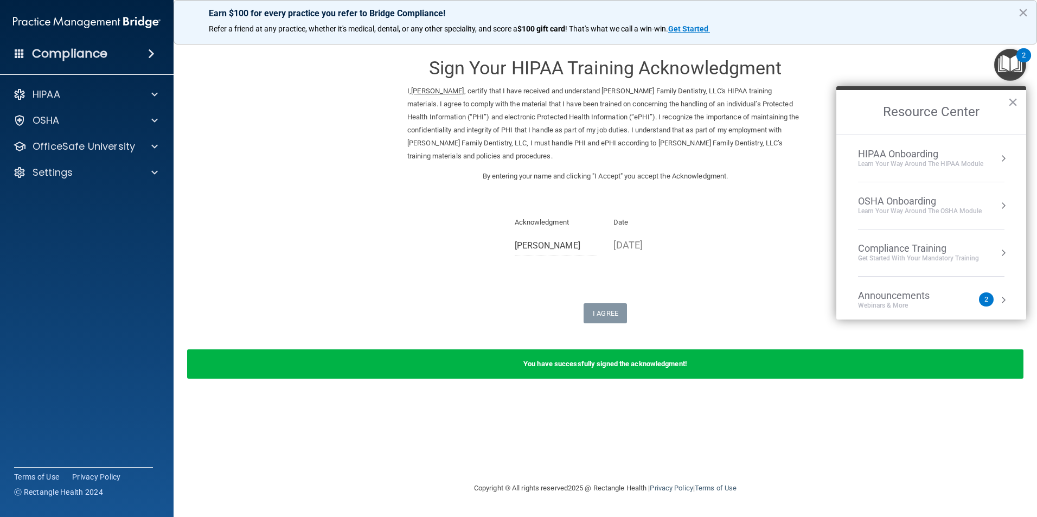
click at [906, 155] on div "HIPAA Onboarding" at bounding box center [920, 154] width 125 height 12
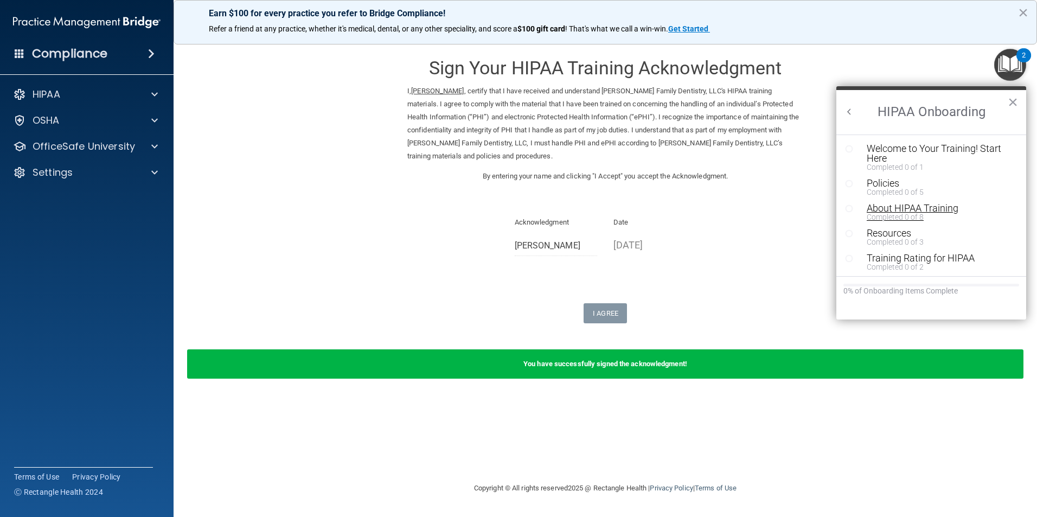
click at [900, 213] on div "Completed 0 of 8" at bounding box center [935, 217] width 137 height 8
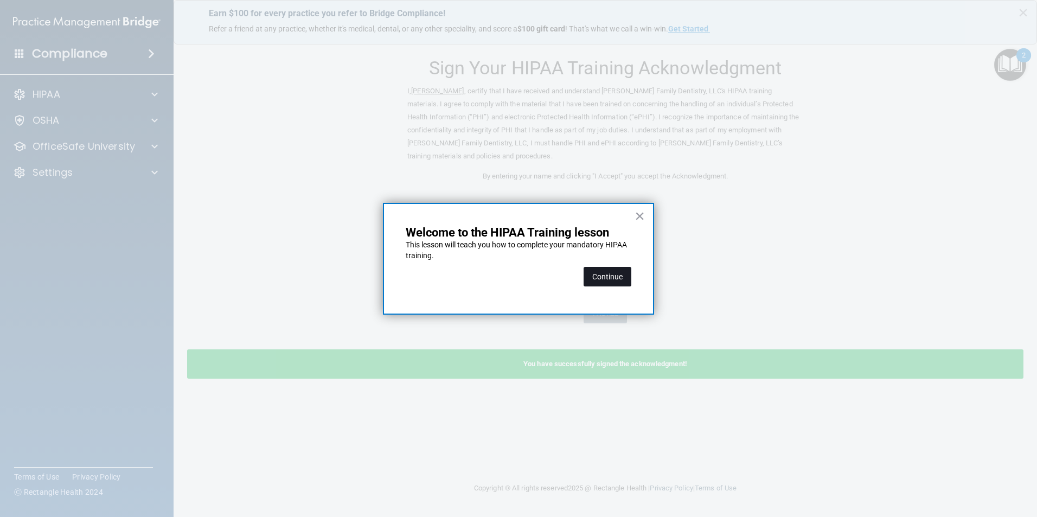
click at [597, 277] on button "Continue" at bounding box center [608, 277] width 48 height 20
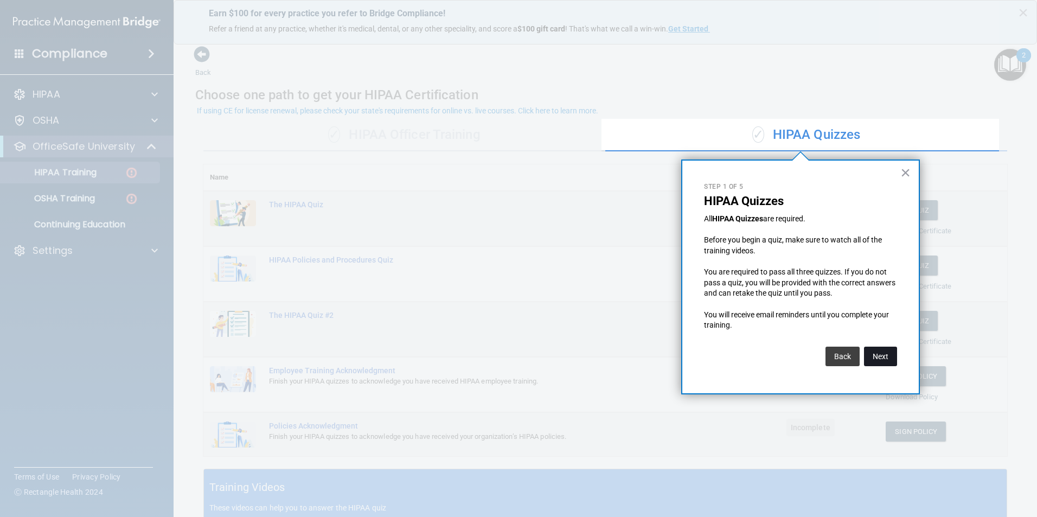
click at [879, 358] on button "Next" at bounding box center [880, 357] width 33 height 20
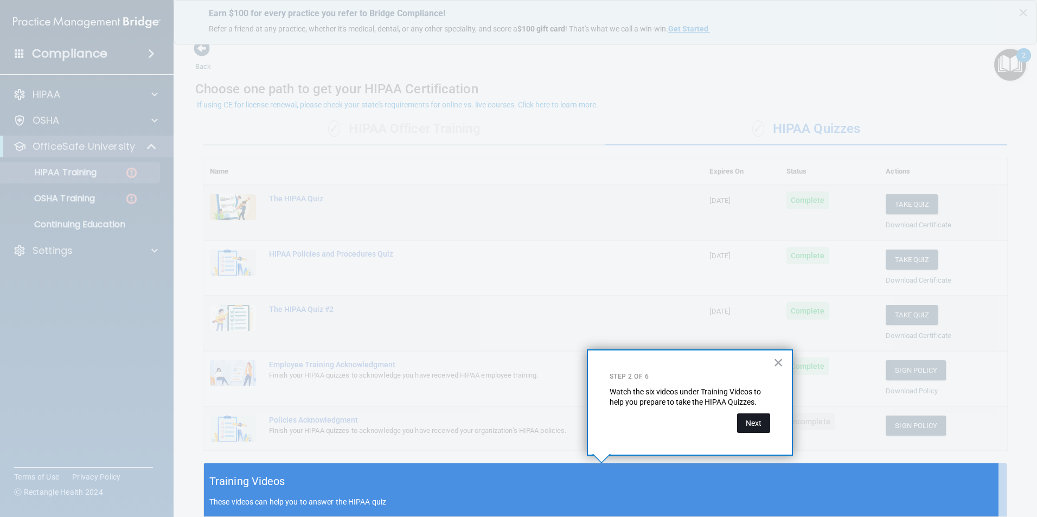
click at [745, 419] on button "Next" at bounding box center [753, 423] width 33 height 20
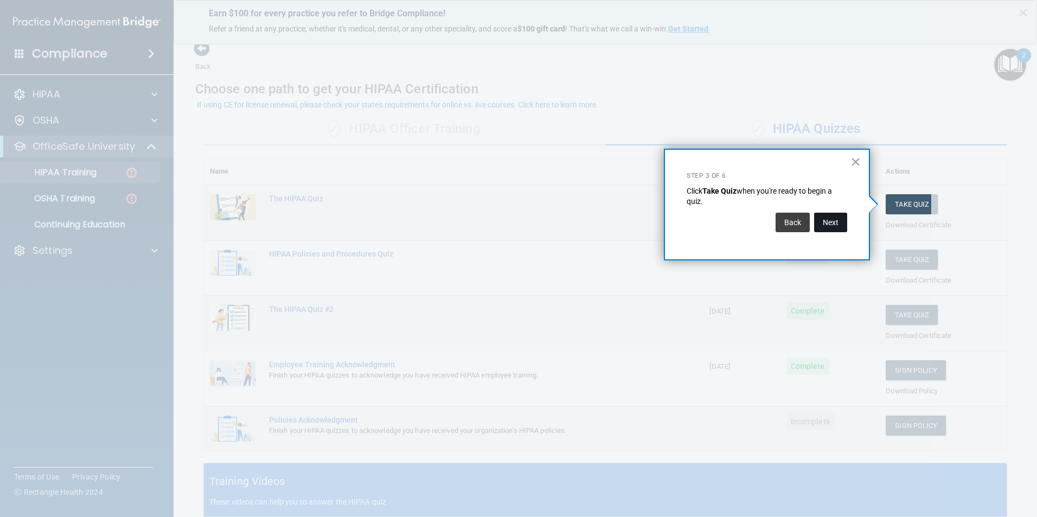
click at [834, 223] on button "Next" at bounding box center [830, 223] width 33 height 20
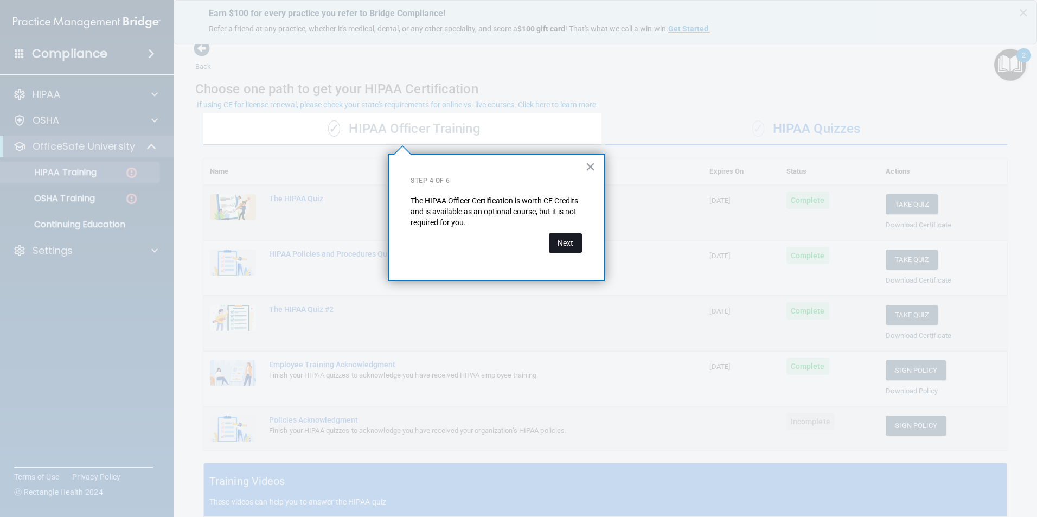
click at [553, 241] on button "Next" at bounding box center [565, 243] width 33 height 20
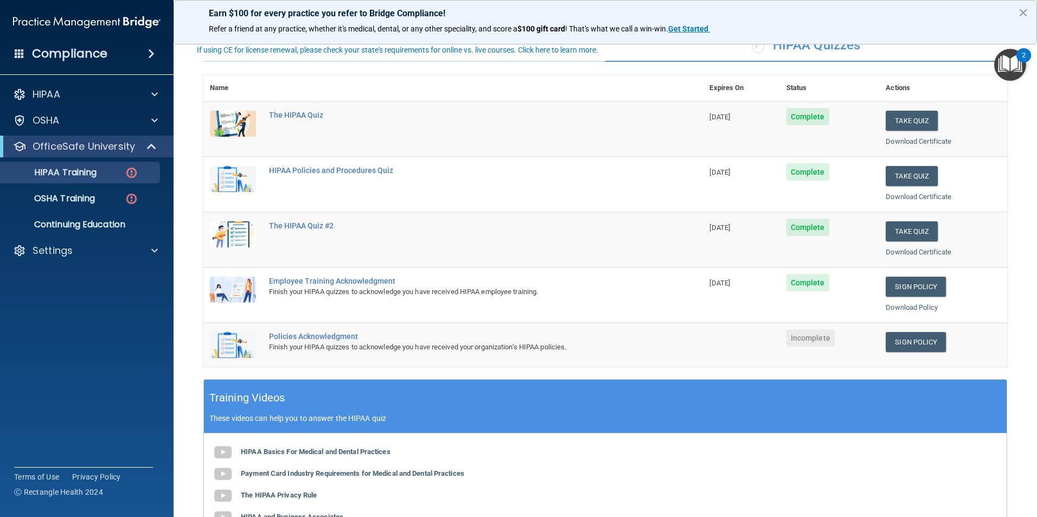
scroll to position [114, 0]
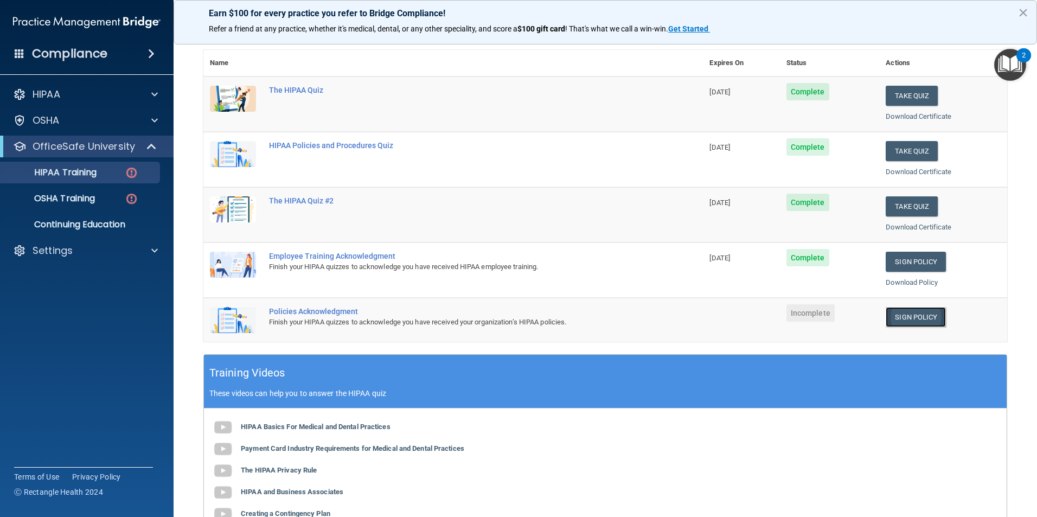
click at [919, 319] on link "Sign Policy" at bounding box center [916, 317] width 60 height 20
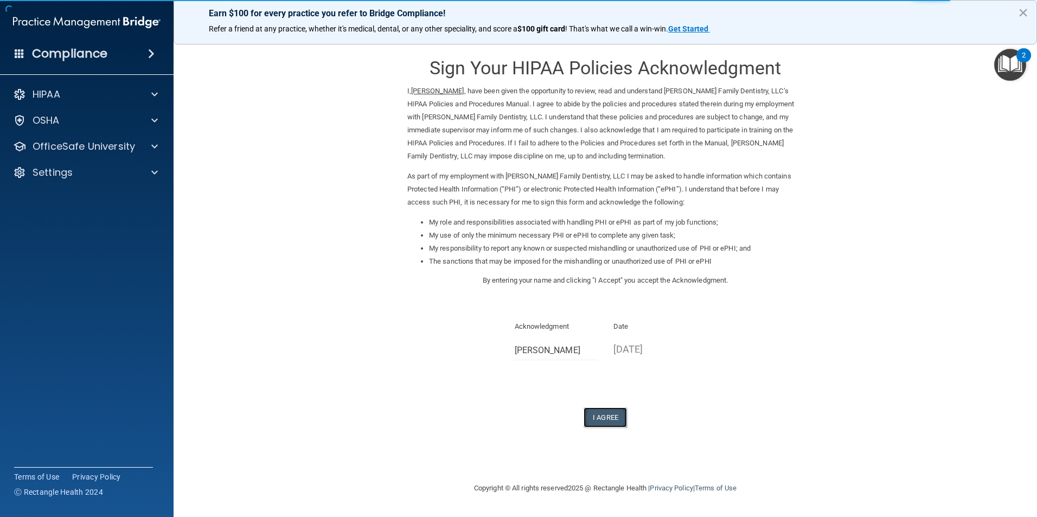
click at [591, 416] on button "I Agree" at bounding box center [605, 417] width 43 height 20
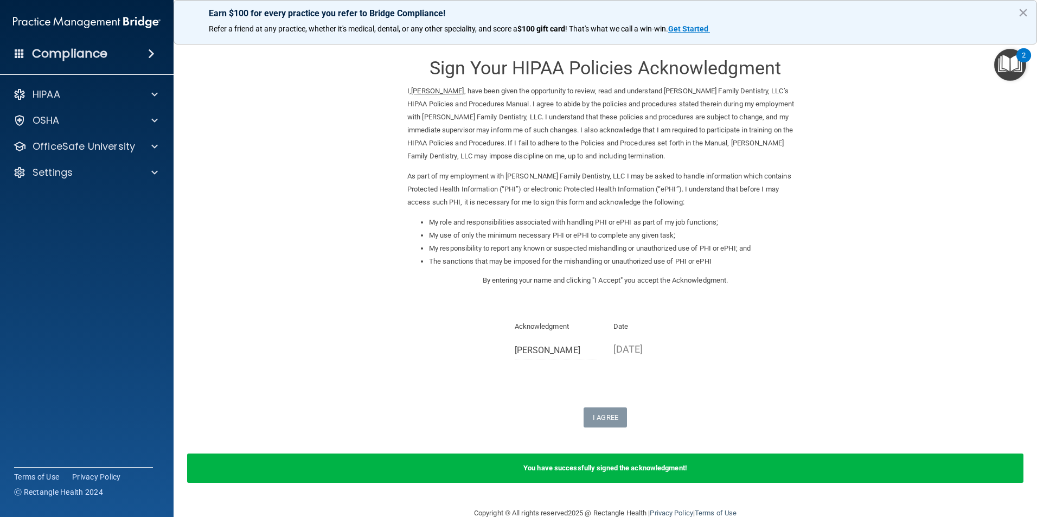
click at [1011, 60] on img "Open Resource Center, 2 new notifications" at bounding box center [1010, 65] width 32 height 32
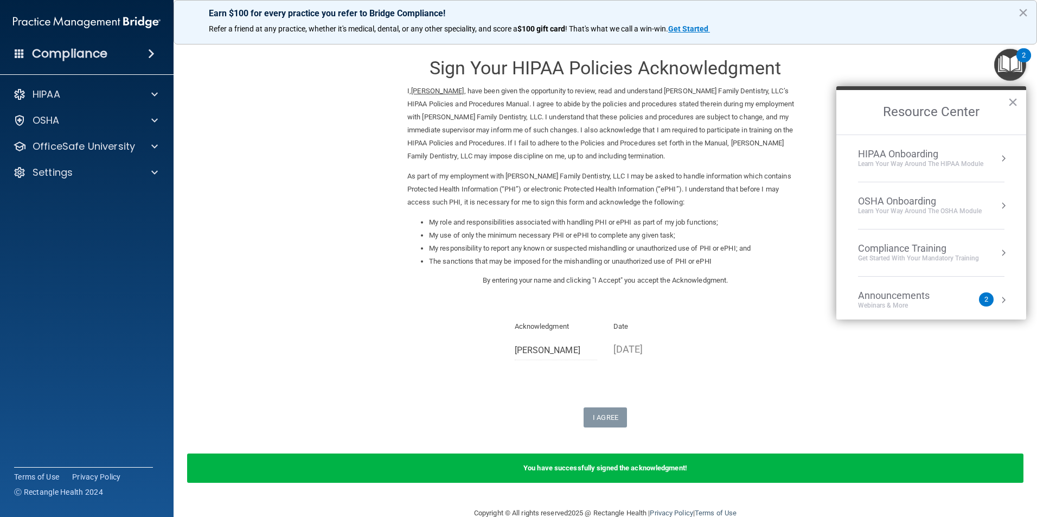
click at [924, 153] on div "HIPAA Onboarding" at bounding box center [920, 154] width 125 height 12
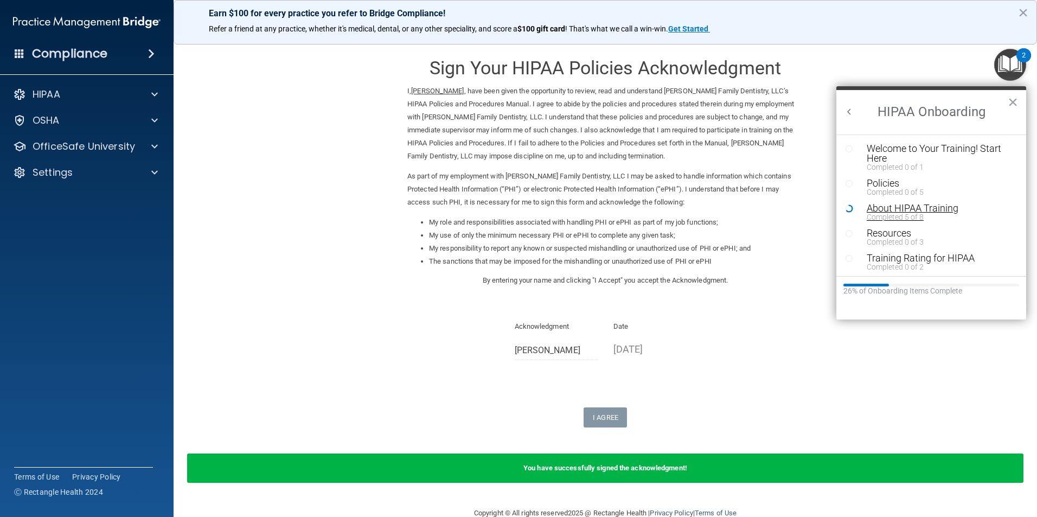
click at [889, 214] on div "Completed 5 of 8" at bounding box center [935, 217] width 137 height 8
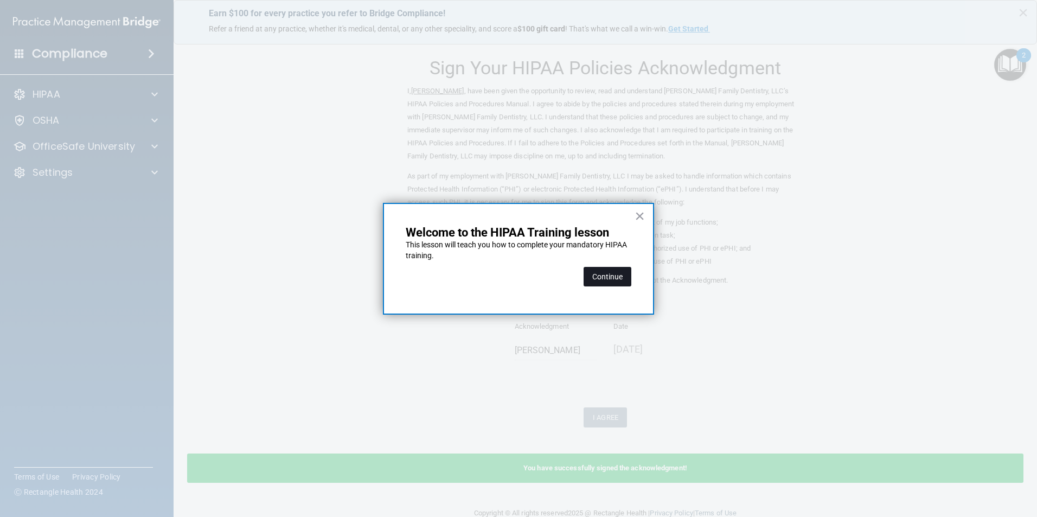
click at [599, 277] on button "Continue" at bounding box center [608, 277] width 48 height 20
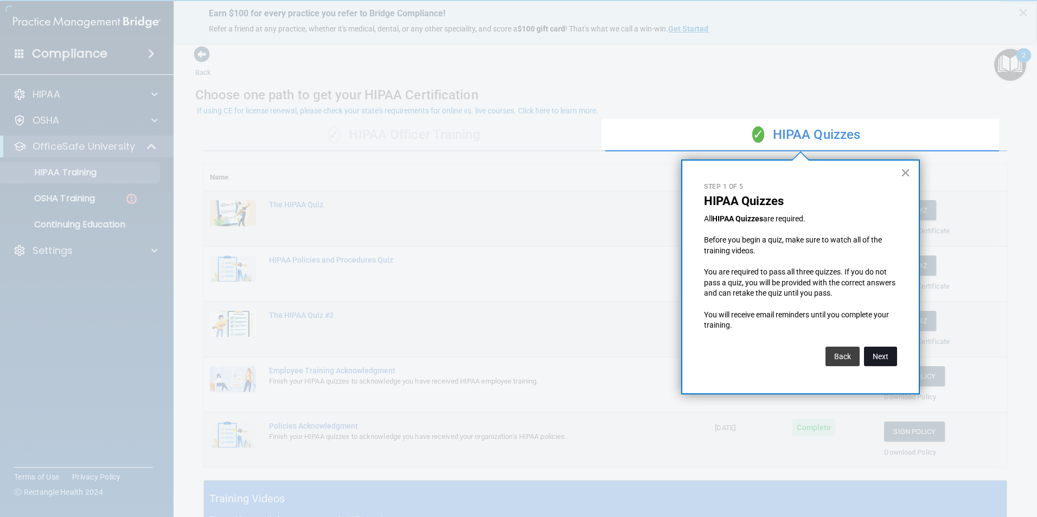
click at [882, 362] on button "Next" at bounding box center [880, 357] width 33 height 20
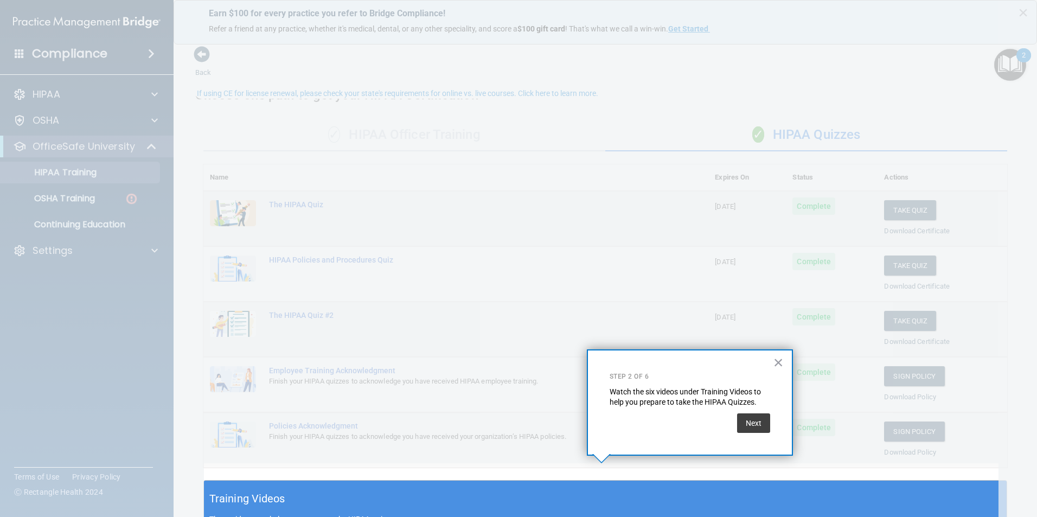
scroll to position [17, 0]
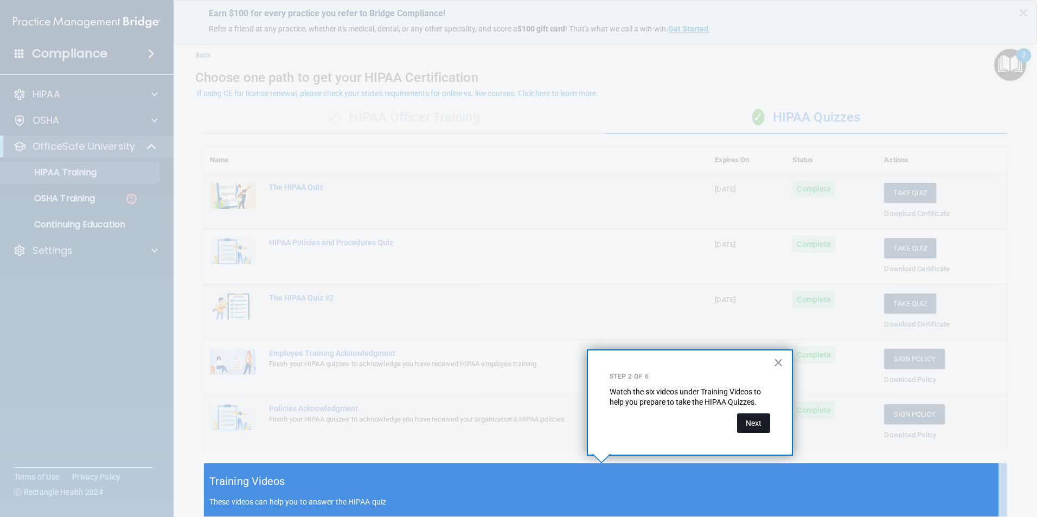
click at [763, 427] on button "Next" at bounding box center [753, 423] width 33 height 20
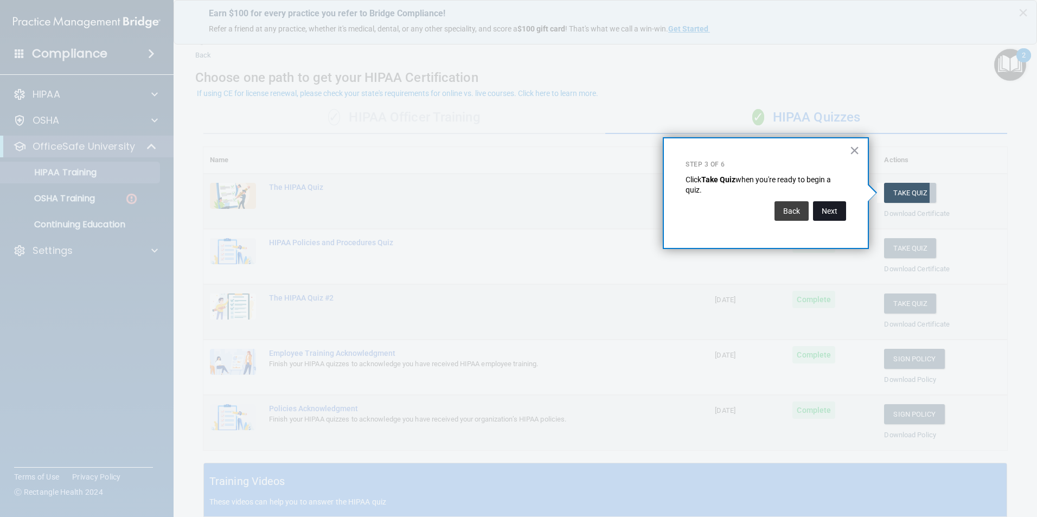
click at [836, 208] on button "Next" at bounding box center [829, 211] width 33 height 20
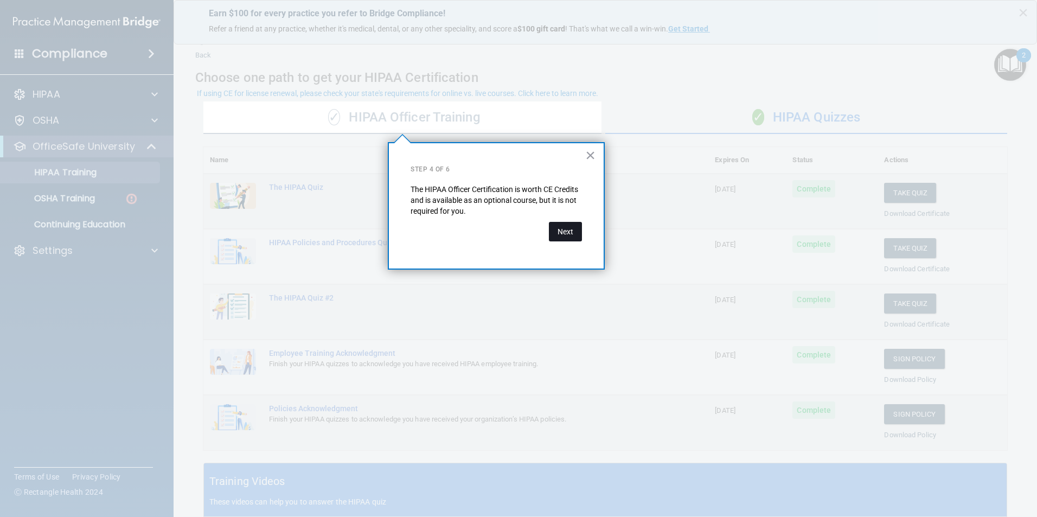
click at [560, 233] on button "Next" at bounding box center [565, 232] width 33 height 20
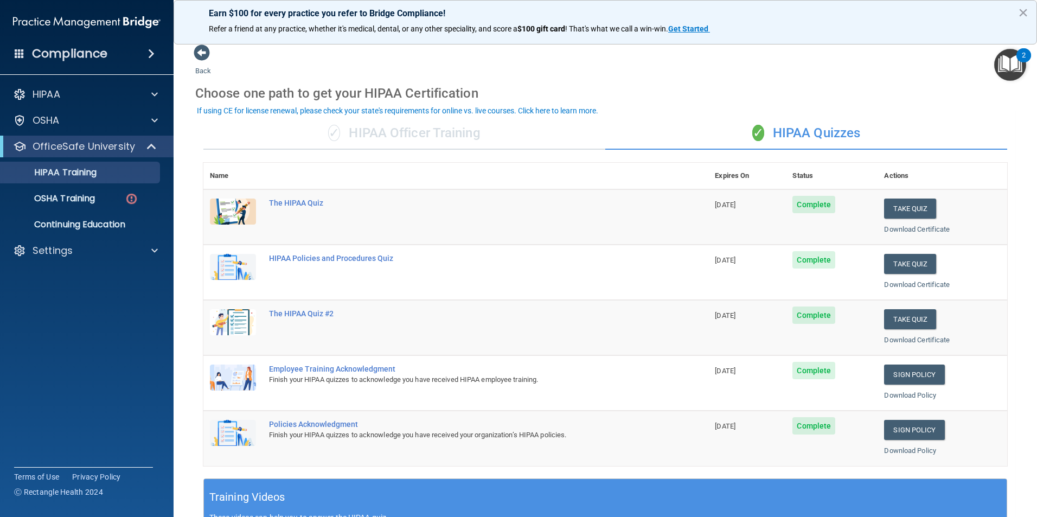
scroll to position [0, 0]
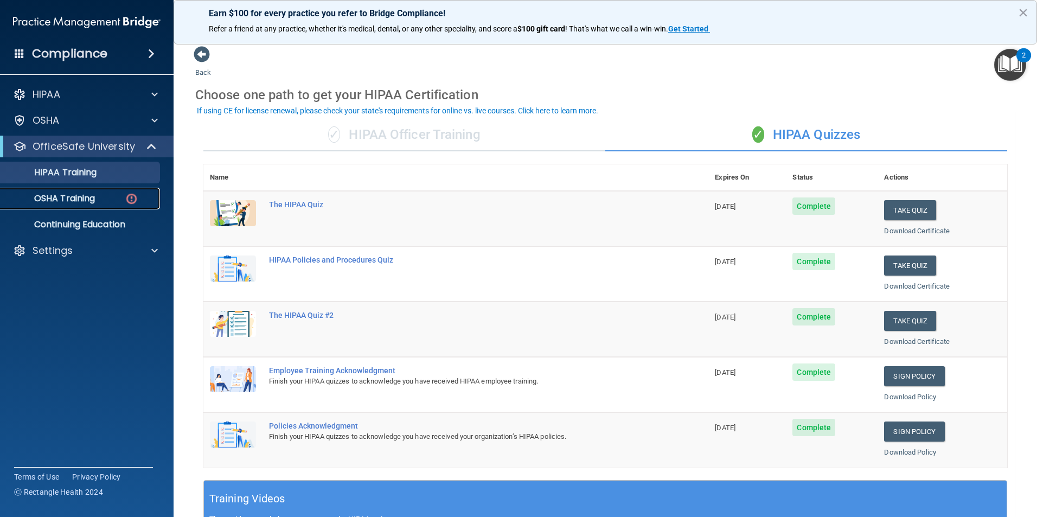
click at [54, 199] on p "OSHA Training" at bounding box center [51, 198] width 88 height 11
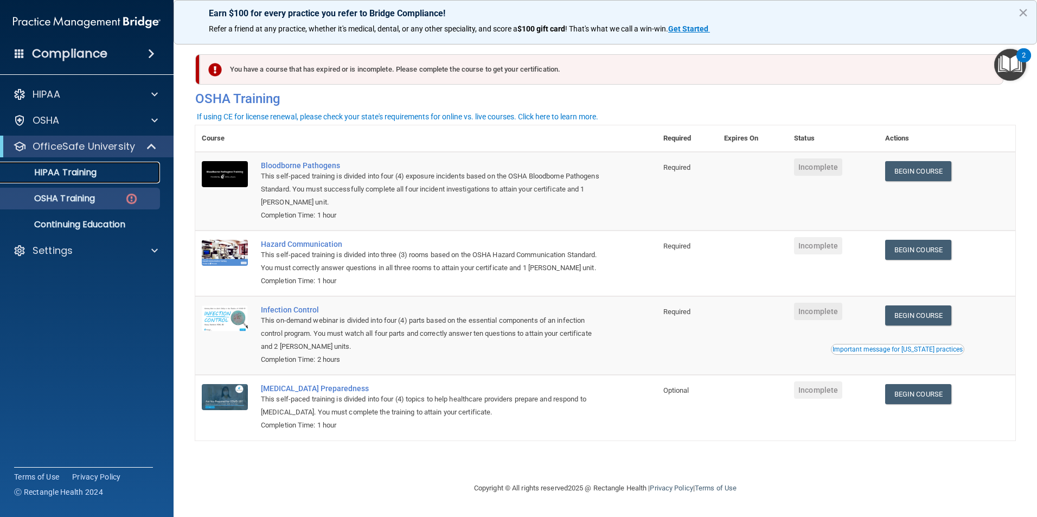
click at [62, 175] on p "HIPAA Training" at bounding box center [51, 172] width 89 height 11
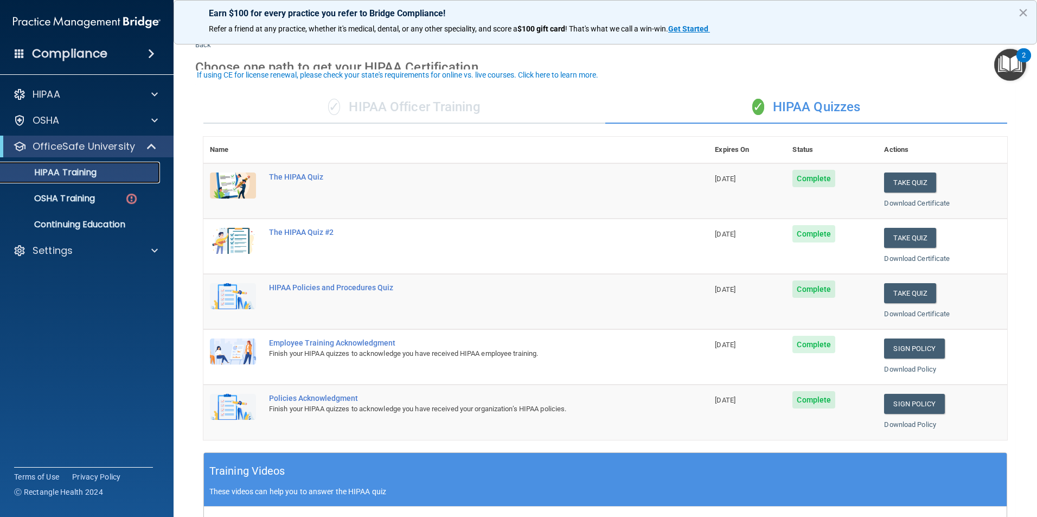
scroll to position [54, 0]
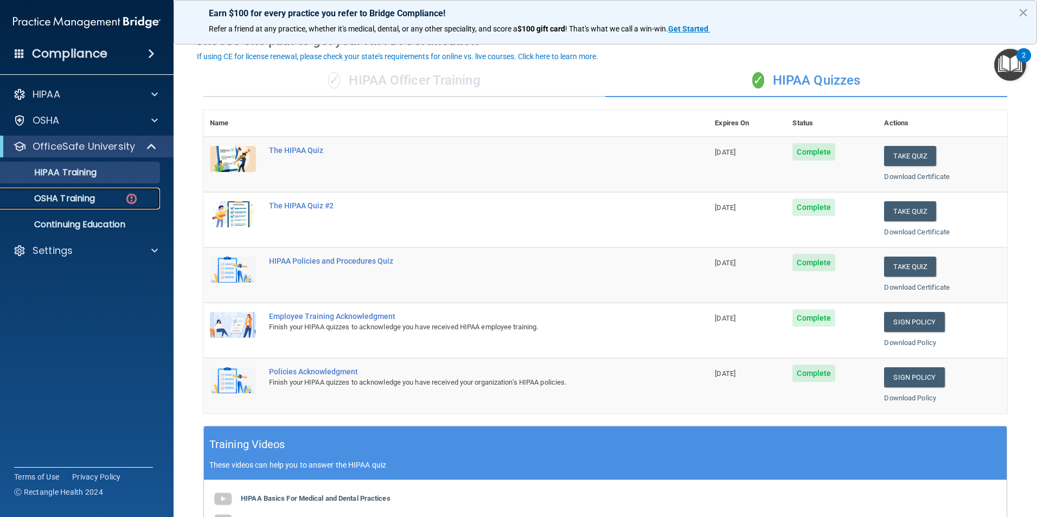
click at [84, 196] on p "OSHA Training" at bounding box center [51, 198] width 88 height 11
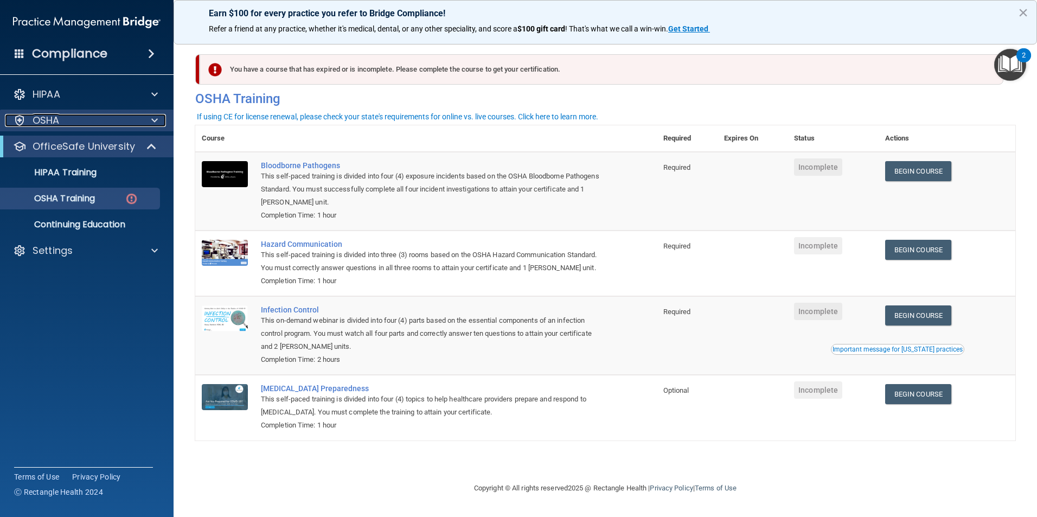
click at [59, 119] on p "OSHA" at bounding box center [46, 120] width 27 height 13
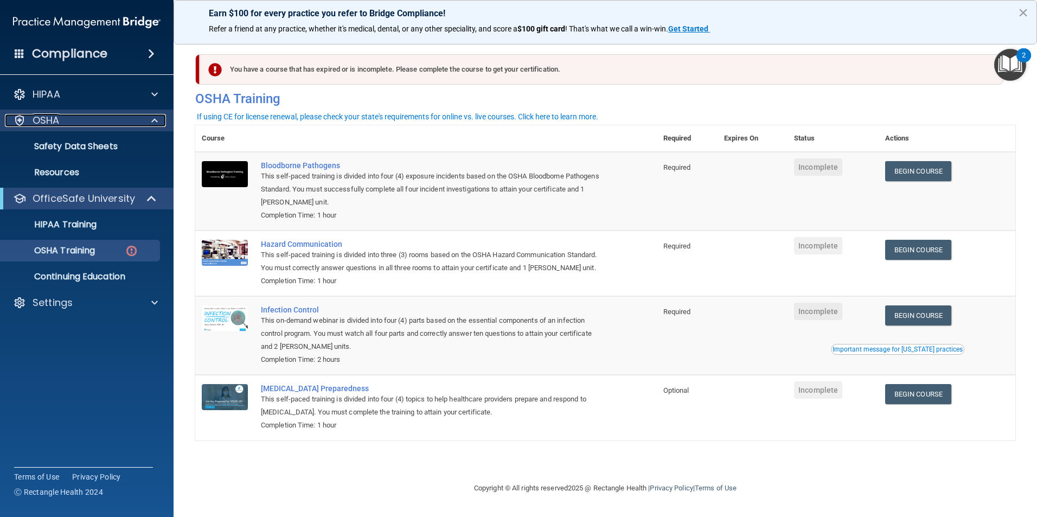
click at [59, 119] on p "OSHA" at bounding box center [46, 120] width 27 height 13
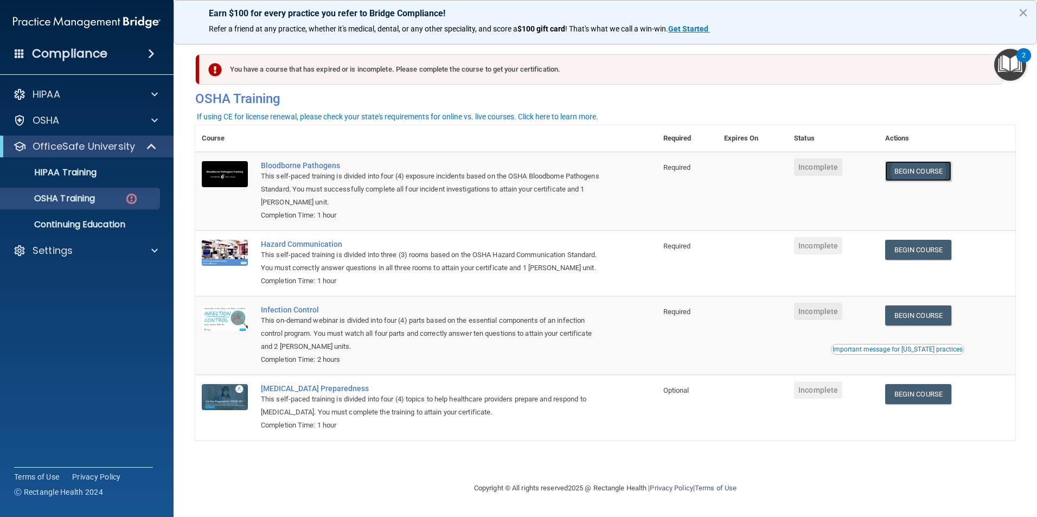
click at [916, 171] on link "Begin Course" at bounding box center [918, 171] width 66 height 20
click at [81, 58] on h4 "Compliance" at bounding box center [69, 53] width 75 height 15
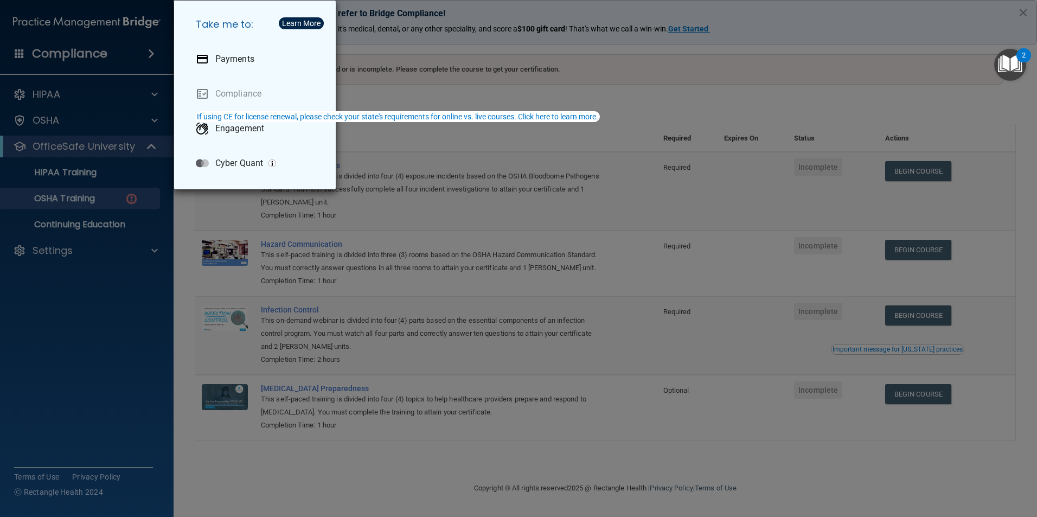
click at [525, 5] on div "Take me to: Payments Compliance Engagement Cyber Quant" at bounding box center [518, 258] width 1037 height 517
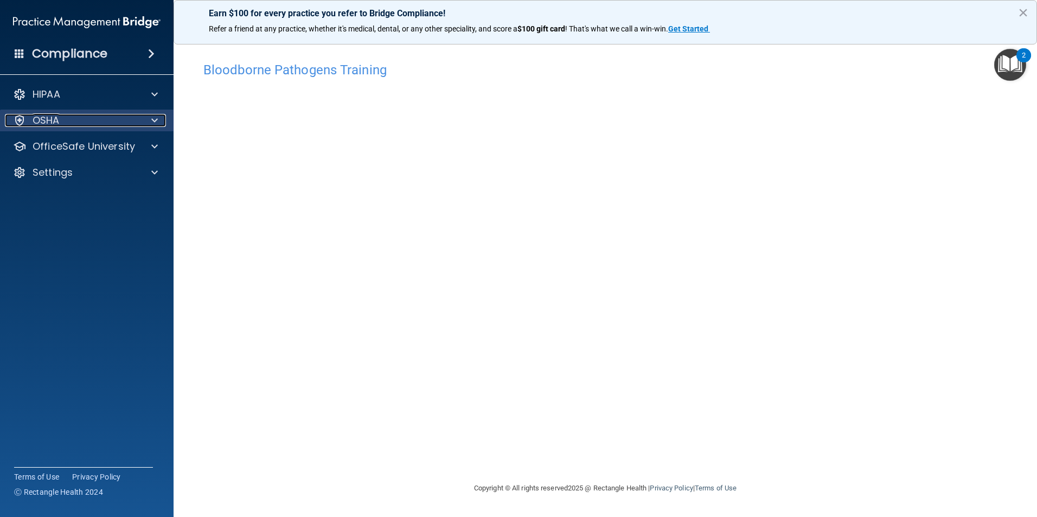
click at [77, 124] on div "OSHA" at bounding box center [72, 120] width 134 height 13
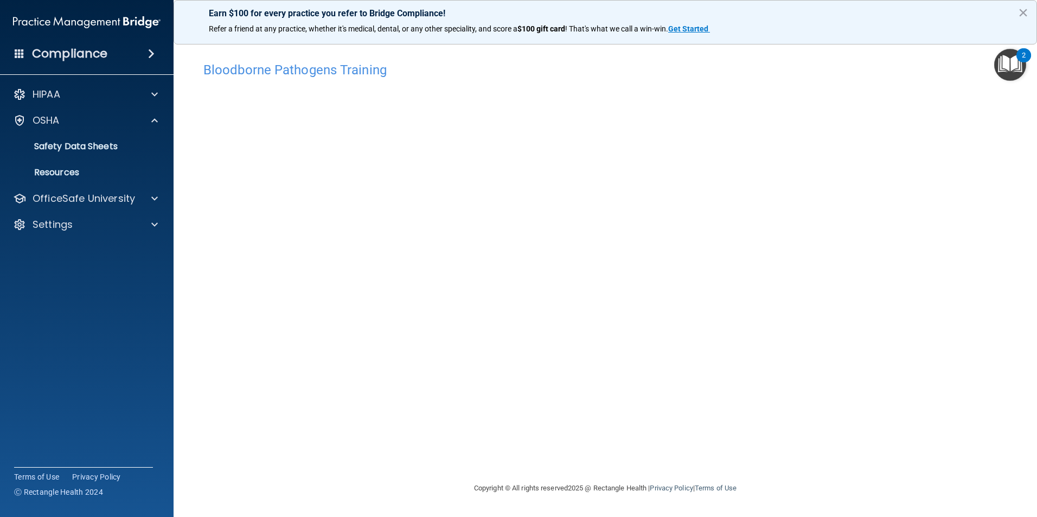
click at [1016, 58] on img "Open Resource Center, 2 new notifications" at bounding box center [1010, 65] width 32 height 32
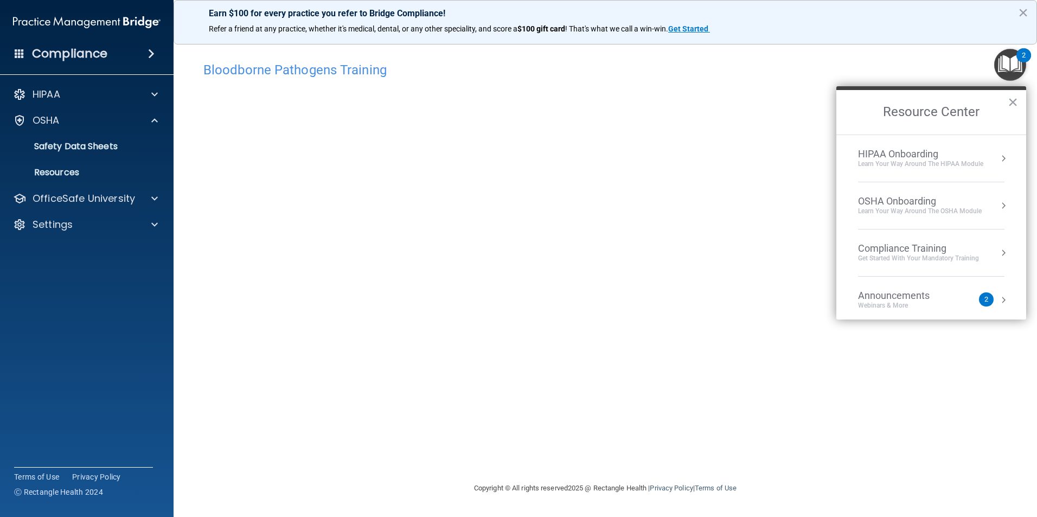
click at [880, 195] on div "OSHA Onboarding" at bounding box center [920, 201] width 124 height 12
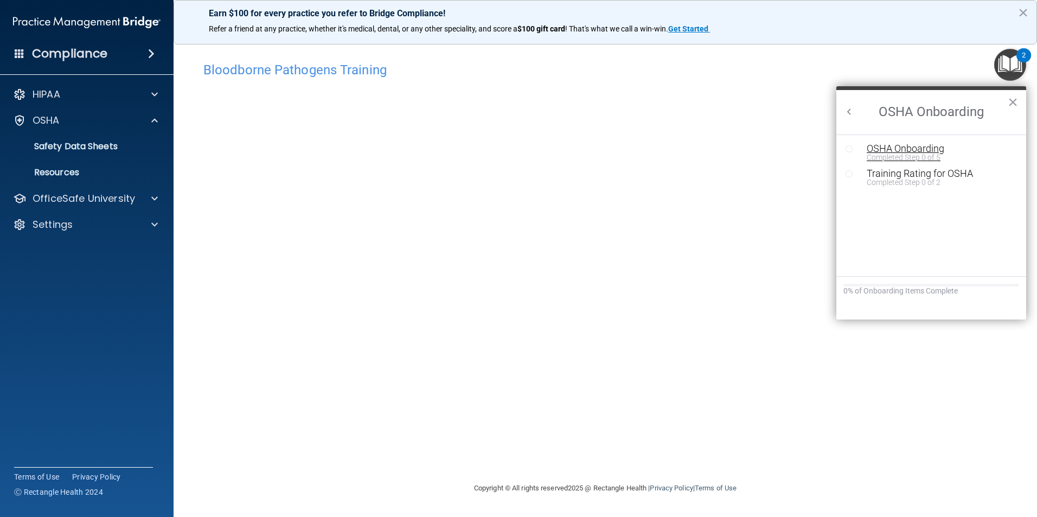
click at [902, 150] on div "OSHA Onboarding" at bounding box center [939, 149] width 145 height 10
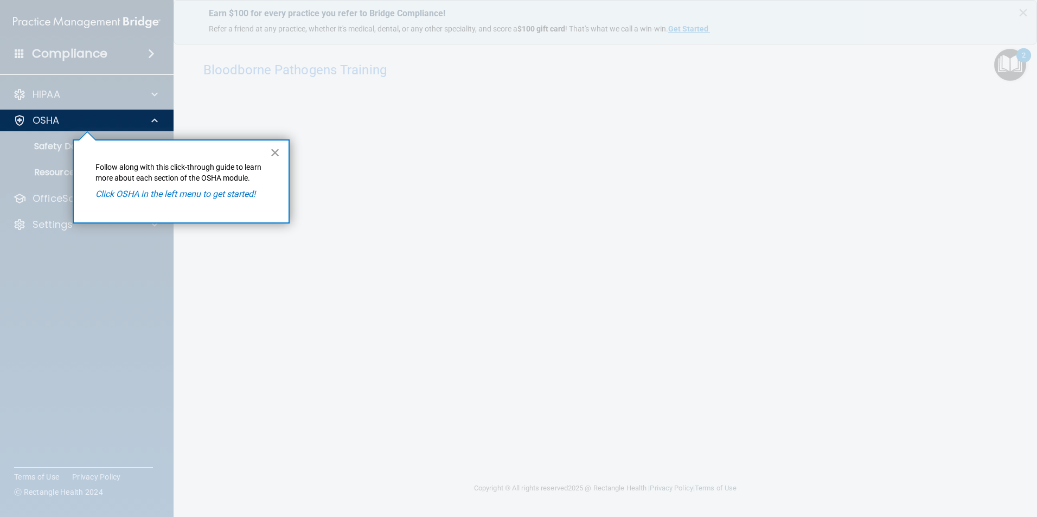
click at [278, 151] on button "×" at bounding box center [275, 152] width 10 height 17
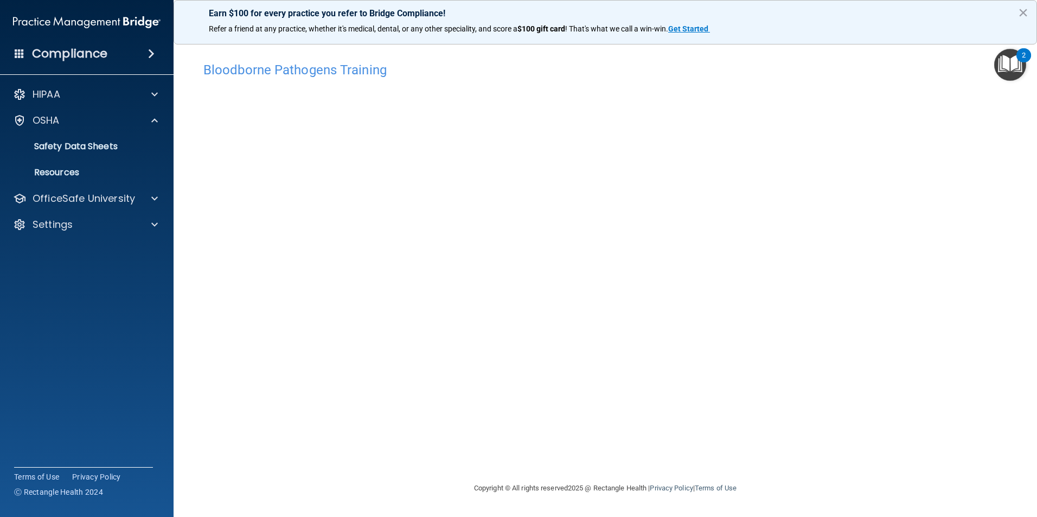
click at [1016, 72] on img "Open Resource Center, 2 new notifications" at bounding box center [1010, 65] width 32 height 32
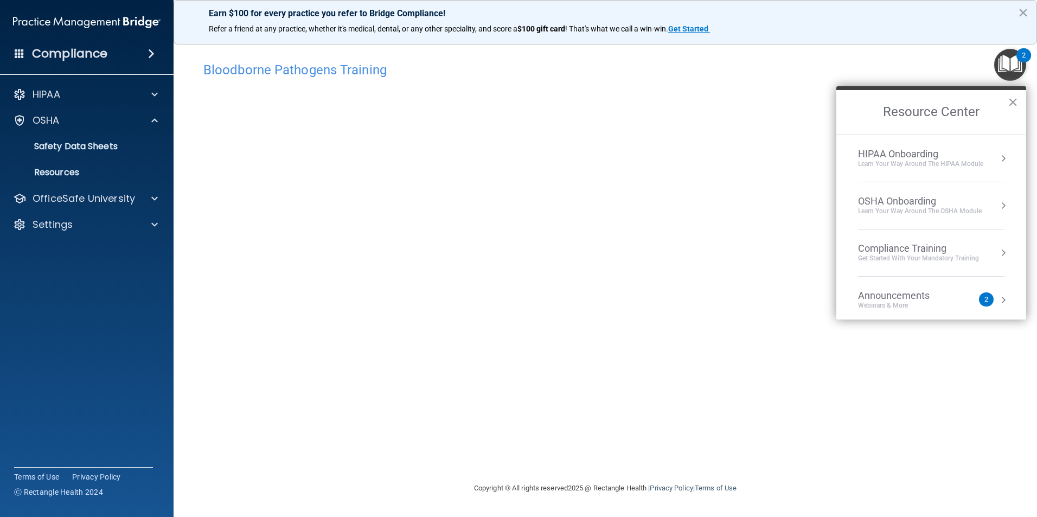
click at [885, 198] on div "OSHA Onboarding" at bounding box center [920, 201] width 124 height 12
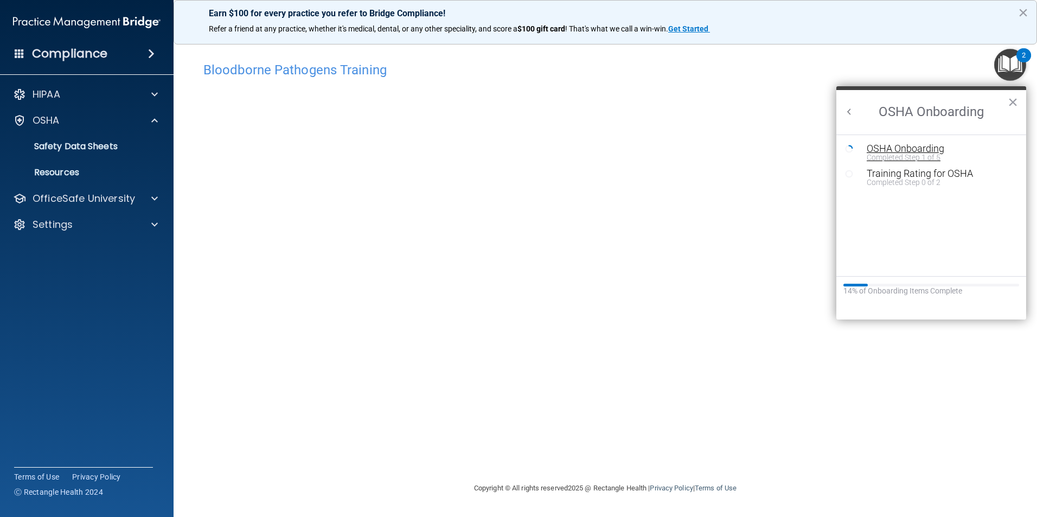
click at [907, 147] on div "OSHA Onboarding" at bounding box center [939, 149] width 145 height 10
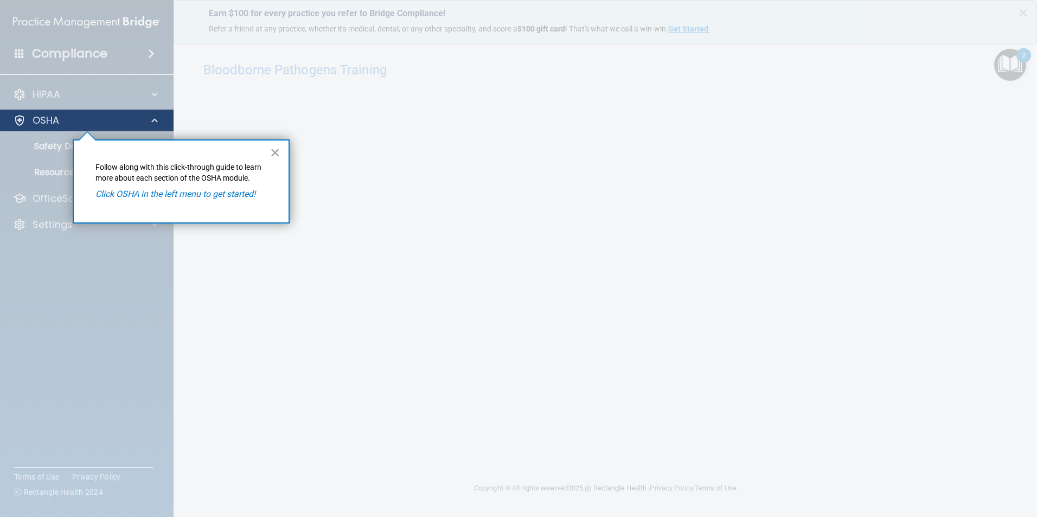
drag, startPoint x: 141, startPoint y: 132, endPoint x: 136, endPoint y: 129, distance: 6.2
click at [139, 132] on div at bounding box center [87, 324] width 174 height 386
click at [93, 98] on div at bounding box center [87, 55] width 174 height 110
click at [99, 121] on div "OSHA" at bounding box center [72, 120] width 134 height 13
click at [267, 160] on div "× Follow along with this click-through guide to learn more about each section o…" at bounding box center [181, 181] width 217 height 84
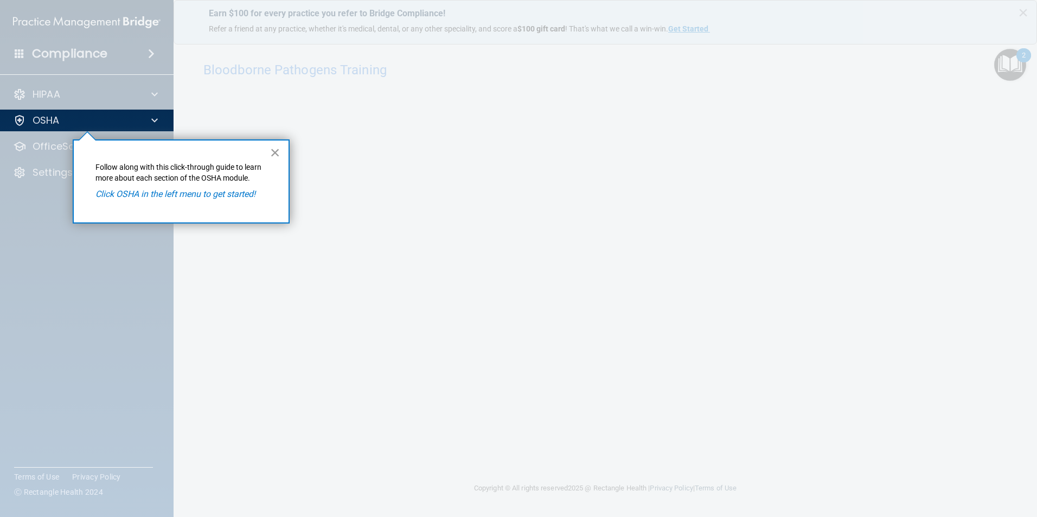
click at [273, 153] on button "×" at bounding box center [275, 152] width 10 height 17
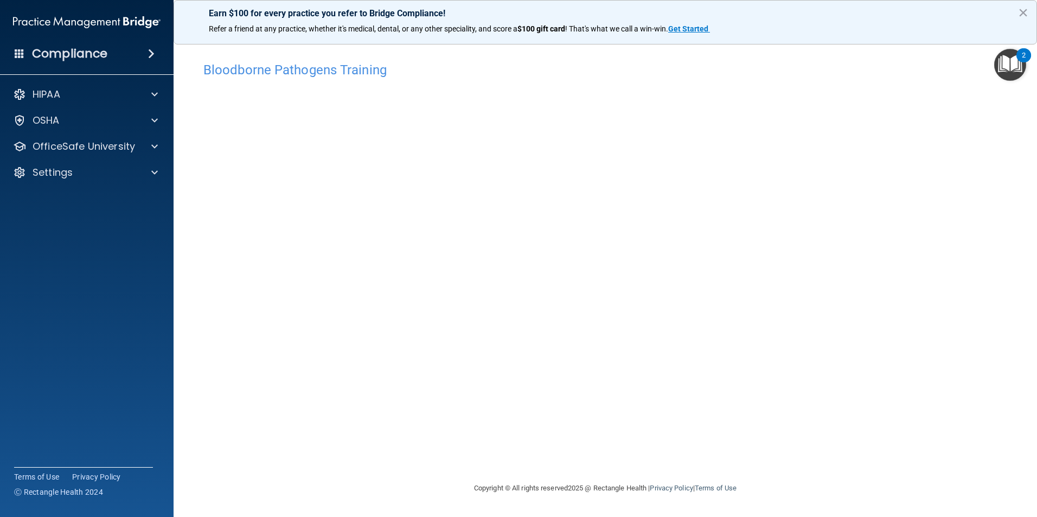
click at [1020, 63] on img "Open Resource Center, 2 new notifications" at bounding box center [1010, 65] width 32 height 32
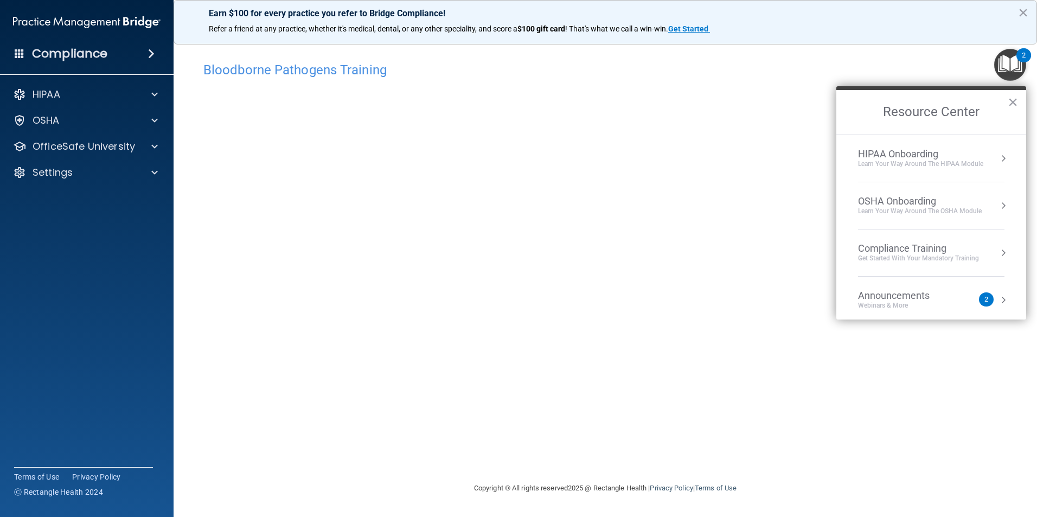
click at [892, 206] on div "OSHA Onboarding" at bounding box center [920, 201] width 124 height 12
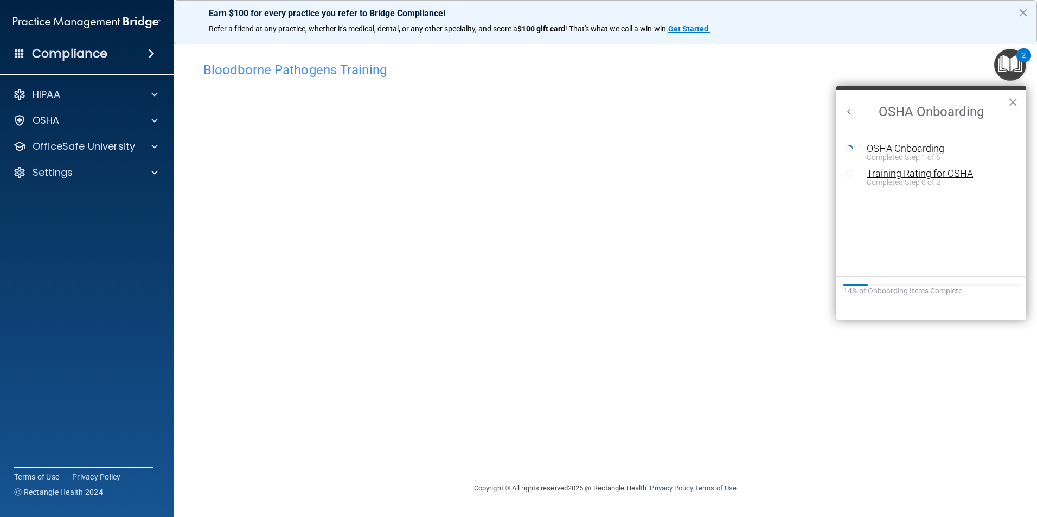
click at [890, 175] on div "Training Rating for OSHA" at bounding box center [939, 174] width 145 height 10
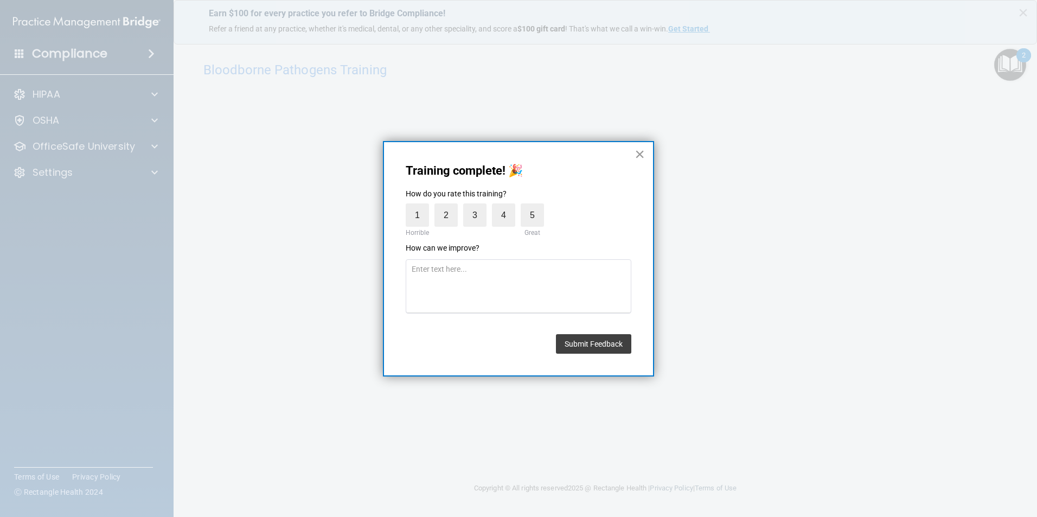
click at [637, 158] on button "×" at bounding box center [639, 153] width 10 height 17
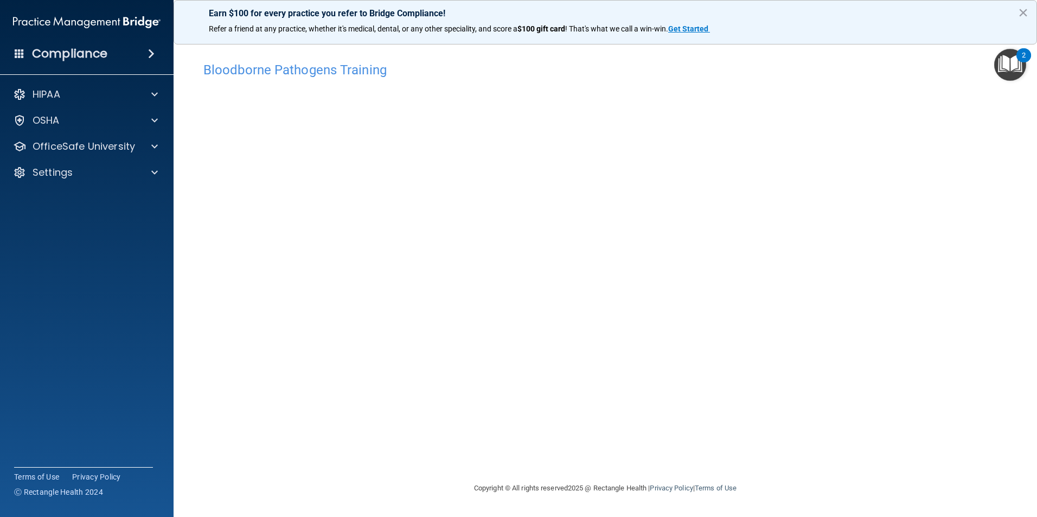
click at [999, 63] on img "Open Resource Center, 2 new notifications" at bounding box center [1010, 65] width 32 height 32
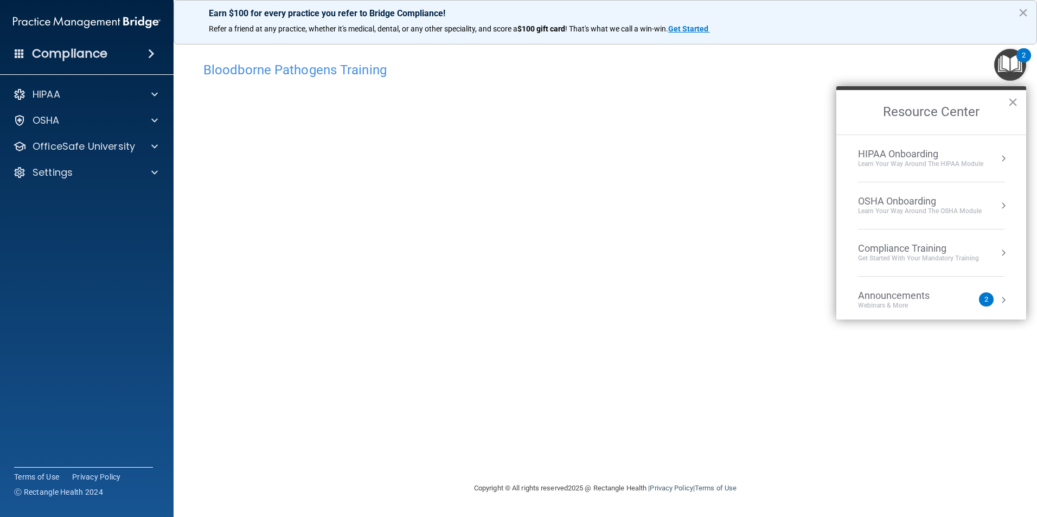
click at [899, 202] on div "OSHA Onboarding" at bounding box center [920, 201] width 124 height 12
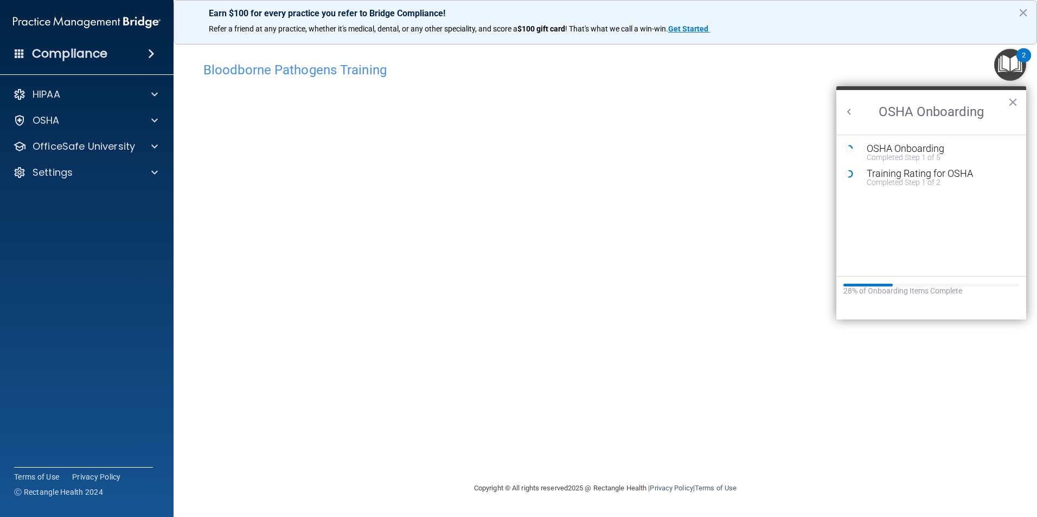
click at [937, 166] on li "OSHA Onboarding Completed Step 1 of 5" at bounding box center [931, 156] width 172 height 25
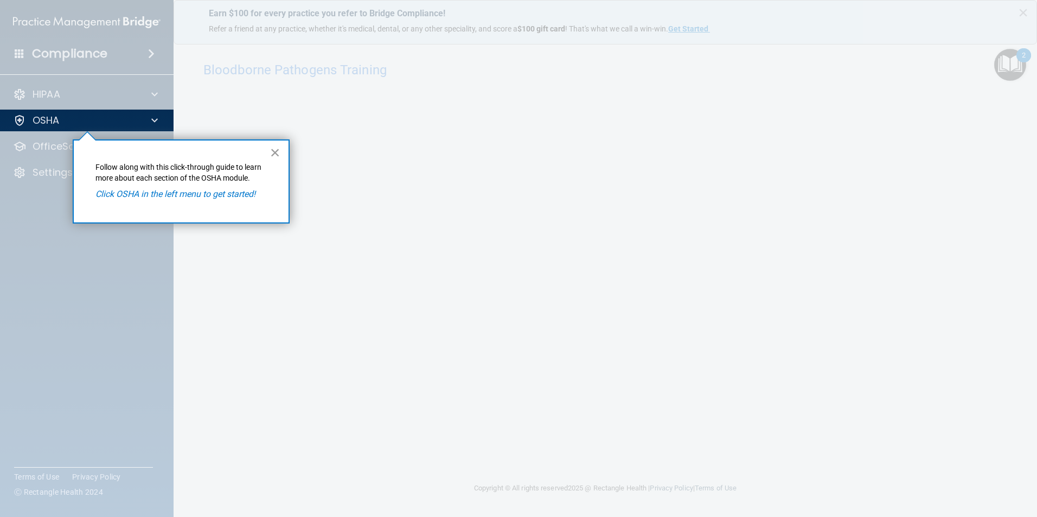
click at [275, 151] on button "×" at bounding box center [275, 152] width 10 height 17
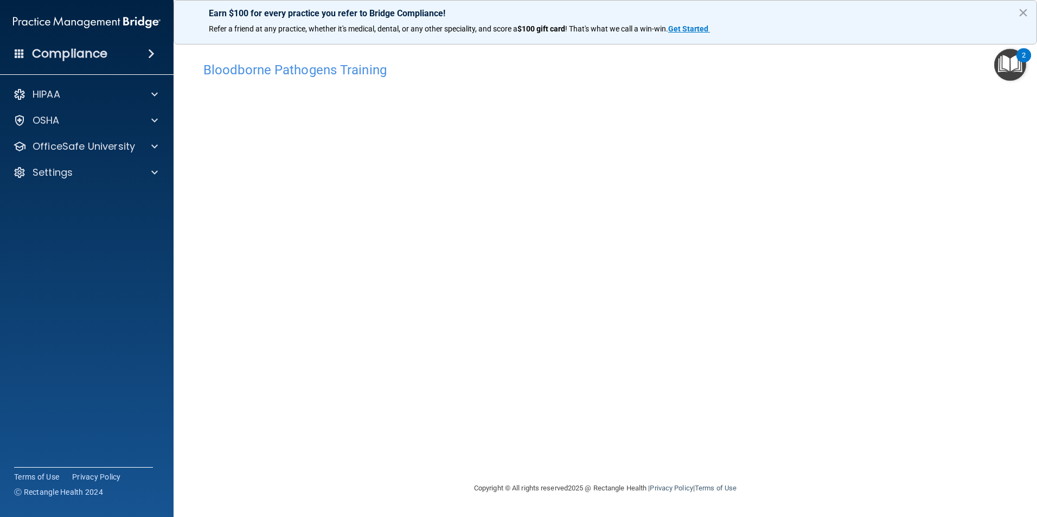
click at [1008, 72] on img "Open Resource Center, 2 new notifications" at bounding box center [1010, 65] width 32 height 32
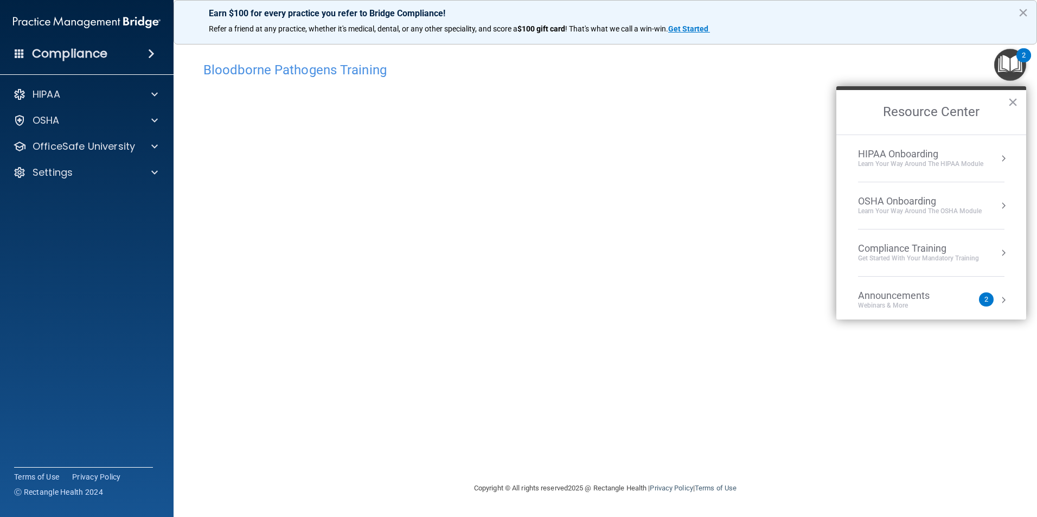
click at [899, 213] on div "Learn your way around the OSHA module" at bounding box center [920, 211] width 124 height 9
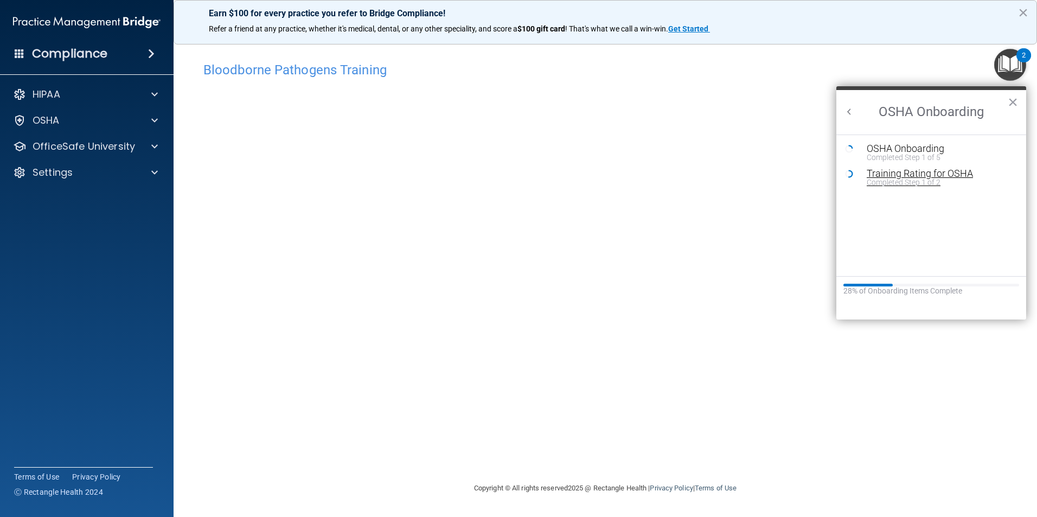
click at [905, 178] on div "Completed Step 1 of 2" at bounding box center [939, 182] width 145 height 8
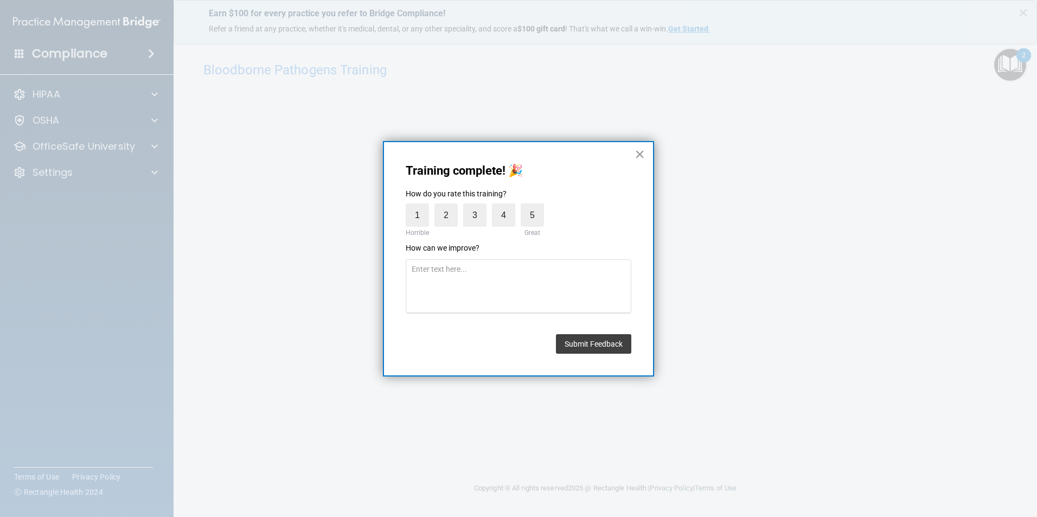
click at [636, 150] on button "×" at bounding box center [639, 153] width 10 height 17
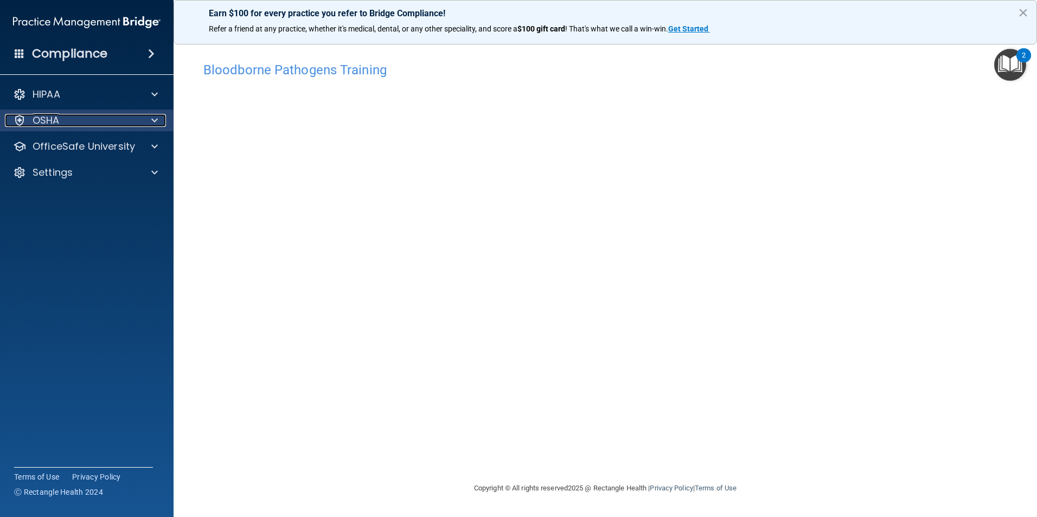
click at [25, 115] on div at bounding box center [19, 120] width 13 height 13
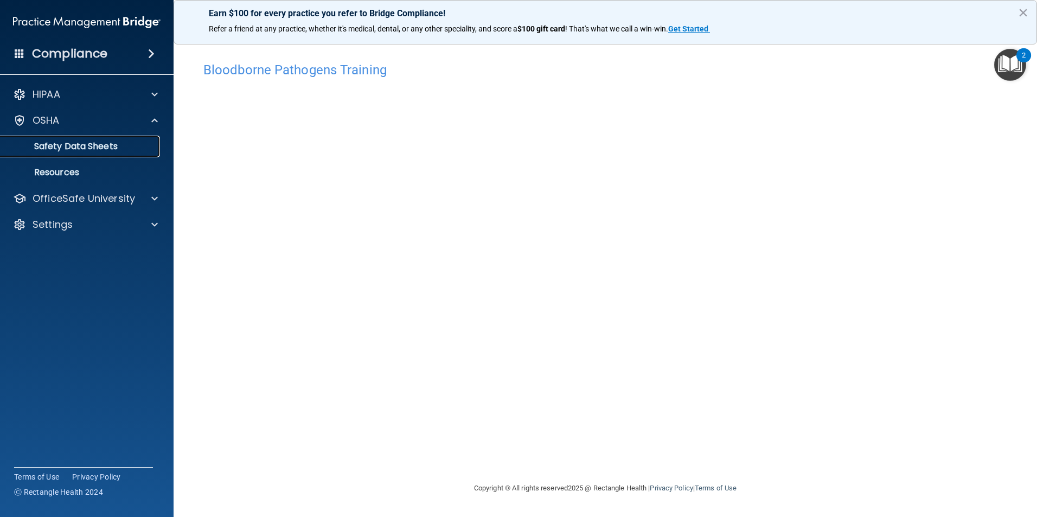
click at [81, 149] on p "Safety Data Sheets" at bounding box center [81, 146] width 148 height 11
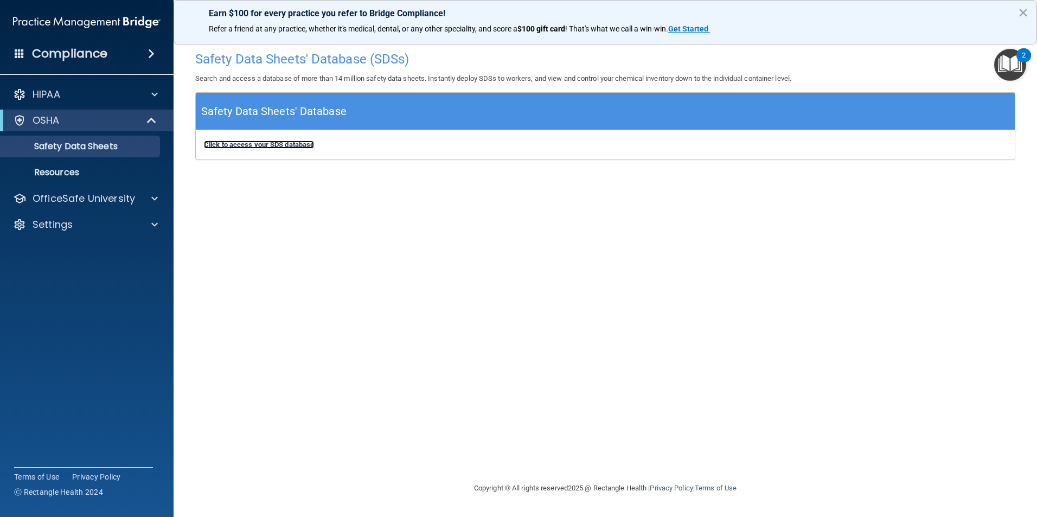
click at [280, 143] on b "Click to access your SDS database" at bounding box center [259, 144] width 110 height 8
